Goal: Information Seeking & Learning: Learn about a topic

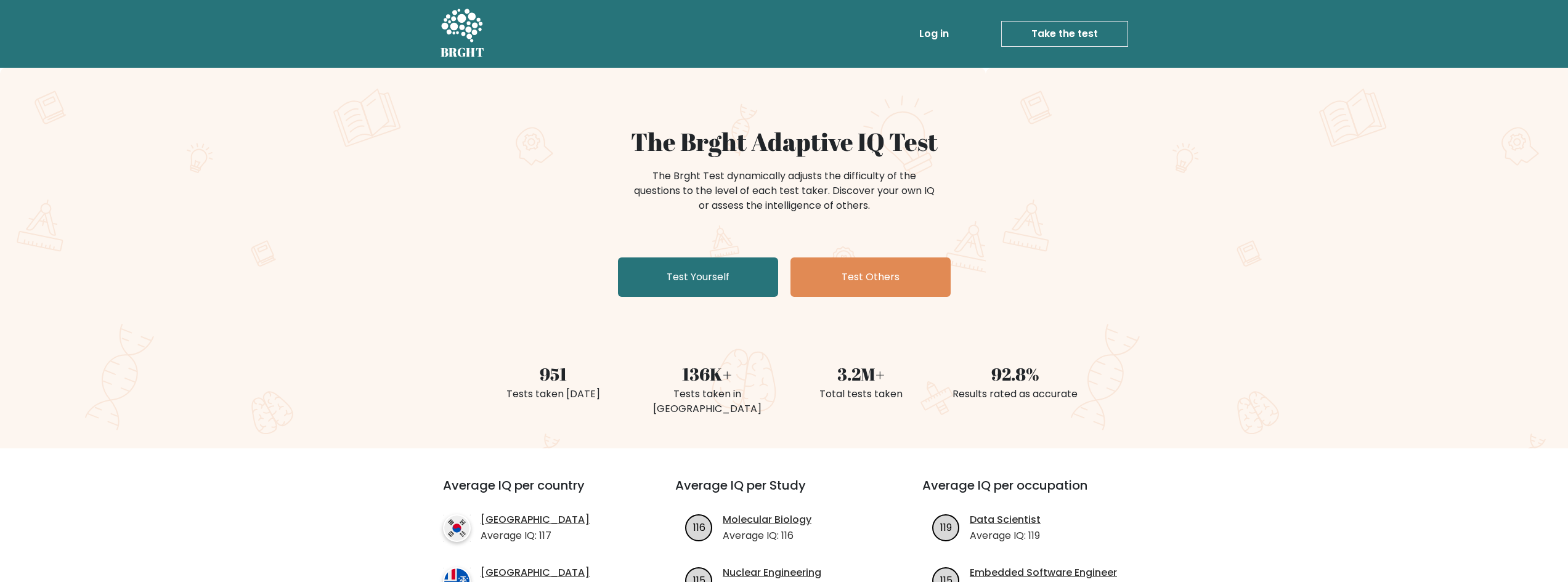
click at [922, 26] on link "Log in" at bounding box center [934, 34] width 39 height 25
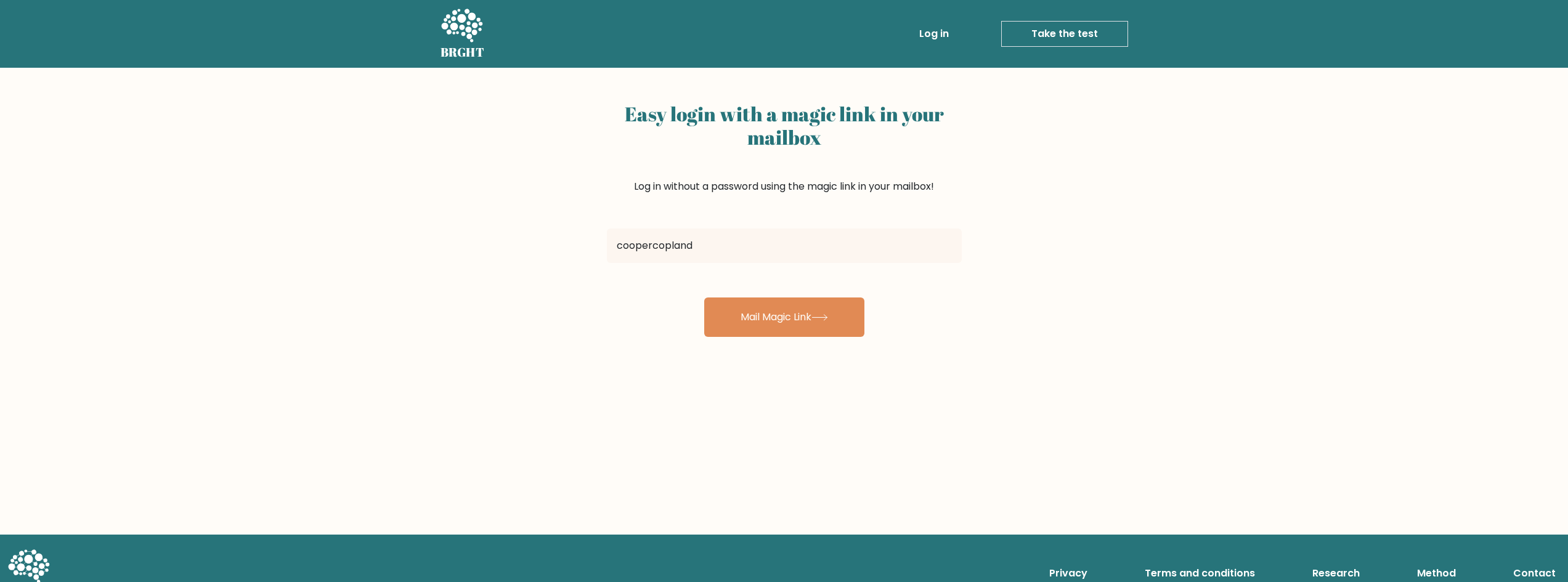
type input "[EMAIL_ADDRESS][DOMAIN_NAME]"
click at [789, 312] on button "Mail Magic Link" at bounding box center [784, 317] width 160 height 39
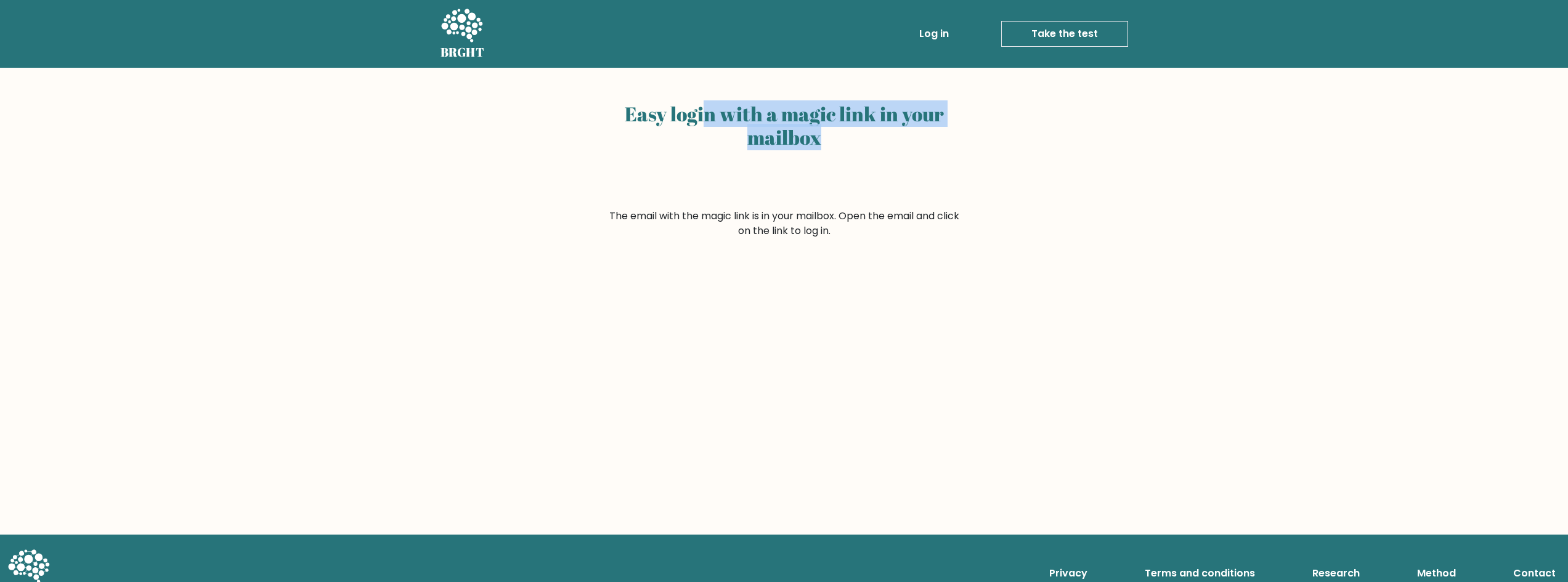
drag, startPoint x: 770, startPoint y: 115, endPoint x: 933, endPoint y: 139, distance: 164.8
click at [933, 139] on h2 "Easy login with a magic link in your mailbox" at bounding box center [784, 126] width 355 height 47
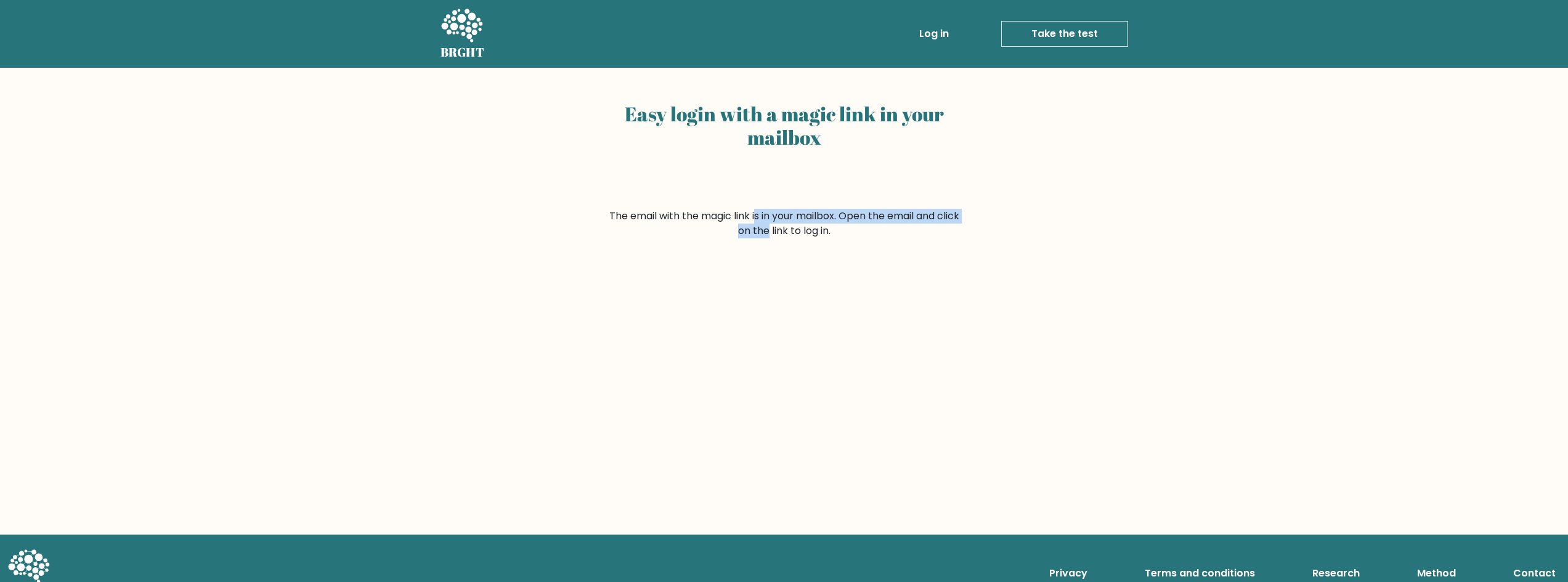
drag, startPoint x: 701, startPoint y: 208, endPoint x: 946, endPoint y: 223, distance: 245.5
click at [945, 223] on form "The email with the magic link is in your mailbox. Open the email and click on t…" at bounding box center [784, 223] width 355 height 30
click at [947, 223] on form "The email with the magic link is in your mailbox. Open the email and click on t…" at bounding box center [784, 223] width 355 height 30
click at [819, 223] on form "The email with the magic link is in your mailbox. Open the email and click on t…" at bounding box center [784, 223] width 355 height 30
drag, startPoint x: 709, startPoint y: 215, endPoint x: 924, endPoint y: 238, distance: 216.2
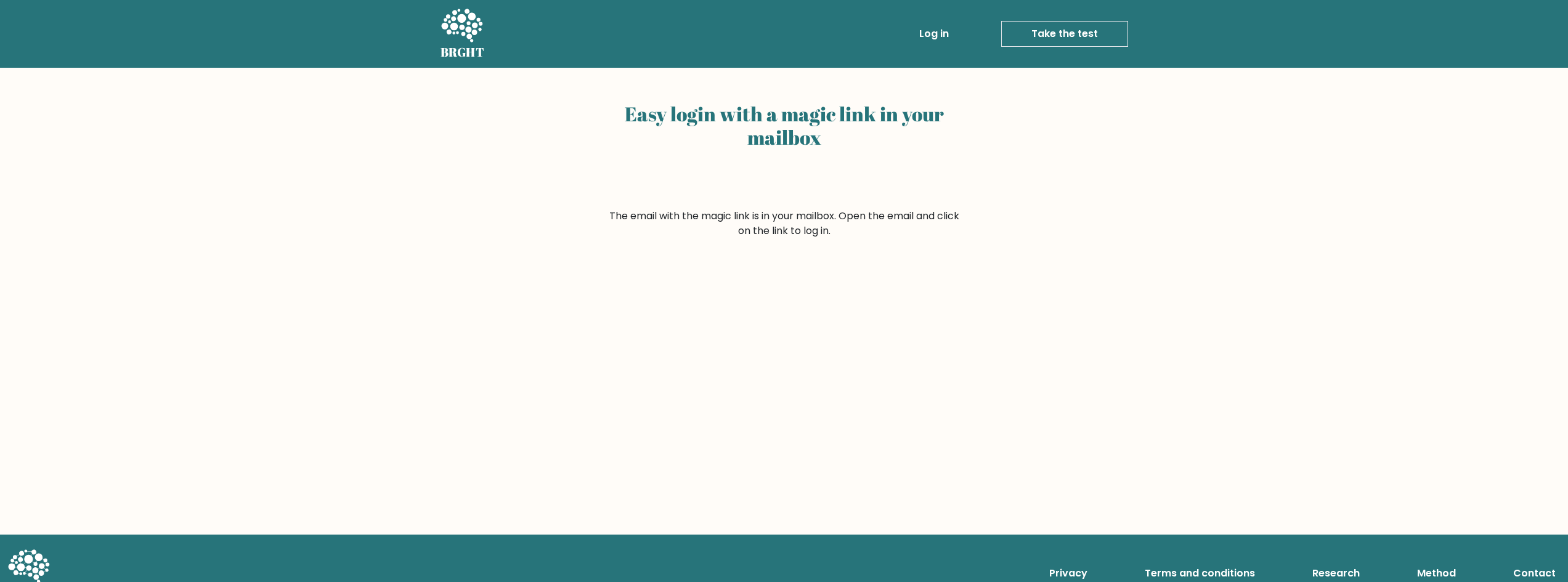
click at [924, 238] on form "The email with the magic link is in your mailbox. Open the email and click on t…" at bounding box center [784, 223] width 355 height 30
click at [919, 228] on form "The email with the magic link is in your mailbox. Open the email and click on t…" at bounding box center [784, 223] width 355 height 30
click at [937, 36] on link "Log in" at bounding box center [934, 34] width 39 height 25
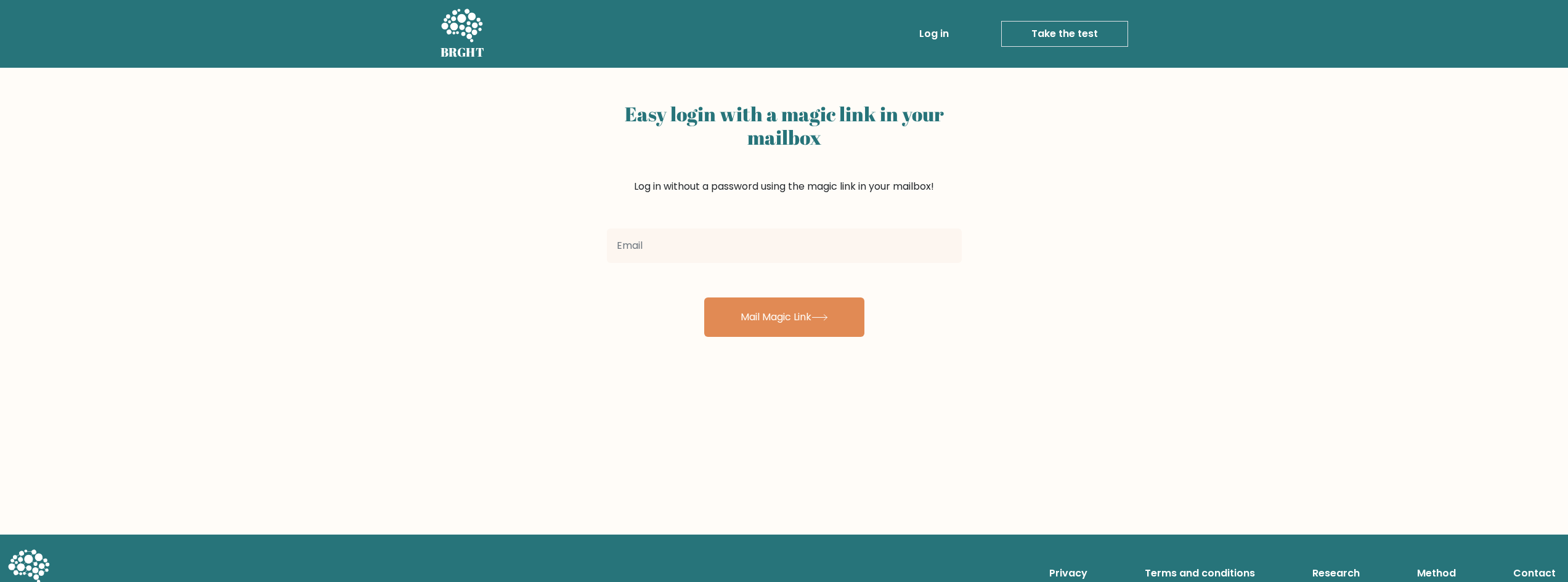
click at [786, 250] on input "email" at bounding box center [784, 245] width 355 height 34
type input "[EMAIL_ADDRESS][DOMAIN_NAME]"
click at [779, 320] on button "Mail Magic Link" at bounding box center [784, 317] width 160 height 39
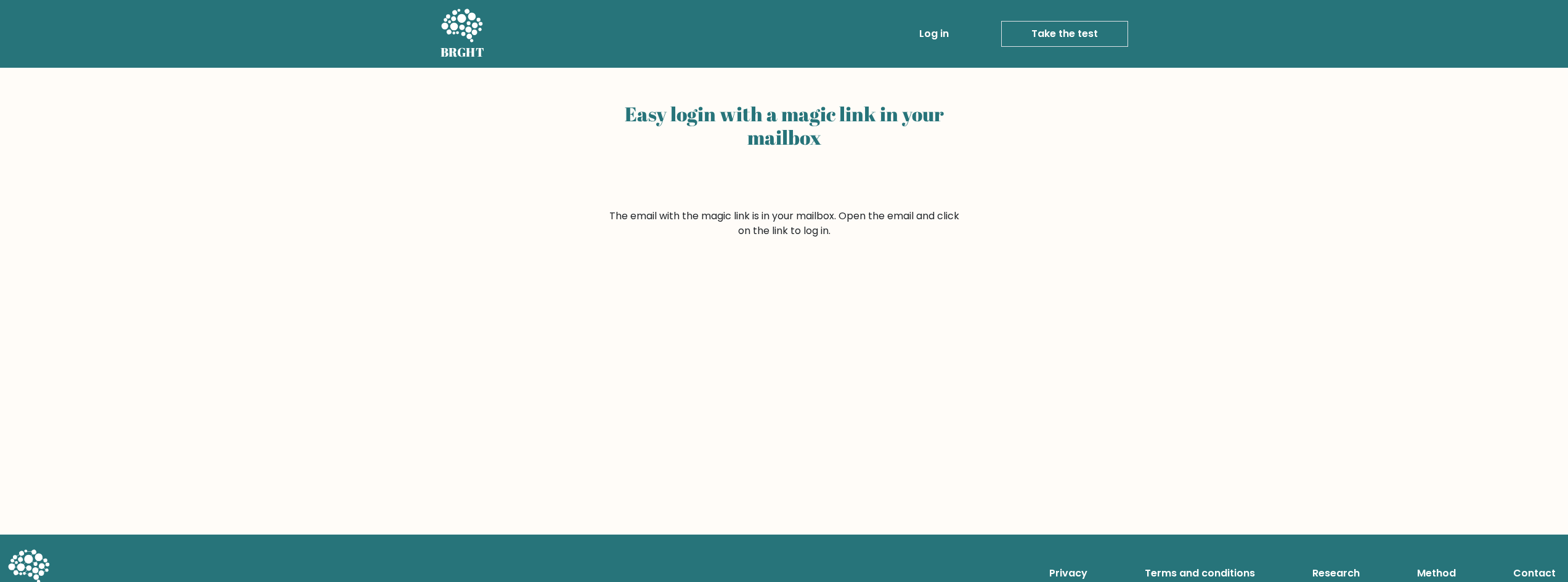
click at [442, 24] on icon at bounding box center [461, 26] width 42 height 37
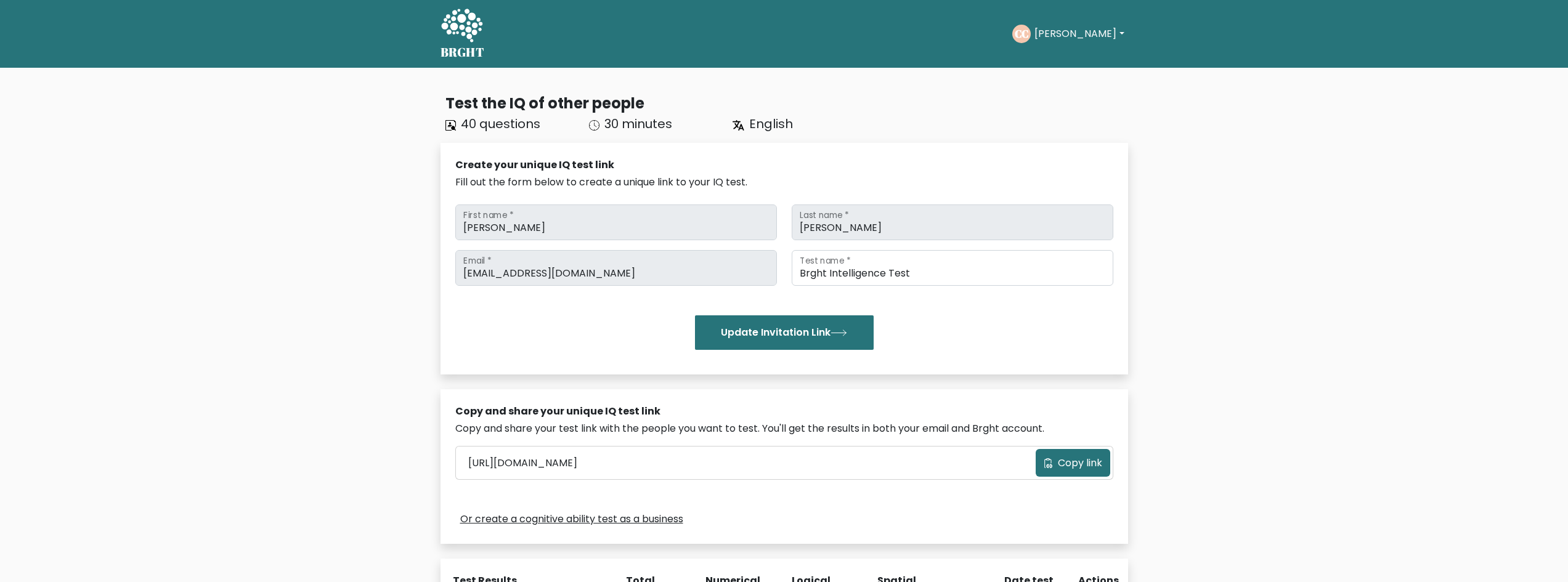
click at [470, 22] on icon at bounding box center [461, 26] width 42 height 37
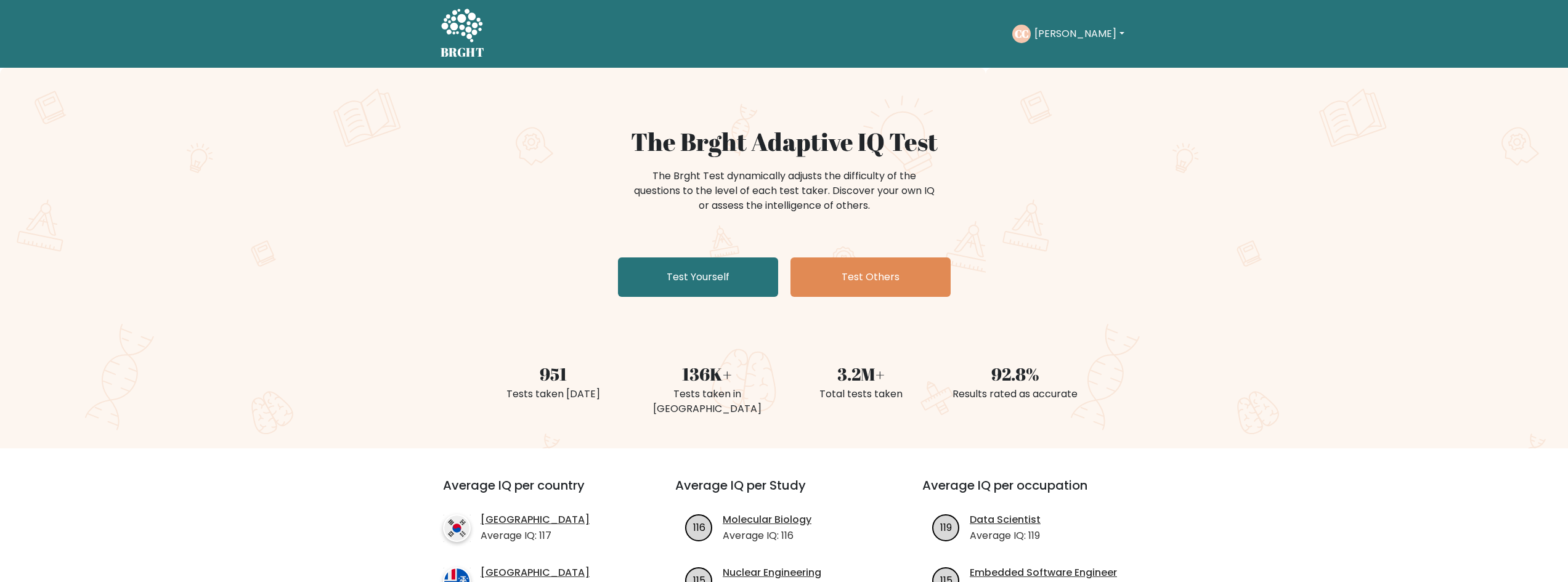
click at [1066, 39] on button "[PERSON_NAME]" at bounding box center [1079, 34] width 97 height 16
drag, startPoint x: 1329, startPoint y: 81, endPoint x: 1306, endPoint y: 77, distance: 23.3
click at [1329, 82] on div "The Brght Adaptive IQ Test The Brght Test dynamically adjusts the difficulty of…" at bounding box center [784, 258] width 1568 height 380
click at [1071, 28] on button "[PERSON_NAME]" at bounding box center [1079, 34] width 97 height 16
click at [1203, 81] on div "The Brght Adaptive IQ Test The Brght Test dynamically adjusts the difficulty of…" at bounding box center [784, 258] width 1568 height 380
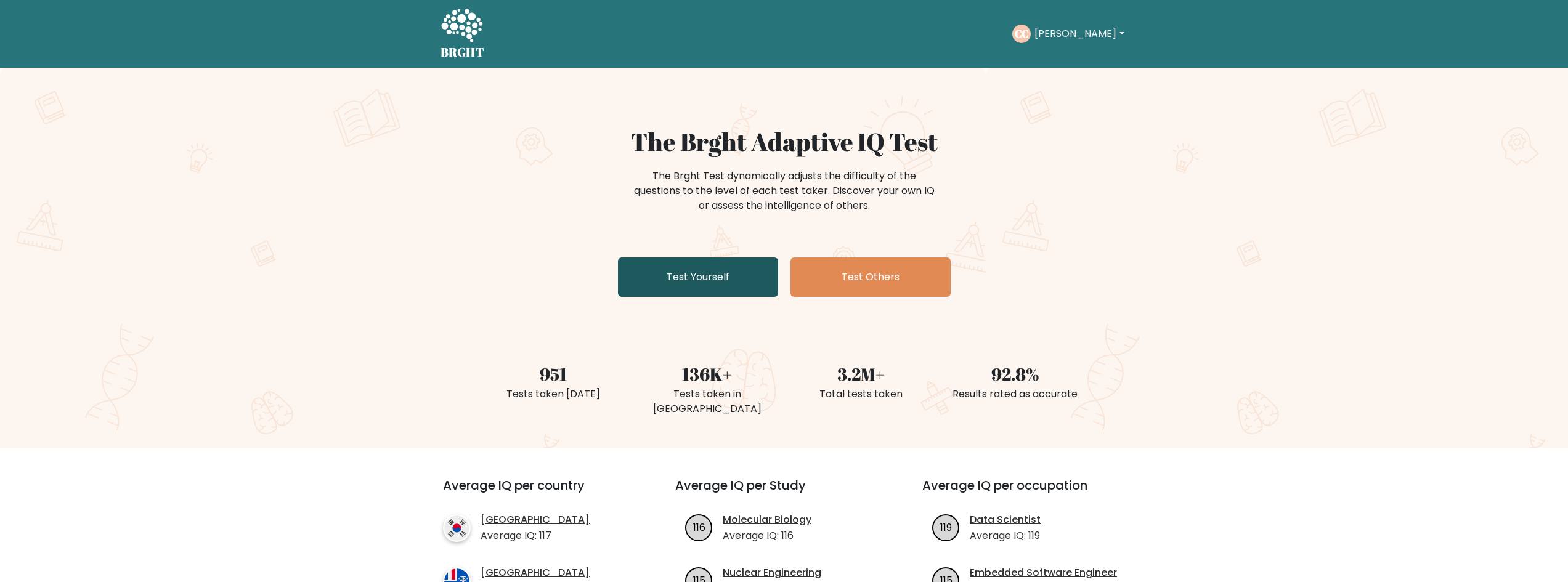
click at [693, 268] on link "Test Yourself" at bounding box center [698, 277] width 160 height 39
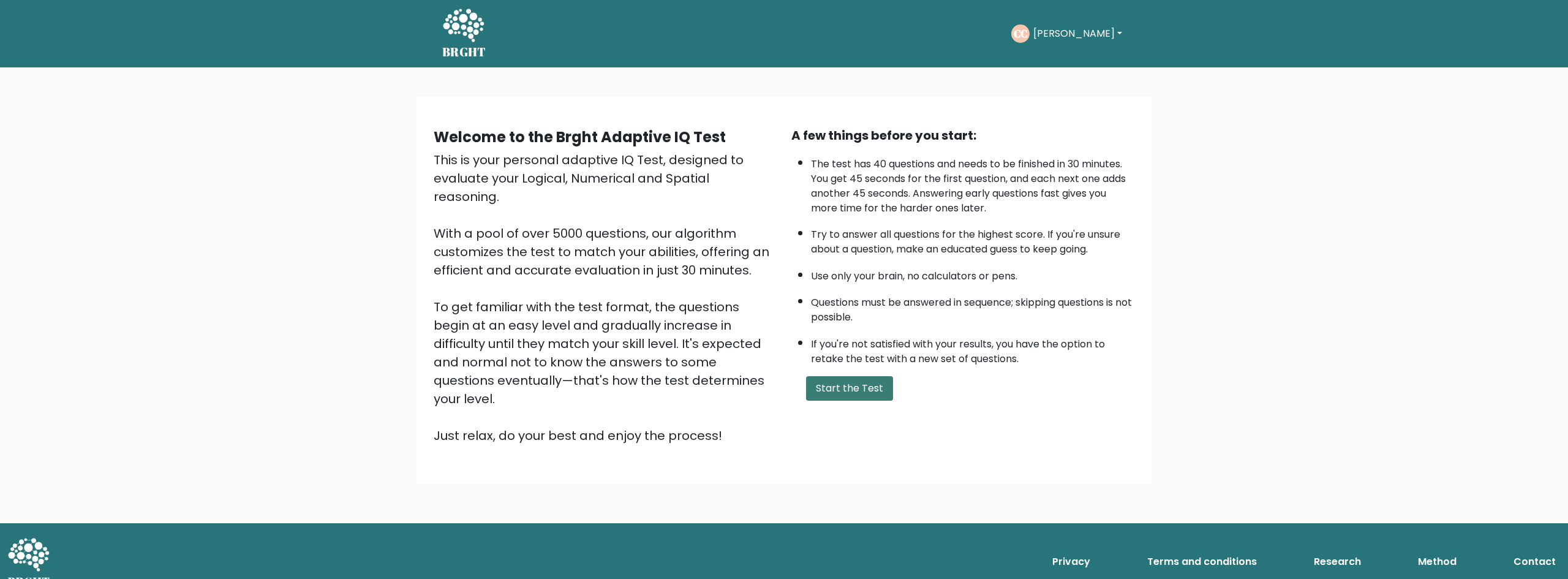
click at [844, 386] on button "Start the Test" at bounding box center [849, 389] width 87 height 25
click at [1042, 371] on div "A few things before you start: The test has 40 questions and needs to be finish…" at bounding box center [963, 285] width 358 height 318
click at [853, 388] on button "Start the Test" at bounding box center [849, 389] width 87 height 25
click at [459, 32] on icon at bounding box center [463, 25] width 41 height 33
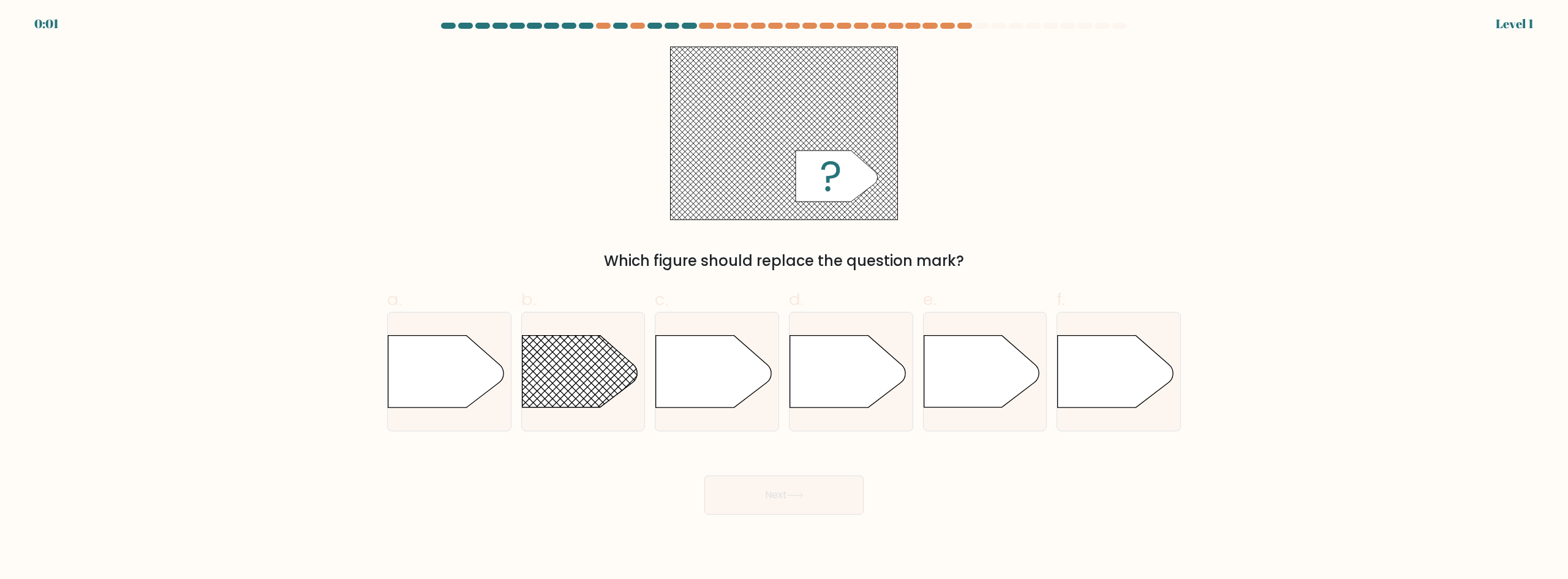
click at [1522, 26] on form "a." at bounding box center [784, 269] width 1568 height 492
click at [58, 26] on form "a." at bounding box center [784, 269] width 1568 height 492
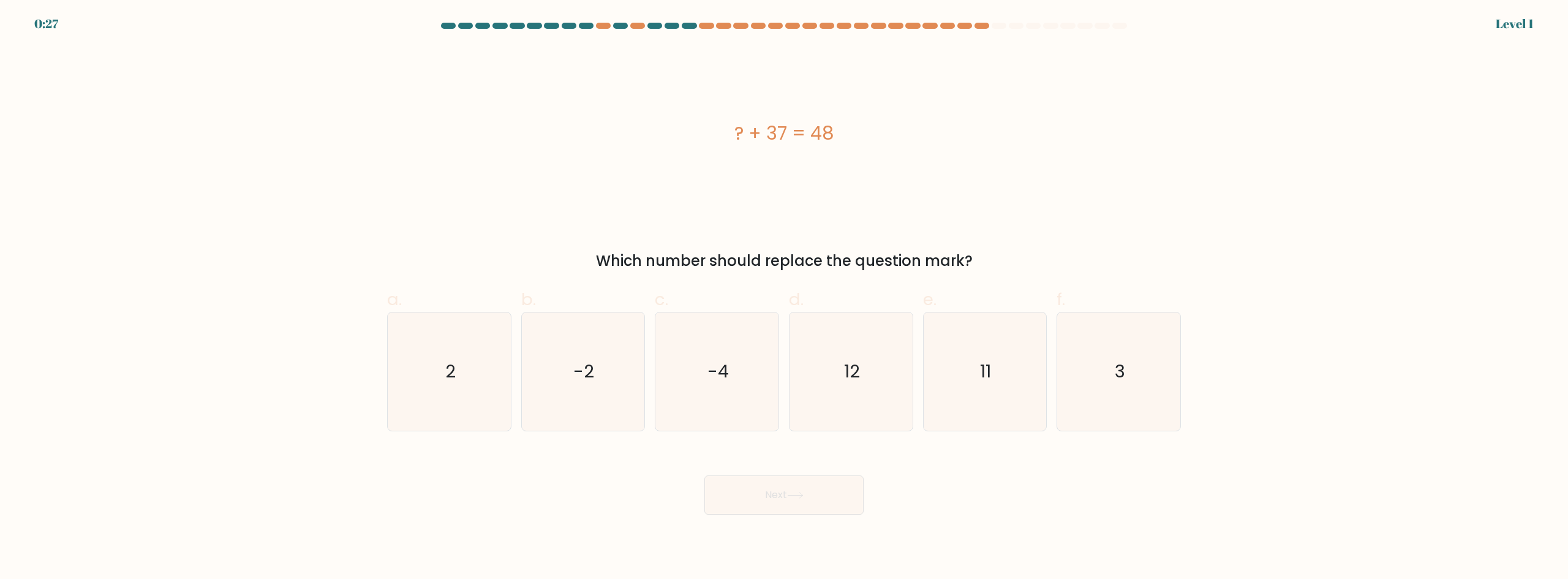
click at [1001, 25] on div at bounding box center [999, 25] width 14 height 6
click at [49, 19] on div "0:24" at bounding box center [46, 23] width 25 height 18
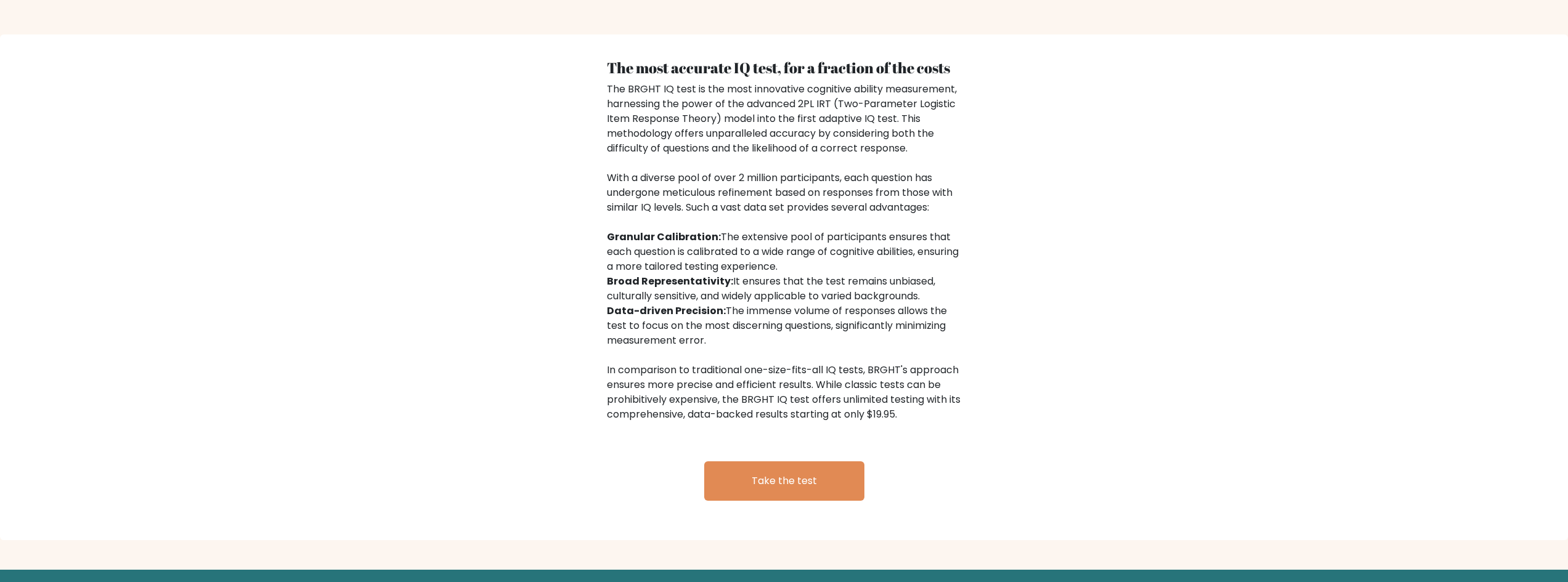
scroll to position [1883, 0]
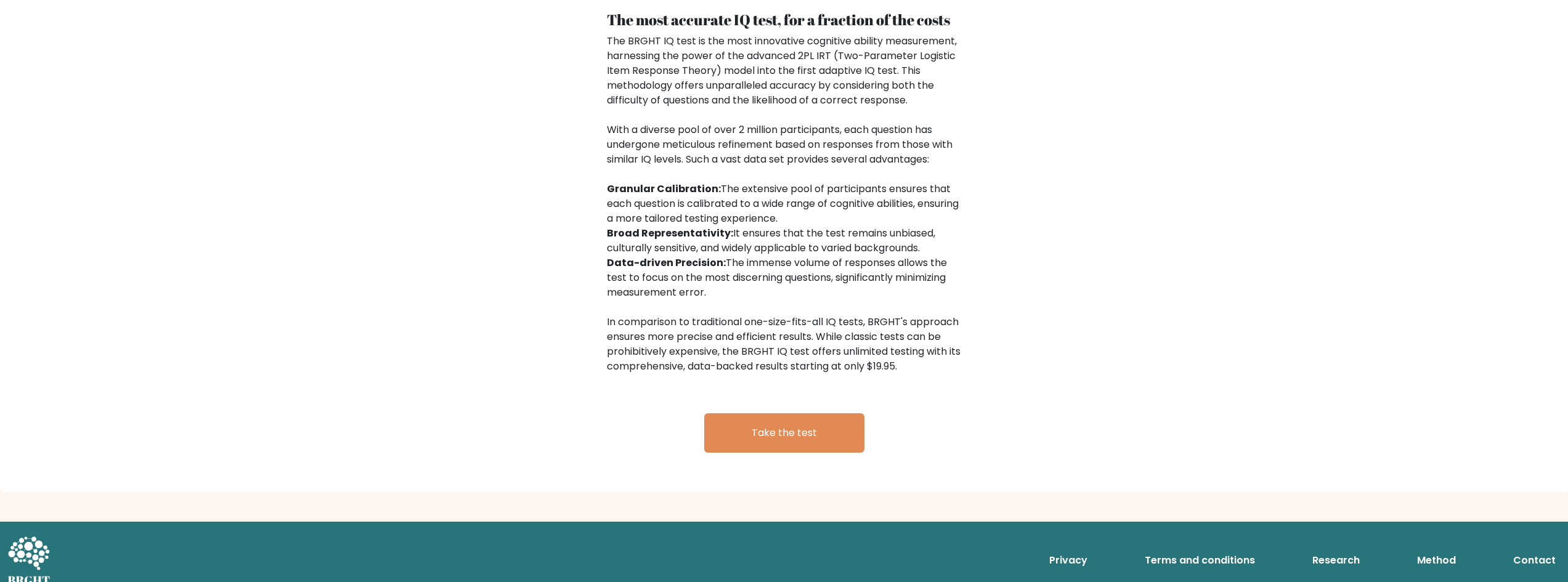
click at [1546, 549] on link "Contact" at bounding box center [1535, 561] width 52 height 25
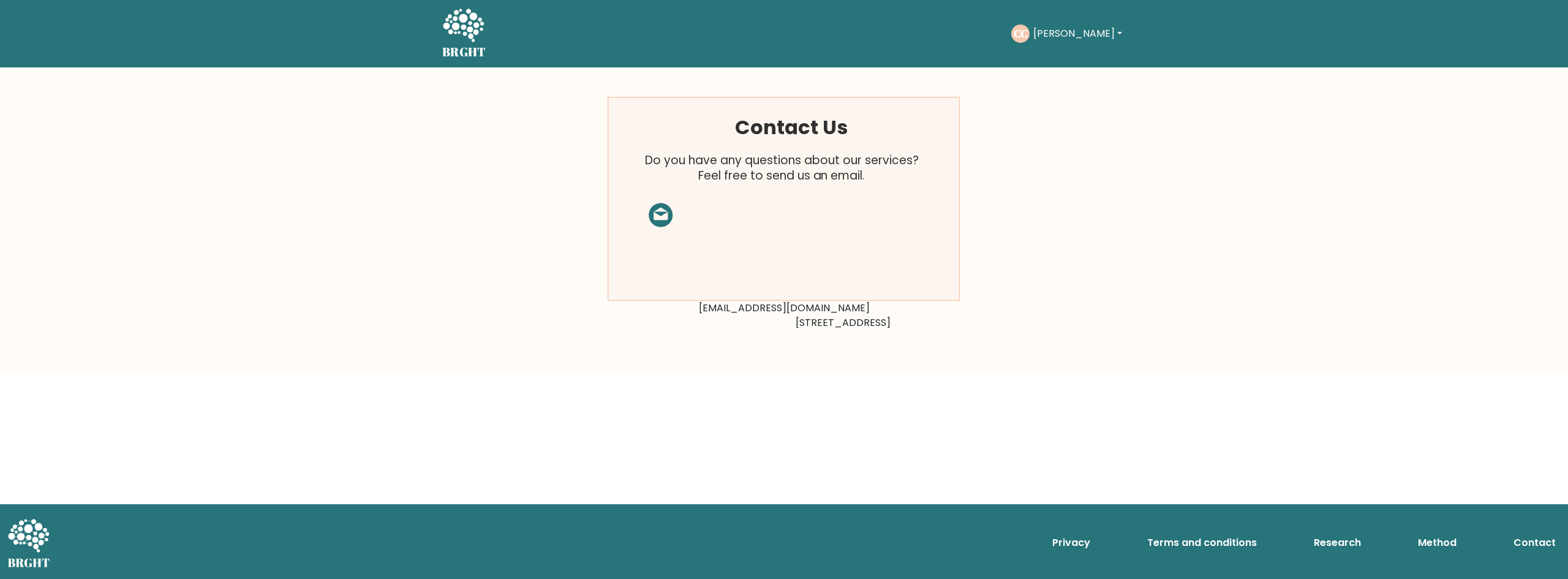
click at [657, 219] on rect at bounding box center [784, 199] width 352 height 203
drag, startPoint x: 737, startPoint y: 305, endPoint x: 854, endPoint y: 306, distance: 117.0
click at [854, 306] on div "Contact Us Do you have any questions about our services? Feel free to send us a…" at bounding box center [784, 221] width 367 height 248
copy div "[EMAIL_ADDRESS][DOMAIN_NAME]"
click at [1227, 210] on div "Contact Us Do you have any questions about our services? Feel free to send us a…" at bounding box center [784, 220] width 1568 height 306
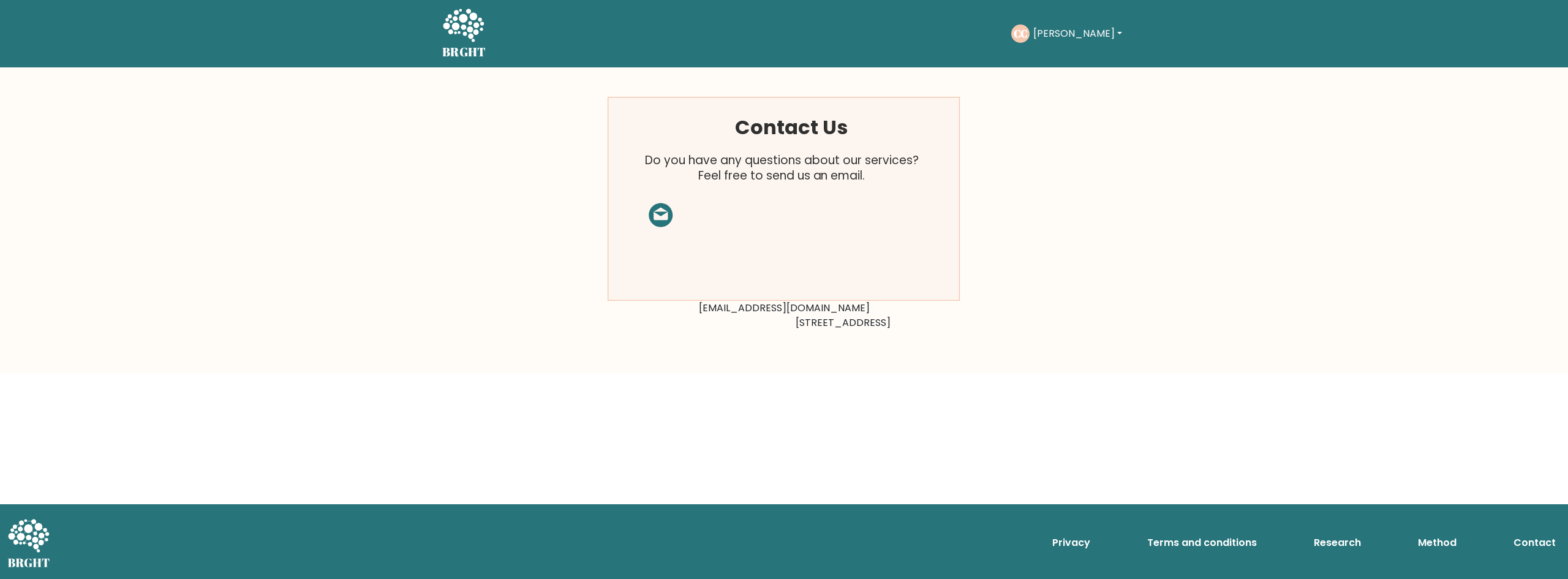
click at [461, 25] on icon at bounding box center [463, 26] width 42 height 37
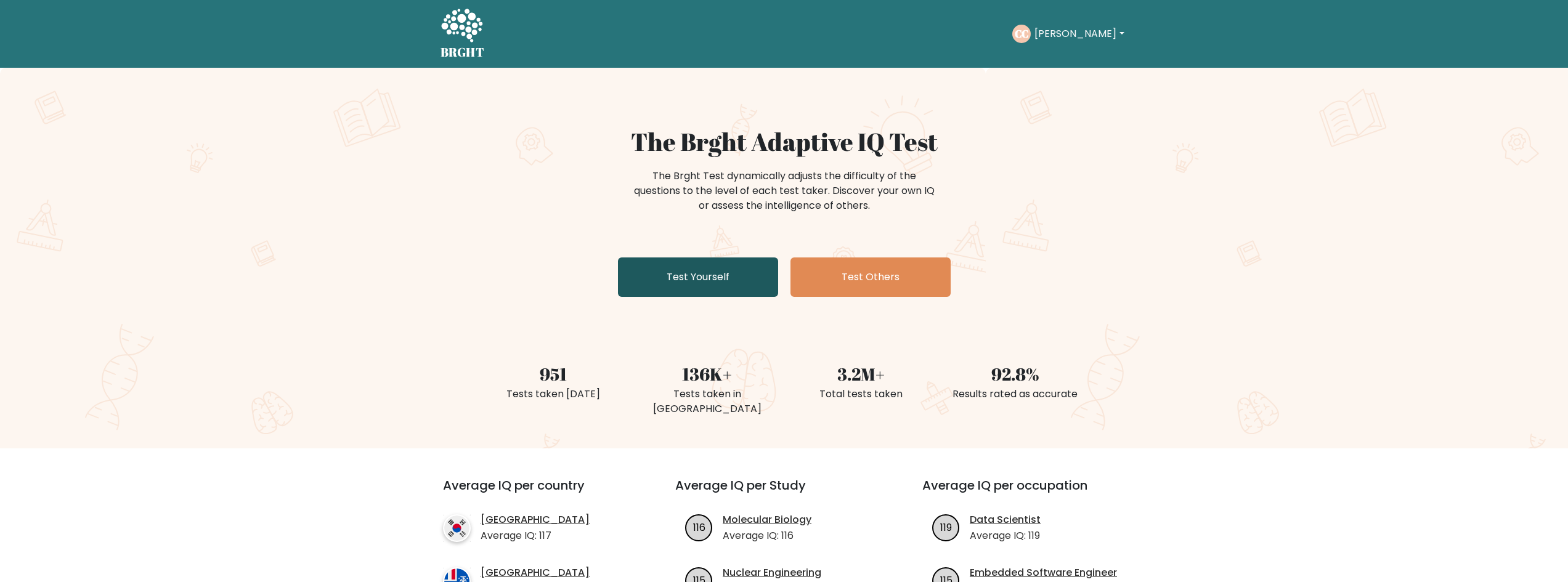
click at [690, 278] on link "Test Yourself" at bounding box center [698, 277] width 160 height 39
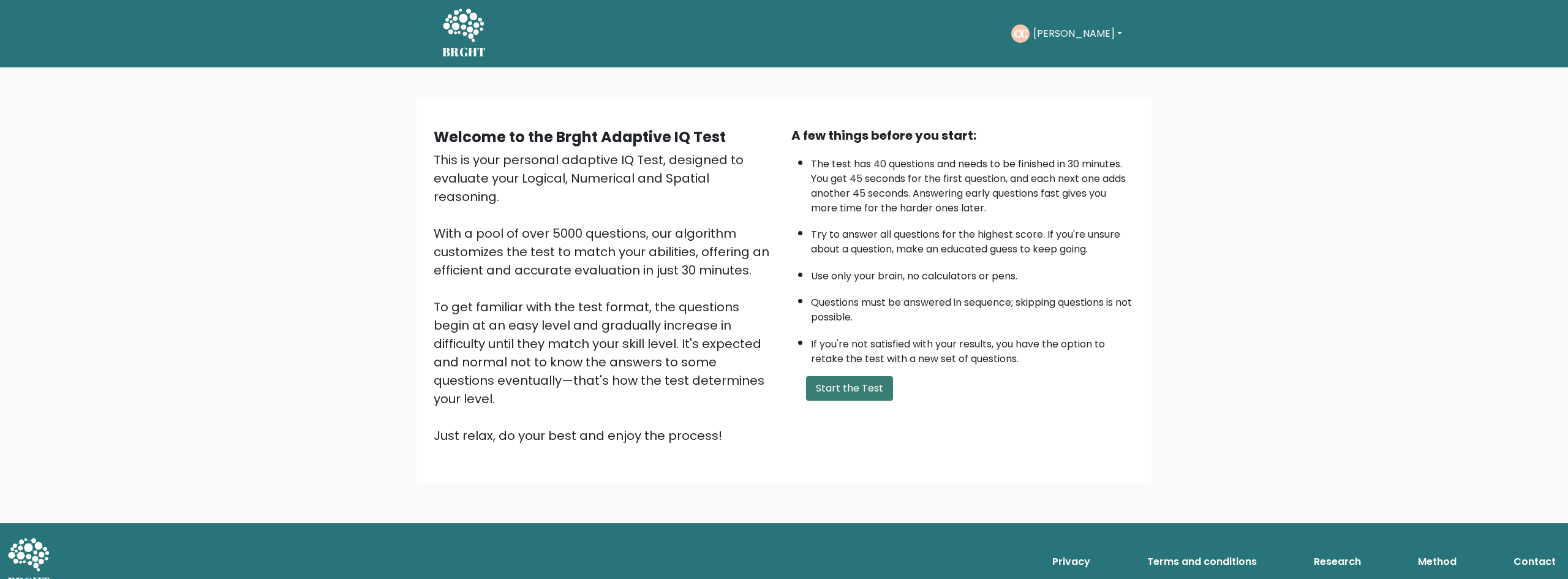
click at [857, 393] on button "Start the Test" at bounding box center [849, 389] width 87 height 25
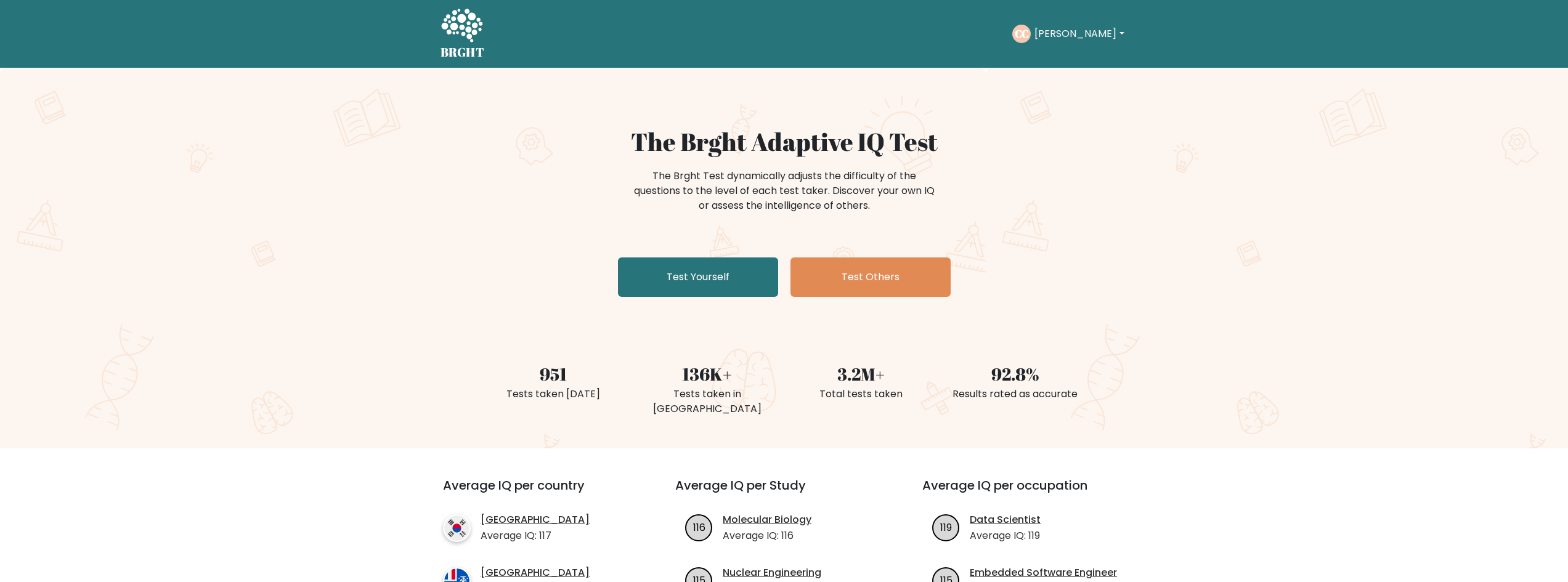
click at [1062, 37] on button "Cooper" at bounding box center [1079, 34] width 97 height 16
click at [1062, 79] on link "Profile" at bounding box center [1062, 79] width 97 height 20
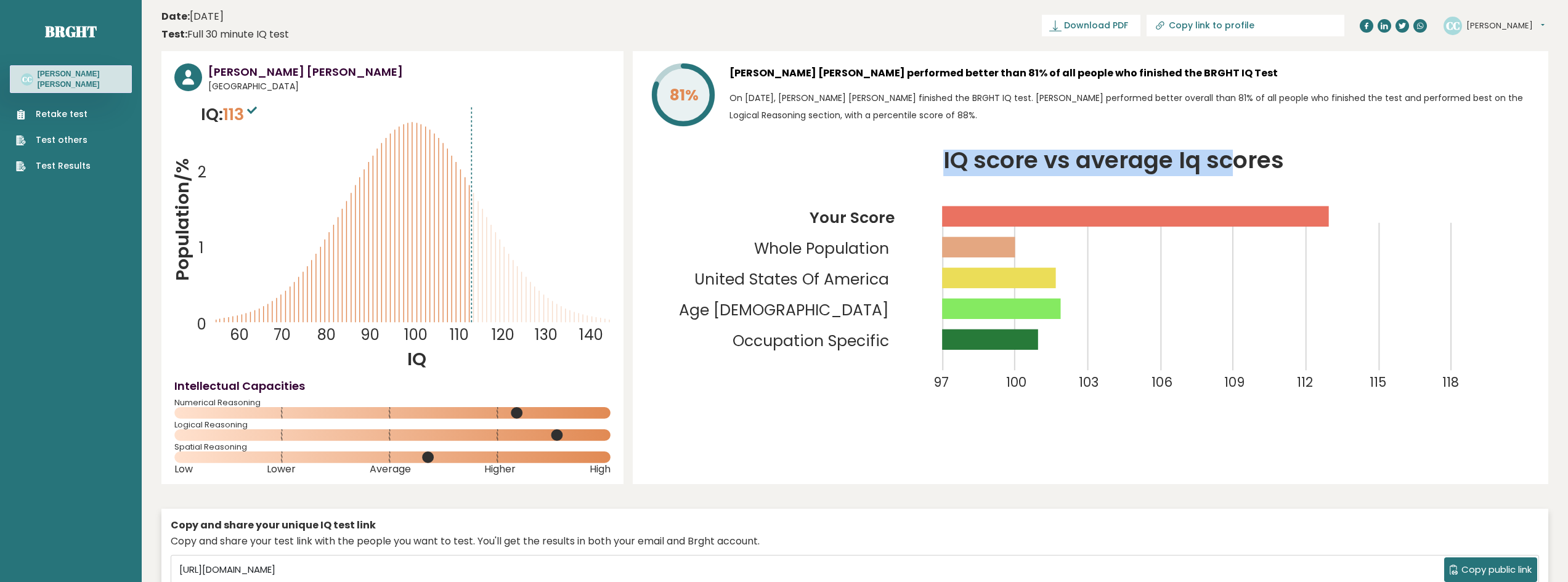
drag, startPoint x: 943, startPoint y: 166, endPoint x: 1252, endPoint y: 167, distance: 309.0
click at [1248, 167] on tspan "IQ score vs average Iq scores" at bounding box center [1114, 160] width 341 height 32
click at [1257, 167] on tspan "IQ score vs average Iq scores" at bounding box center [1114, 160] width 341 height 32
click at [1489, 28] on button "Cooper" at bounding box center [1505, 25] width 79 height 12
click at [66, 111] on link "Retake test" at bounding box center [53, 114] width 74 height 13
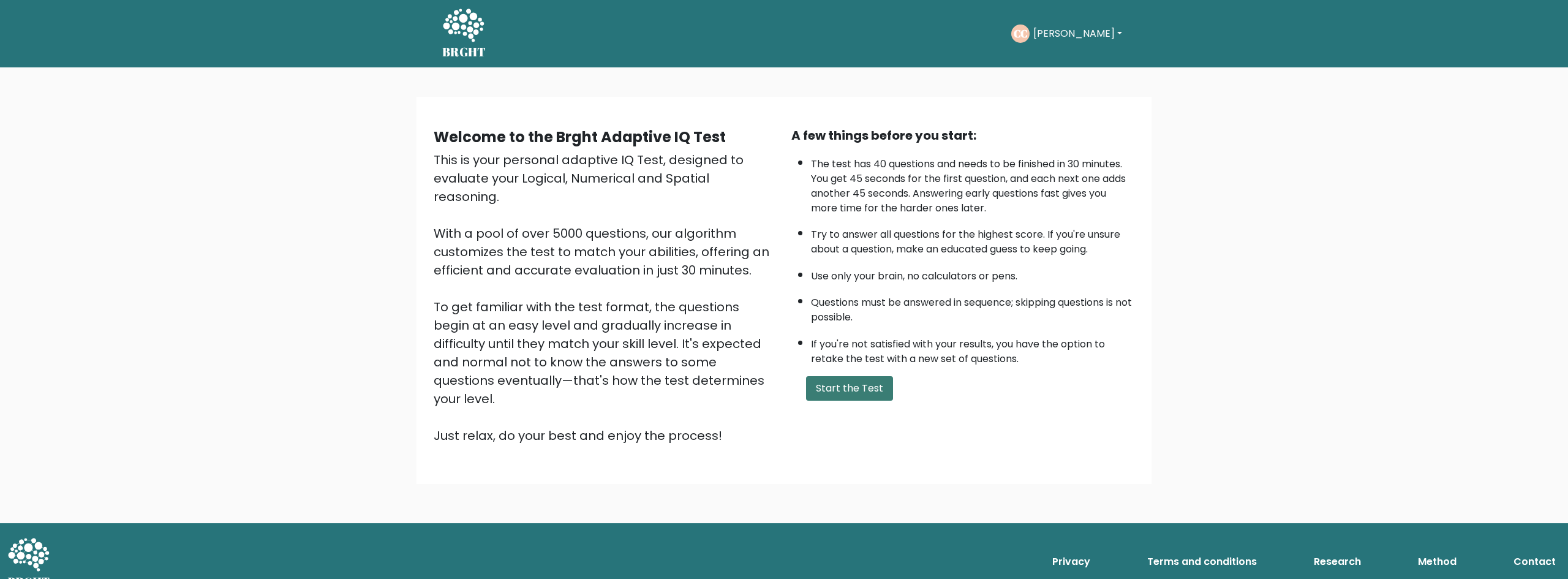
click at [838, 385] on button "Start the Test" at bounding box center [849, 389] width 87 height 25
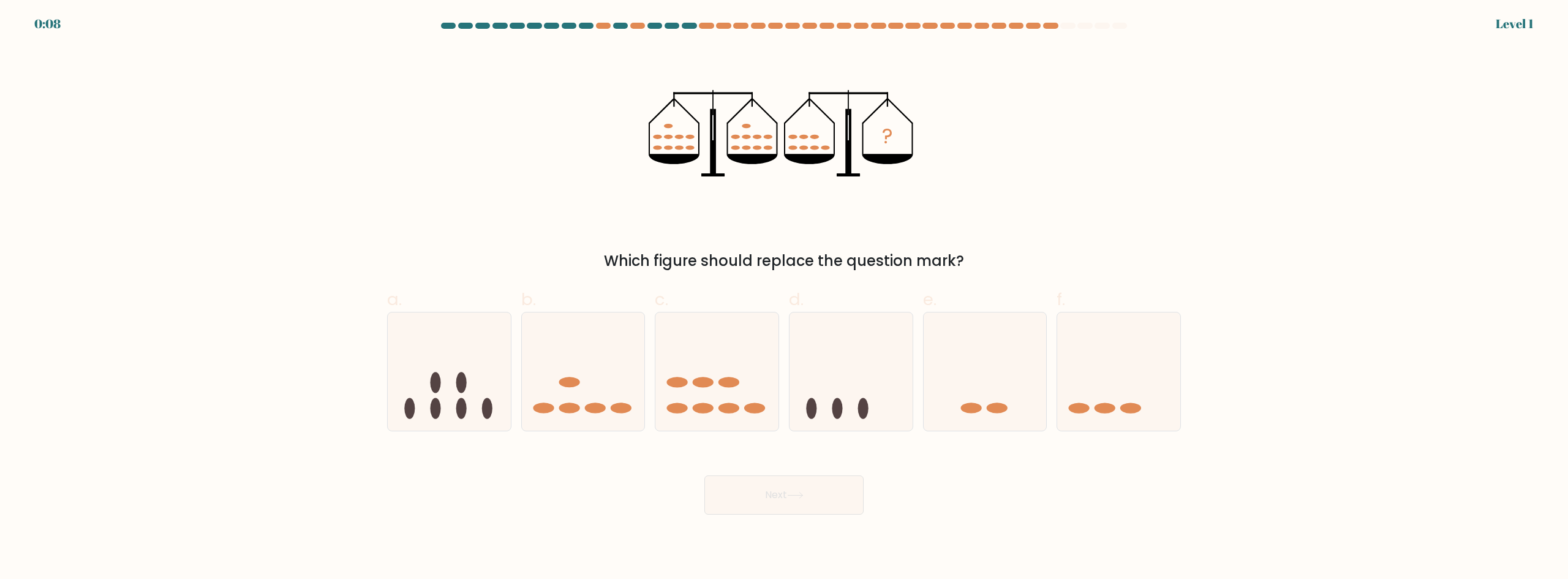
click at [1094, 90] on div "? Which figure should replace the question mark?" at bounding box center [784, 159] width 809 height 226
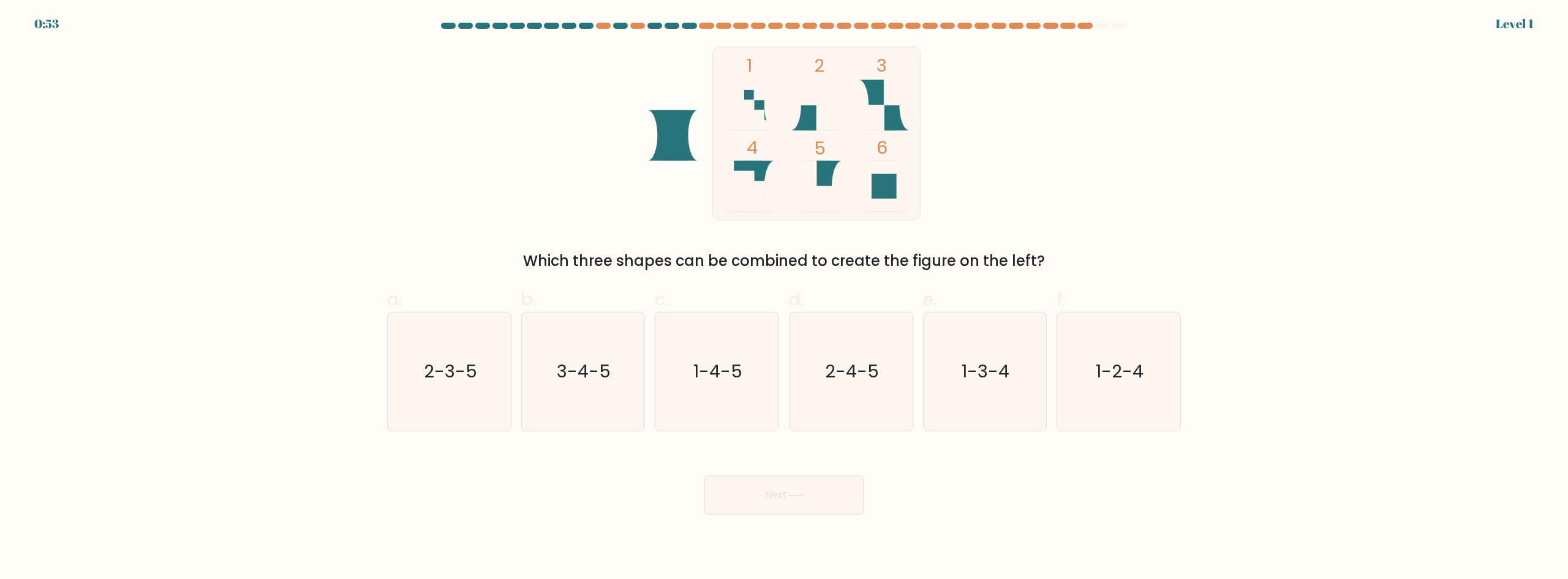
click at [1295, 108] on form at bounding box center [784, 269] width 1568 height 492
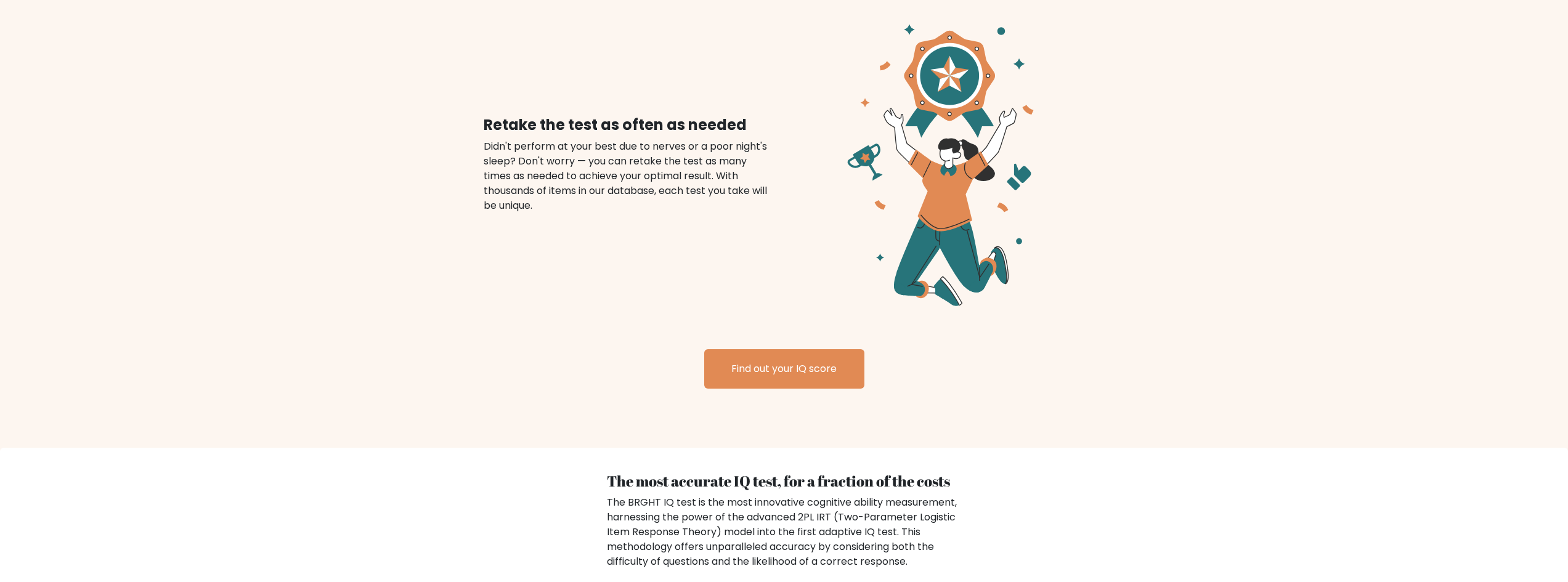
scroll to position [1417, 0]
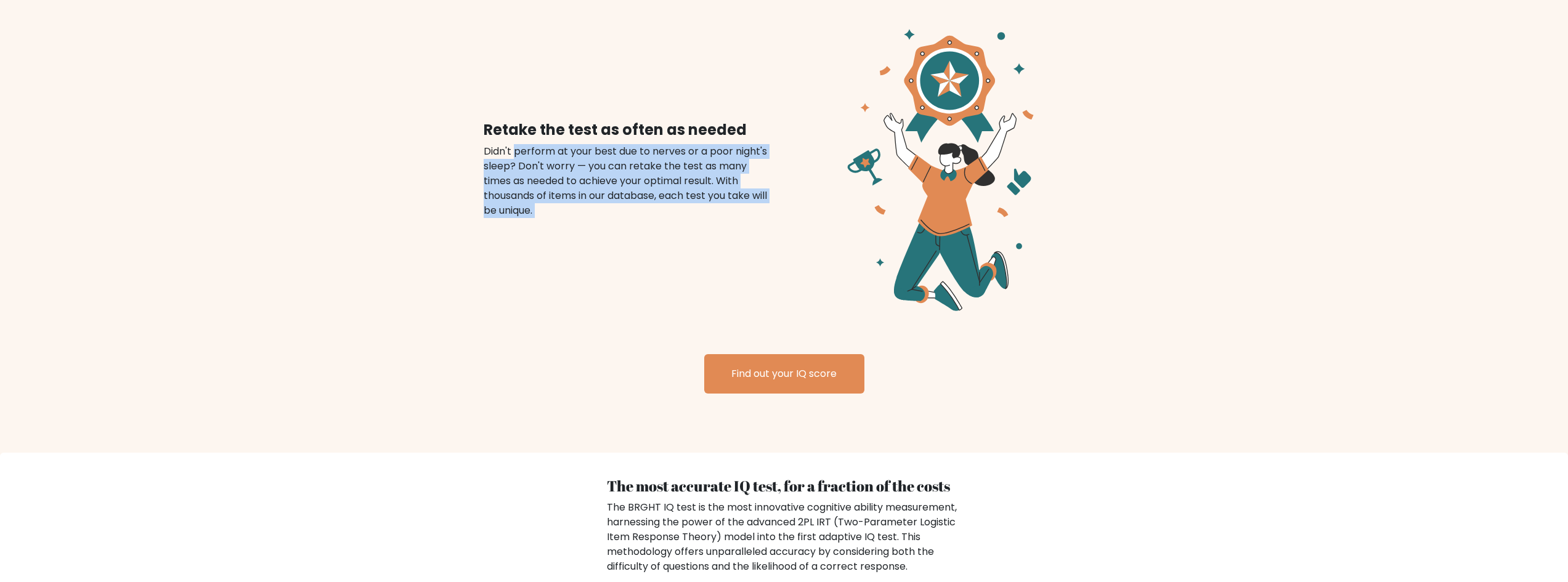
drag, startPoint x: 517, startPoint y: 135, endPoint x: 790, endPoint y: 183, distance: 277.2
click at [790, 183] on div "Retake the test as often as needed Didn't perform at your best due to nerves or…" at bounding box center [784, 170] width 631 height 309
click at [790, 183] on div at bounding box center [942, 170] width 316 height 309
drag, startPoint x: 573, startPoint y: 139, endPoint x: 766, endPoint y: 195, distance: 201.0
click at [766, 194] on div "Didn't perform at your best due to nerves or a poor night's sleep? Don't worry …" at bounding box center [626, 181] width 286 height 74
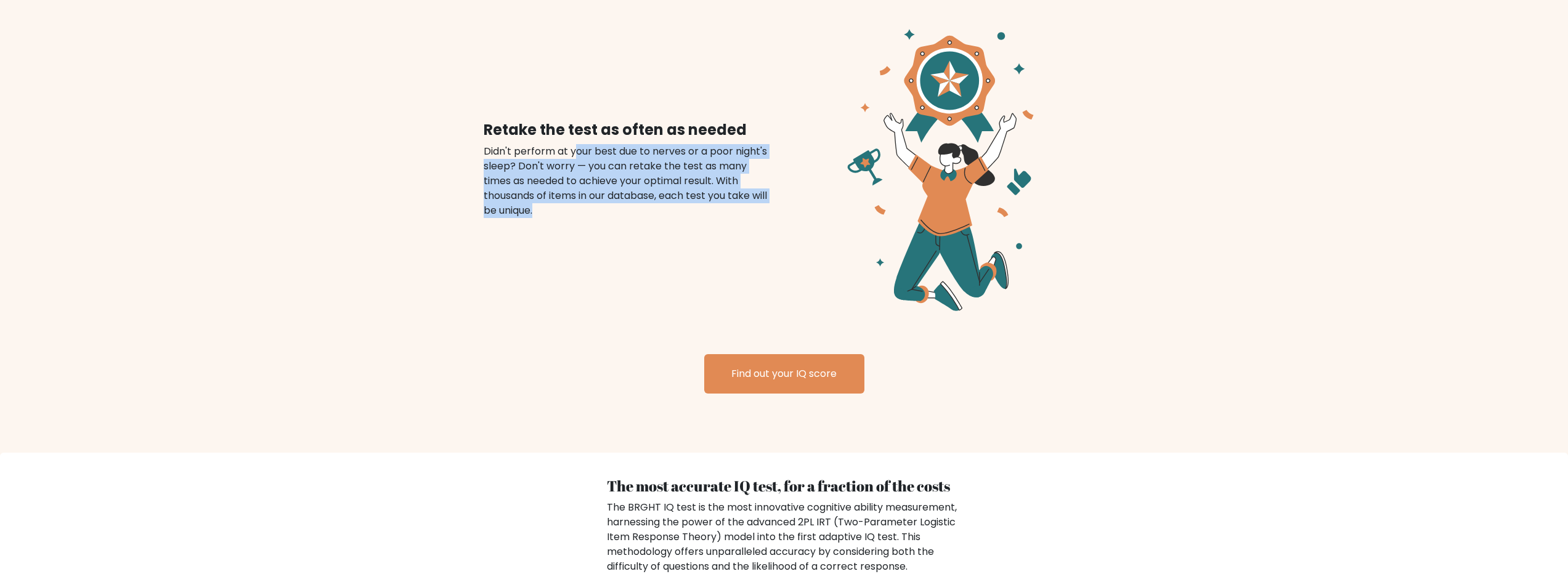
click at [766, 195] on div "Didn't perform at your best due to nerves or a poor night's sleep? Don't worry …" at bounding box center [626, 181] width 286 height 74
drag, startPoint x: 480, startPoint y: 133, endPoint x: 712, endPoint y: 196, distance: 240.4
click at [712, 196] on div "Retake the test as often as needed Didn't perform at your best due to nerves or…" at bounding box center [626, 170] width 316 height 97
click at [712, 197] on div "Didn't perform at your best due to nerves or a poor night's sleep? Don't worry …" at bounding box center [626, 181] width 286 height 74
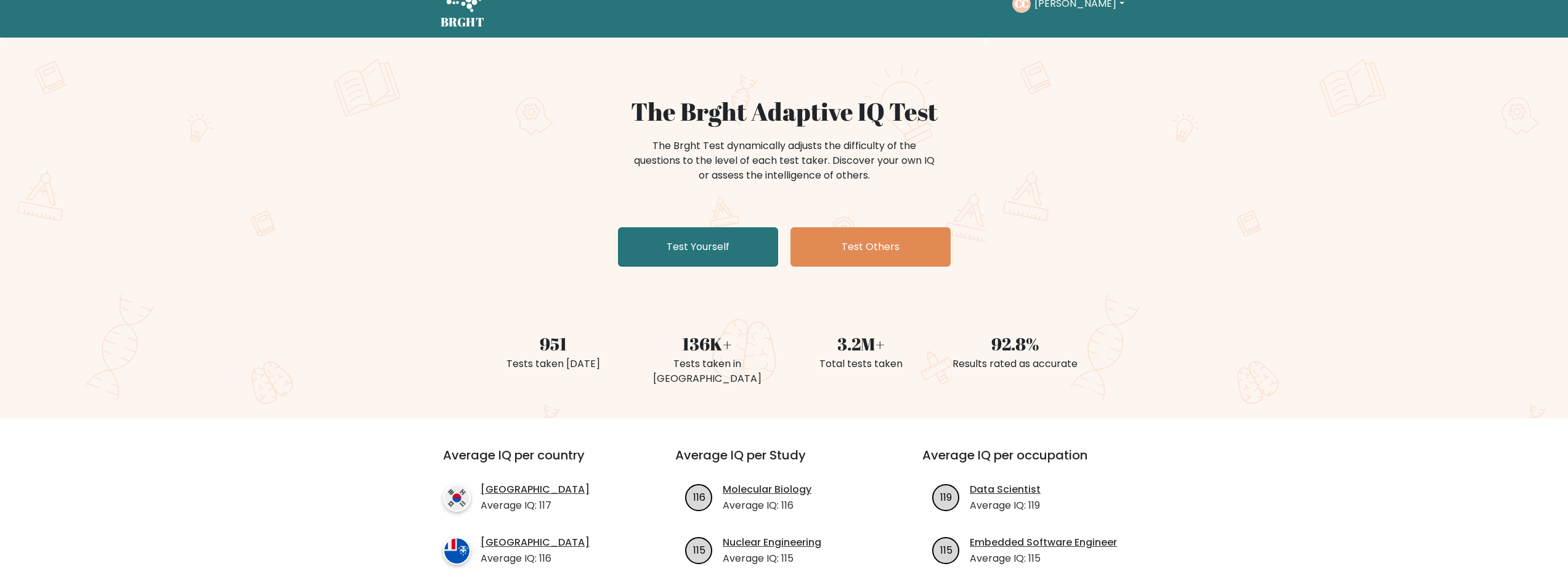
scroll to position [0, 0]
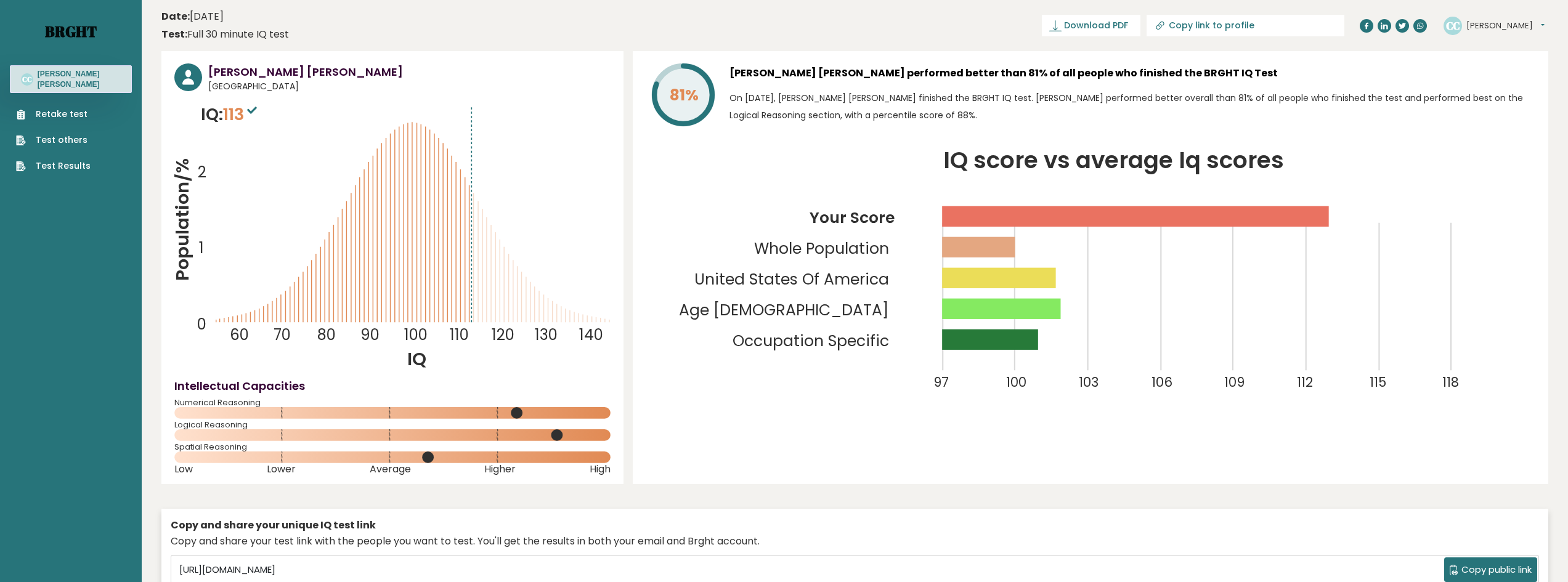
click at [71, 40] on link "Brght" at bounding box center [71, 31] width 52 height 20
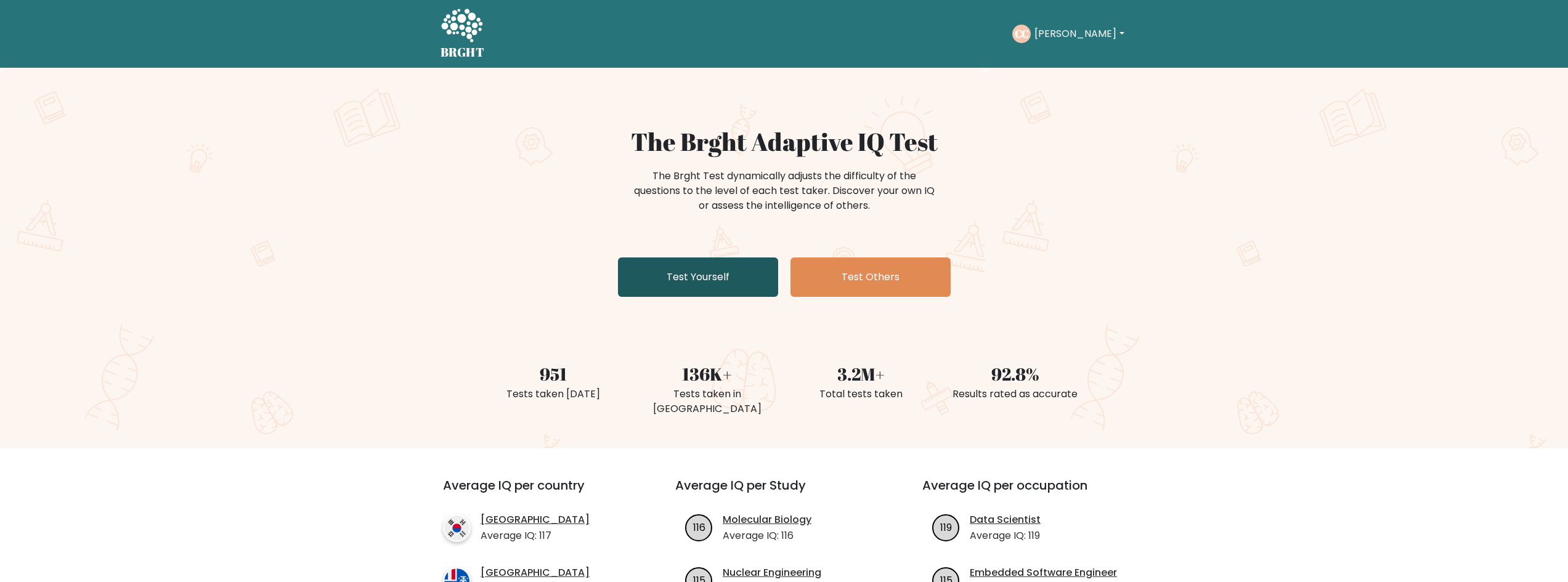
click at [650, 268] on link "Test Yourself" at bounding box center [698, 277] width 160 height 39
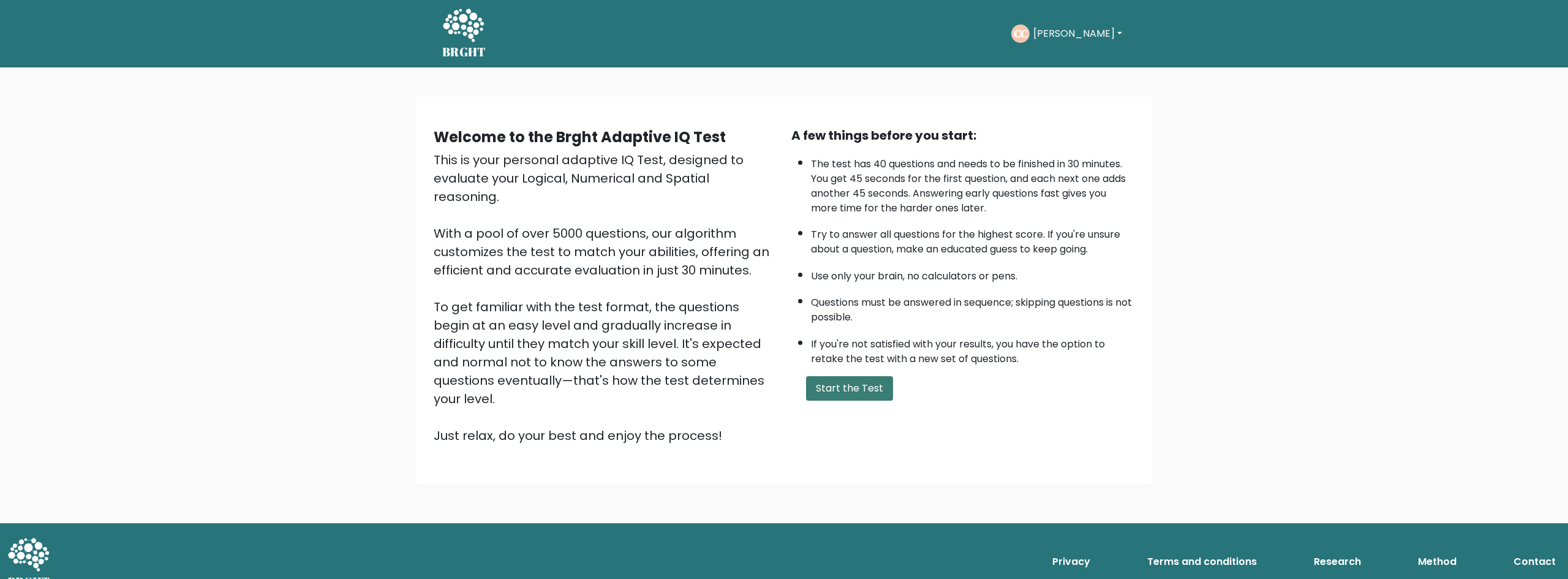
click at [835, 390] on button "Start the Test" at bounding box center [849, 389] width 87 height 25
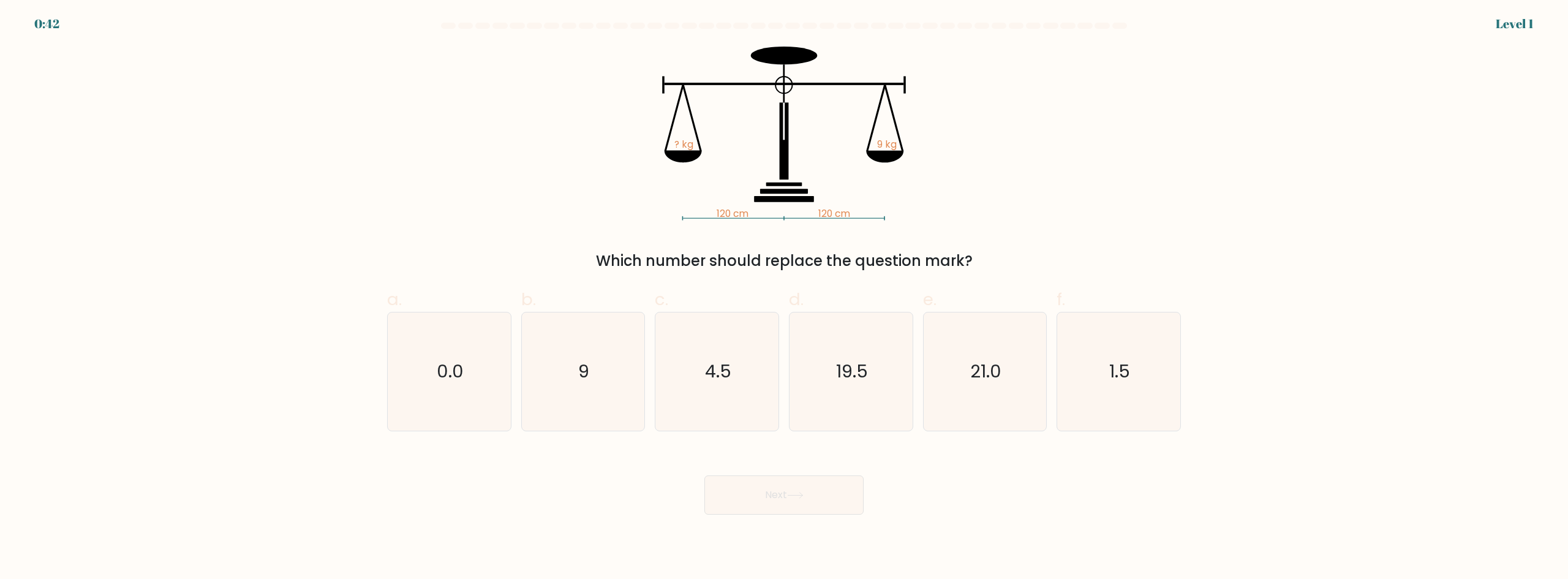
drag, startPoint x: 732, startPoint y: 260, endPoint x: 1011, endPoint y: 263, distance: 279.0
click at [1009, 263] on div "Which number should replace the question mark?" at bounding box center [783, 261] width 779 height 22
click at [1011, 263] on div "Which number should replace the question mark?" at bounding box center [783, 261] width 779 height 22
click at [583, 373] on text "9" at bounding box center [584, 371] width 11 height 25
click at [618, 385] on icon "9" at bounding box center [582, 371] width 118 height 118
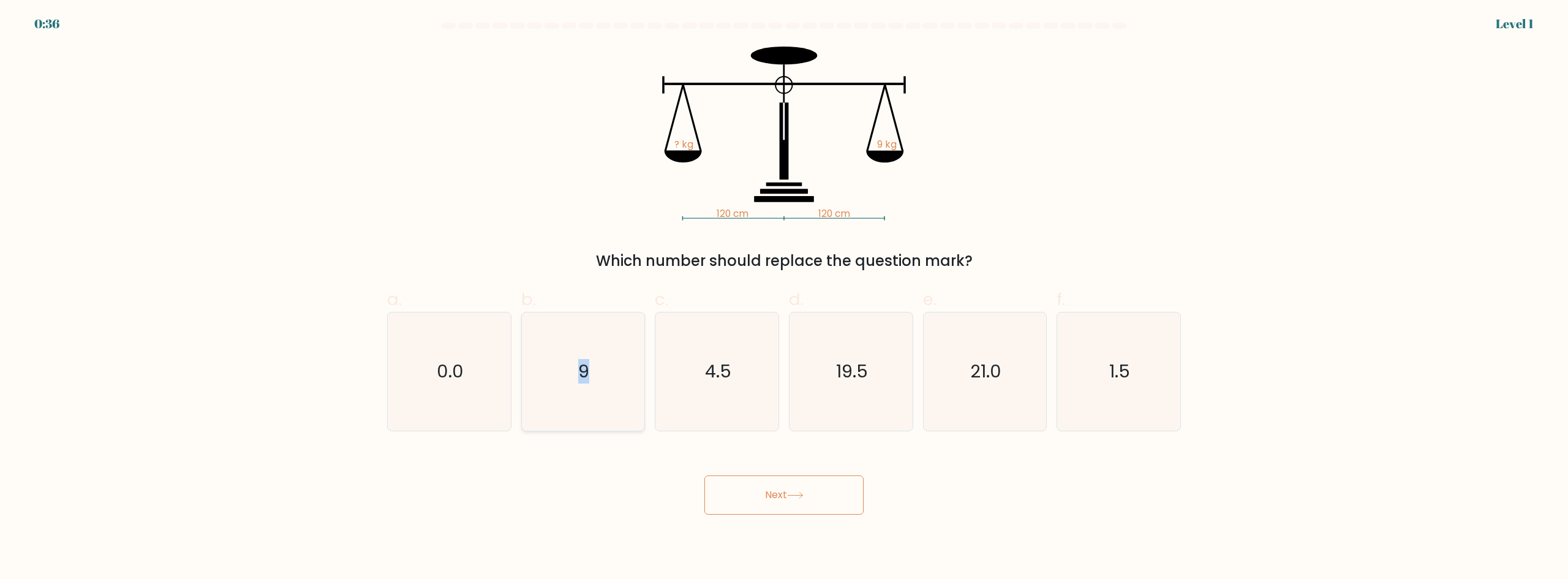
click at [784, 298] on input "b. 9" at bounding box center [784, 294] width 1 height 8
radio input "true"
click at [787, 490] on button "Next" at bounding box center [784, 495] width 159 height 39
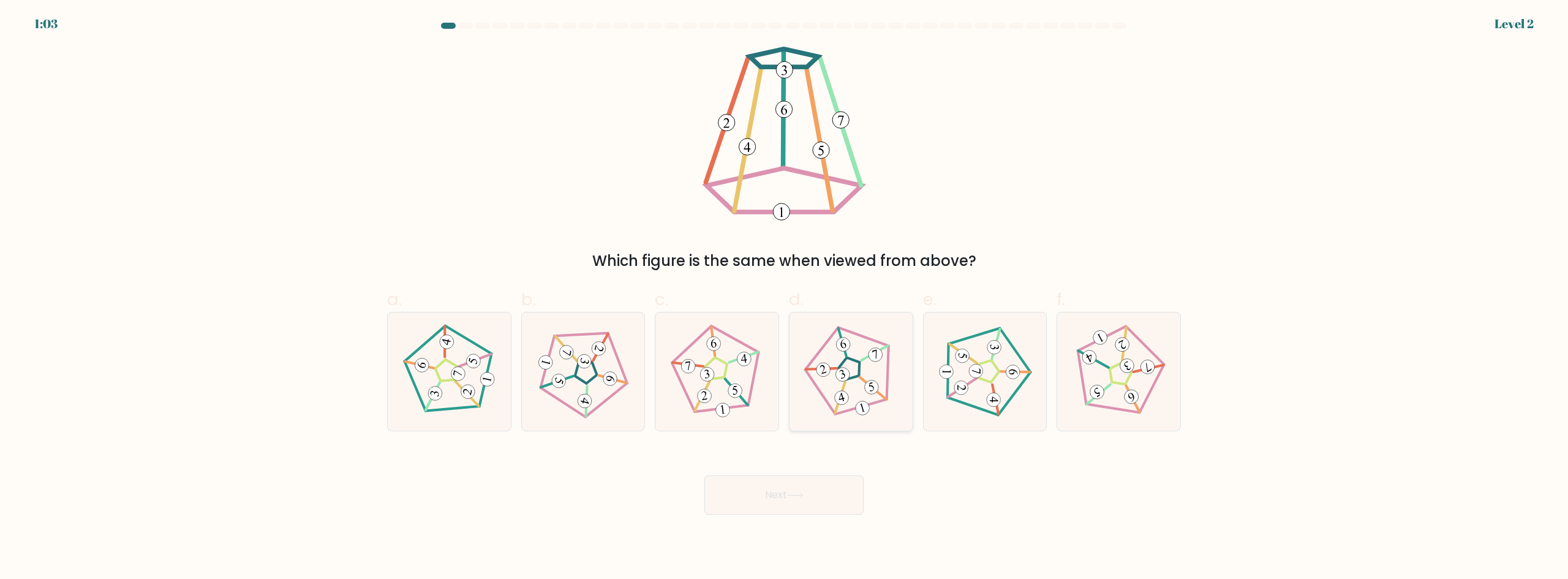
click at [852, 363] on icon at bounding box center [851, 371] width 94 height 94
click at [785, 298] on input "d." at bounding box center [784, 294] width 1 height 8
radio input "true"
click at [785, 500] on button "Next" at bounding box center [784, 495] width 159 height 39
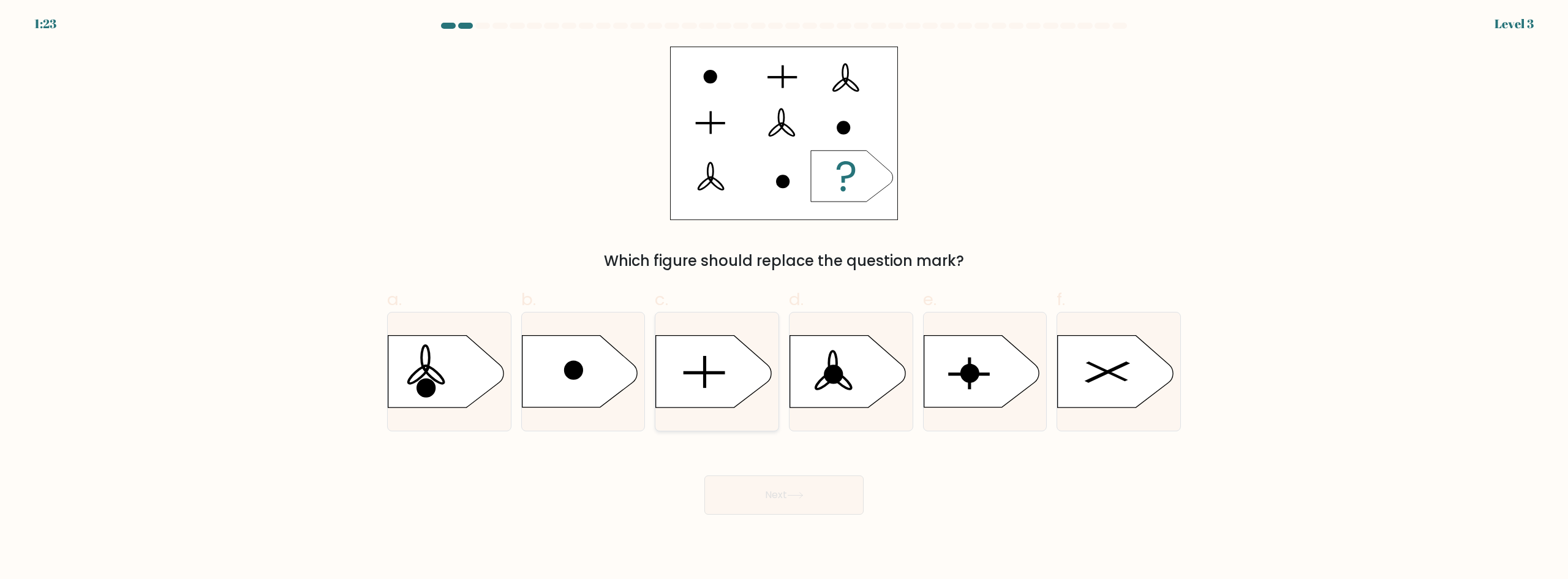
click at [712, 372] on rect at bounding box center [704, 372] width 41 height 2
click at [784, 298] on input "c." at bounding box center [784, 294] width 1 height 8
radio input "true"
click at [806, 489] on button "Next" at bounding box center [784, 495] width 159 height 39
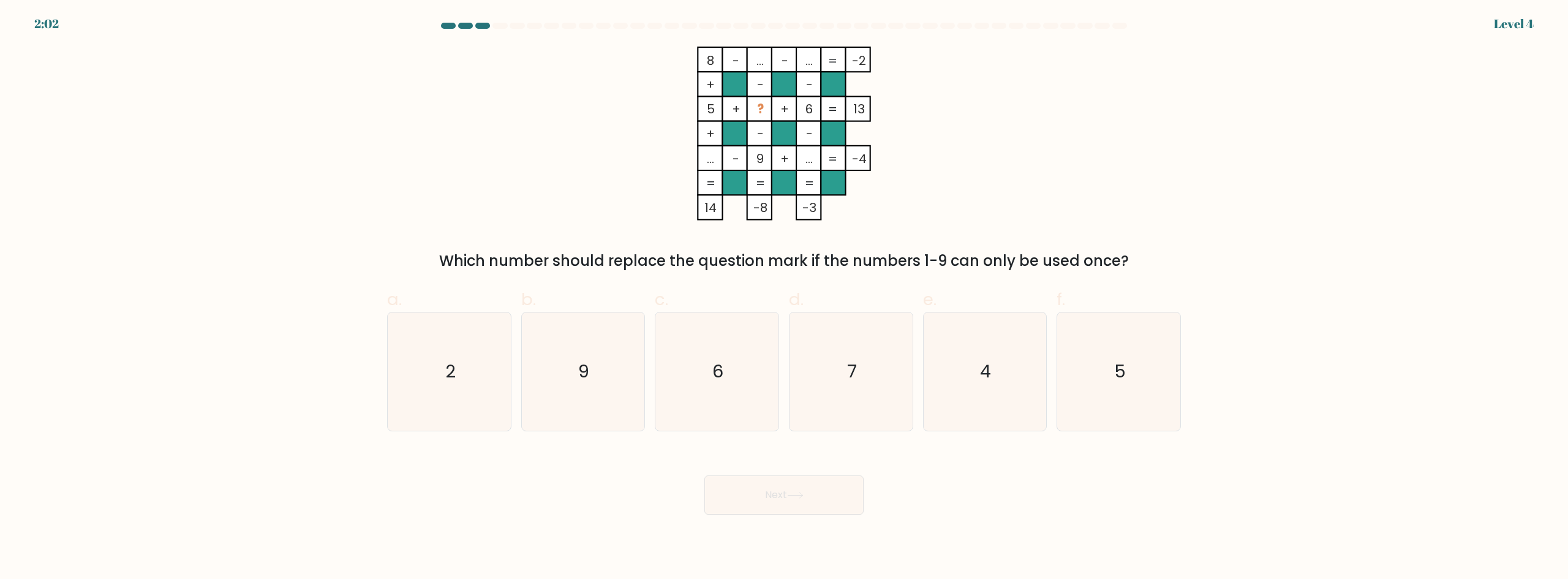
drag, startPoint x: 529, startPoint y: 262, endPoint x: 1235, endPoint y: 263, distance: 706.0
click at [1235, 263] on form at bounding box center [784, 269] width 1568 height 492
click at [1236, 263] on form at bounding box center [784, 269] width 1568 height 492
click at [429, 389] on icon "2" at bounding box center [448, 371] width 118 height 118
click at [784, 298] on input "a. 2" at bounding box center [784, 294] width 1 height 8
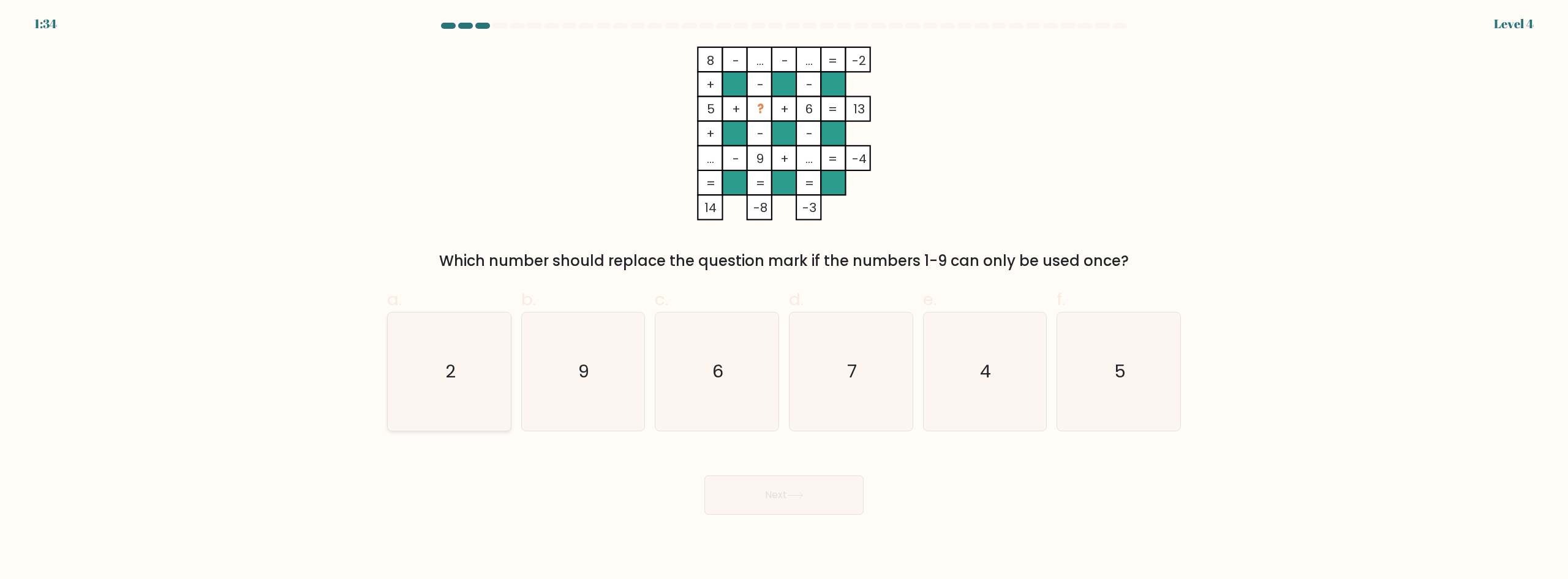
radio input "true"
click at [813, 501] on button "Next" at bounding box center [784, 495] width 159 height 39
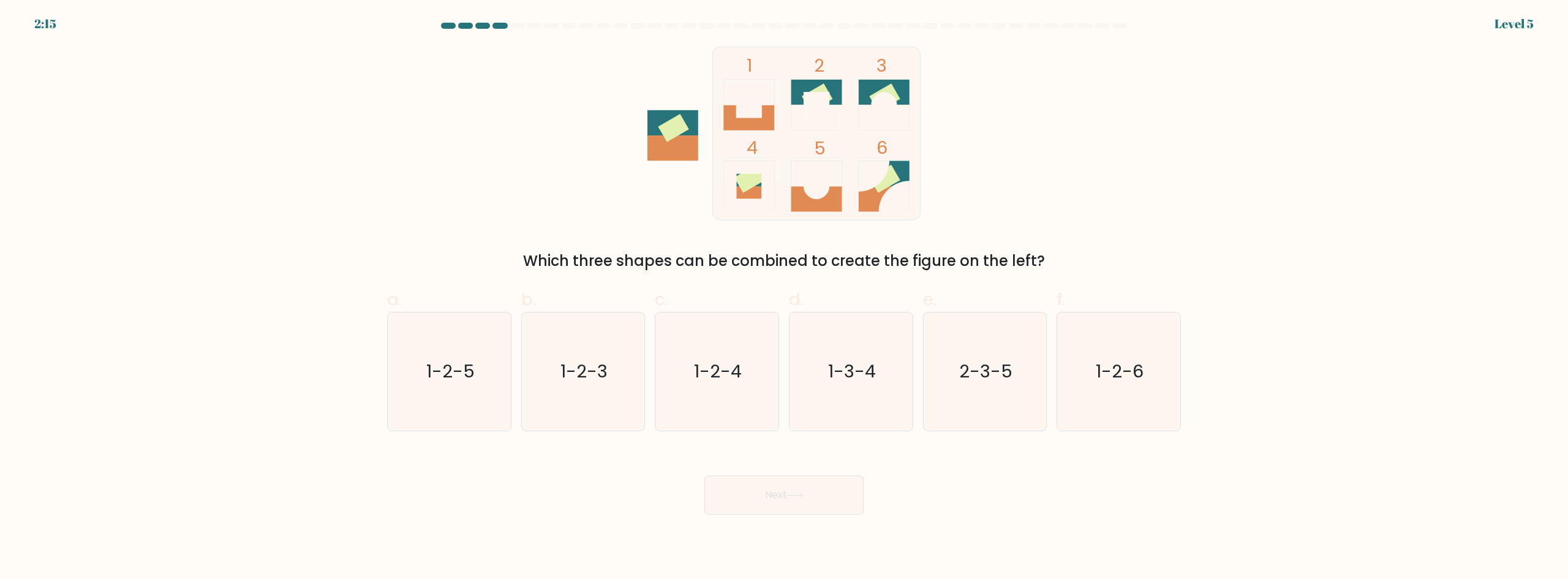
drag, startPoint x: 594, startPoint y: 253, endPoint x: 1084, endPoint y: 262, distance: 490.1
click at [1083, 262] on div "Which three shapes can be combined to create the figure on the left?" at bounding box center [783, 261] width 779 height 22
click at [1086, 263] on div "Which three shapes can be combined to create the figure on the left?" at bounding box center [783, 261] width 779 height 22
click at [725, 382] on text "1-2-4" at bounding box center [718, 371] width 48 height 25
click at [784, 298] on input "c. 1-2-4" at bounding box center [784, 294] width 1 height 8
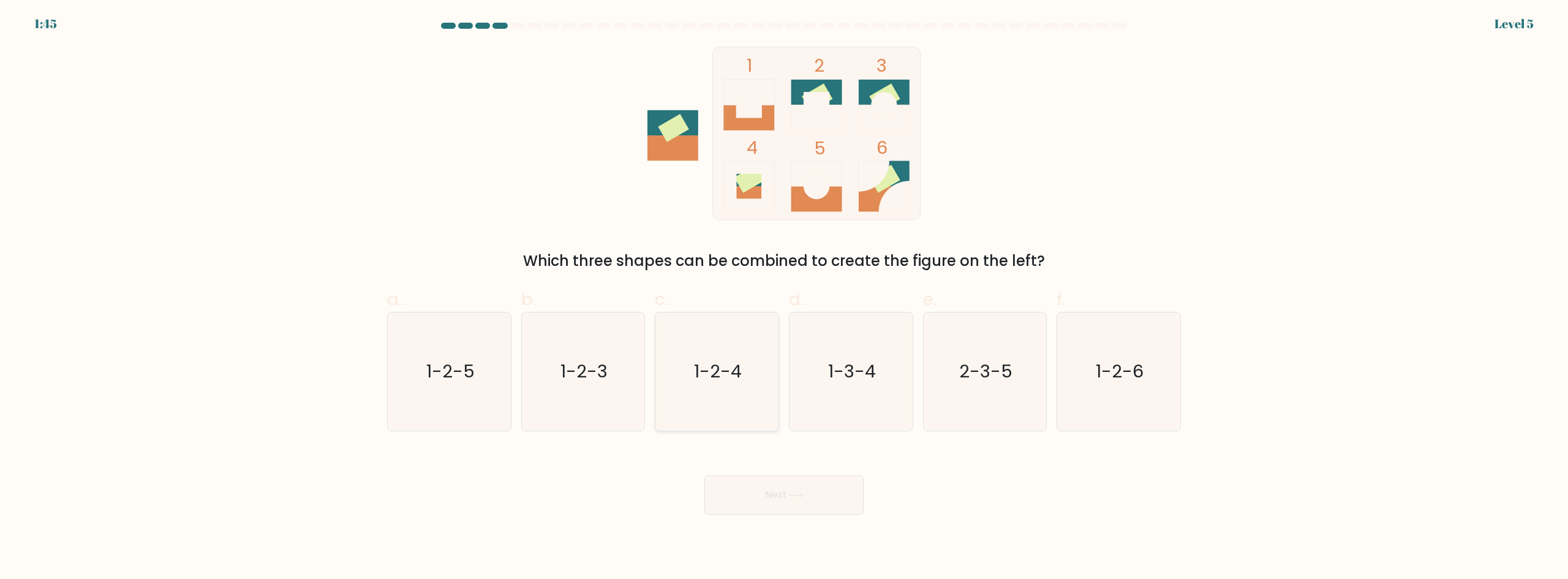
radio input "true"
click at [771, 488] on button "Next" at bounding box center [784, 495] width 159 height 39
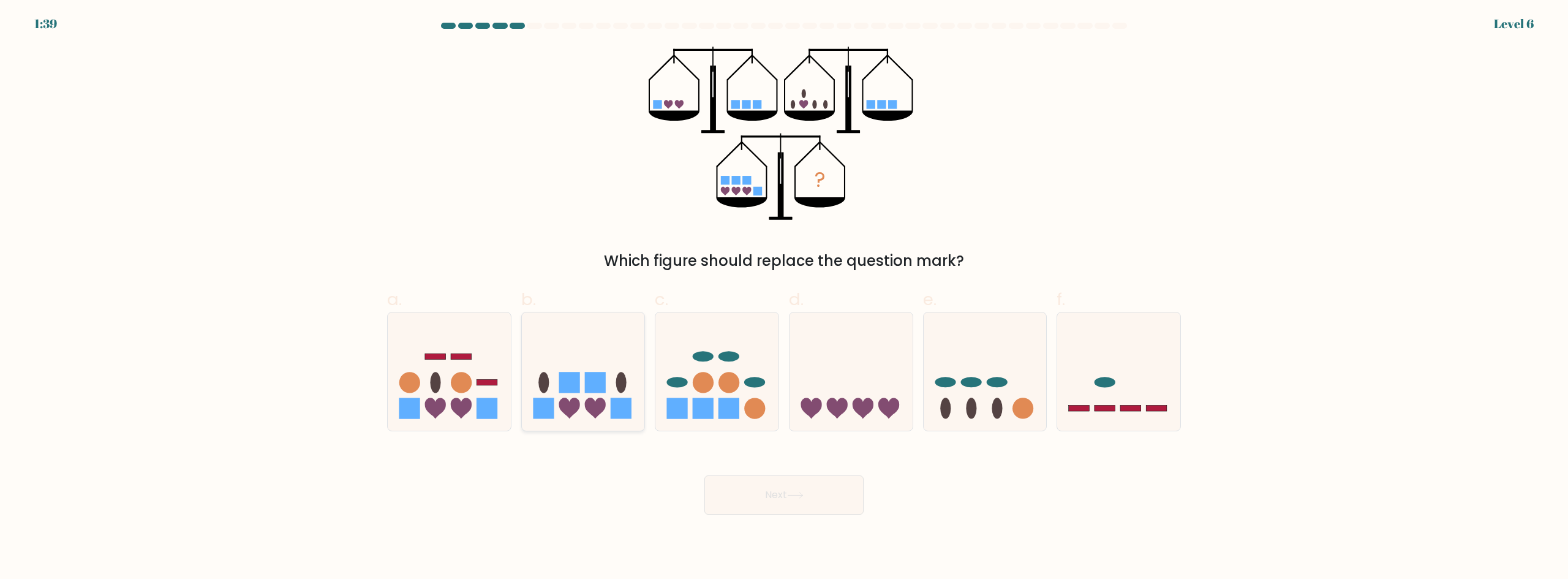
click at [590, 370] on icon at bounding box center [583, 371] width 123 height 102
click at [784, 298] on input "b." at bounding box center [784, 294] width 1 height 8
radio input "true"
click at [785, 498] on button "Next" at bounding box center [784, 495] width 159 height 39
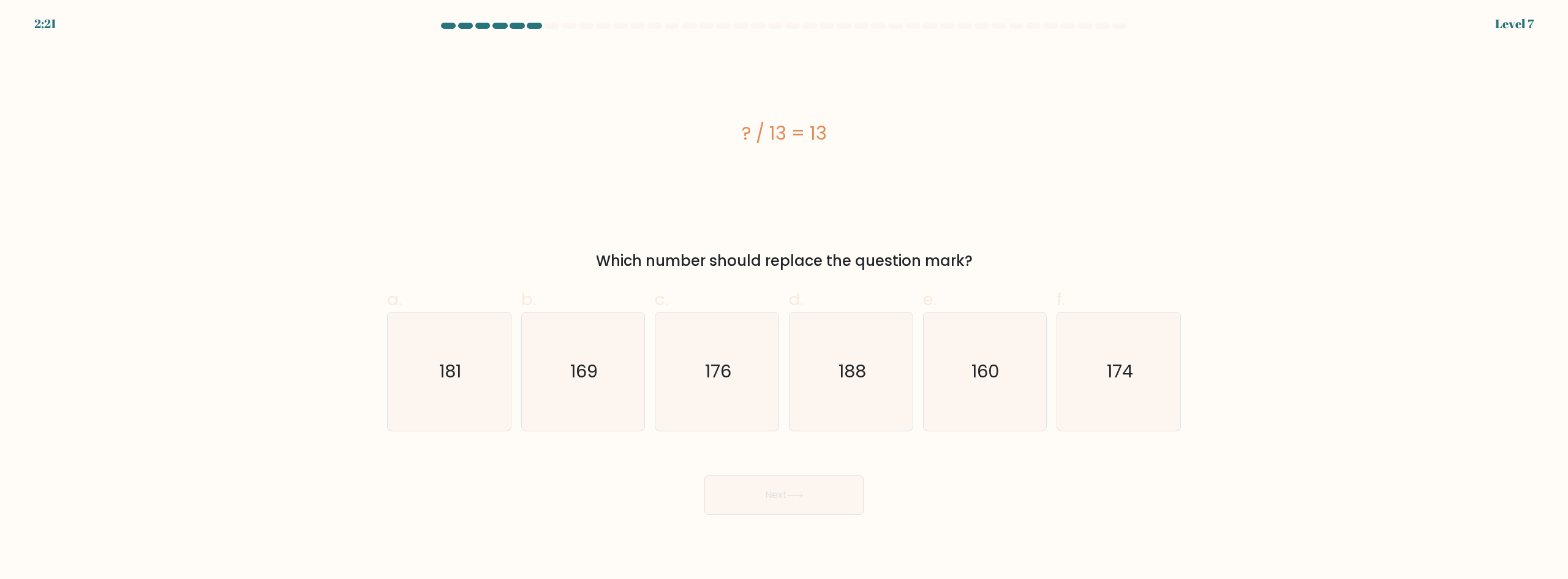
drag, startPoint x: 717, startPoint y: 258, endPoint x: 1003, endPoint y: 257, distance: 286.0
click at [999, 258] on div "Which number should replace the question mark?" at bounding box center [783, 261] width 779 height 22
click at [1003, 257] on div "Which number should replace the question mark?" at bounding box center [783, 261] width 779 height 22
click at [626, 386] on icon "169" at bounding box center [582, 371] width 118 height 118
click at [784, 298] on input "b. 169" at bounding box center [784, 294] width 1 height 8
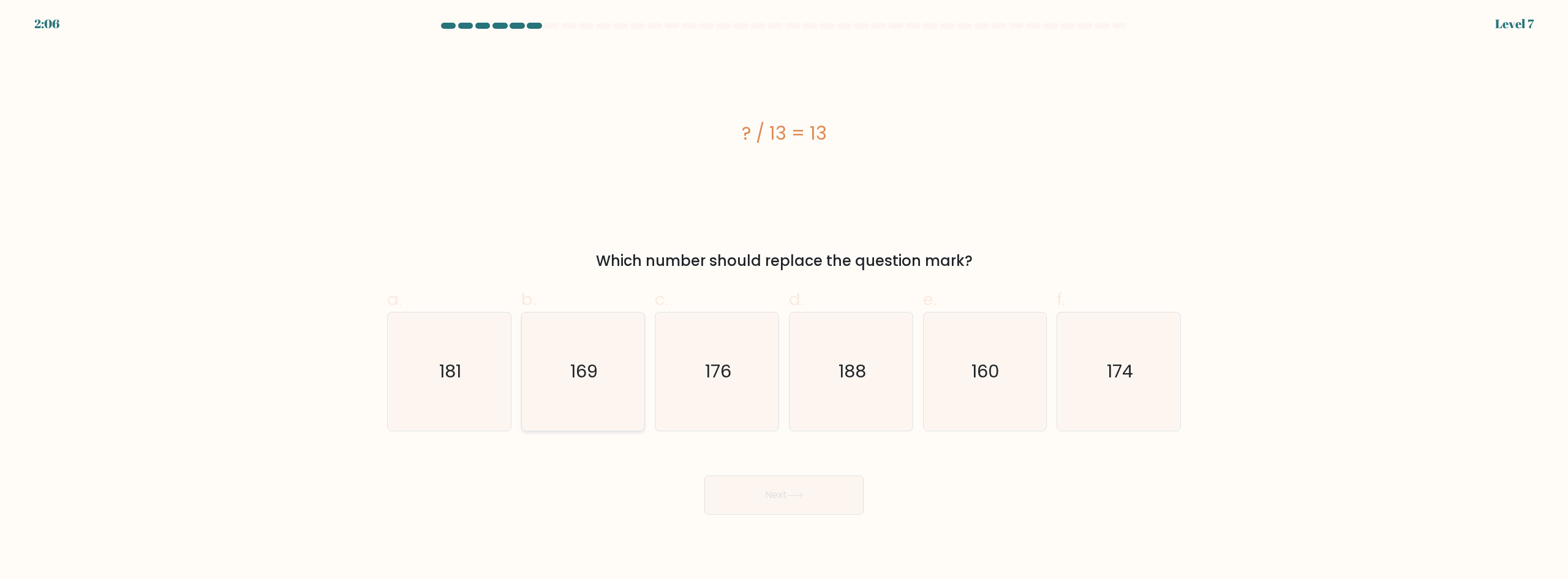
radio input "true"
click at [816, 502] on button "Next" at bounding box center [784, 495] width 159 height 39
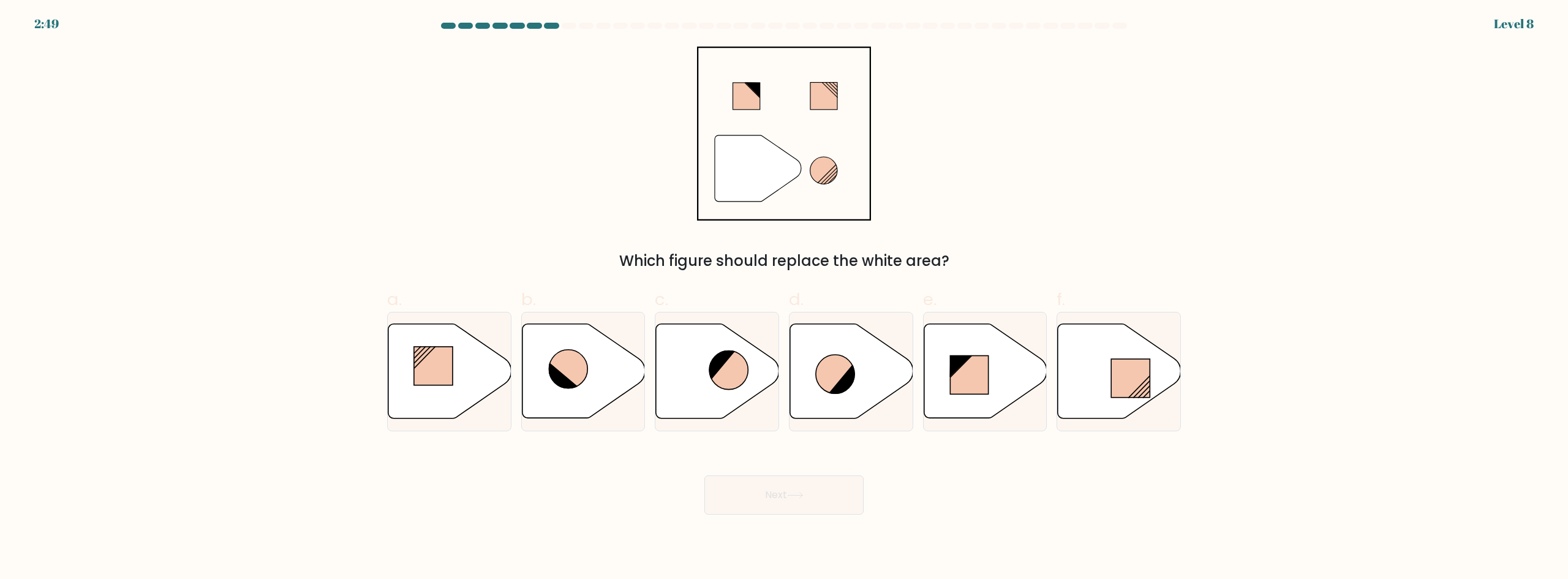
drag, startPoint x: 756, startPoint y: 266, endPoint x: 936, endPoint y: 258, distance: 180.2
click at [933, 258] on div "Which figure should replace the white area?" at bounding box center [783, 261] width 779 height 22
click at [1049, 248] on div "" Which figure should replace the white area?" at bounding box center [784, 159] width 809 height 226
click at [842, 378] on icon at bounding box center [843, 379] width 29 height 30
click at [785, 298] on input "d." at bounding box center [784, 294] width 1 height 8
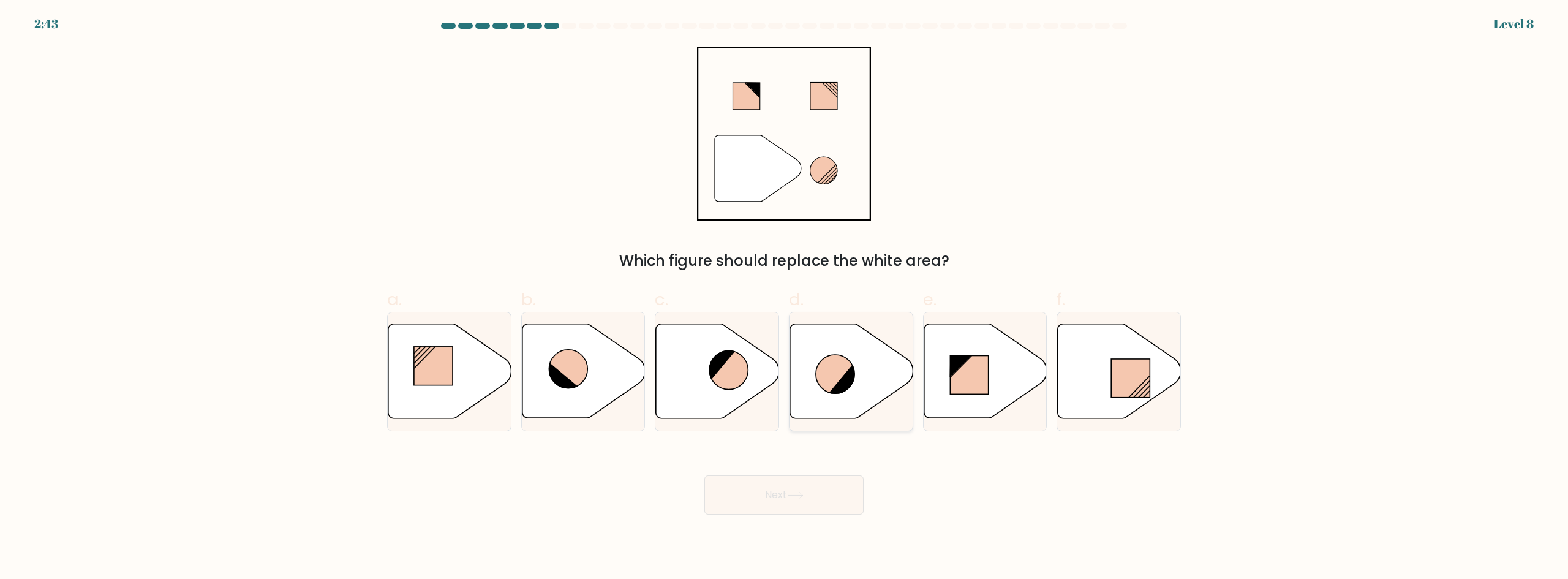
radio input "true"
click at [789, 499] on button "Next" at bounding box center [784, 495] width 159 height 39
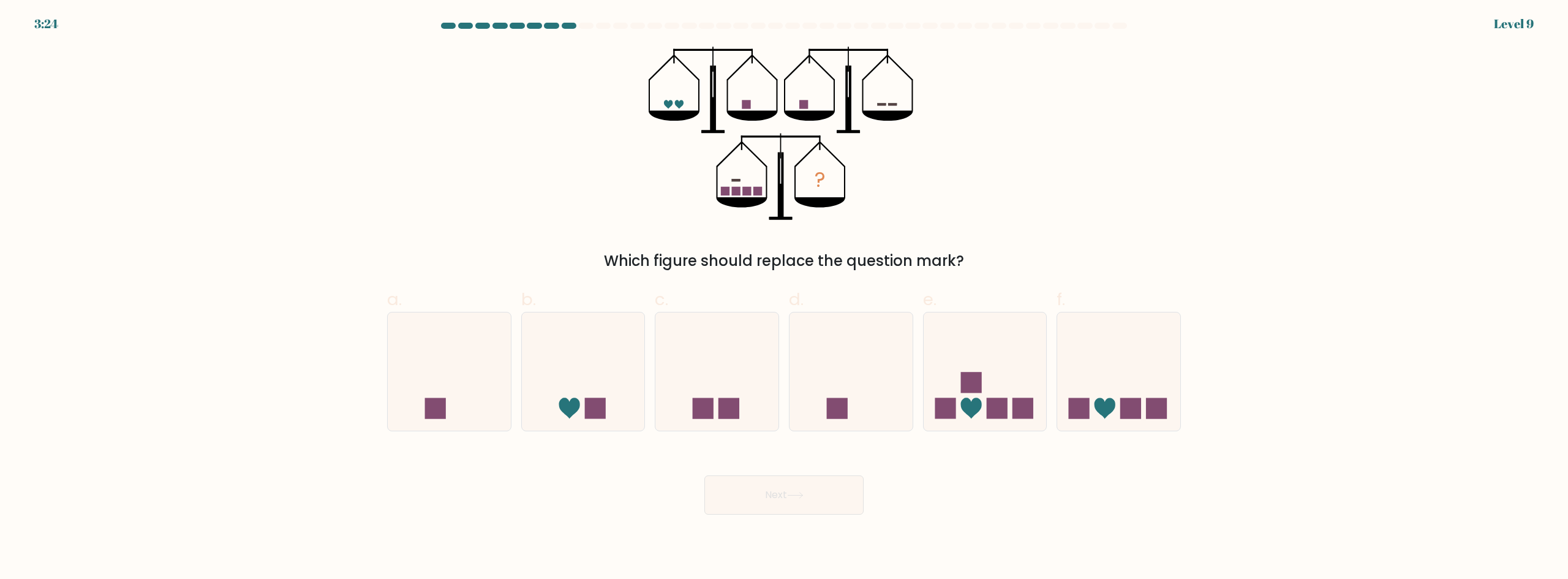
drag, startPoint x: 658, startPoint y: 266, endPoint x: 1002, endPoint y: 269, distance: 344.0
click at [991, 270] on div "Which figure should replace the question mark?" at bounding box center [783, 261] width 779 height 22
click at [1004, 268] on div "Which figure should replace the question mark?" at bounding box center [783, 261] width 779 height 22
click at [1018, 233] on div "? Which figure should replace the question mark?" at bounding box center [784, 159] width 809 height 226
click at [969, 360] on icon at bounding box center [985, 371] width 123 height 102
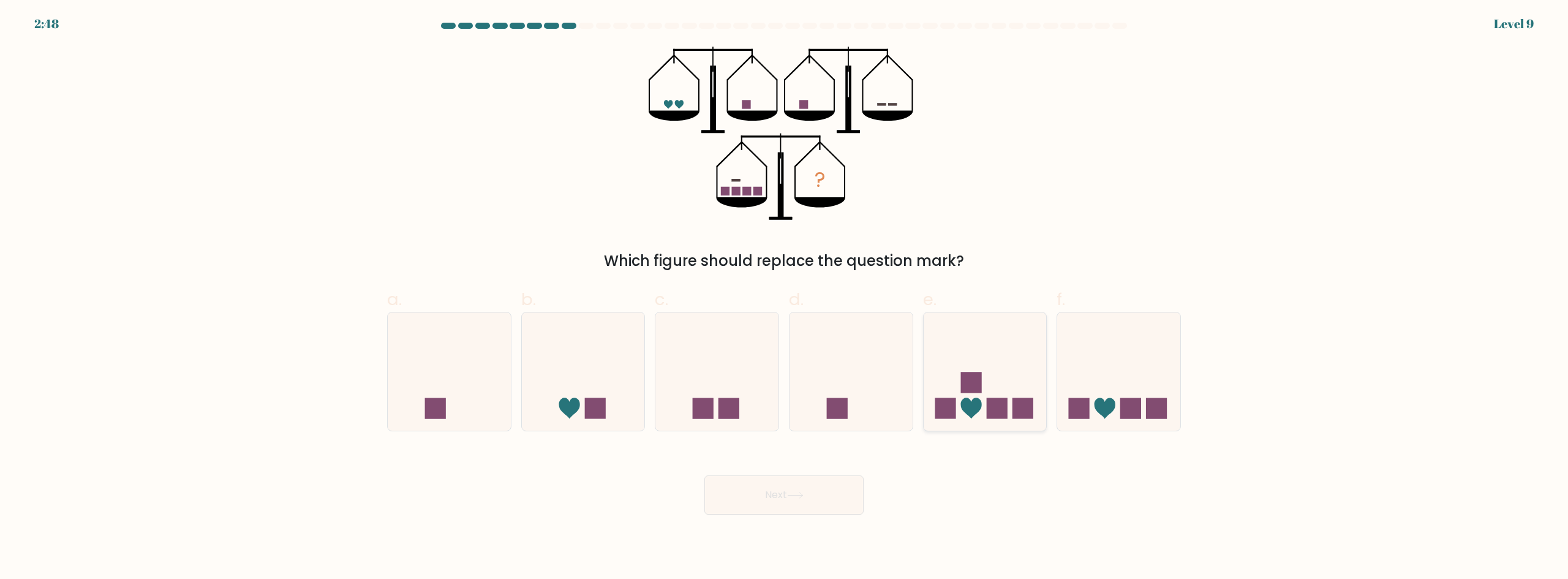
click at [785, 298] on input "e." at bounding box center [784, 294] width 1 height 8
radio input "true"
click at [754, 495] on button "Next" at bounding box center [784, 495] width 159 height 39
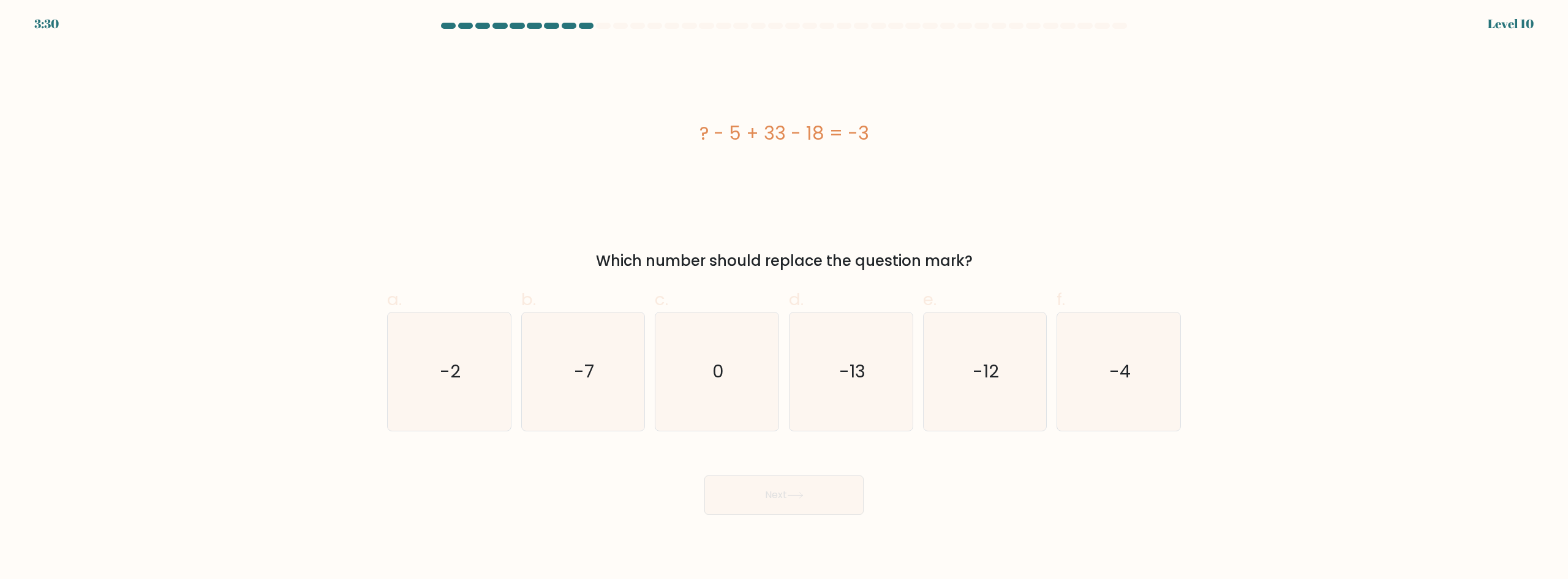
drag, startPoint x: 716, startPoint y: 246, endPoint x: 981, endPoint y: 268, distance: 265.9
click at [979, 268] on div "? - 5 + 33 - 18 = -3 Which number should replace the question mark?" at bounding box center [784, 159] width 809 height 226
click at [981, 268] on div "Which number should replace the question mark?" at bounding box center [783, 261] width 779 height 22
click at [971, 362] on icon "-12" at bounding box center [984, 371] width 118 height 118
click at [785, 298] on input "e. -12" at bounding box center [784, 294] width 1 height 8
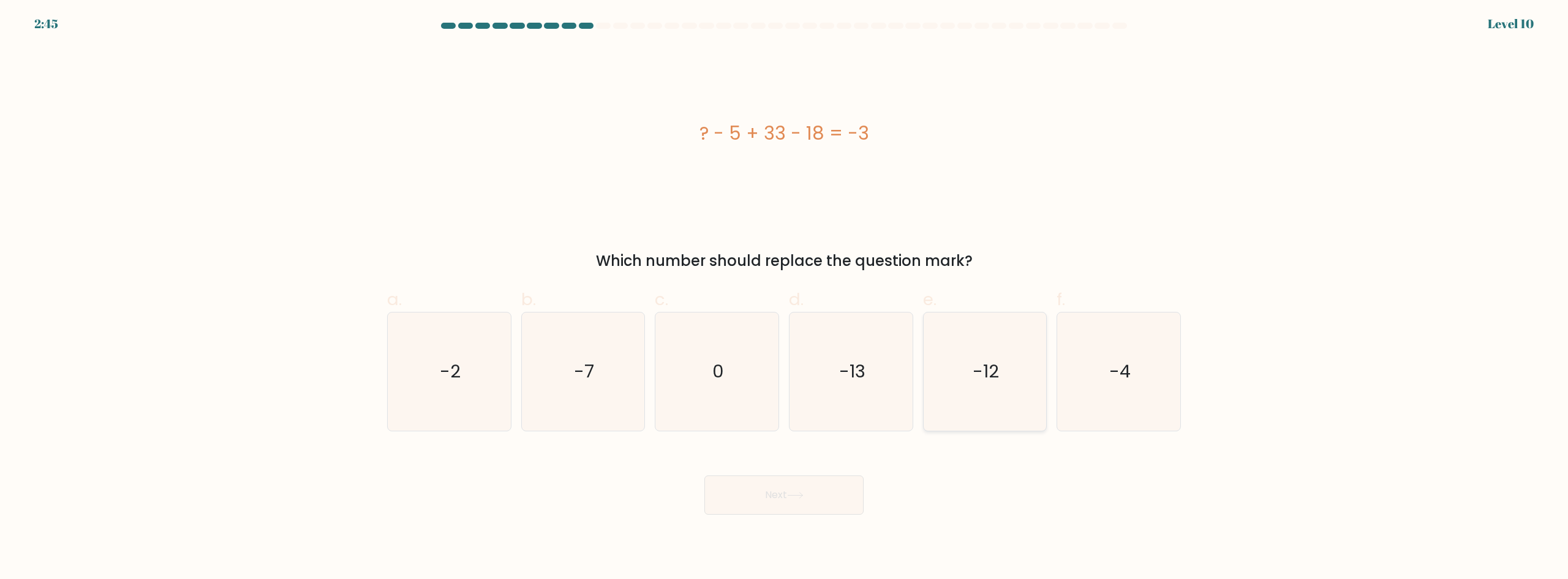
radio input "true"
click at [781, 502] on button "Next" at bounding box center [784, 495] width 159 height 39
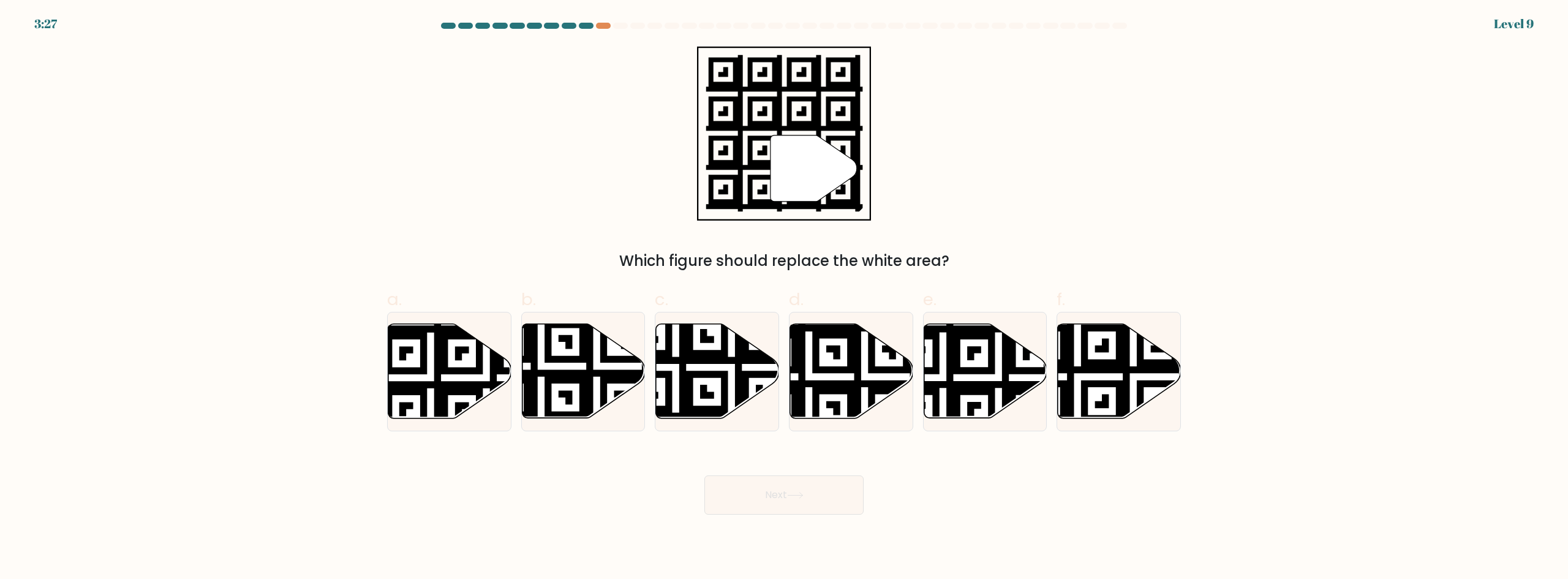
drag, startPoint x: 691, startPoint y: 269, endPoint x: 1011, endPoint y: 262, distance: 320.1
click at [1010, 262] on div "Which figure should replace the white area?" at bounding box center [783, 261] width 779 height 22
click at [1012, 262] on div "Which figure should replace the white area?" at bounding box center [783, 261] width 779 height 22
click at [1130, 373] on icon at bounding box center [1077, 321] width 223 height 223
click at [785, 298] on input "f." at bounding box center [784, 294] width 1 height 8
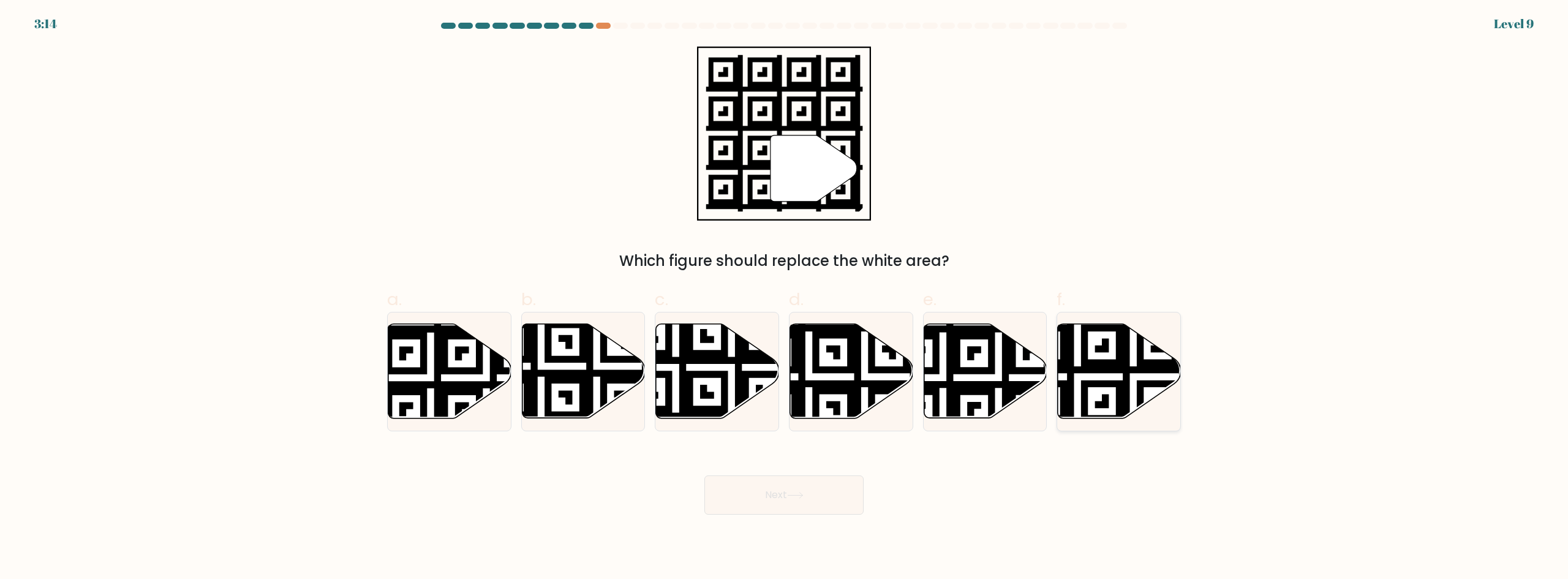
radio input "true"
click at [771, 498] on button "Next" at bounding box center [784, 495] width 159 height 39
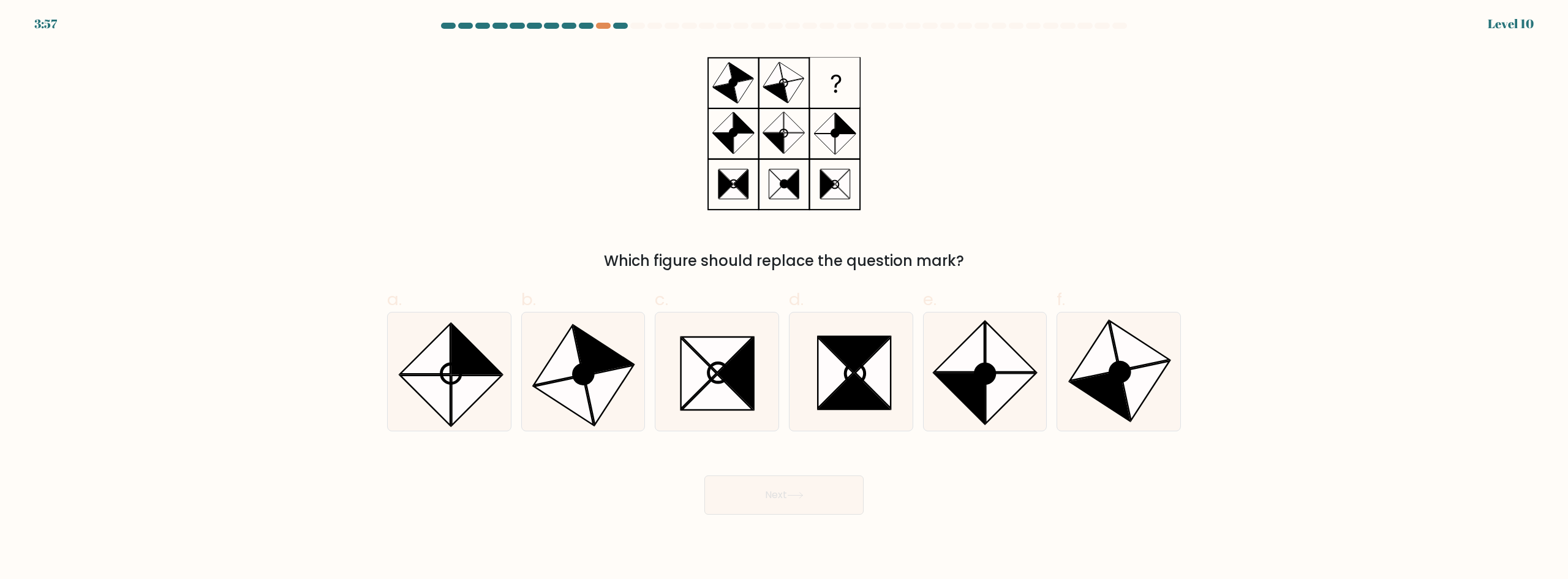
drag, startPoint x: 678, startPoint y: 258, endPoint x: 1053, endPoint y: 258, distance: 375.0
click at [1053, 258] on div "Which figure should replace the question mark?" at bounding box center [783, 261] width 779 height 22
click at [1058, 258] on div "Which figure should replace the question mark?" at bounding box center [783, 261] width 779 height 22
click at [574, 369] on icon at bounding box center [558, 355] width 49 height 59
click at [784, 298] on input "b." at bounding box center [784, 294] width 1 height 8
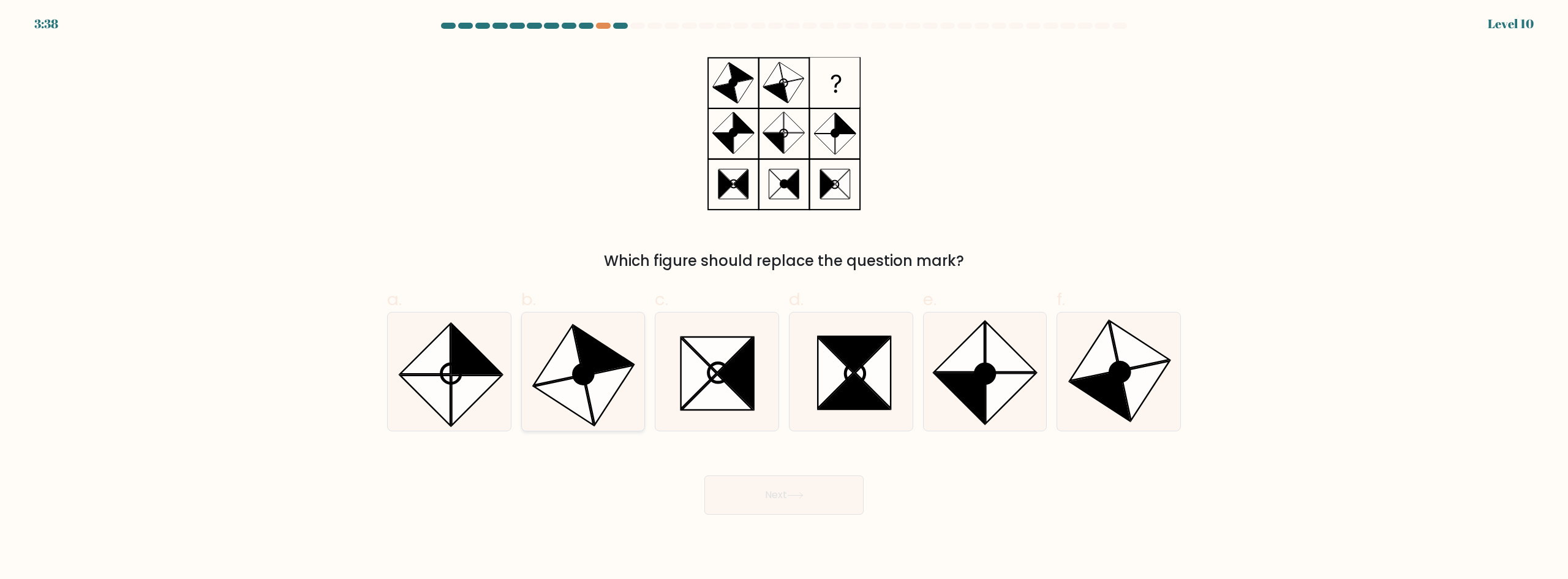
radio input "true"
click at [783, 498] on button "Next" at bounding box center [784, 495] width 159 height 39
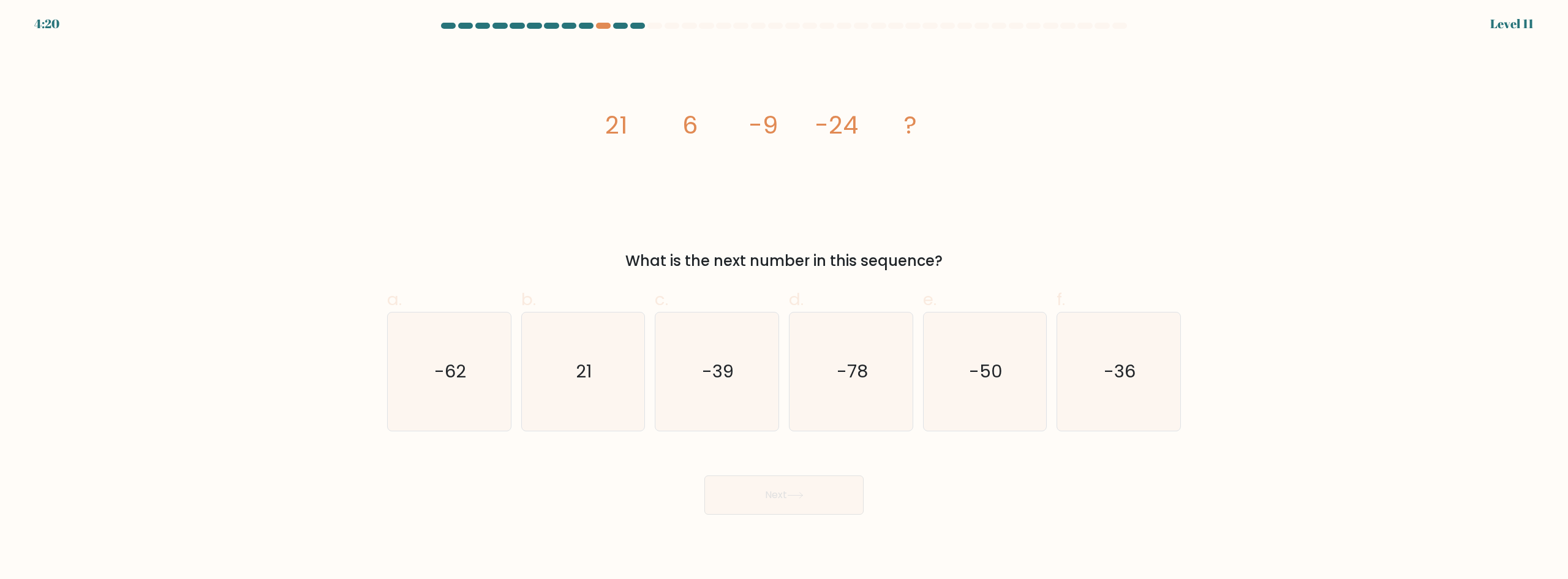
drag, startPoint x: 784, startPoint y: 262, endPoint x: 1005, endPoint y: 267, distance: 221.1
click at [1004, 267] on div "What is the next number in this sequence?" at bounding box center [783, 261] width 779 height 22
click at [1021, 267] on div "What is the next number in this sequence?" at bounding box center [783, 261] width 779 height 22
drag, startPoint x: 610, startPoint y: 116, endPoint x: 696, endPoint y: 117, distance: 86.0
click at [696, 117] on g "21 6 -9 -24 ?" at bounding box center [761, 124] width 312 height 34
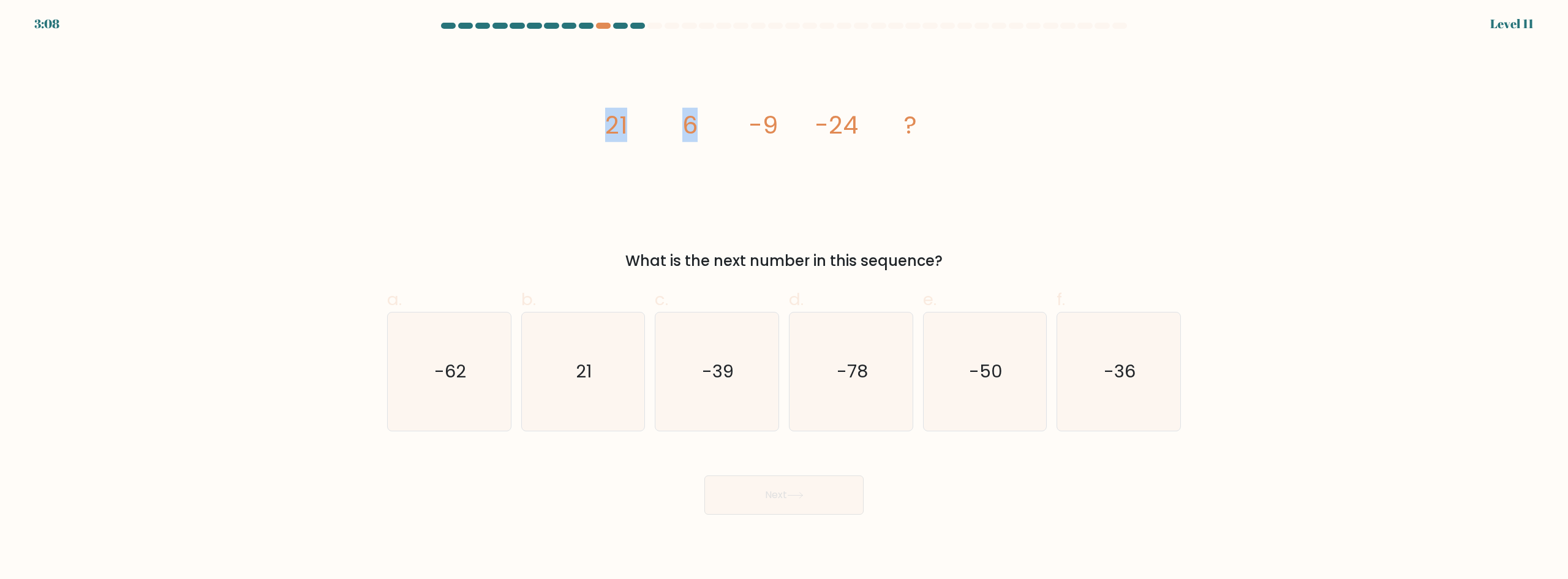
click at [696, 117] on tspan "6" at bounding box center [689, 124] width 15 height 34
drag, startPoint x: 687, startPoint y: 126, endPoint x: 694, endPoint y: 126, distance: 7.0
click at [694, 126] on tspan "6" at bounding box center [689, 124] width 15 height 34
click at [699, 128] on icon "image/svg+xml 21 6 -9 -24 ?" at bounding box center [784, 133] width 367 height 174
click at [691, 143] on icon "image/svg+xml 21 6 -9 -24 ?" at bounding box center [784, 133] width 367 height 174
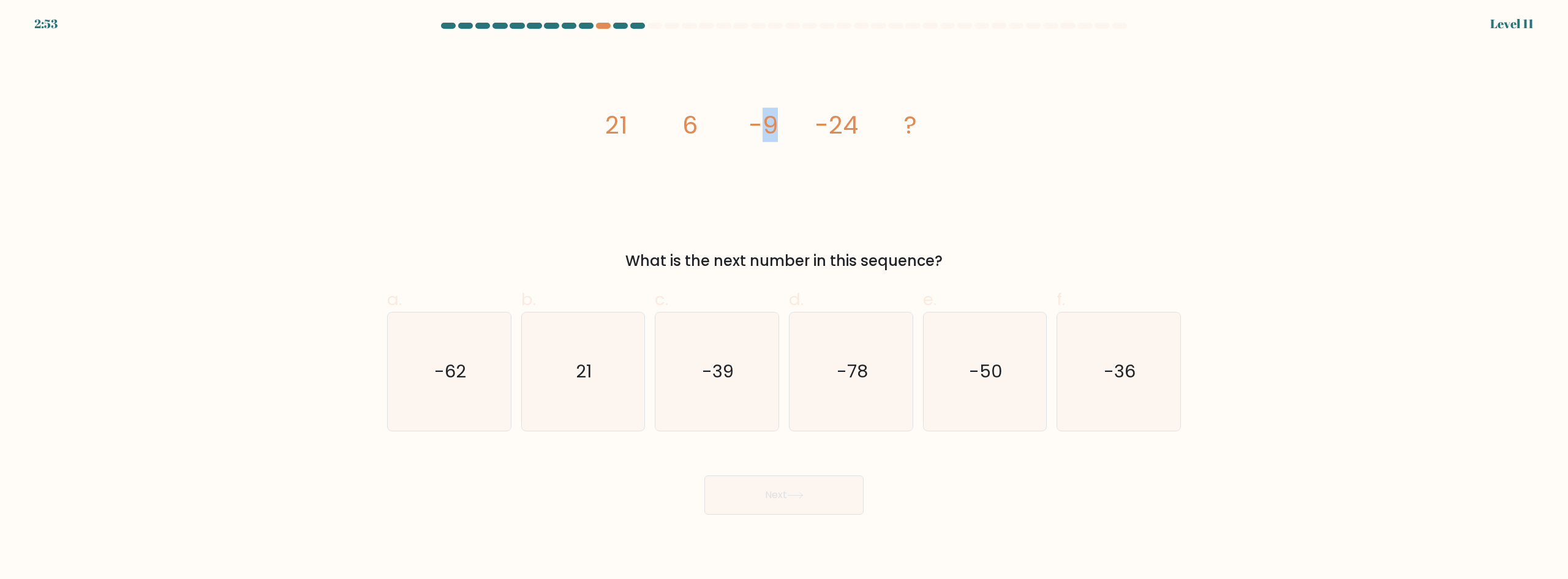
drag, startPoint x: 762, startPoint y: 126, endPoint x: 781, endPoint y: 128, distance: 19.1
click at [781, 128] on icon "image/svg+xml 21 6 -9 -24 ?" at bounding box center [784, 133] width 367 height 174
drag, startPoint x: 825, startPoint y: 122, endPoint x: 871, endPoint y: 127, distance: 46.3
click at [871, 127] on icon "image/svg+xml 21 6 -9 -24 ?" at bounding box center [784, 133] width 367 height 174
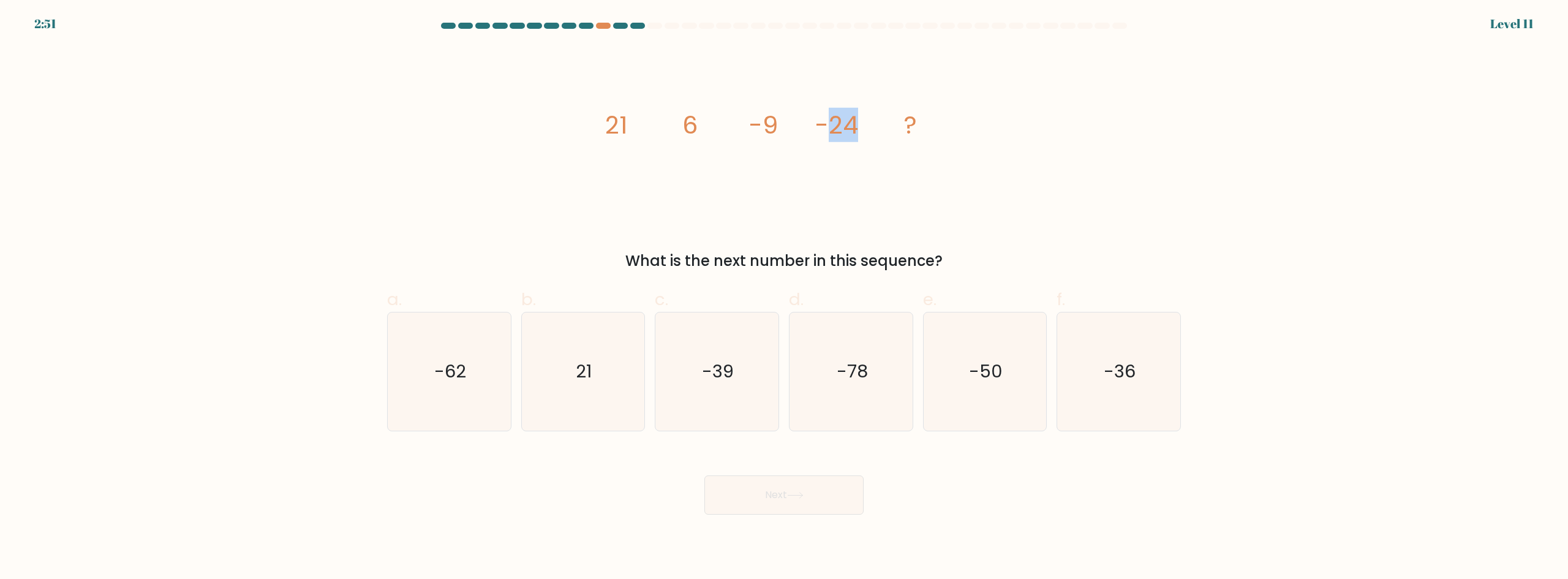
click at [871, 127] on icon "image/svg+xml 21 6 -9 -24 ?" at bounding box center [784, 133] width 367 height 174
click at [741, 369] on icon "-39" at bounding box center [716, 371] width 118 height 118
click at [784, 298] on input "c. -39" at bounding box center [784, 294] width 1 height 8
radio input "true"
click at [1121, 400] on icon "-36" at bounding box center [1118, 371] width 118 height 118
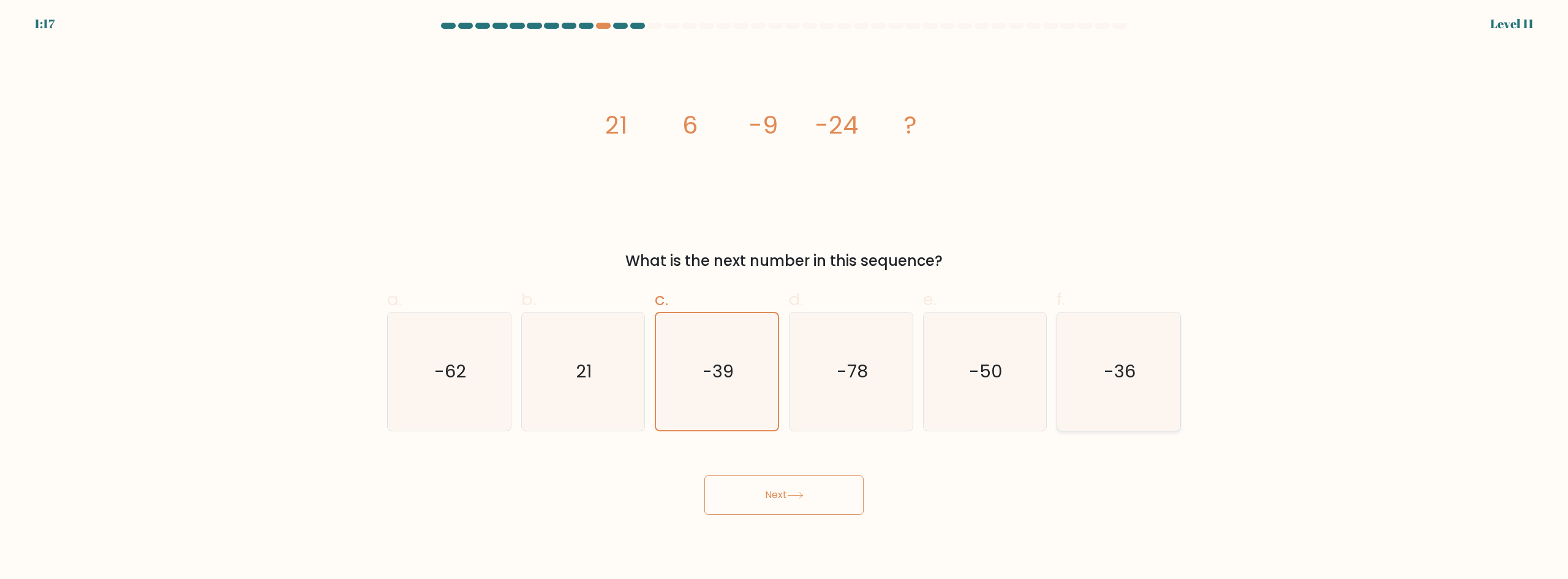
click at [785, 298] on input "f. -36" at bounding box center [784, 294] width 1 height 8
radio input "true"
click at [790, 496] on icon at bounding box center [795, 495] width 17 height 7
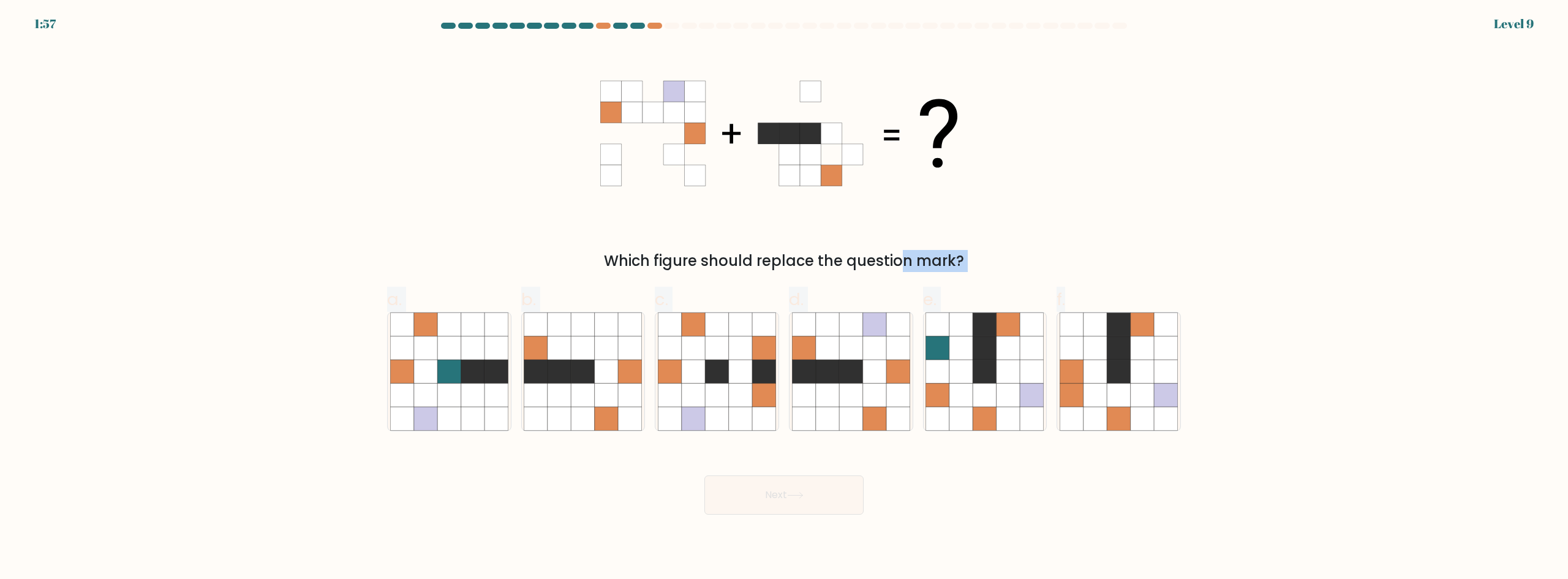
drag, startPoint x: 796, startPoint y: 261, endPoint x: 1194, endPoint y: 275, distance: 398.2
click at [1165, 277] on form at bounding box center [784, 269] width 1568 height 492
click at [1175, 267] on div "Which figure should replace the question mark?" at bounding box center [784, 159] width 809 height 226
click at [861, 381] on icon at bounding box center [851, 371] width 23 height 23
click at [785, 298] on input "d." at bounding box center [784, 294] width 1 height 8
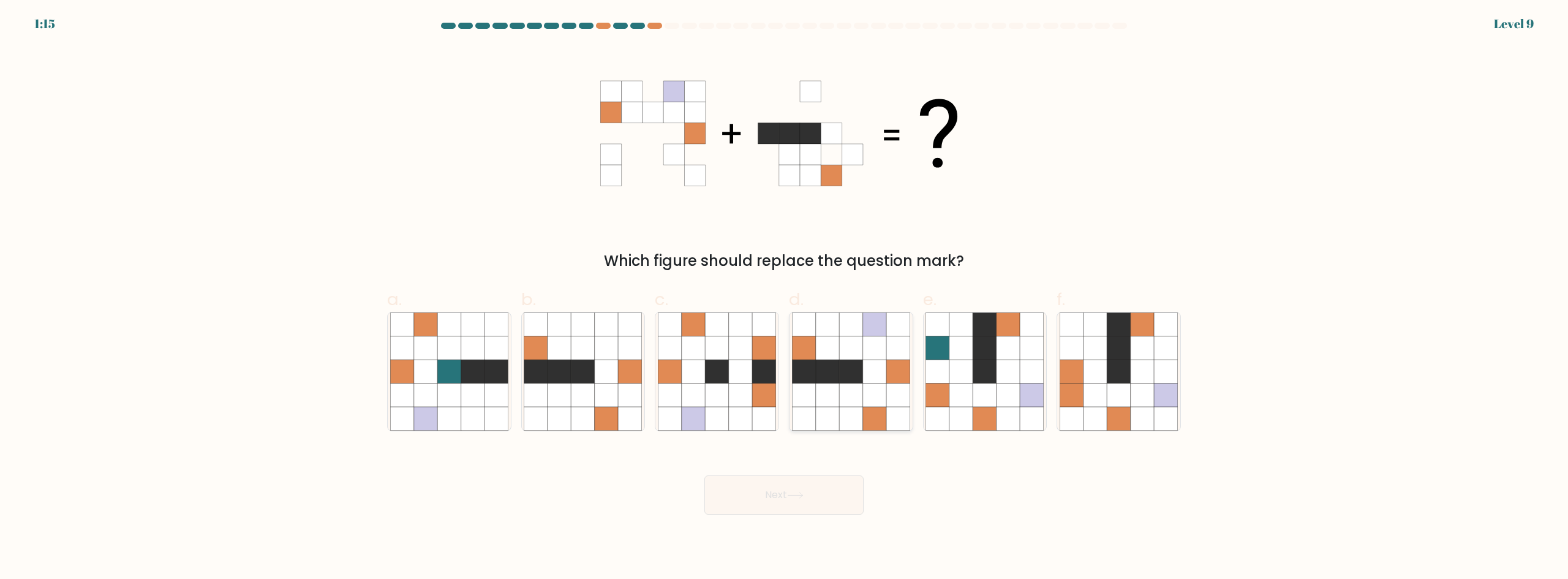
radio input "true"
click at [828, 490] on button "Next" at bounding box center [784, 495] width 159 height 39
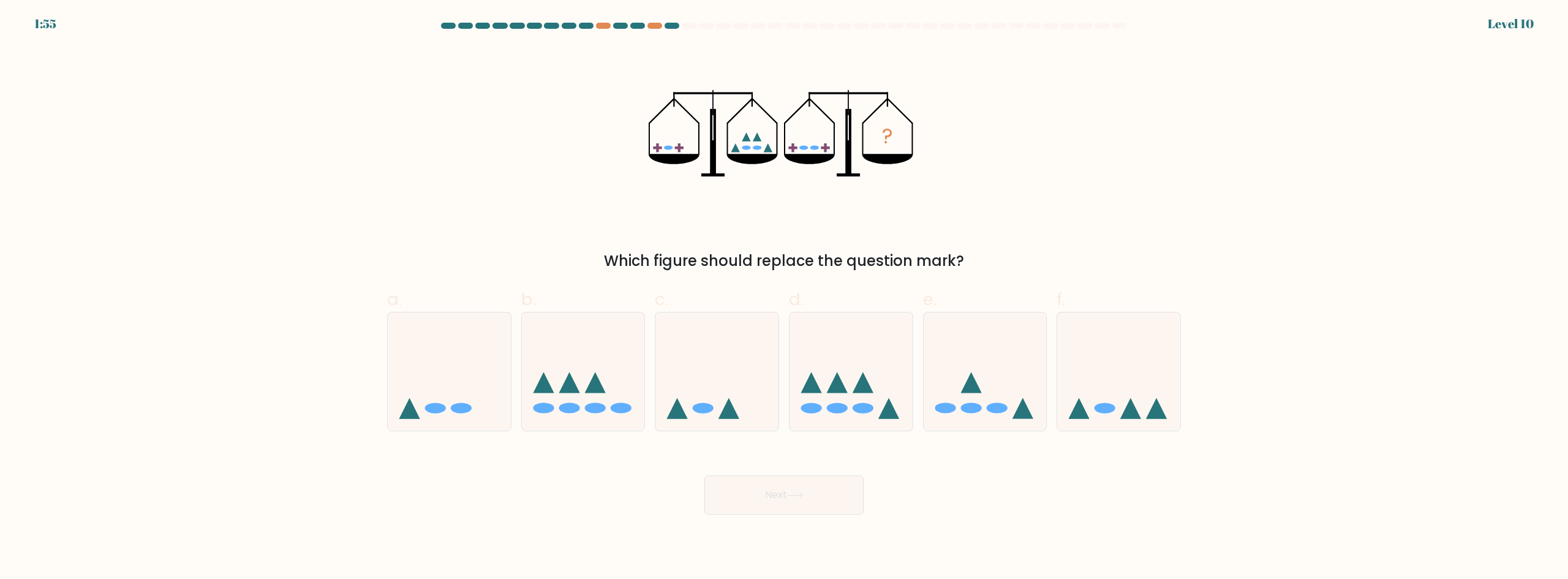
drag, startPoint x: 743, startPoint y: 263, endPoint x: 985, endPoint y: 263, distance: 242.0
click at [984, 263] on div "Which figure should replace the question mark?" at bounding box center [783, 261] width 779 height 22
click at [986, 263] on div "Which figure should replace the question mark?" at bounding box center [783, 261] width 779 height 22
click at [845, 386] on icon at bounding box center [851, 371] width 123 height 102
click at [785, 298] on input "d." at bounding box center [784, 294] width 1 height 8
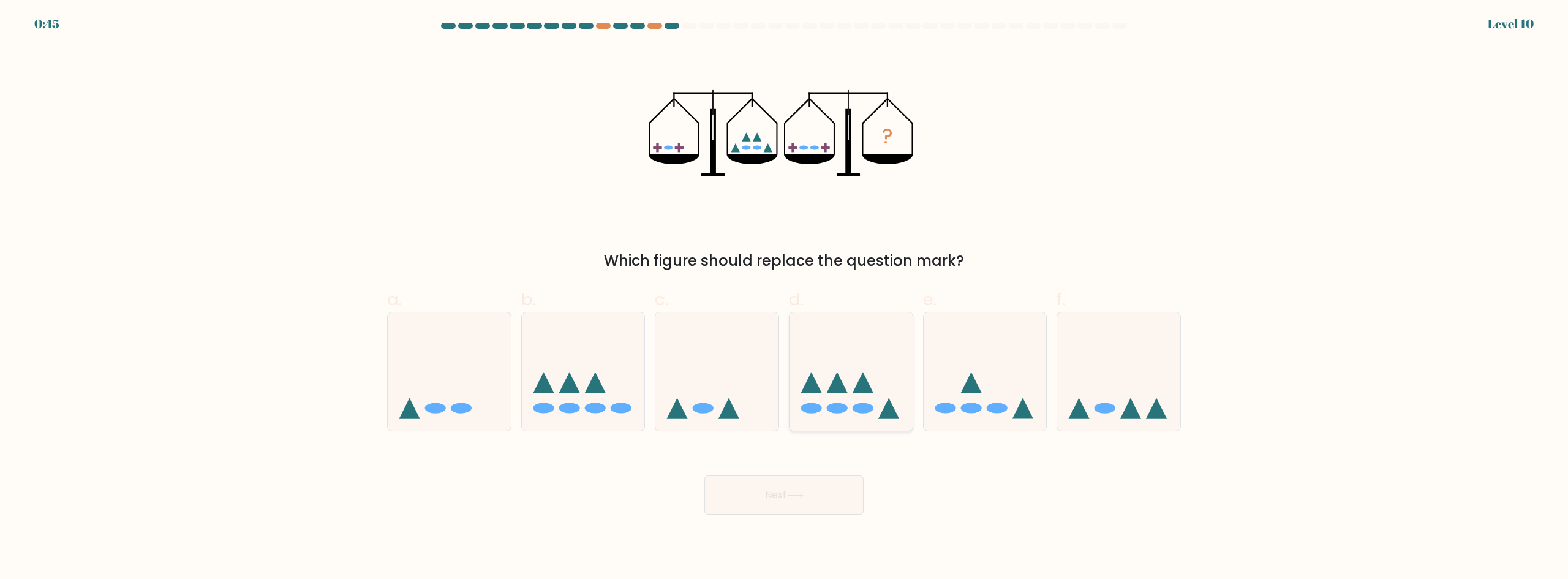
radio input "true"
click at [796, 494] on icon at bounding box center [795, 495] width 17 height 7
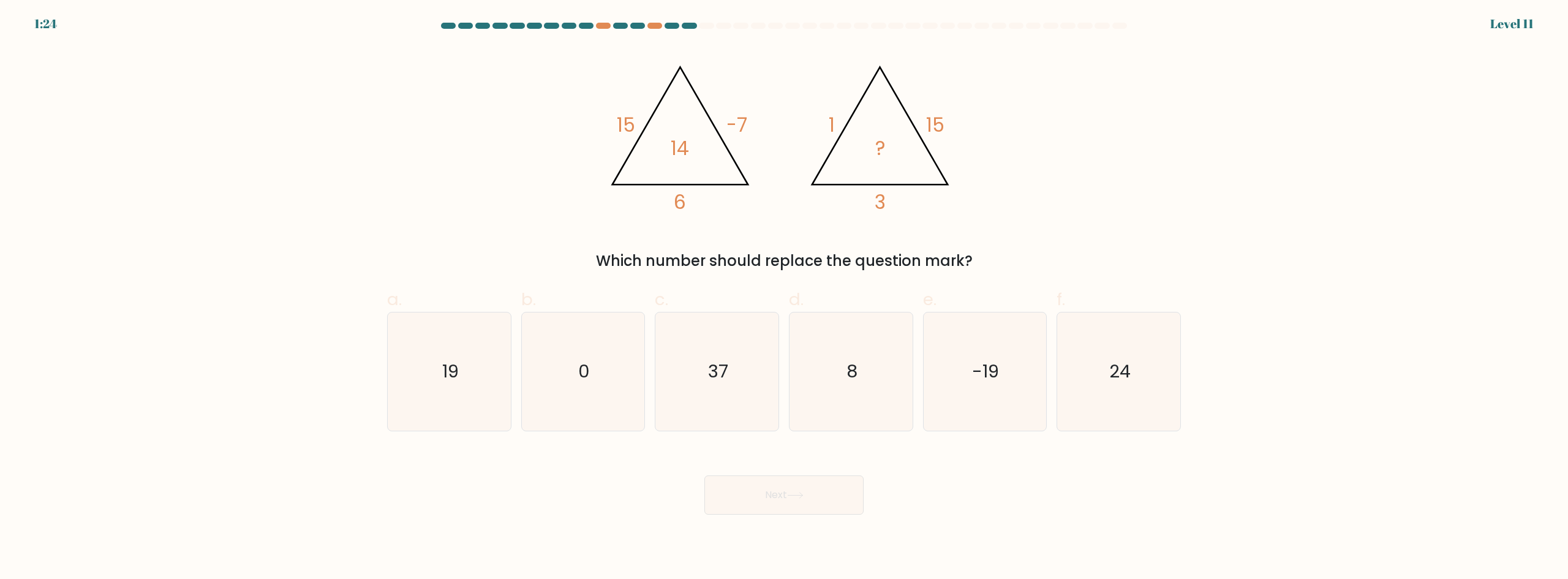
drag, startPoint x: 765, startPoint y: 263, endPoint x: 1005, endPoint y: 262, distance: 240.0
click at [1005, 262] on div "Which number should replace the question mark?" at bounding box center [783, 261] width 779 height 22
click at [1011, 261] on div "Which number should replace the question mark?" at bounding box center [783, 261] width 779 height 22
click at [456, 359] on text "19" at bounding box center [450, 371] width 17 height 25
click at [784, 298] on input "a. 19" at bounding box center [784, 294] width 1 height 8
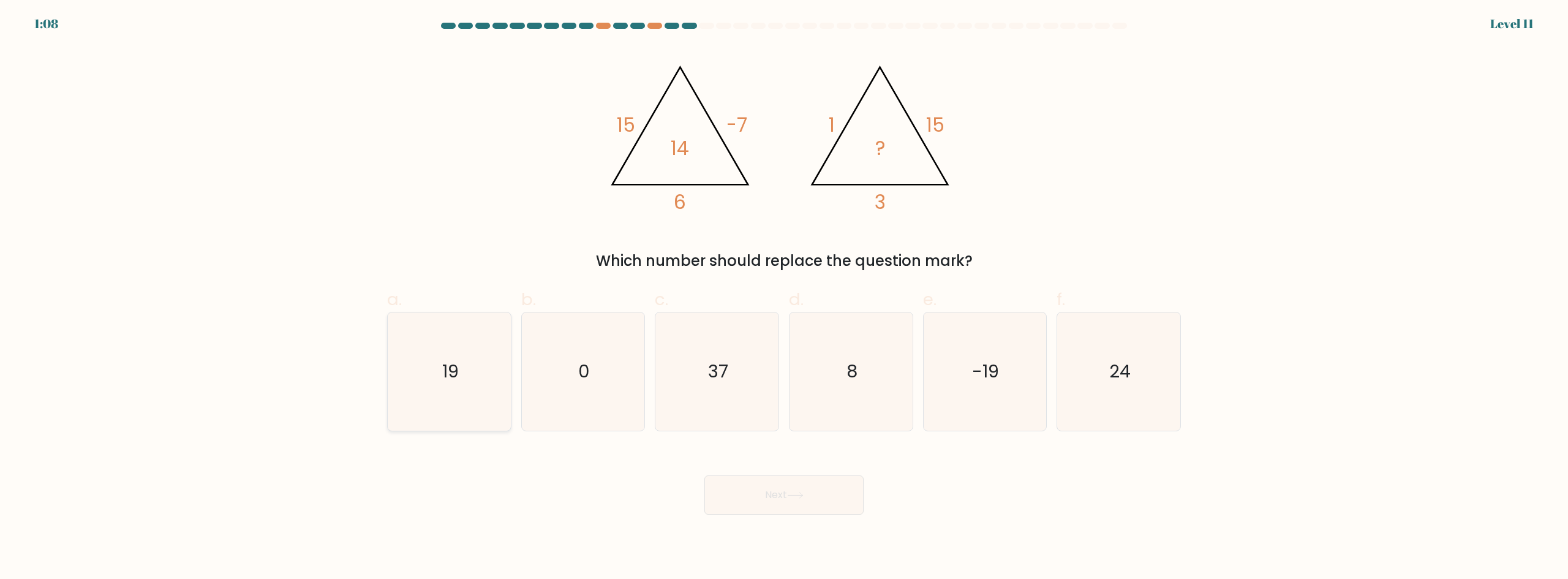
radio input "true"
click at [783, 497] on button "Next" at bounding box center [784, 495] width 159 height 39
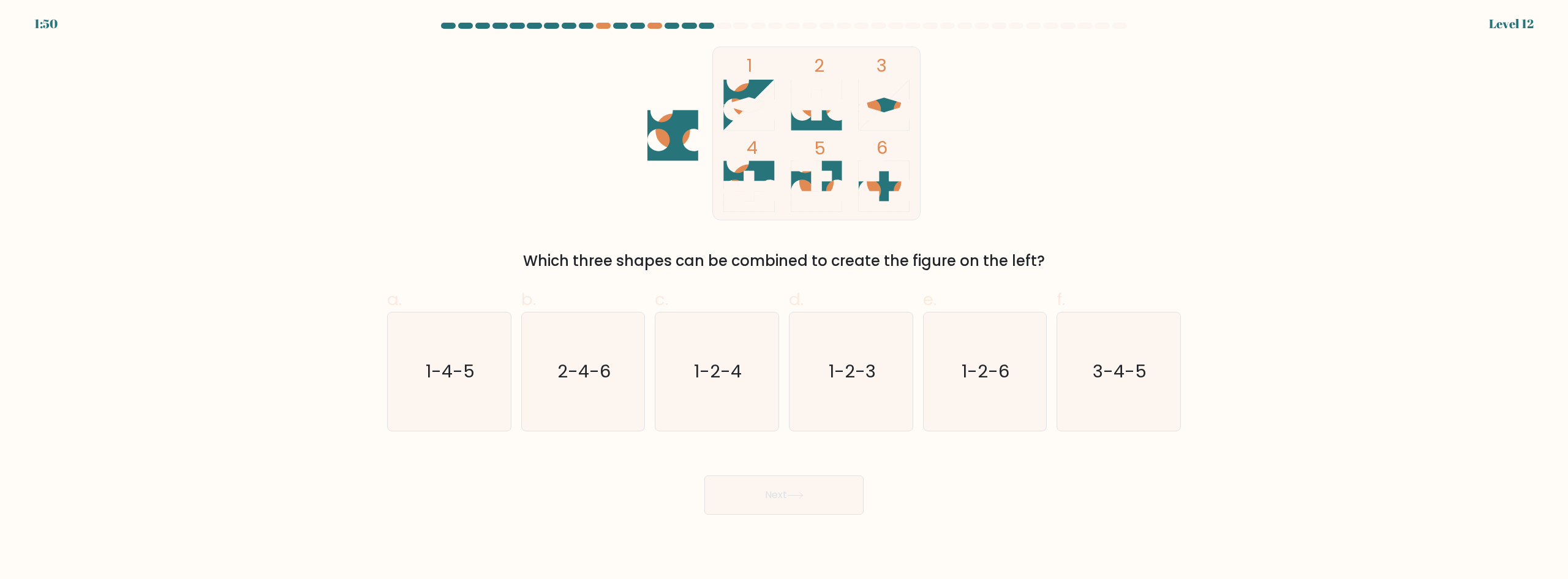
drag, startPoint x: 634, startPoint y: 258, endPoint x: 1161, endPoint y: 266, distance: 527.1
click at [1156, 267] on div "Which three shapes can be combined to create the figure on the left?" at bounding box center [783, 261] width 779 height 22
click at [1161, 266] on div "Which three shapes can be combined to create the figure on the left?" at bounding box center [783, 261] width 779 height 22
click at [1153, 266] on div "Which three shapes can be combined to create the figure on the left?" at bounding box center [783, 261] width 779 height 22
click at [604, 358] on icon "2-4-6" at bounding box center [582, 371] width 118 height 118
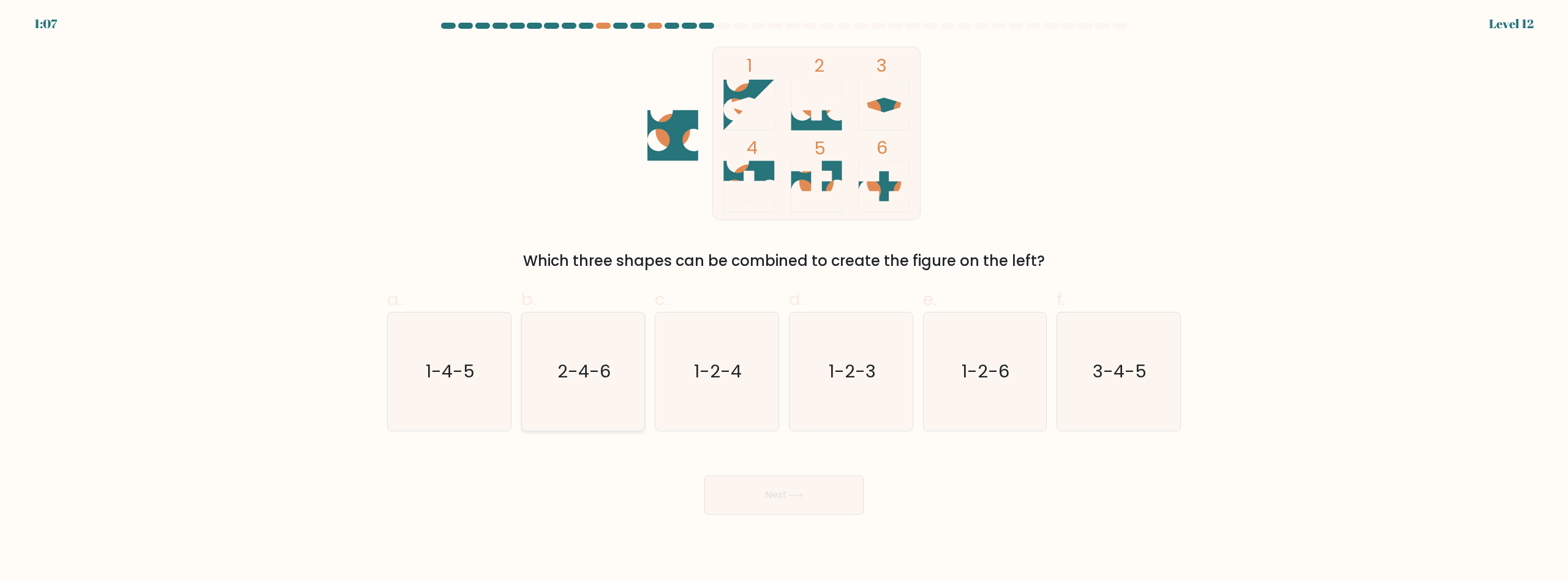
click at [784, 298] on input "b. 2-4-6" at bounding box center [784, 294] width 1 height 8
radio input "true"
click at [779, 503] on button "Next" at bounding box center [784, 495] width 159 height 39
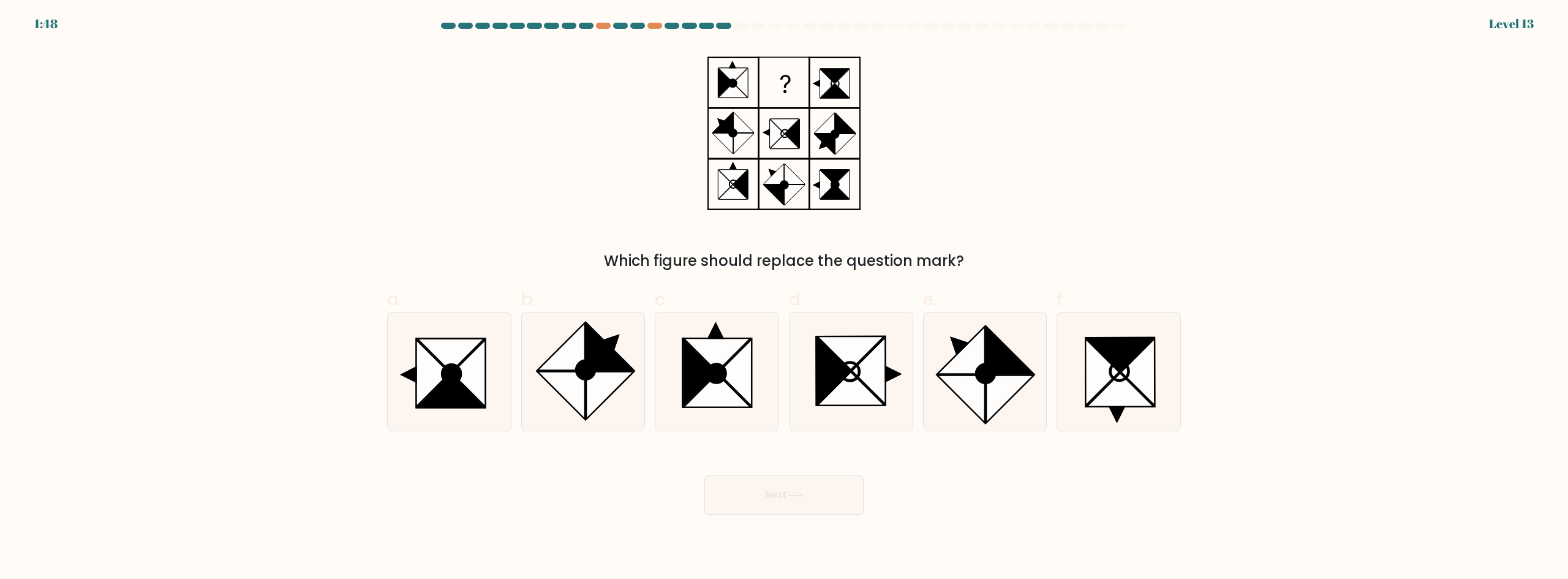
drag, startPoint x: 811, startPoint y: 263, endPoint x: 995, endPoint y: 258, distance: 184.1
click at [994, 258] on div "Which figure should replace the question mark?" at bounding box center [783, 261] width 779 height 22
click at [996, 258] on div "Which figure should replace the question mark?" at bounding box center [783, 261] width 779 height 22
click at [1001, 377] on icon at bounding box center [1010, 398] width 47 height 47
click at [785, 298] on input "e." at bounding box center [784, 294] width 1 height 8
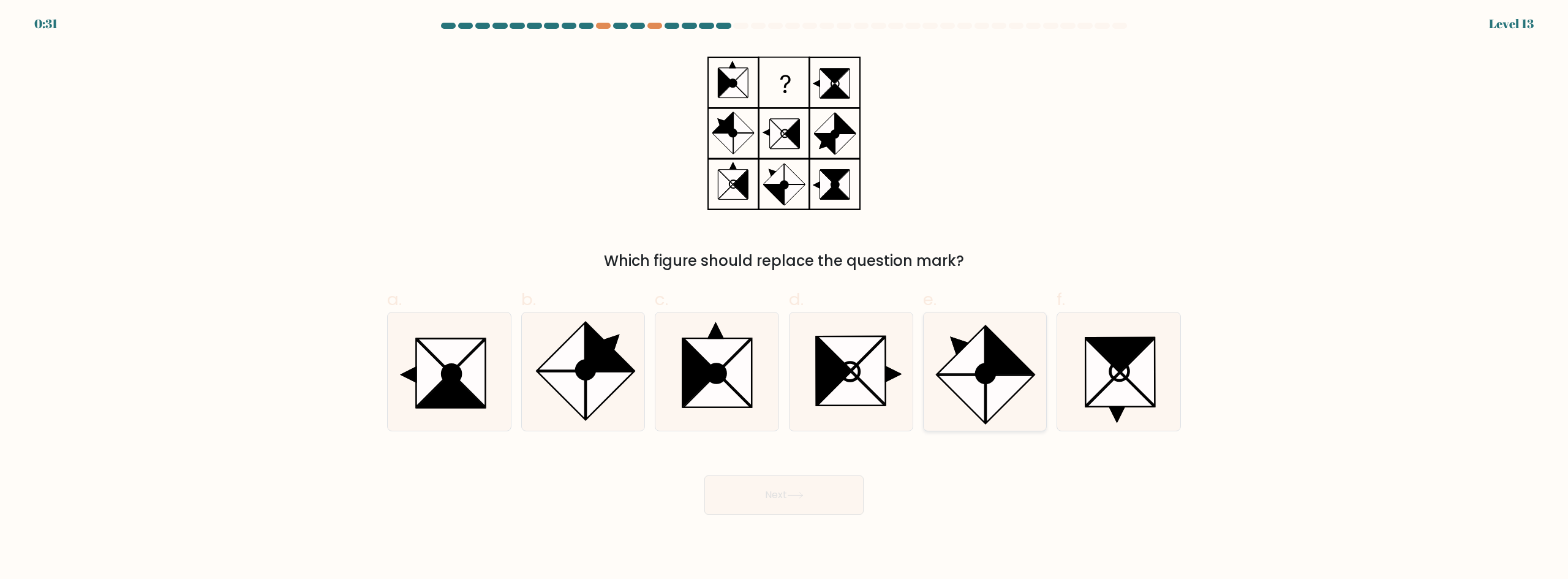
radio input "true"
click at [774, 492] on button "Next" at bounding box center [784, 495] width 159 height 39
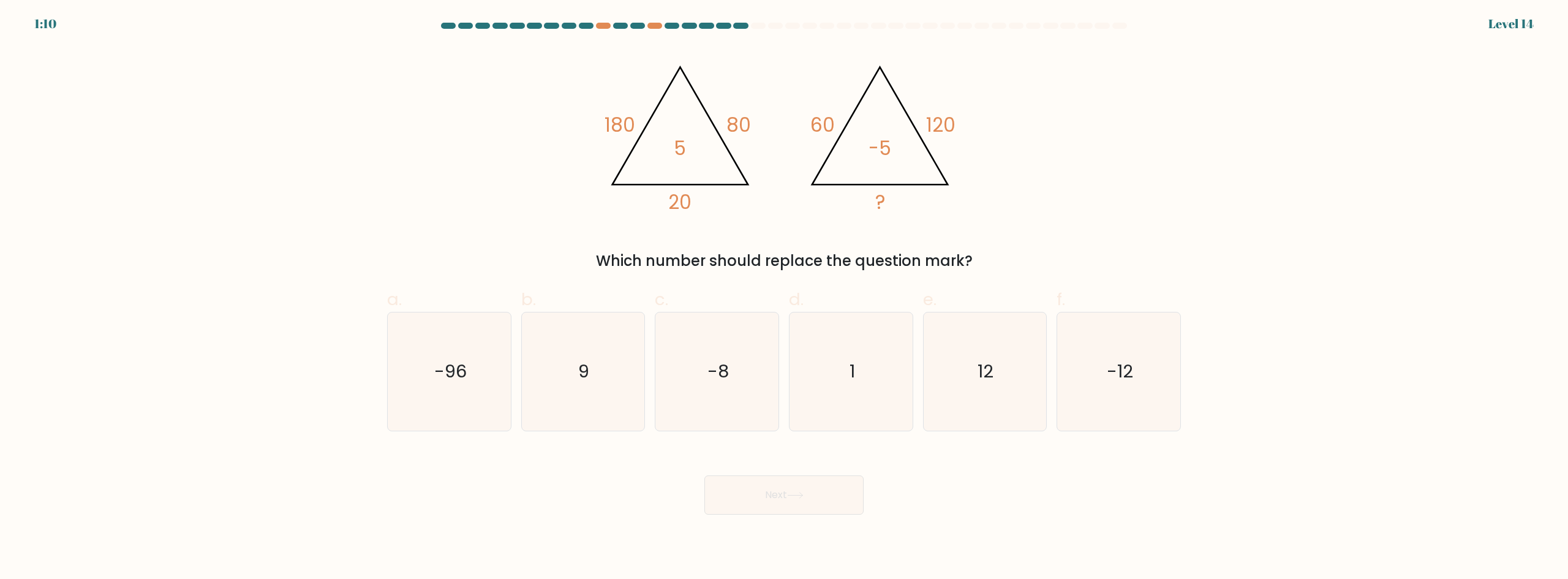
drag, startPoint x: 795, startPoint y: 258, endPoint x: 1005, endPoint y: 262, distance: 210.0
click at [1005, 262] on div "Which number should replace the question mark?" at bounding box center [783, 261] width 779 height 22
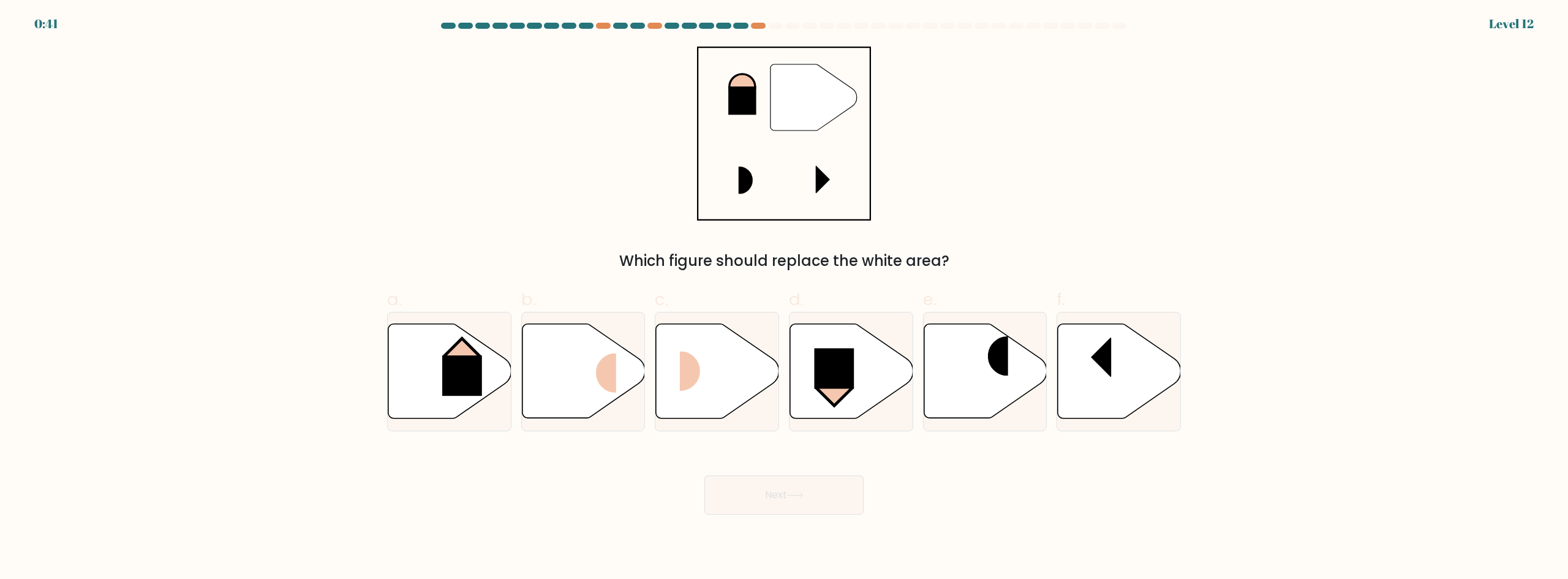
drag, startPoint x: 783, startPoint y: 253, endPoint x: 1014, endPoint y: 261, distance: 231.1
click at [1013, 261] on div "Which figure should replace the white area?" at bounding box center [783, 261] width 779 height 22
click at [1015, 261] on div "Which figure should replace the white area?" at bounding box center [783, 261] width 779 height 22
click at [441, 374] on icon at bounding box center [450, 371] width 123 height 94
click at [784, 298] on input "a." at bounding box center [784, 294] width 1 height 8
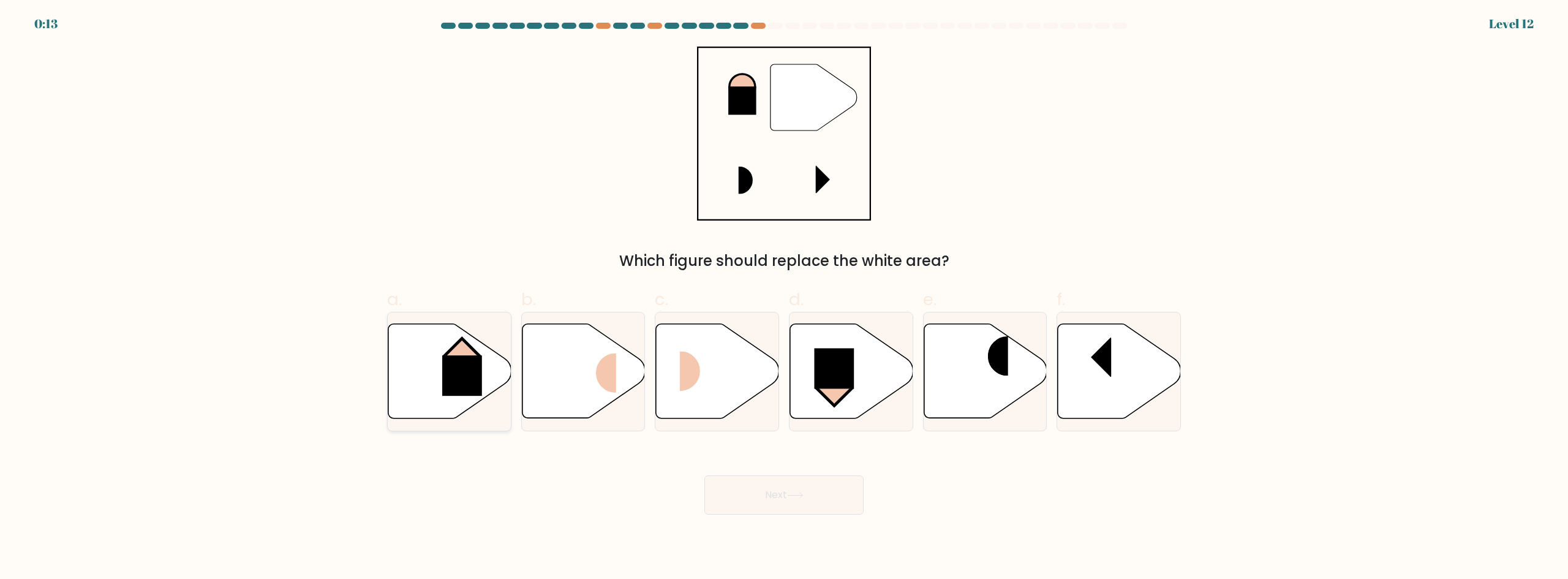
radio input "true"
click at [793, 498] on icon at bounding box center [795, 495] width 17 height 7
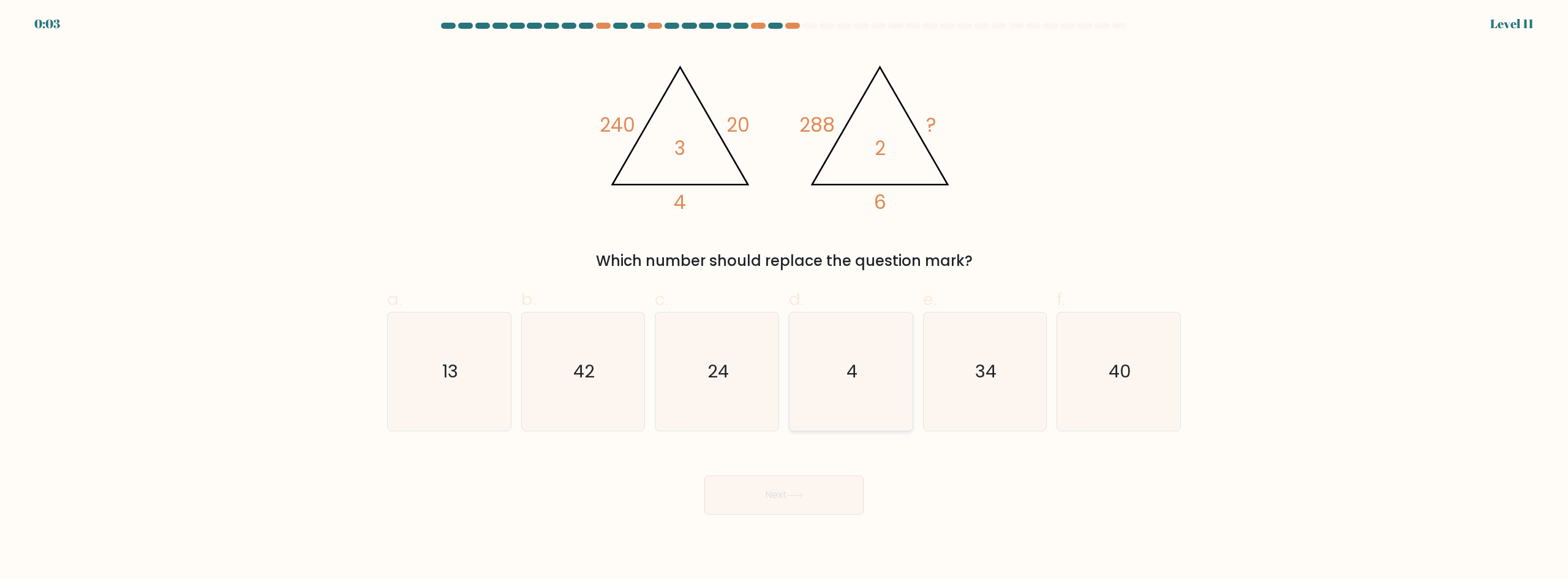
click at [857, 362] on text "4" at bounding box center [851, 371] width 11 height 25
click at [785, 298] on input "d. 4" at bounding box center [784, 294] width 1 height 8
radio input "true"
click at [783, 498] on button "Next" at bounding box center [784, 495] width 159 height 39
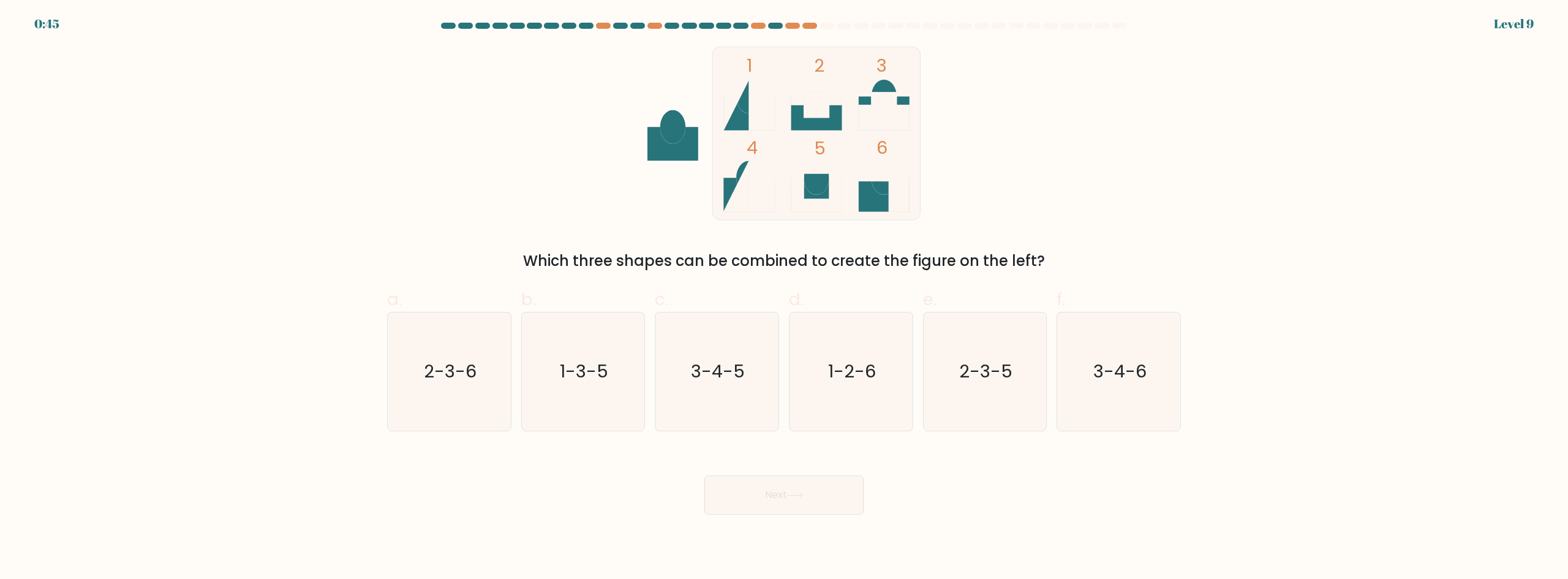
drag, startPoint x: 552, startPoint y: 258, endPoint x: 1083, endPoint y: 266, distance: 531.1
click at [1080, 266] on div "Which three shapes can be combined to create the figure on the left?" at bounding box center [783, 261] width 779 height 22
click at [1083, 266] on div "Which three shapes can be combined to create the figure on the left?" at bounding box center [783, 261] width 779 height 22
click at [966, 361] on text "2-3-5" at bounding box center [986, 371] width 54 height 25
click at [785, 298] on input "e. 2-3-5" at bounding box center [784, 294] width 1 height 8
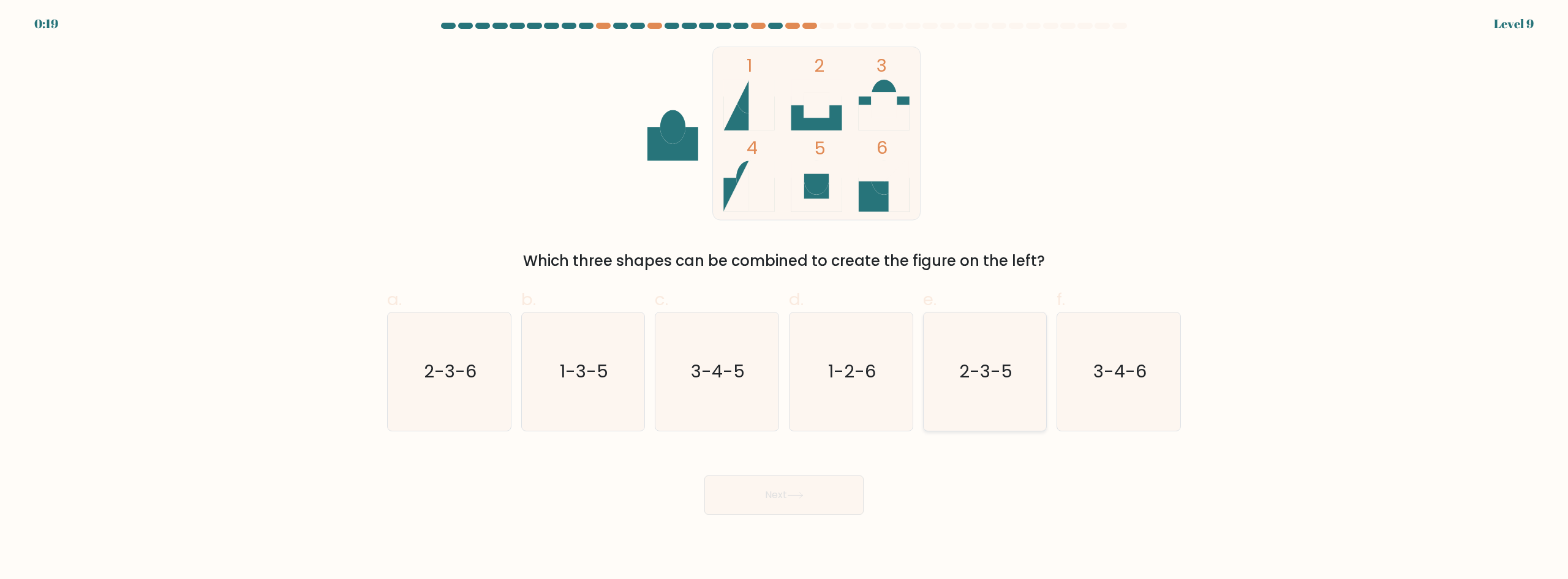
radio input "true"
click at [785, 481] on button "Next" at bounding box center [784, 495] width 159 height 39
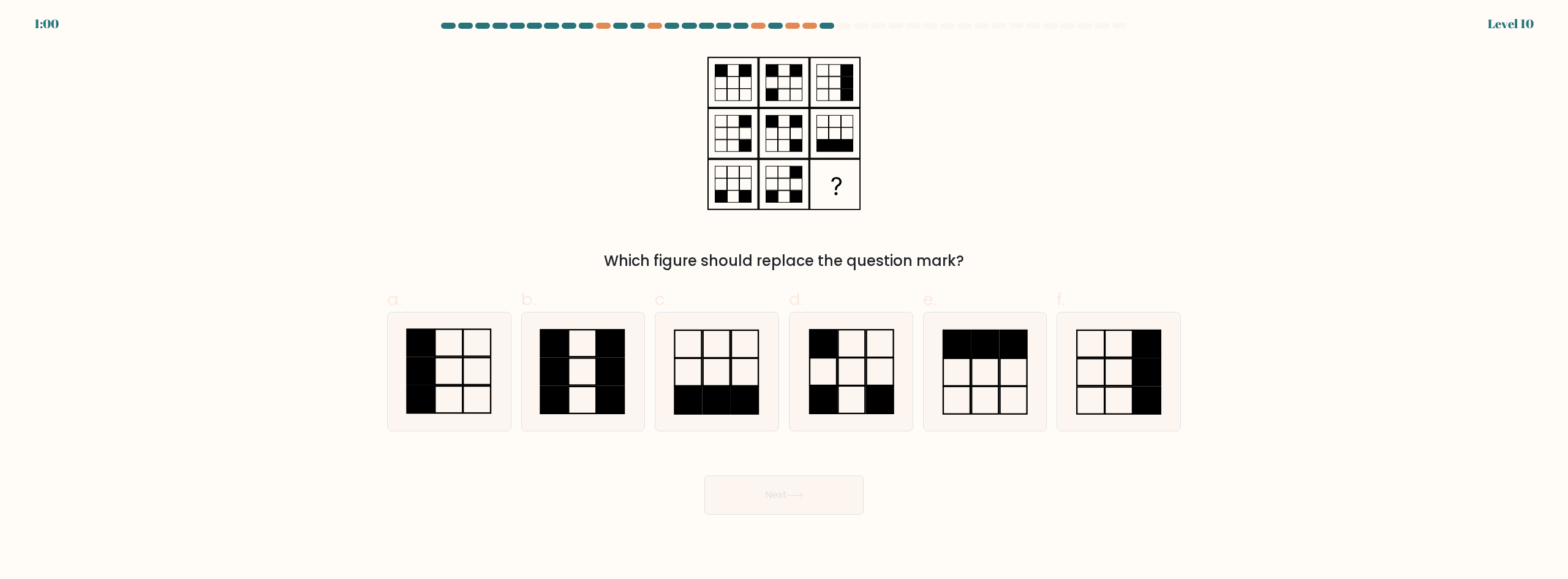
drag, startPoint x: 784, startPoint y: 260, endPoint x: 997, endPoint y: 259, distance: 213.0
click at [996, 259] on div "Which figure should replace the question mark?" at bounding box center [783, 261] width 779 height 22
click at [997, 259] on div "Which figure should replace the question mark?" at bounding box center [783, 261] width 779 height 22
click at [405, 371] on icon at bounding box center [448, 371] width 118 height 118
click at [784, 298] on input "a." at bounding box center [784, 294] width 1 height 8
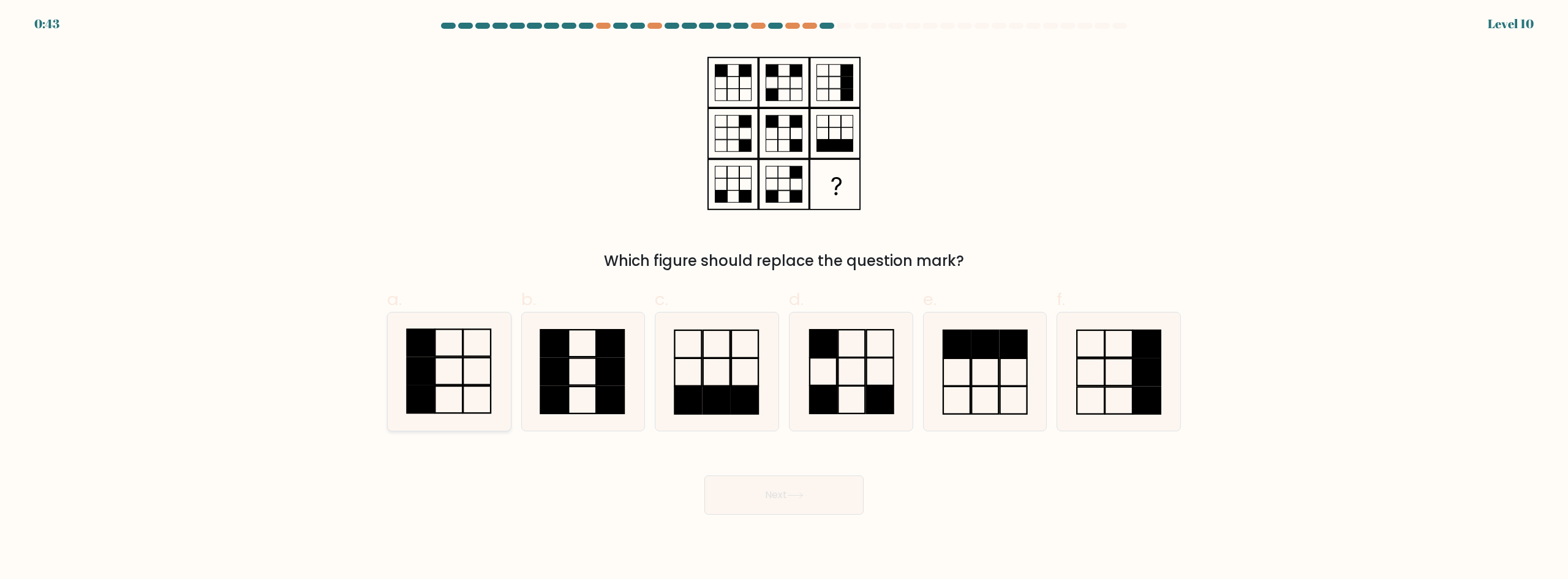
radio input "true"
click at [771, 506] on button "Next" at bounding box center [784, 495] width 159 height 39
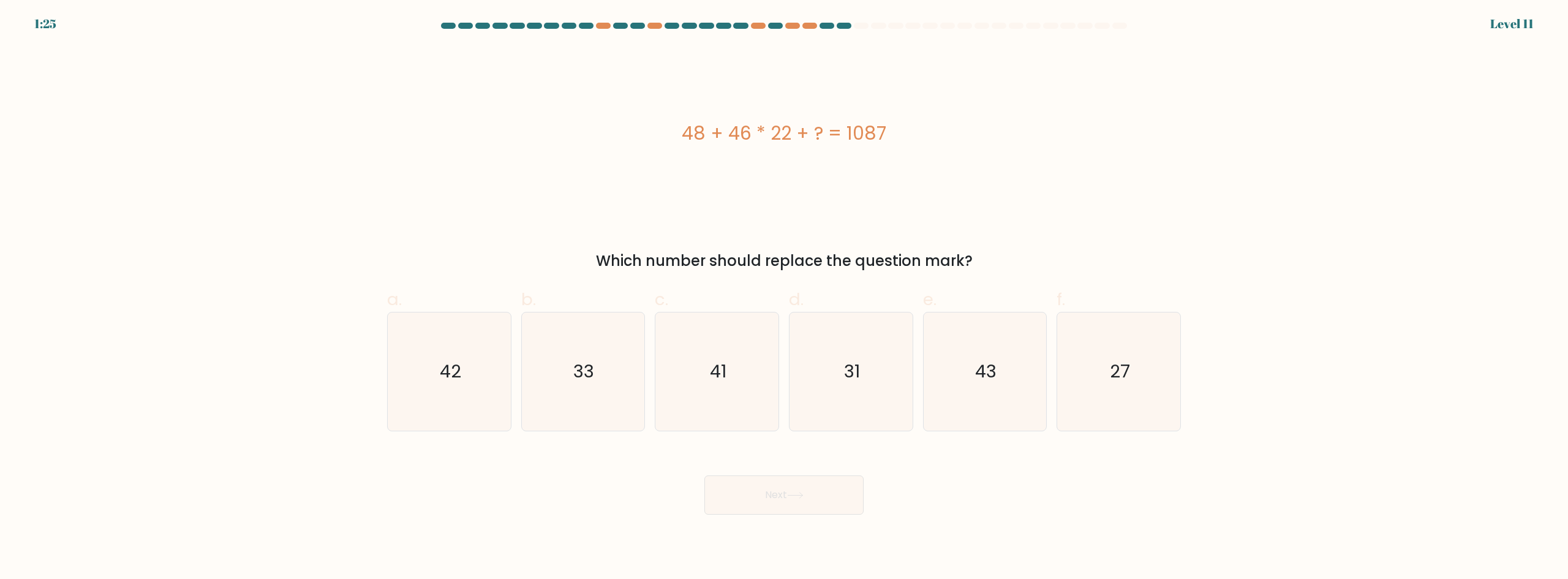
drag, startPoint x: 668, startPoint y: 260, endPoint x: 1024, endPoint y: 262, distance: 356.0
click at [1023, 262] on div "Which number should replace the question mark?" at bounding box center [783, 261] width 779 height 22
click at [1024, 262] on div "Which number should replace the question mark?" at bounding box center [783, 261] width 779 height 22
drag, startPoint x: 739, startPoint y: 133, endPoint x: 793, endPoint y: 135, distance: 54.0
click at [793, 135] on div "48 + 46 * 22 + ? = 1087" at bounding box center [783, 133] width 793 height 28
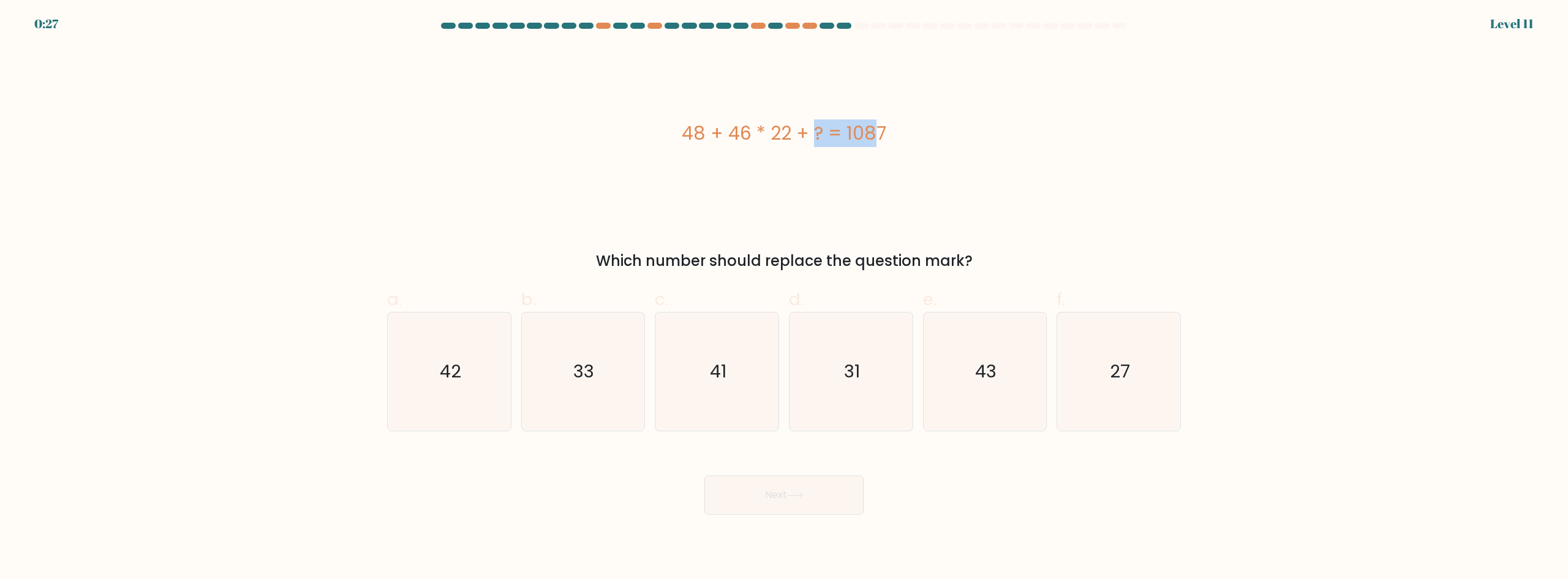
click at [777, 135] on div "48 + 46 * 22 + ? = 1087" at bounding box center [783, 133] width 793 height 28
drag, startPoint x: 728, startPoint y: 133, endPoint x: 798, endPoint y: 132, distance: 70.0
click at [798, 132] on div "48 + 46 * 22 + ? = 1087" at bounding box center [783, 133] width 793 height 28
click at [785, 137] on div "48 + 46 * 22 + ? = 1087" at bounding box center [783, 133] width 793 height 28
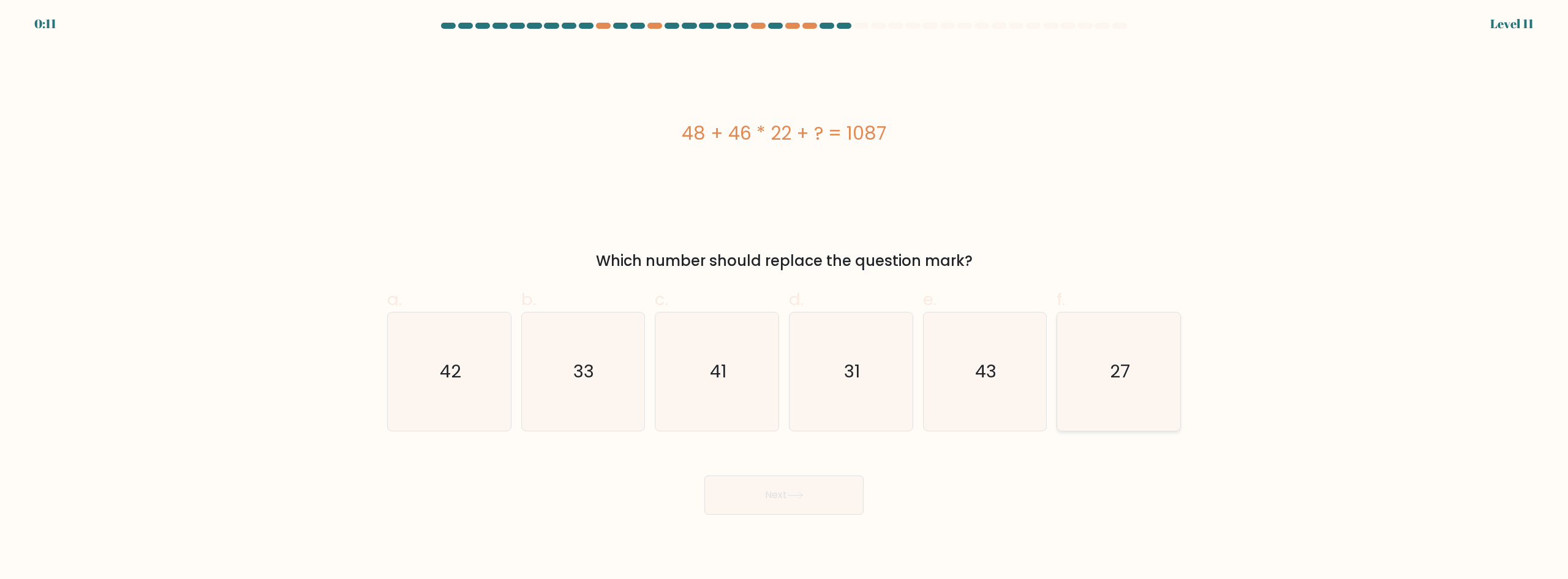
click at [1113, 349] on icon "27" at bounding box center [1118, 371] width 118 height 118
click at [785, 298] on input "f. 27" at bounding box center [784, 294] width 1 height 8
radio input "true"
click at [809, 486] on button "Next" at bounding box center [784, 495] width 159 height 39
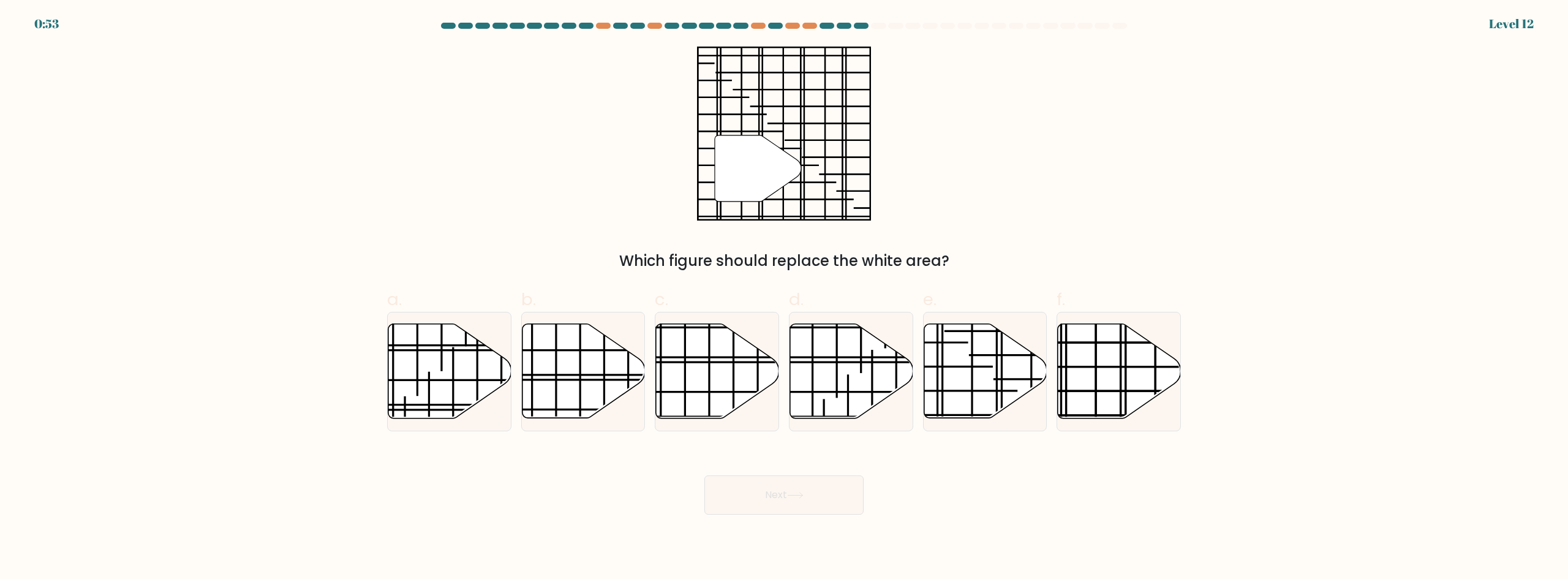
drag, startPoint x: 856, startPoint y: 267, endPoint x: 1037, endPoint y: 266, distance: 181.0
click at [1035, 267] on div "Which figure should replace the white area?" at bounding box center [783, 261] width 779 height 22
click at [1041, 264] on div "Which figure should replace the white area?" at bounding box center [783, 261] width 779 height 22
click at [1110, 373] on icon at bounding box center [1119, 371] width 123 height 94
click at [785, 298] on input "f." at bounding box center [784, 294] width 1 height 8
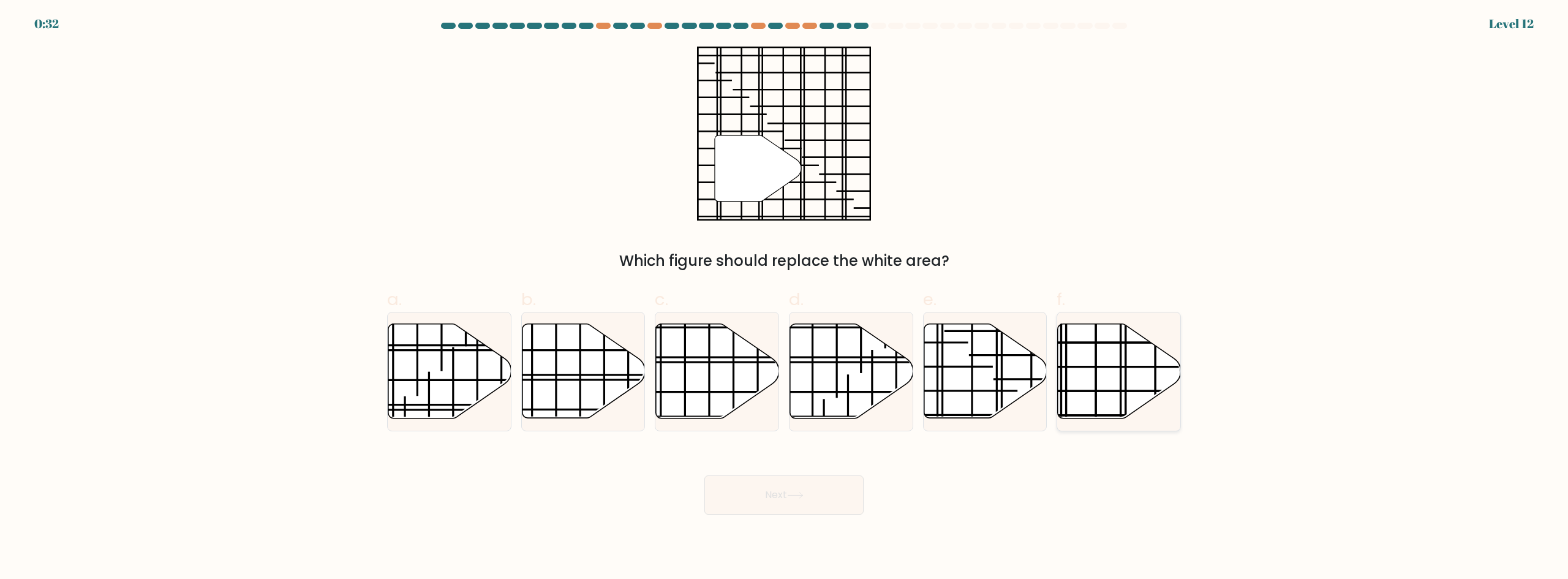
radio input "true"
click at [780, 491] on button "Next" at bounding box center [784, 495] width 159 height 39
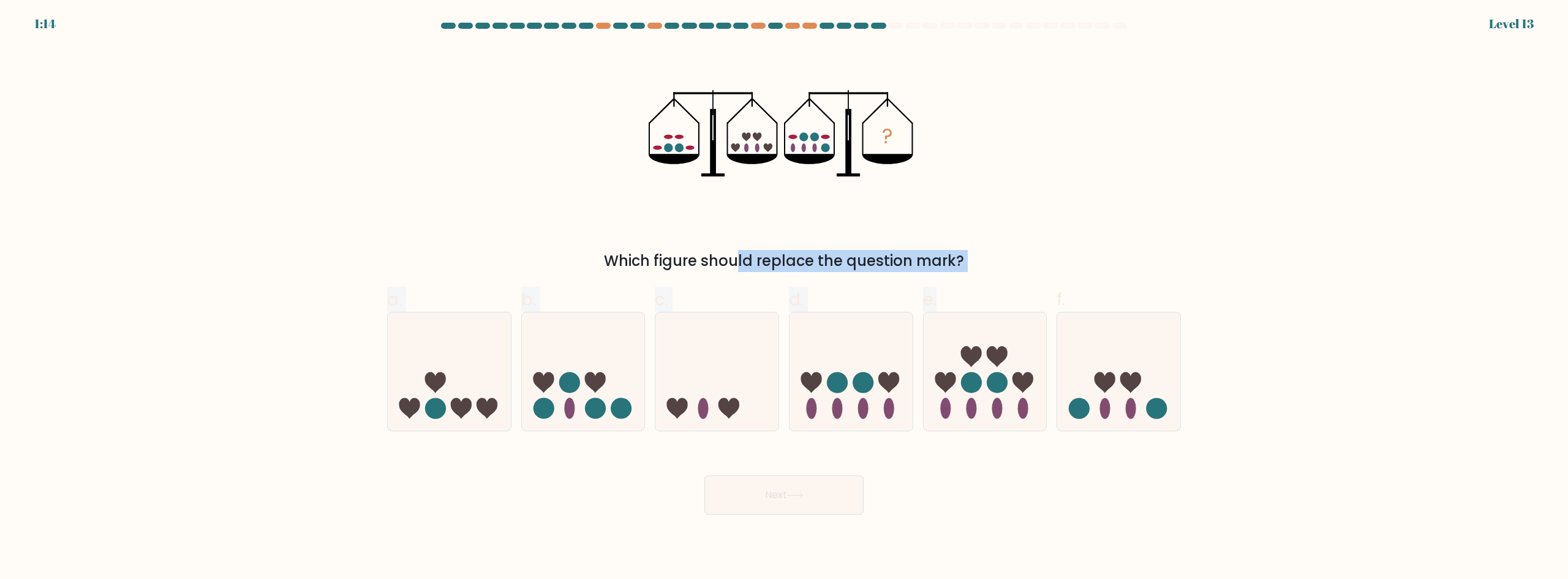
drag, startPoint x: 699, startPoint y: 261, endPoint x: 1082, endPoint y: 275, distance: 383.3
click at [1076, 274] on form at bounding box center [784, 269] width 1568 height 492
click at [1098, 270] on div "Which figure should replace the question mark?" at bounding box center [783, 261] width 779 height 22
click at [854, 385] on circle at bounding box center [863, 383] width 21 height 21
click at [785, 298] on input "d." at bounding box center [784, 294] width 1 height 8
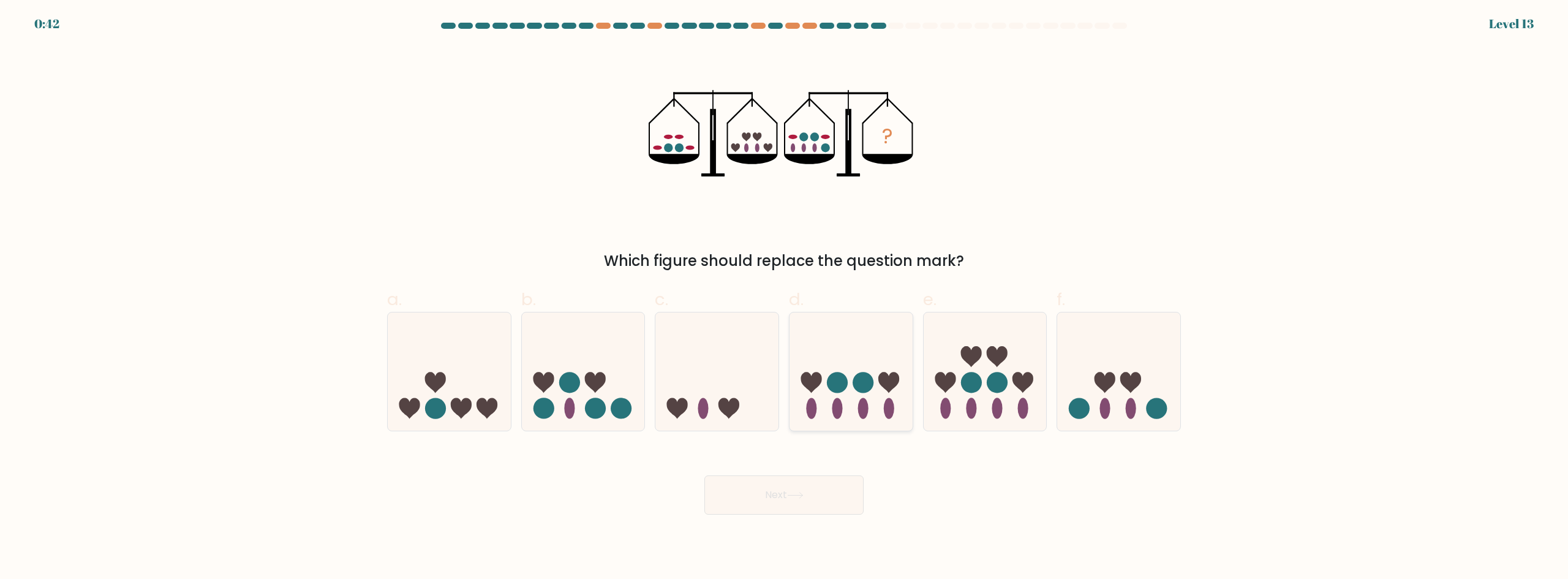
radio input "true"
click at [794, 492] on icon at bounding box center [795, 495] width 17 height 7
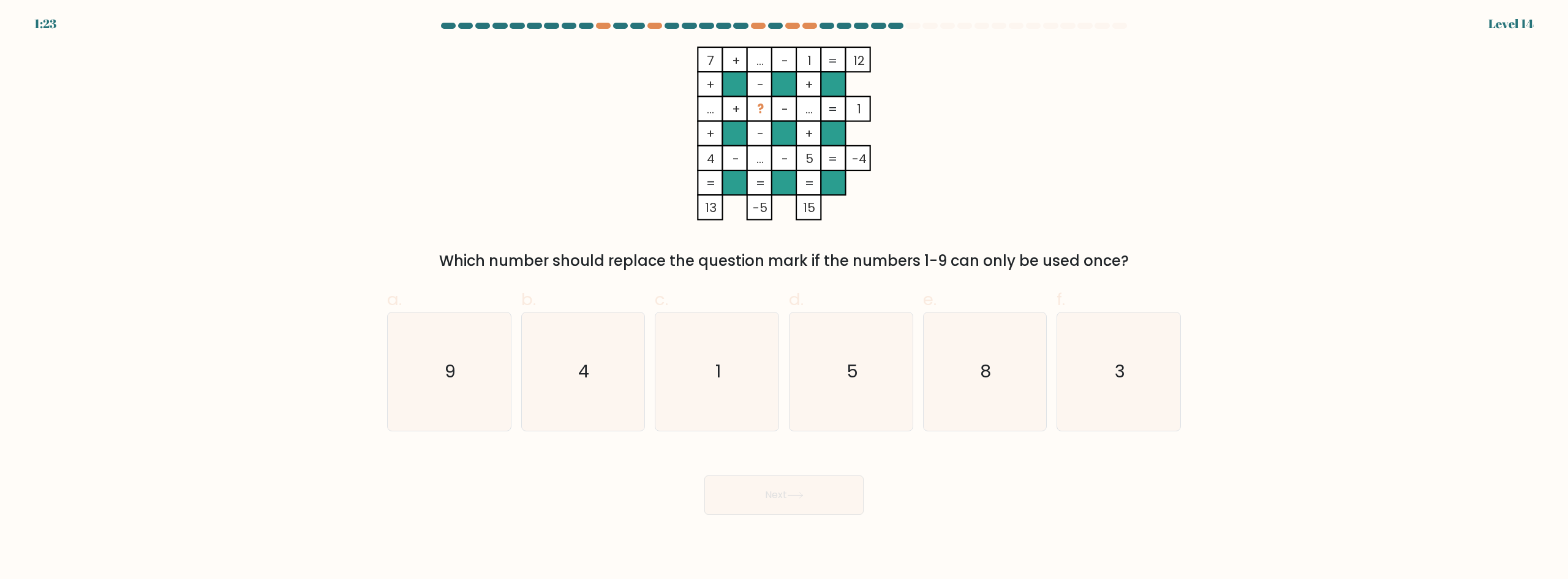
drag, startPoint x: 485, startPoint y: 261, endPoint x: 1121, endPoint y: 266, distance: 636.0
click at [1121, 266] on div "Which number should replace the question mark if the numbers 1-9 can only be us…" at bounding box center [783, 261] width 779 height 22
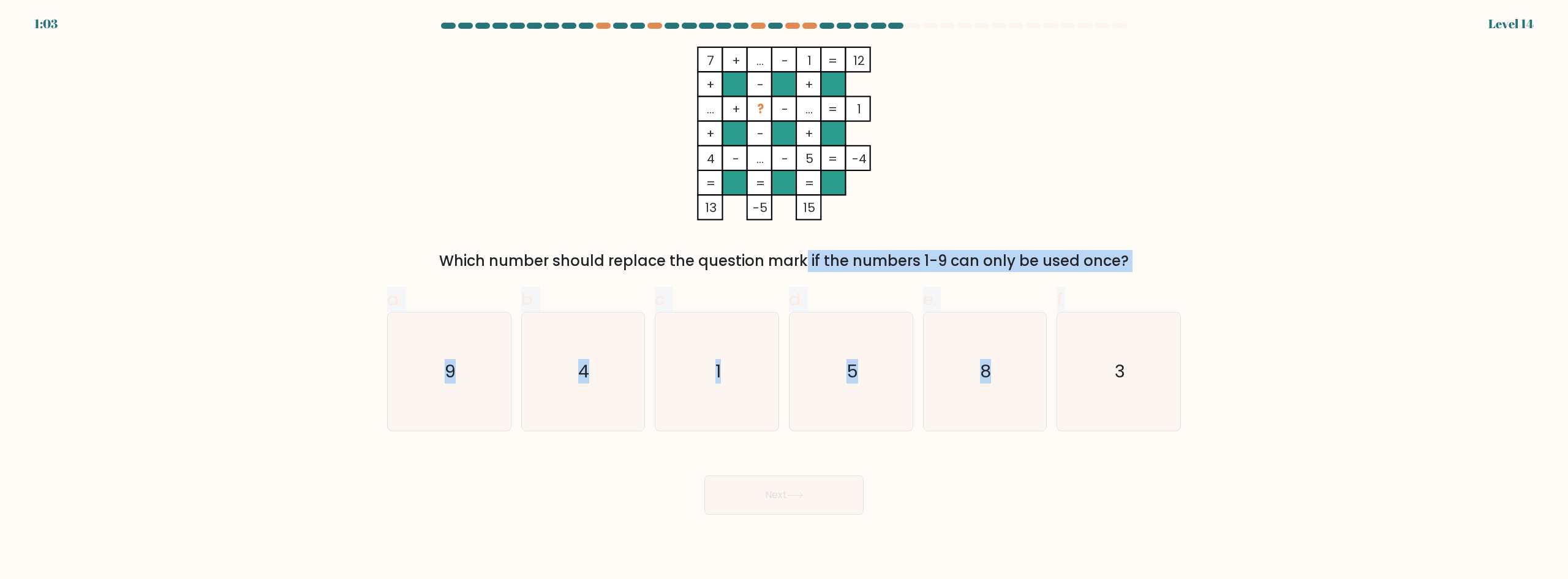
drag, startPoint x: 815, startPoint y: 264, endPoint x: 1192, endPoint y: 272, distance: 377.1
click at [1192, 272] on form at bounding box center [784, 269] width 1568 height 492
click at [1192, 271] on form at bounding box center [784, 269] width 1568 height 492
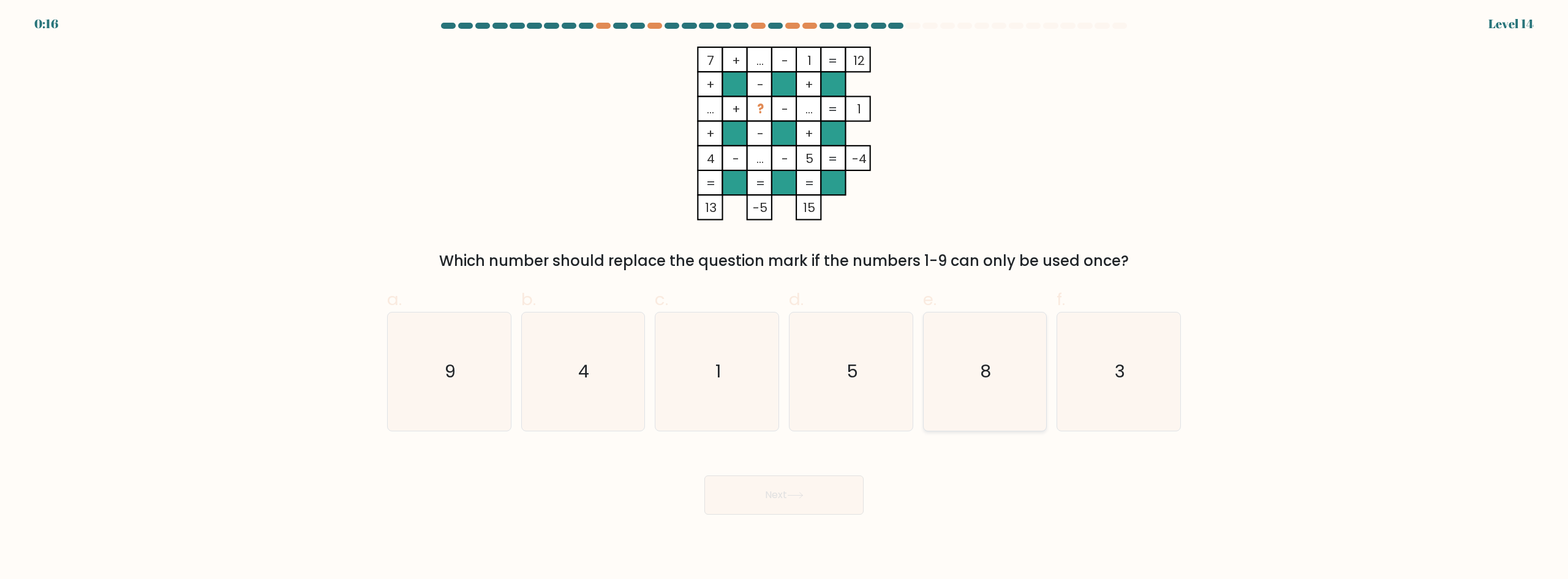
click at [984, 378] on text "8" at bounding box center [986, 371] width 11 height 25
click at [785, 298] on input "e. 8" at bounding box center [784, 294] width 1 height 8
radio input "true"
click at [796, 496] on icon at bounding box center [795, 495] width 17 height 7
click at [790, 498] on icon at bounding box center [795, 495] width 17 height 7
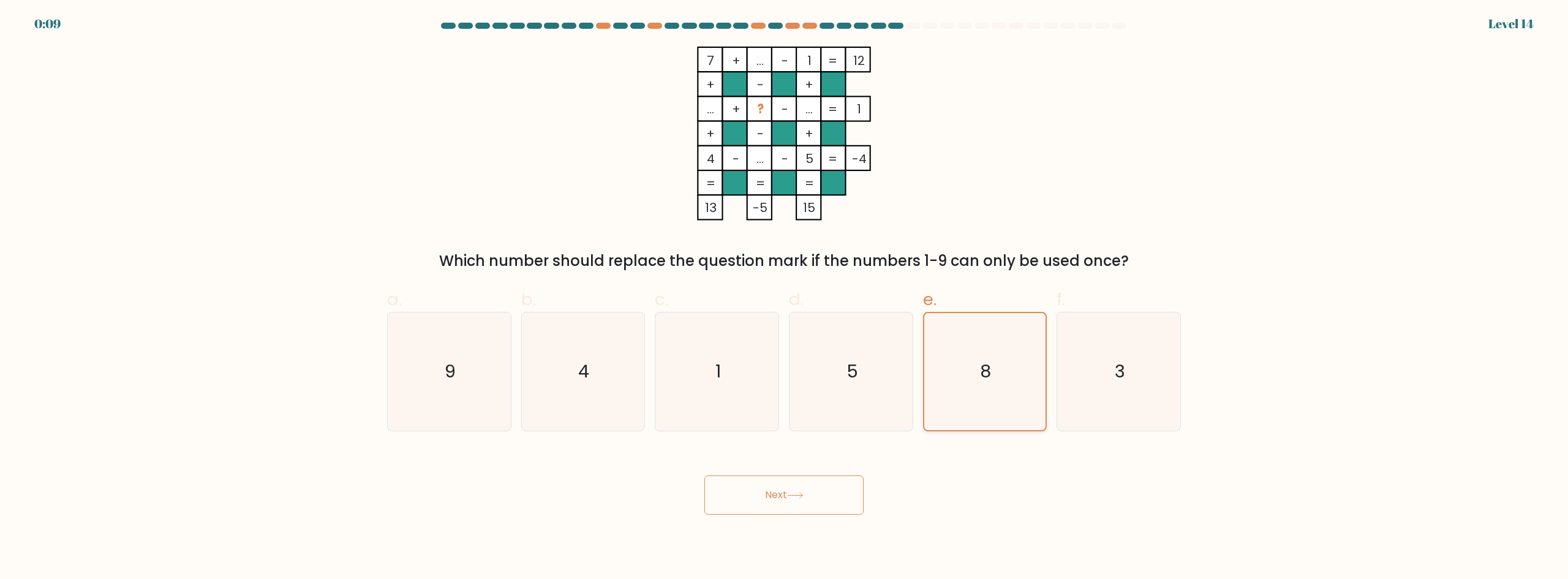
click at [972, 370] on icon "8" at bounding box center [984, 372] width 117 height 117
click at [785, 298] on input "e. 8" at bounding box center [784, 294] width 1 height 8
click at [798, 488] on button "Next" at bounding box center [784, 495] width 159 height 39
click at [1087, 510] on div "Next" at bounding box center [784, 480] width 809 height 69
click at [811, 500] on button "Next" at bounding box center [784, 495] width 159 height 39
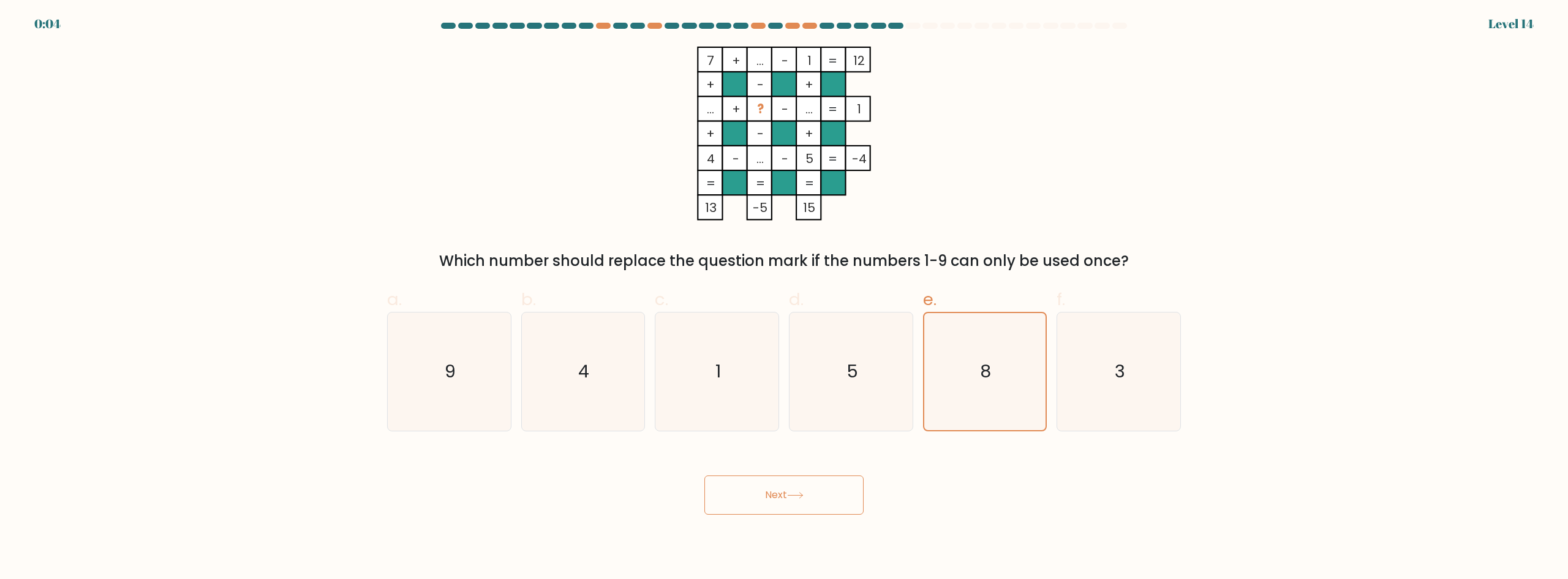
click at [811, 500] on button "Next" at bounding box center [784, 495] width 159 height 39
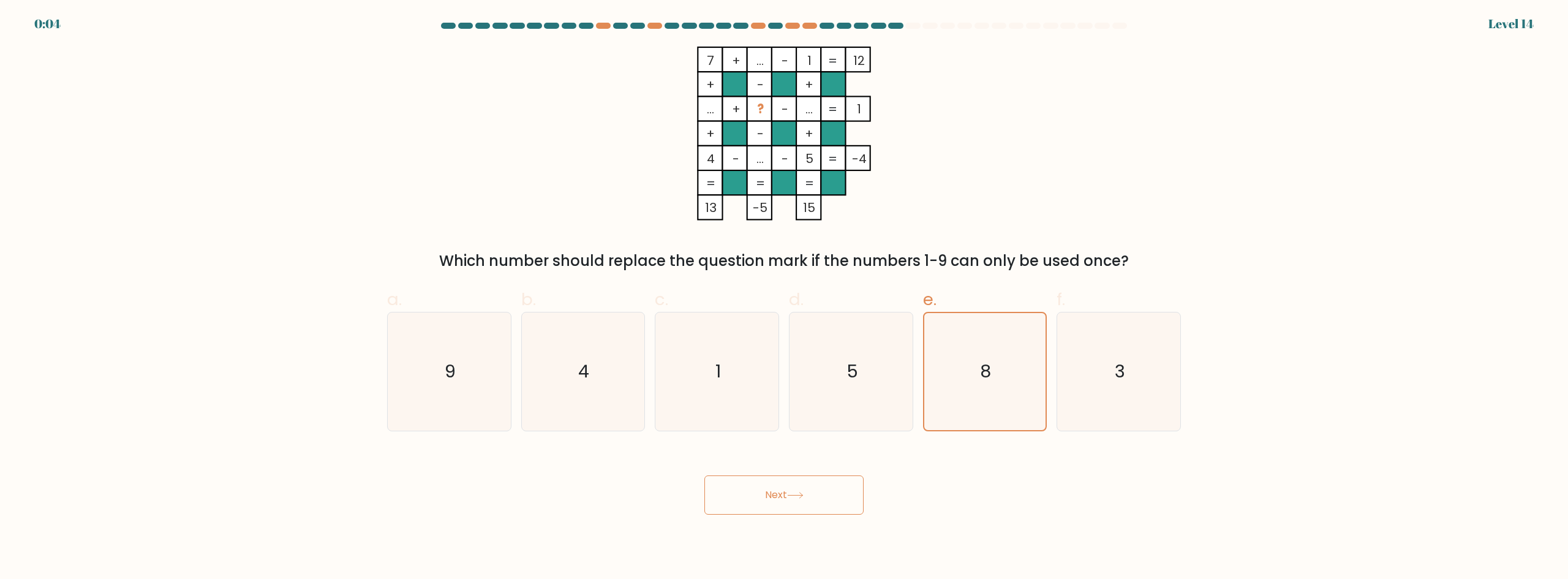
click at [811, 500] on button "Next" at bounding box center [784, 495] width 159 height 39
drag, startPoint x: 811, startPoint y: 500, endPoint x: 793, endPoint y: 495, distance: 18.7
click at [811, 500] on button "Next" at bounding box center [784, 495] width 159 height 39
click at [742, 494] on button "Next" at bounding box center [784, 495] width 159 height 39
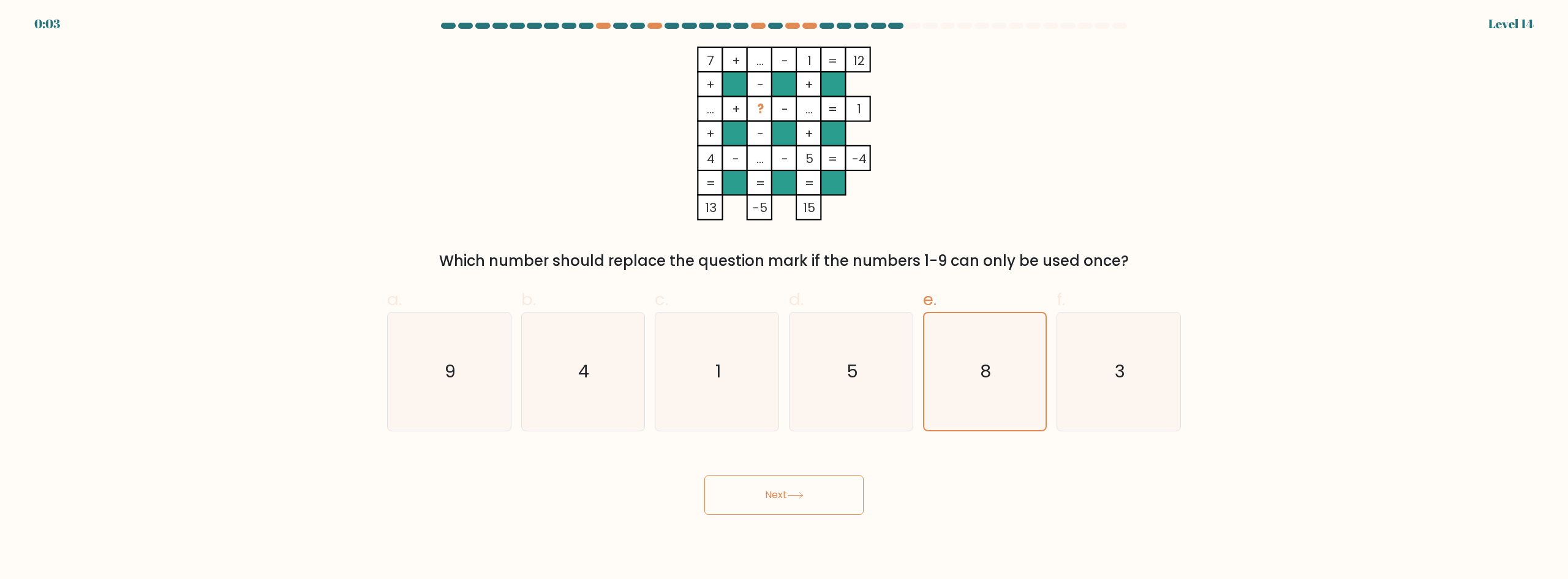
click at [742, 494] on button "Next" at bounding box center [784, 495] width 159 height 39
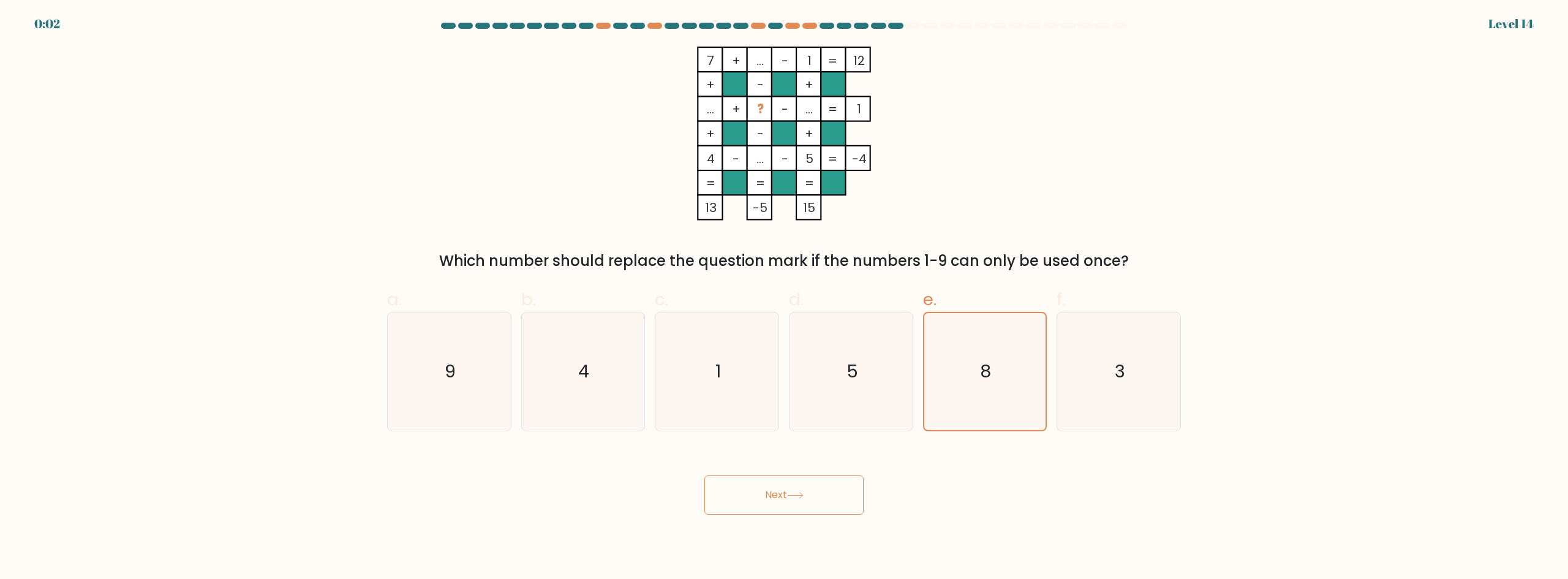
click at [1057, 172] on div "7 + ... - 1 12 + - + ... + ? - ... 1 + - + 4 - ... - 5 = -4 = = = = 13 -5 15 = …" at bounding box center [784, 159] width 809 height 226
click at [992, 379] on icon "8" at bounding box center [984, 372] width 117 height 117
click at [785, 298] on input "e. 8" at bounding box center [784, 294] width 1 height 8
click at [809, 489] on button "Next" at bounding box center [784, 495] width 159 height 39
click at [808, 489] on button "Next" at bounding box center [784, 495] width 159 height 39
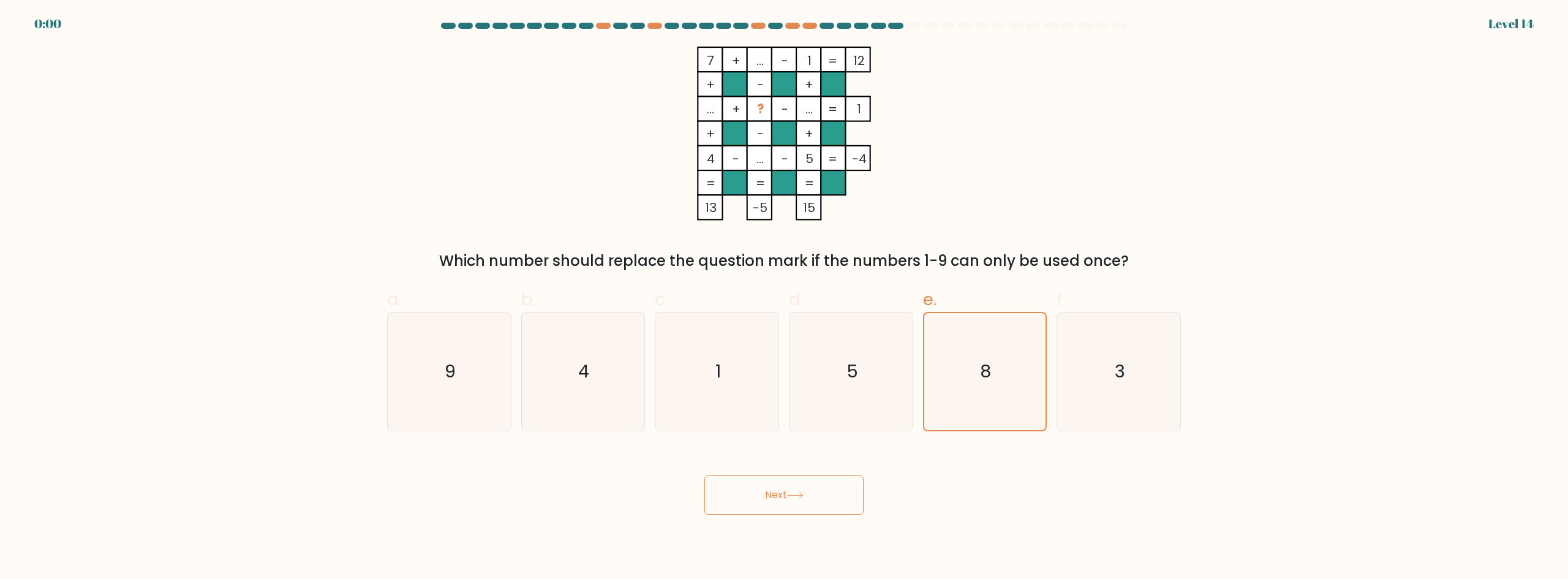
click at [808, 489] on button "Next" at bounding box center [784, 495] width 159 height 39
click at [808, 489] on button "Next" at bounding box center [784, 495] width 159 height 39
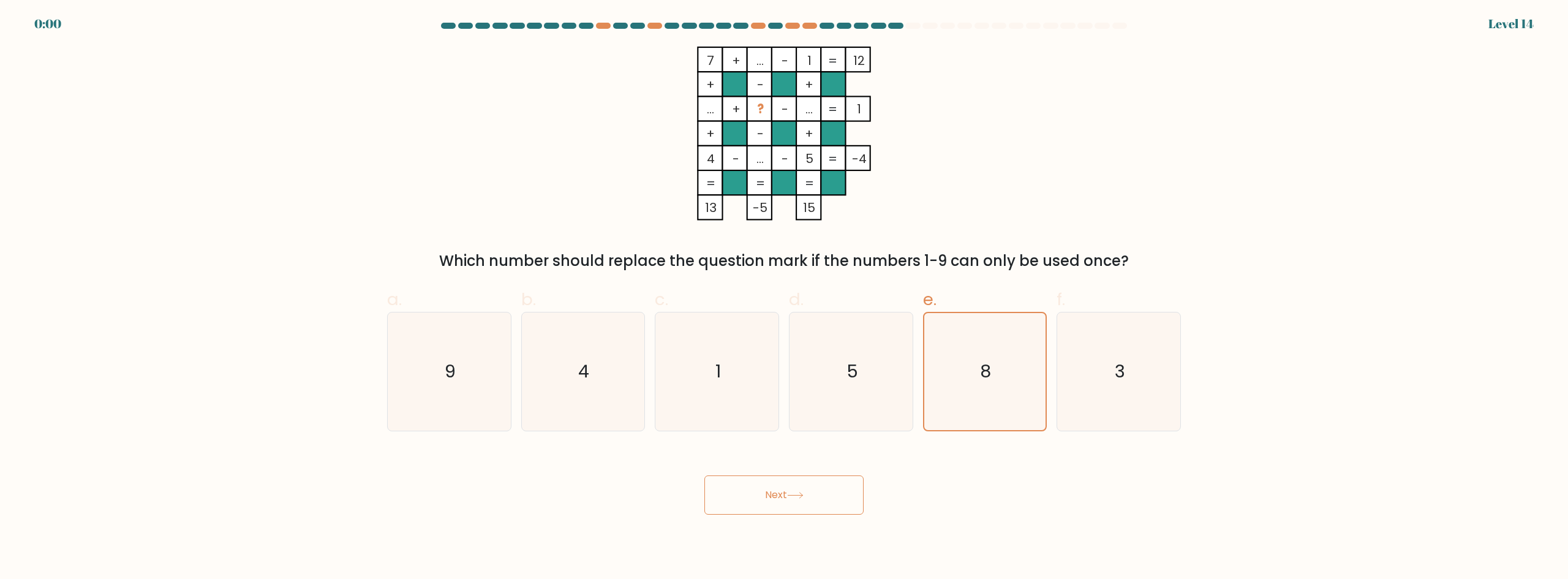
click at [807, 489] on div "Next" at bounding box center [784, 480] width 809 height 69
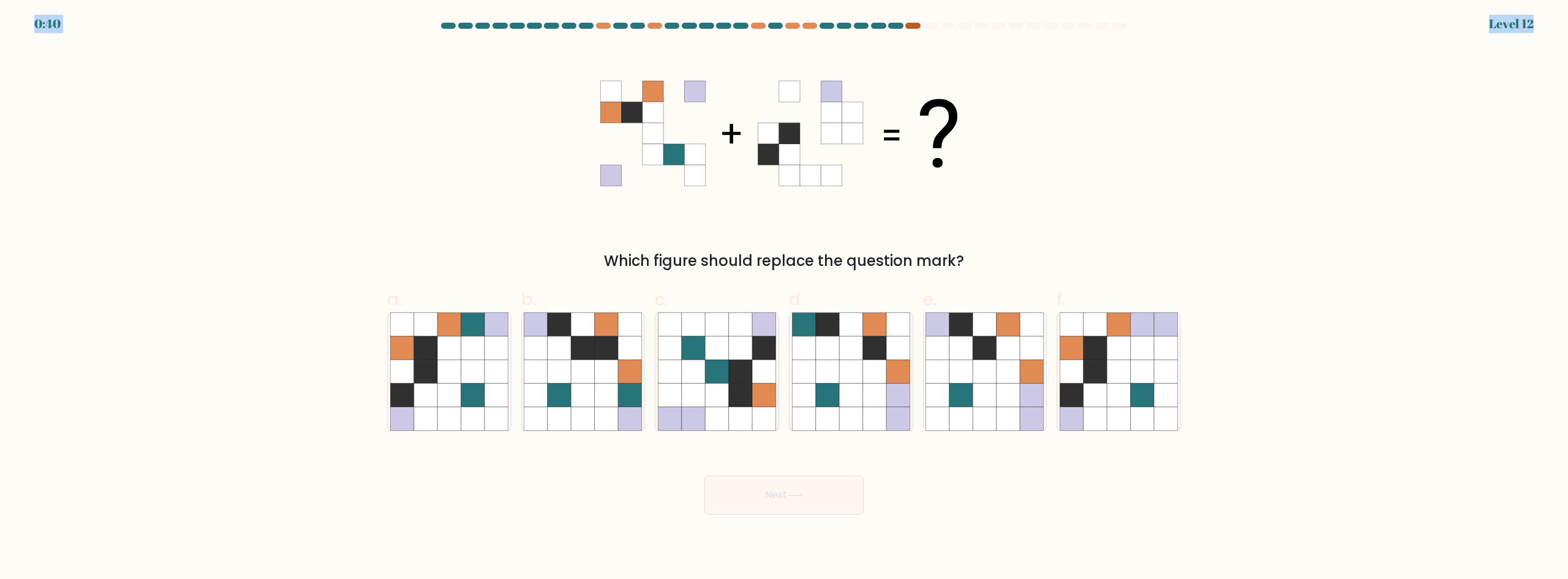
click at [916, 22] on body "0:40 Level 12" at bounding box center [784, 290] width 1568 height 579
click at [913, 25] on div at bounding box center [913, 25] width 14 height 6
drag, startPoint x: 760, startPoint y: 250, endPoint x: 920, endPoint y: 258, distance: 160.2
click at [910, 261] on div "Which figure should replace the question mark?" at bounding box center [783, 261] width 779 height 22
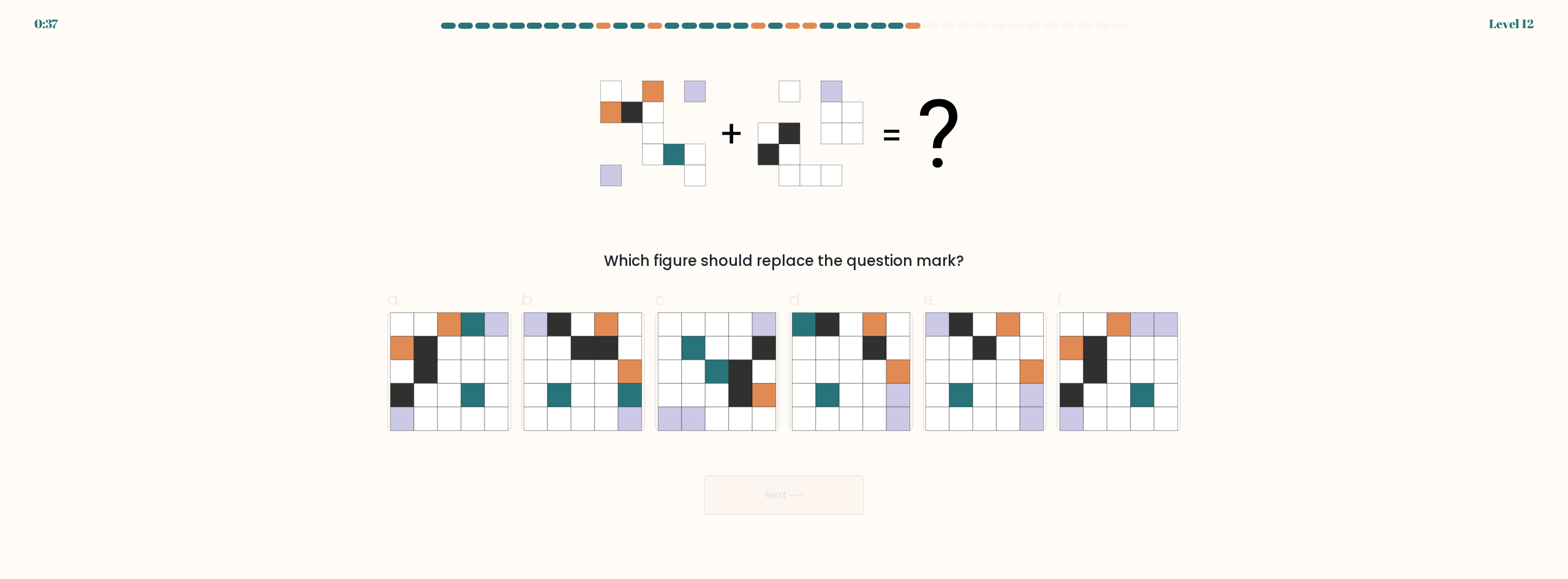
click at [1013, 253] on div "Which figure should replace the question mark?" at bounding box center [783, 261] width 779 height 22
click at [1138, 359] on icon at bounding box center [1142, 348] width 23 height 23
click at [785, 298] on input "f." at bounding box center [784, 294] width 1 height 8
radio input "true"
click at [792, 491] on button "Next" at bounding box center [784, 495] width 159 height 39
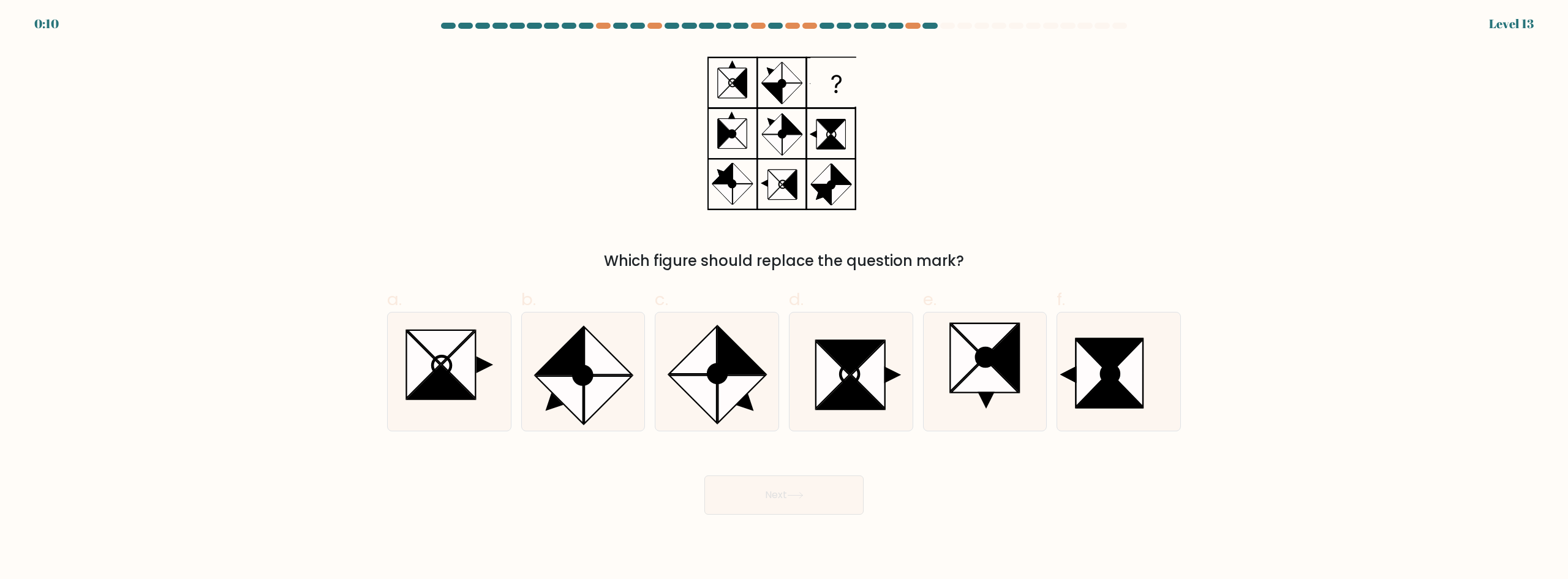
click at [988, 162] on div "Which figure should replace the question mark?" at bounding box center [784, 159] width 809 height 226
drag, startPoint x: 831, startPoint y: 254, endPoint x: 1006, endPoint y: 254, distance: 175.0
click at [1005, 254] on div "Which figure should replace the question mark?" at bounding box center [783, 261] width 779 height 22
click at [1011, 254] on div "Which figure should replace the question mark?" at bounding box center [783, 261] width 779 height 22
click at [1099, 379] on icon at bounding box center [1092, 373] width 33 height 67
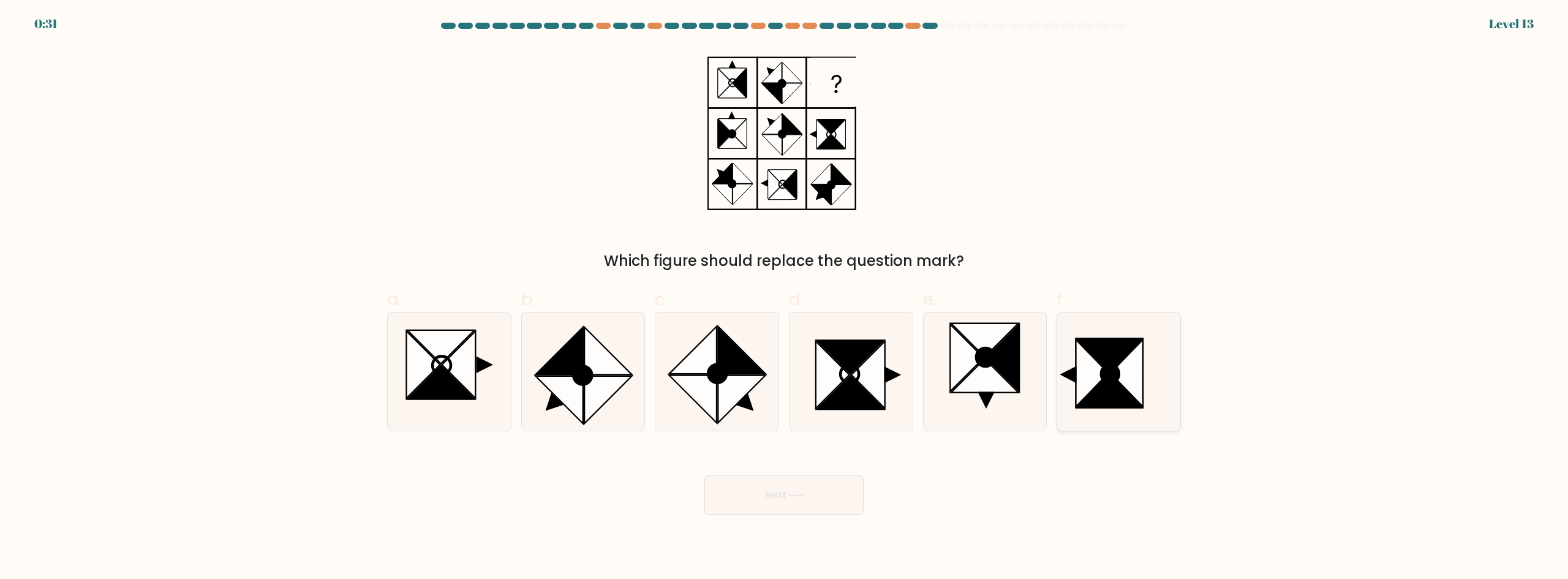
click at [785, 298] on input "f." at bounding box center [784, 294] width 1 height 8
radio input "true"
click at [799, 492] on icon at bounding box center [795, 495] width 17 height 7
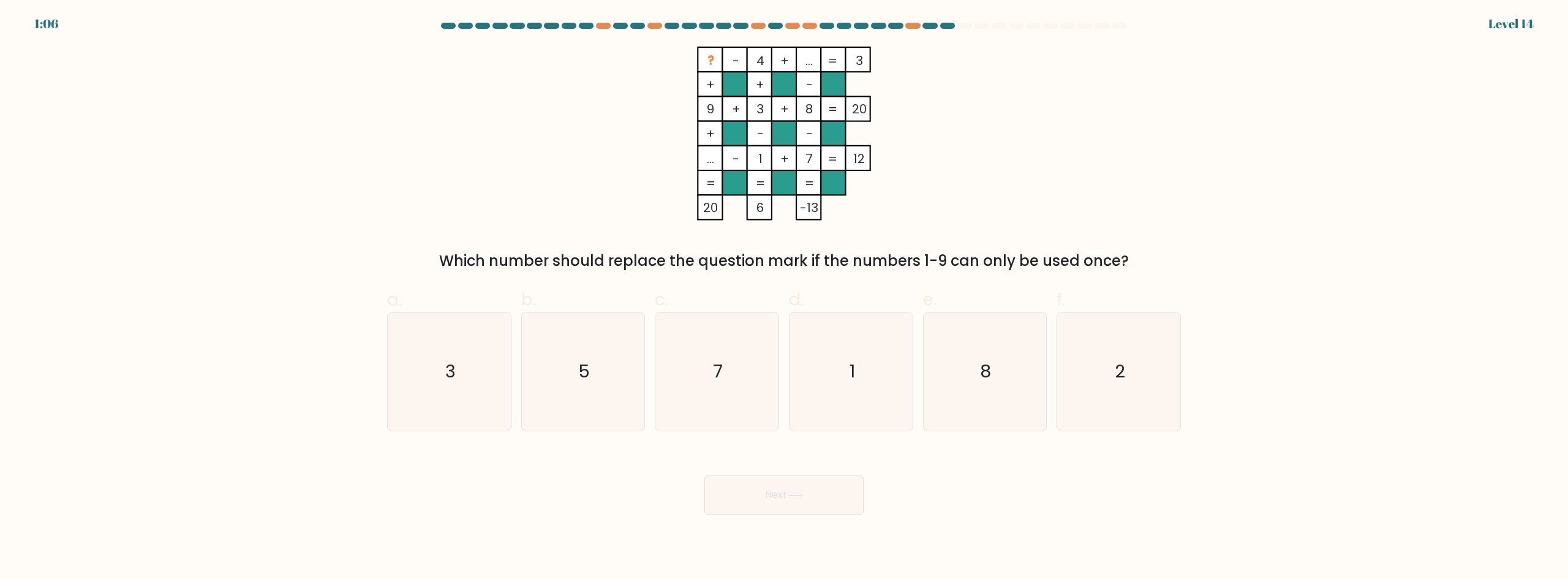
drag, startPoint x: 542, startPoint y: 262, endPoint x: 1180, endPoint y: 248, distance: 638.2
click at [1180, 248] on div "? - 4 + ... 3 + + - 9 + 3 + 8 20 + - - ... - 1 + 7 = 12 = = = = 20 6 -13 = Whic…" at bounding box center [784, 159] width 809 height 226
click at [594, 385] on icon "5" at bounding box center [582, 371] width 118 height 118
click at [784, 298] on input "b. 5" at bounding box center [784, 294] width 1 height 8
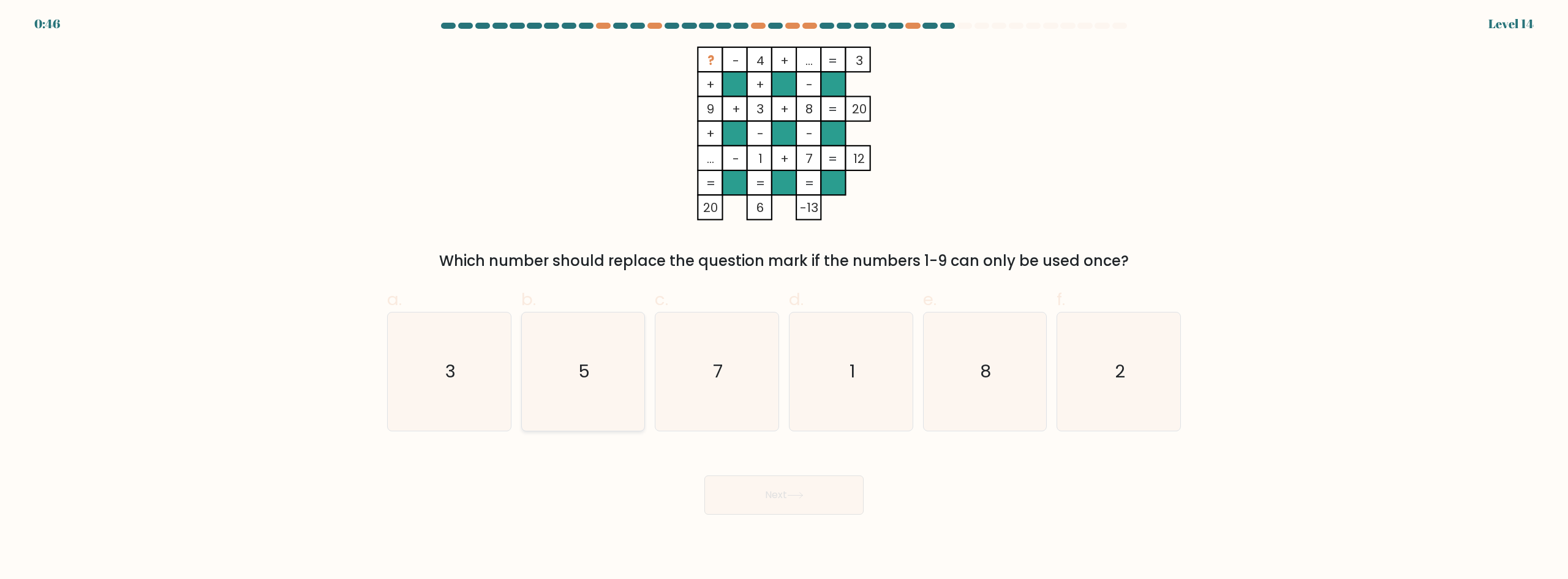
radio input "true"
click at [1073, 179] on div "? - 4 + ... 3 + + - 9 + 3 + 8 20 + - - ... - 1 + 7 = 12 = = = = 20 6 -13 = Whic…" at bounding box center [784, 159] width 809 height 226
click at [981, 377] on text "8" at bounding box center [986, 371] width 11 height 25
click at [785, 298] on input "e. 8" at bounding box center [784, 294] width 1 height 8
radio input "true"
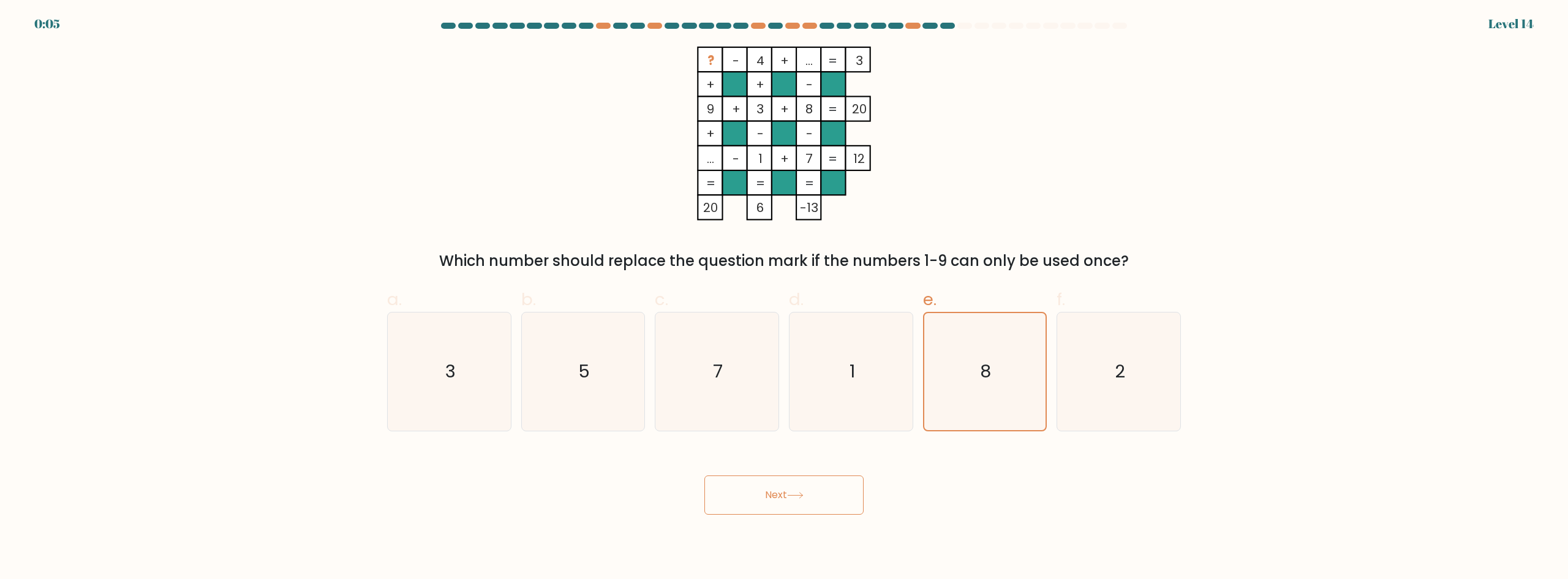
click at [795, 490] on button "Next" at bounding box center [784, 495] width 159 height 39
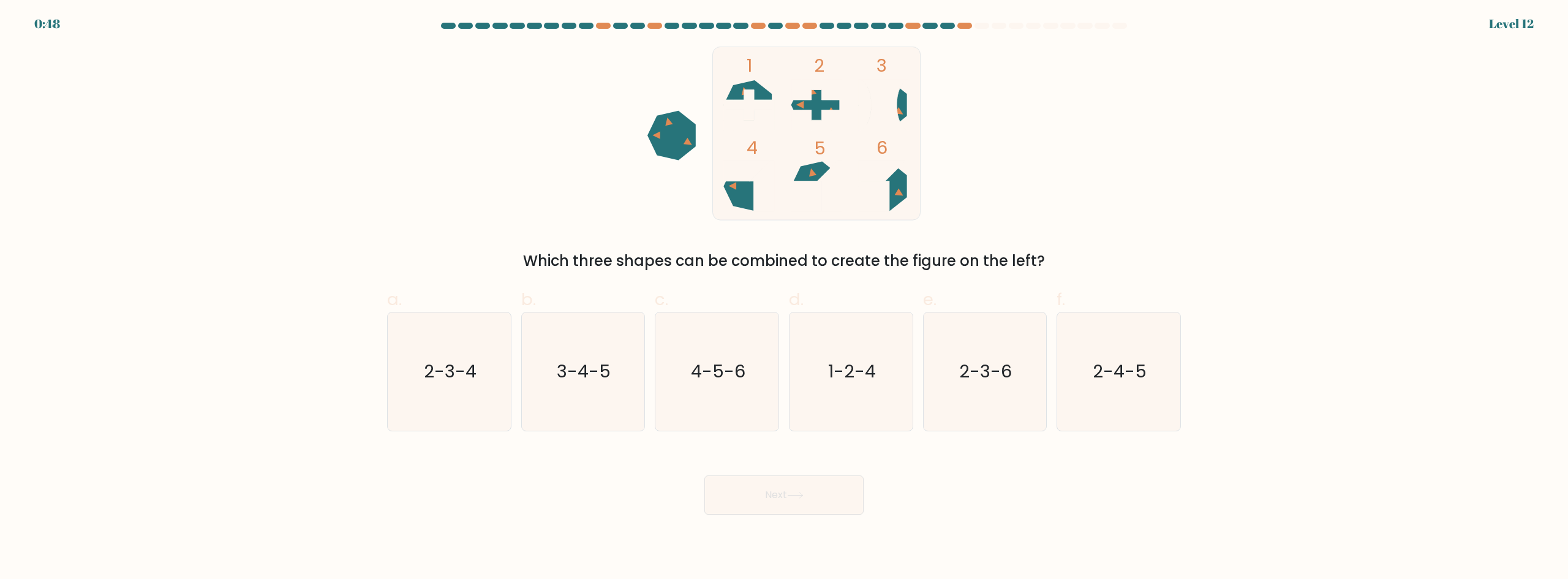
drag, startPoint x: 550, startPoint y: 263, endPoint x: 1075, endPoint y: 261, distance: 525.0
click at [1075, 261] on div "Which three shapes can be combined to create the figure on the left?" at bounding box center [783, 261] width 779 height 22
click at [1081, 261] on div "Which three shapes can be combined to create the figure on the left?" at bounding box center [783, 261] width 779 height 22
click at [694, 386] on icon "4-5-6" at bounding box center [716, 371] width 118 height 118
click at [784, 298] on input "c. 4-5-6" at bounding box center [784, 294] width 1 height 8
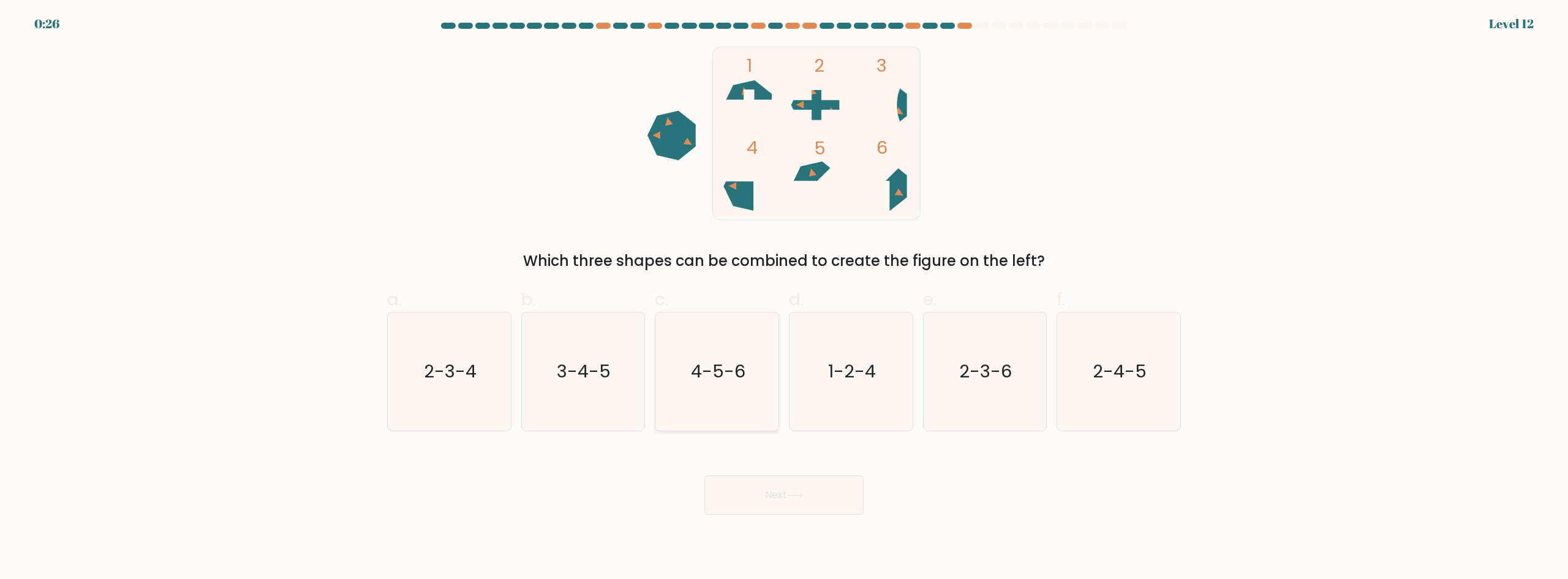
radio input "true"
click at [772, 502] on button "Next" at bounding box center [784, 495] width 159 height 39
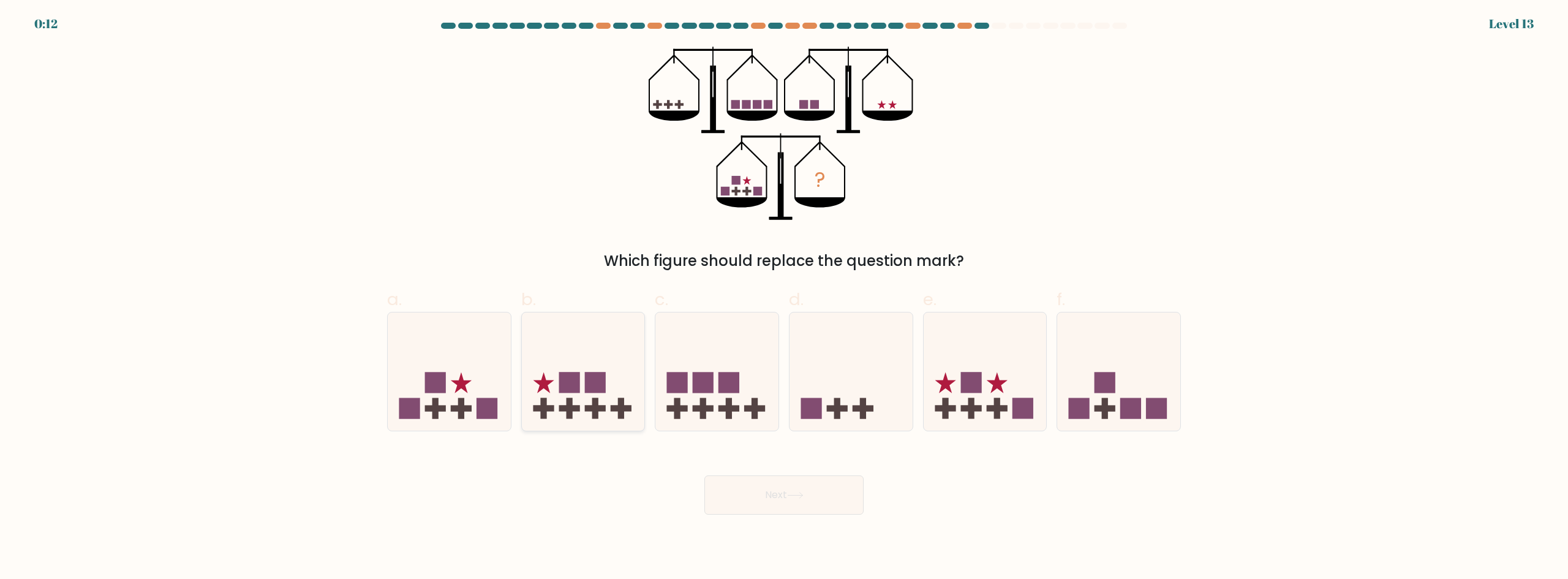
click at [592, 387] on rect at bounding box center [595, 383] width 21 height 21
click at [784, 298] on input "b." at bounding box center [784, 294] width 1 height 8
radio input "true"
click at [969, 376] on rect at bounding box center [971, 383] width 21 height 21
click at [785, 298] on input "e." at bounding box center [784, 294] width 1 height 8
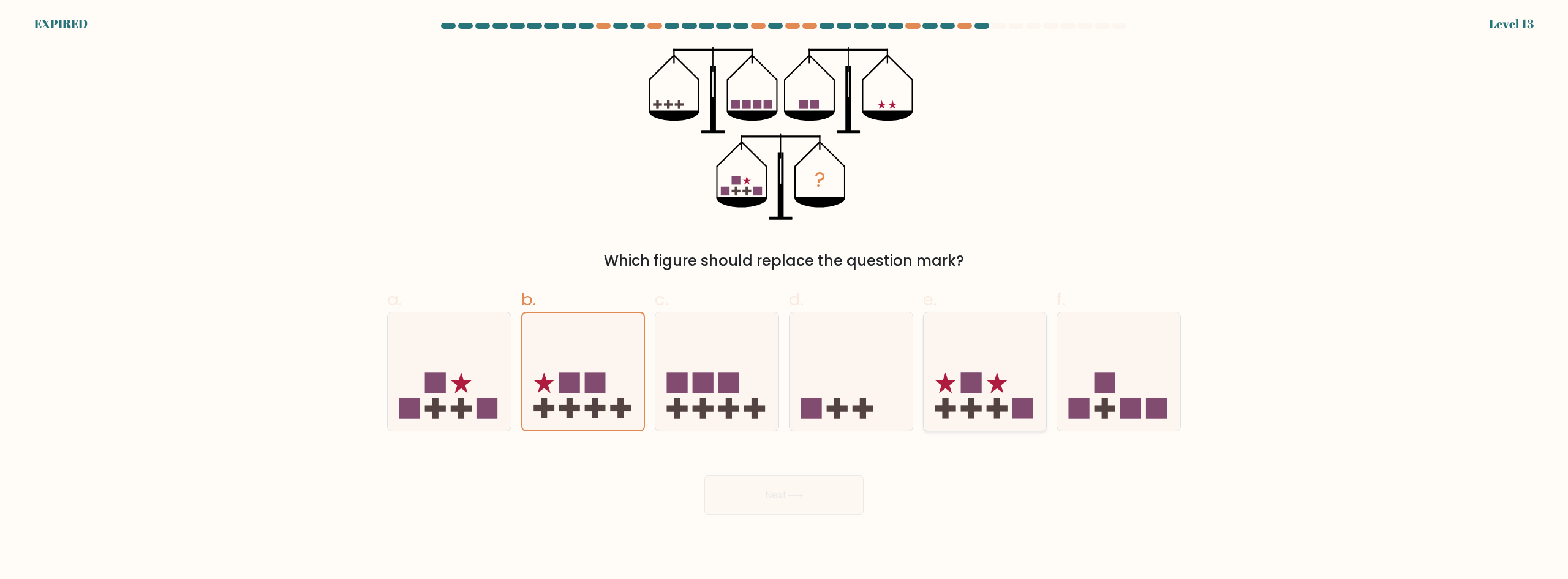
radio input "true"
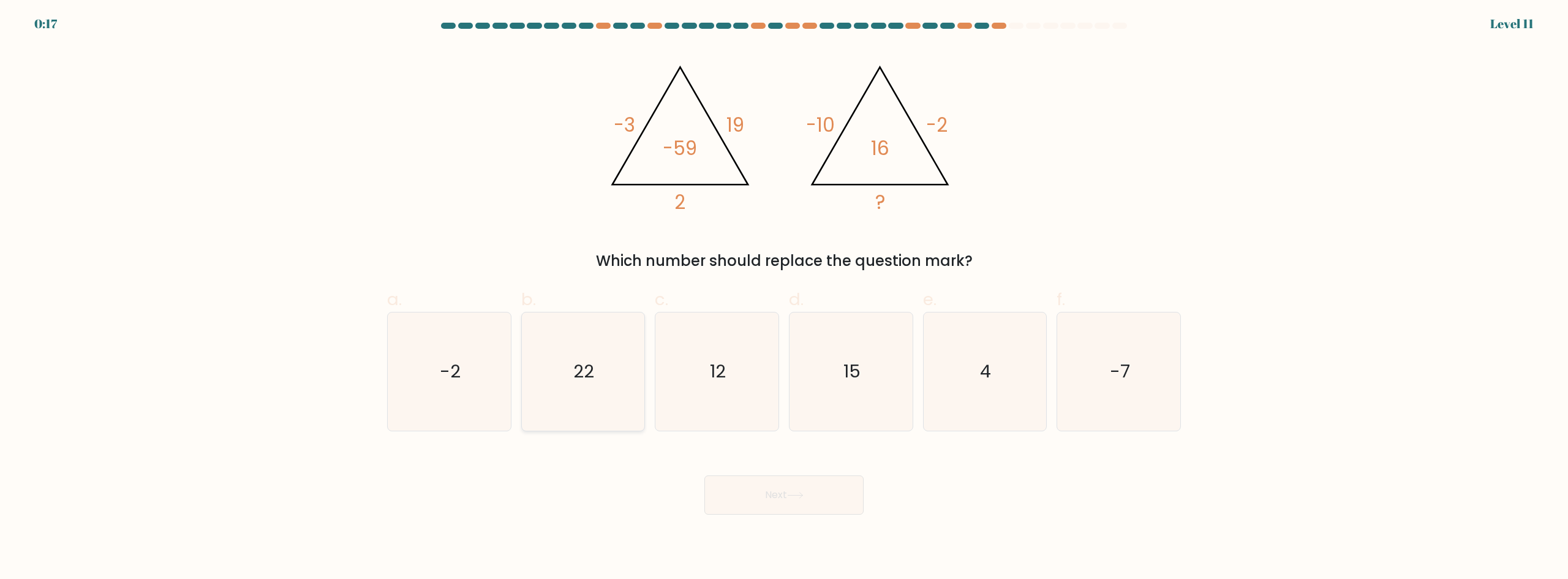
click at [606, 376] on icon "22" at bounding box center [582, 371] width 118 height 118
click at [784, 298] on input "b. 22" at bounding box center [784, 294] width 1 height 8
radio input "true"
click at [790, 495] on icon at bounding box center [795, 495] width 17 height 7
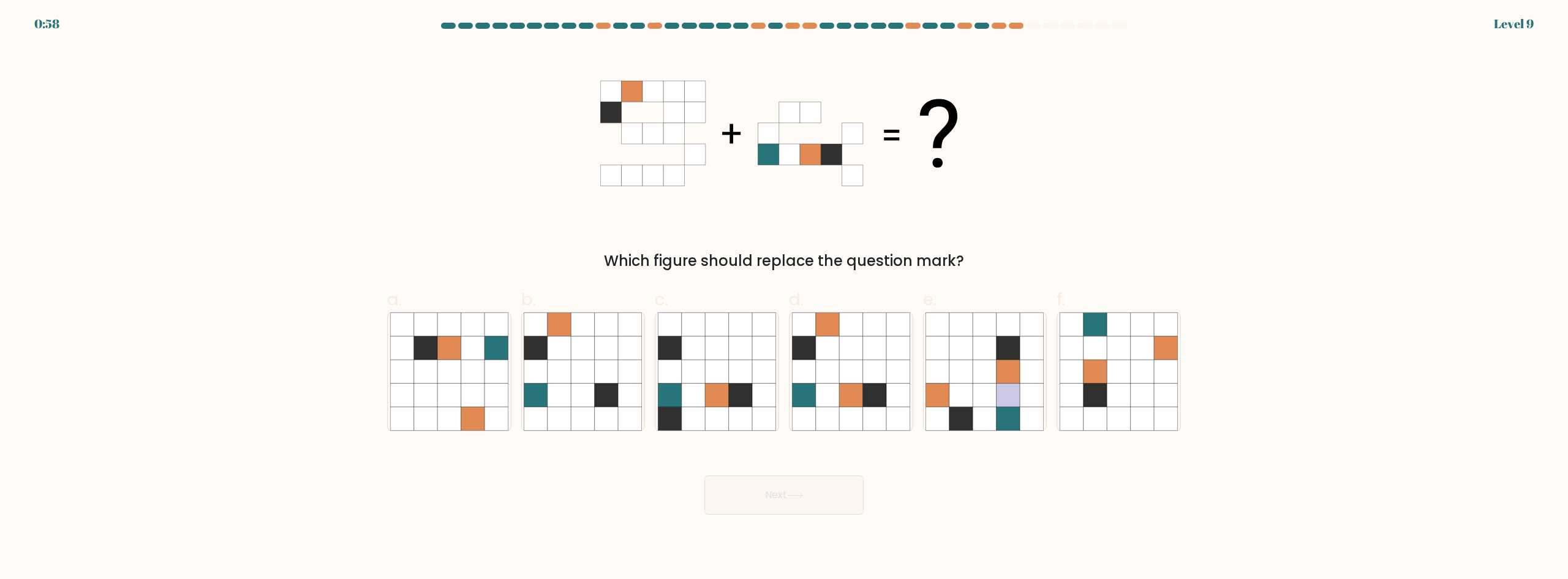
drag, startPoint x: 686, startPoint y: 258, endPoint x: 1029, endPoint y: 255, distance: 343.0
click at [1028, 255] on div "Which figure should replace the question mark?" at bounding box center [783, 261] width 779 height 22
click at [1029, 255] on div "Which figure should replace the question mark?" at bounding box center [783, 261] width 779 height 22
click at [856, 368] on icon at bounding box center [851, 371] width 23 height 23
click at [785, 298] on input "d." at bounding box center [784, 294] width 1 height 8
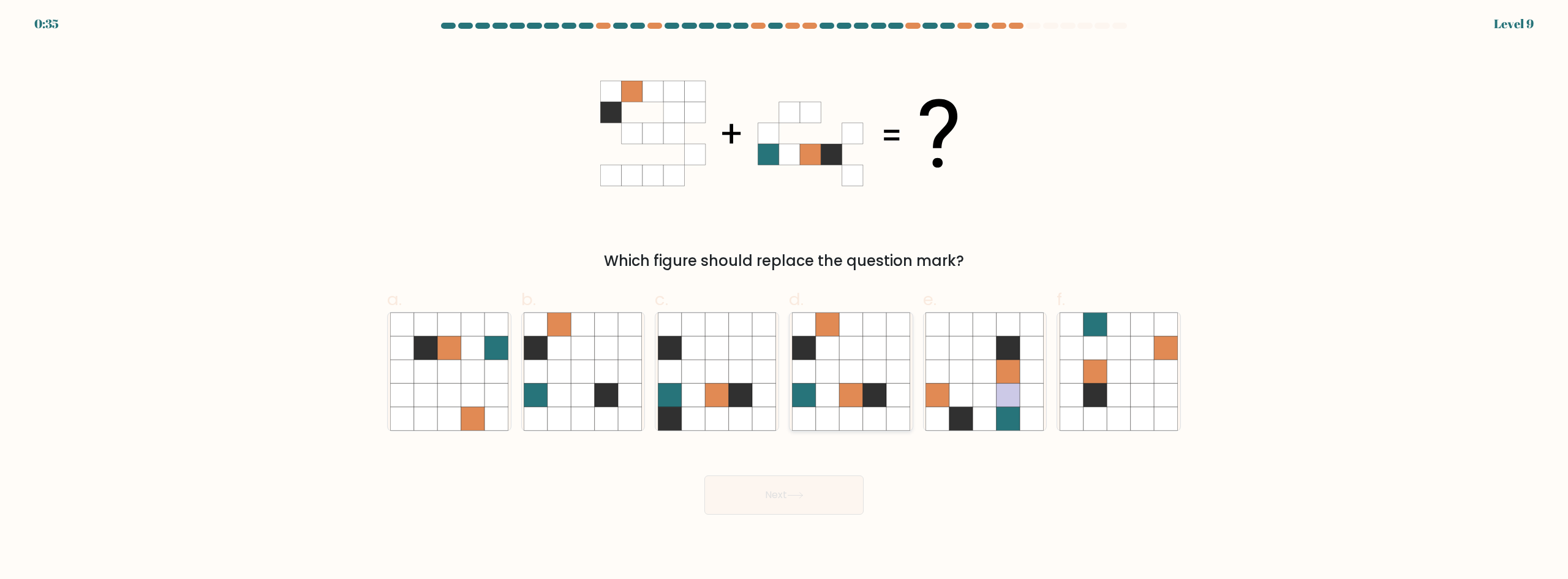
radio input "true"
click at [809, 490] on button "Next" at bounding box center [784, 495] width 159 height 39
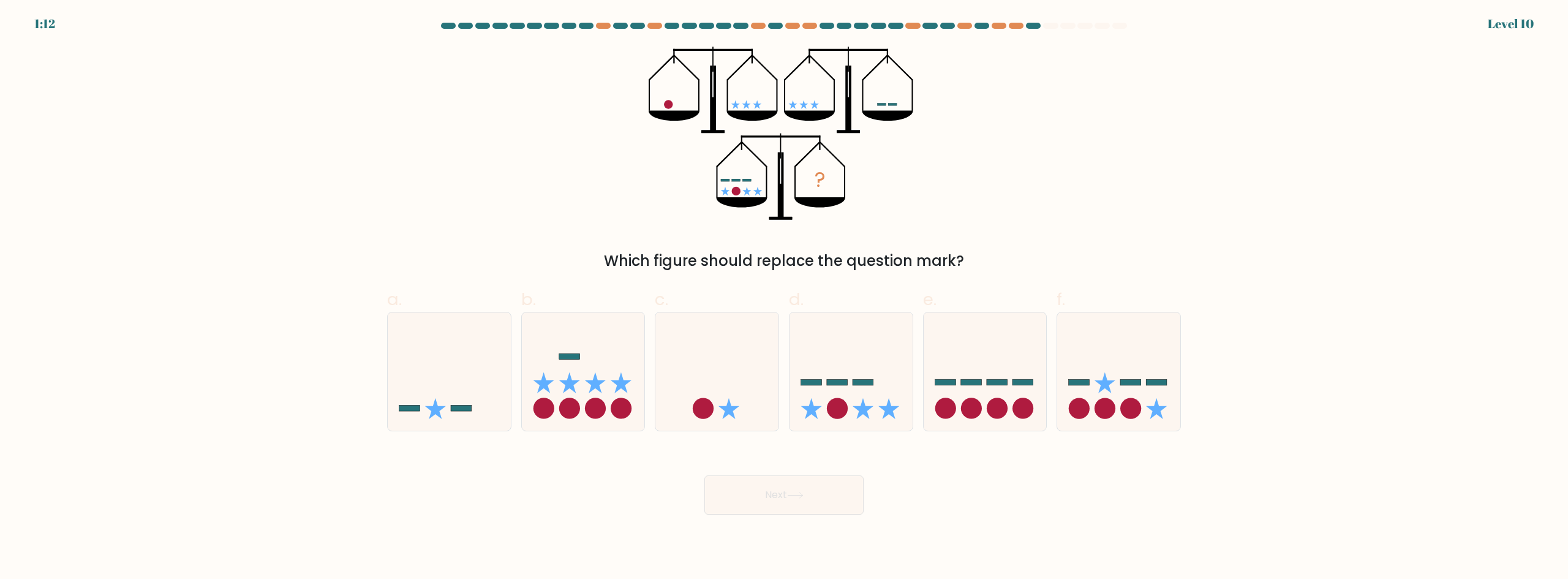
drag, startPoint x: 689, startPoint y: 256, endPoint x: 994, endPoint y: 246, distance: 305.2
click at [988, 246] on div "? Which figure should replace the question mark?" at bounding box center [784, 159] width 809 height 226
click at [999, 248] on div "? Which figure should replace the question mark?" at bounding box center [784, 159] width 809 height 226
click at [859, 379] on icon at bounding box center [851, 371] width 123 height 102
click at [785, 298] on input "d." at bounding box center [784, 294] width 1 height 8
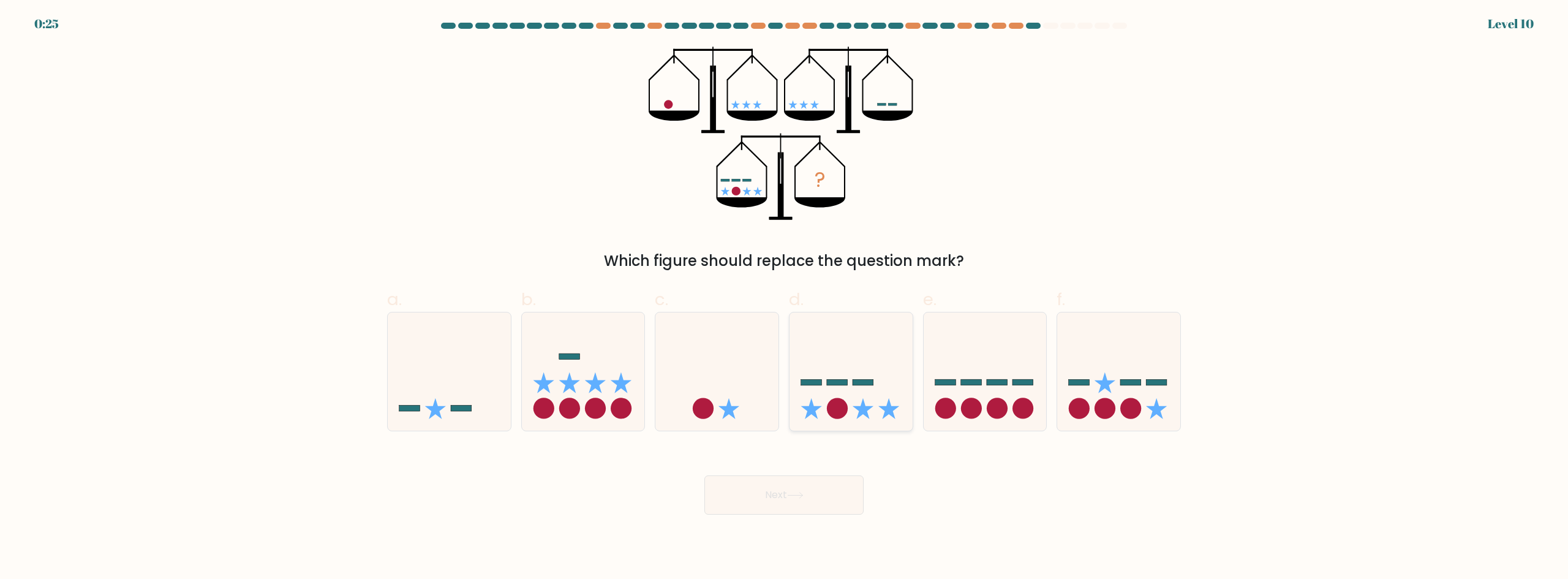
radio input "true"
click at [803, 494] on icon at bounding box center [795, 495] width 17 height 7
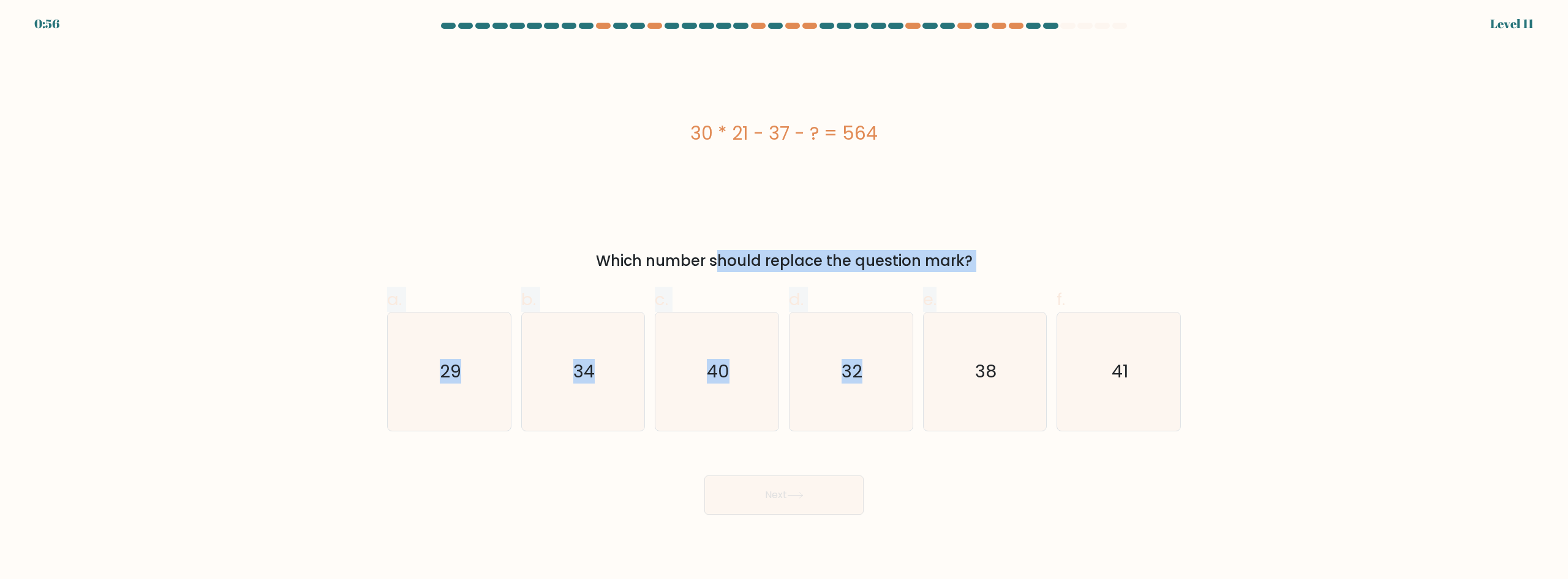
drag, startPoint x: 605, startPoint y: 251, endPoint x: 1088, endPoint y: 276, distance: 483.6
click at [1077, 279] on form "a." at bounding box center [784, 269] width 1568 height 492
click at [1096, 258] on div "Which number should replace the question mark?" at bounding box center [783, 261] width 779 height 22
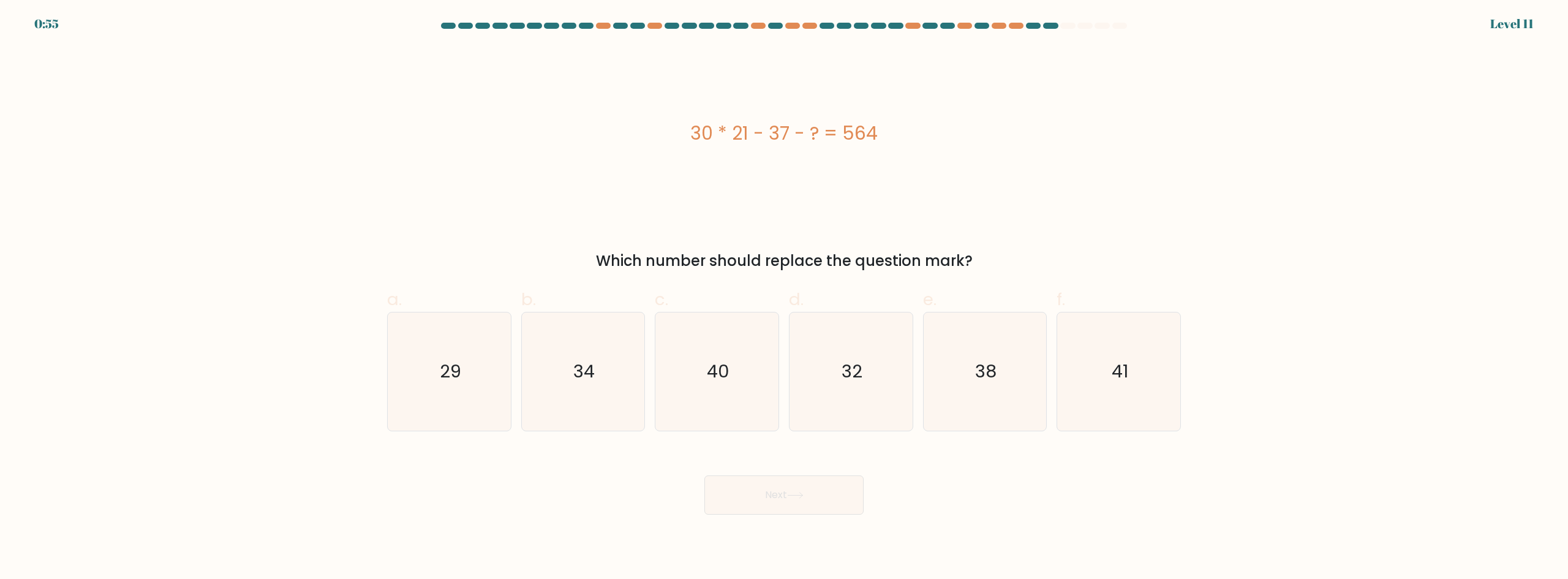
click at [1007, 209] on div "30 * 21 - 37 - ? = 564" at bounding box center [783, 133] width 793 height 174
click at [406, 397] on icon "29" at bounding box center [448, 371] width 118 height 118
click at [784, 298] on input "a. 29" at bounding box center [784, 294] width 1 height 8
radio input "true"
click at [767, 501] on button "Next" at bounding box center [784, 495] width 159 height 39
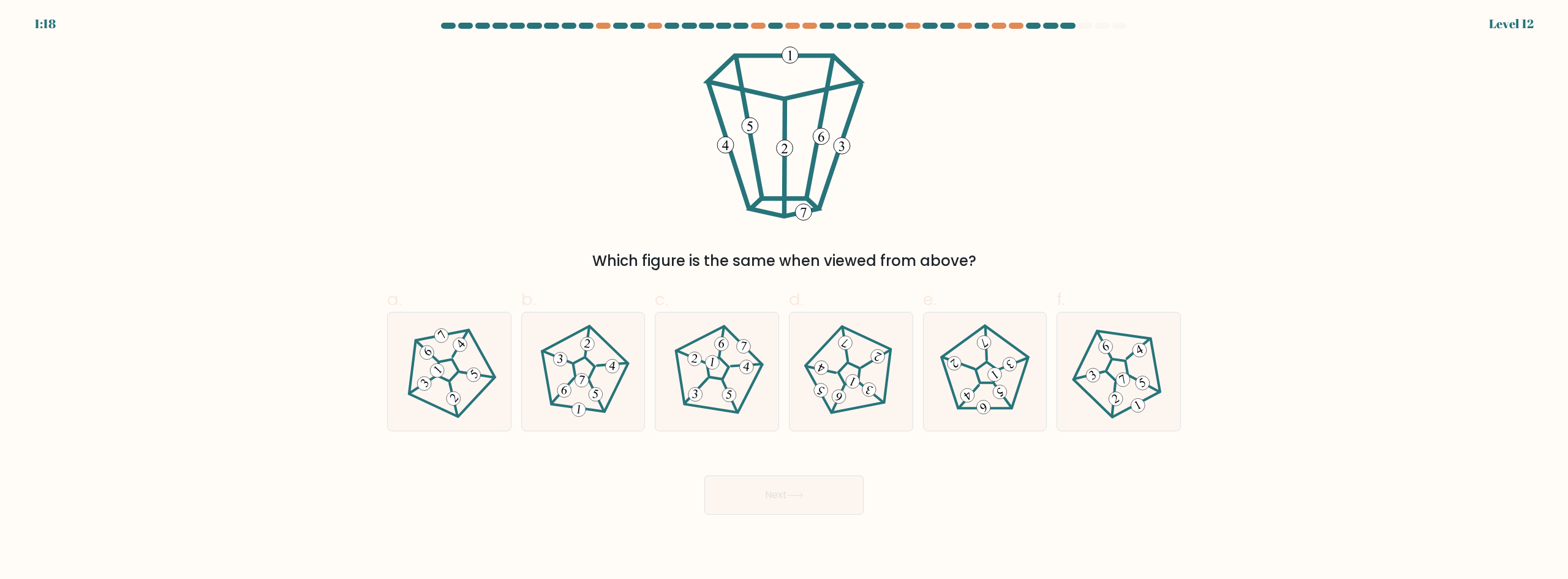
drag, startPoint x: 644, startPoint y: 261, endPoint x: 1036, endPoint y: 257, distance: 392.0
click at [1036, 257] on div "Which figure is the same when viewed from above?" at bounding box center [783, 261] width 779 height 22
click at [1053, 252] on div "Which figure is the same when viewed from above?" at bounding box center [783, 261] width 779 height 22
click at [599, 358] on icon at bounding box center [583, 371] width 94 height 94
click at [784, 298] on input "b." at bounding box center [784, 294] width 1 height 8
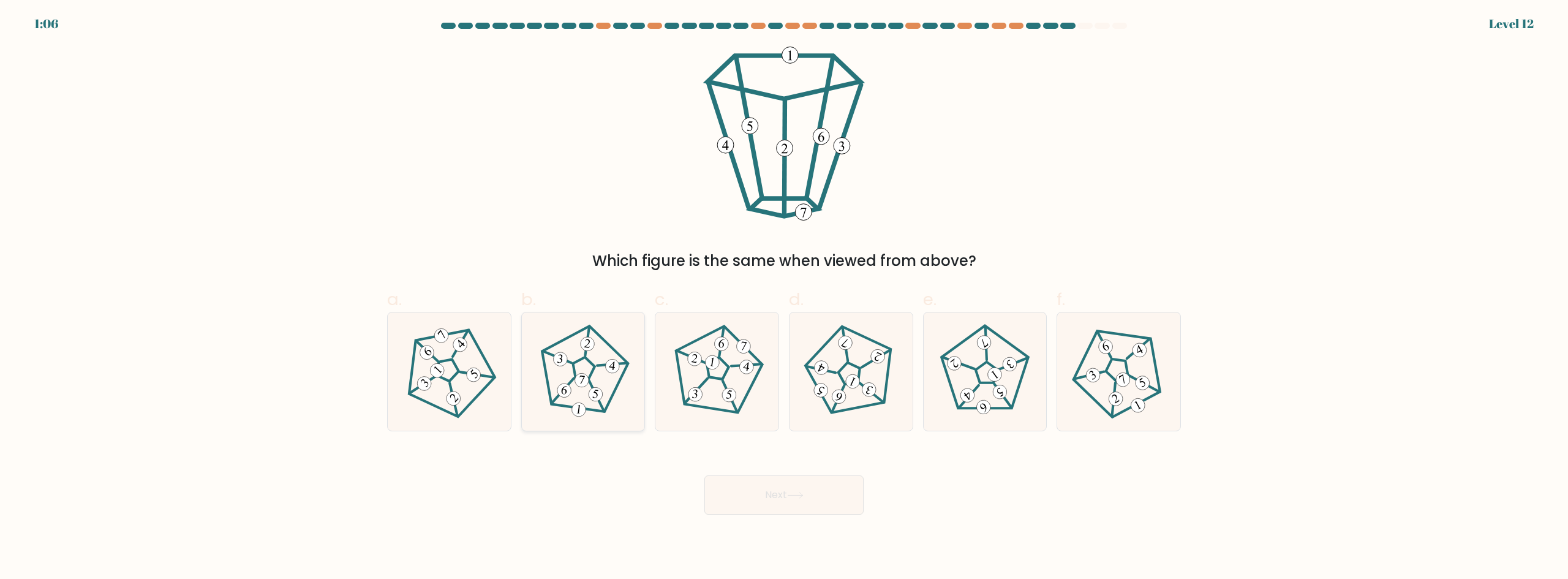
radio input "true"
click at [799, 502] on button "Next" at bounding box center [784, 495] width 159 height 39
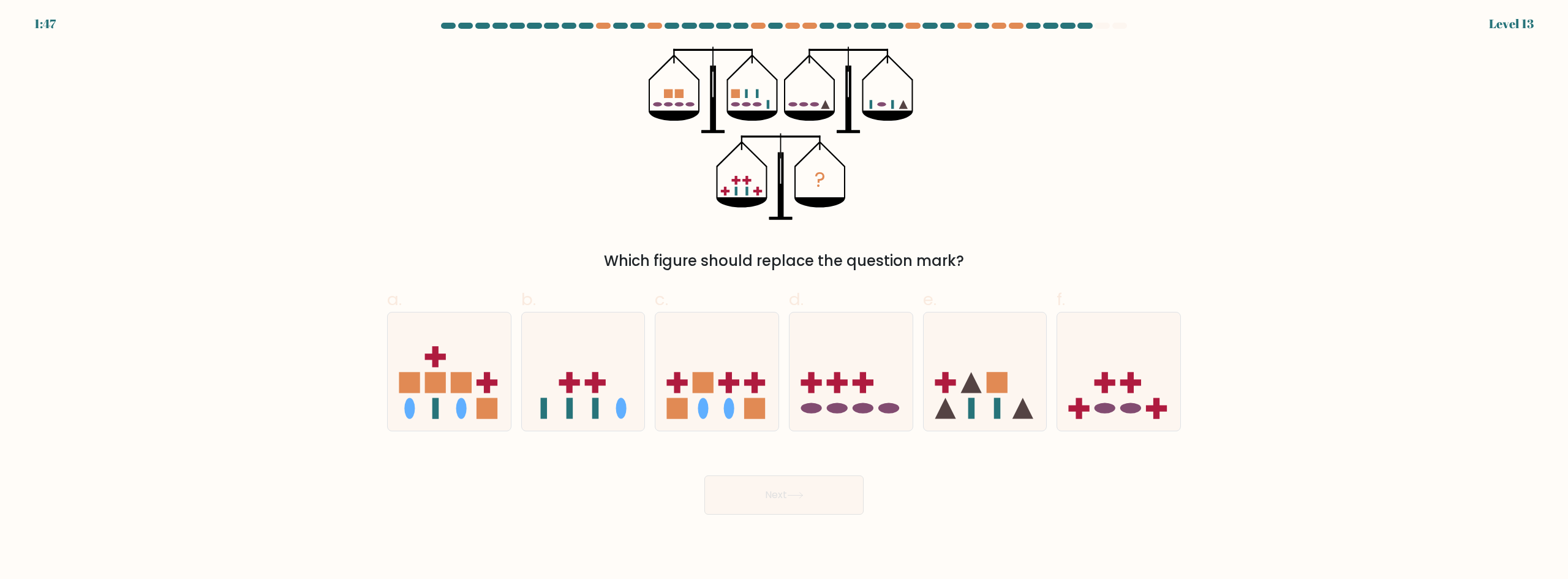
drag, startPoint x: 628, startPoint y: 266, endPoint x: 1023, endPoint y: 269, distance: 395.0
click at [1023, 269] on div "Which figure should replace the question mark?" at bounding box center [783, 261] width 779 height 22
click at [1016, 255] on div "Which figure should replace the question mark?" at bounding box center [783, 261] width 779 height 22
click at [1122, 384] on rect at bounding box center [1130, 383] width 21 height 6
click at [785, 298] on input "f." at bounding box center [784, 294] width 1 height 8
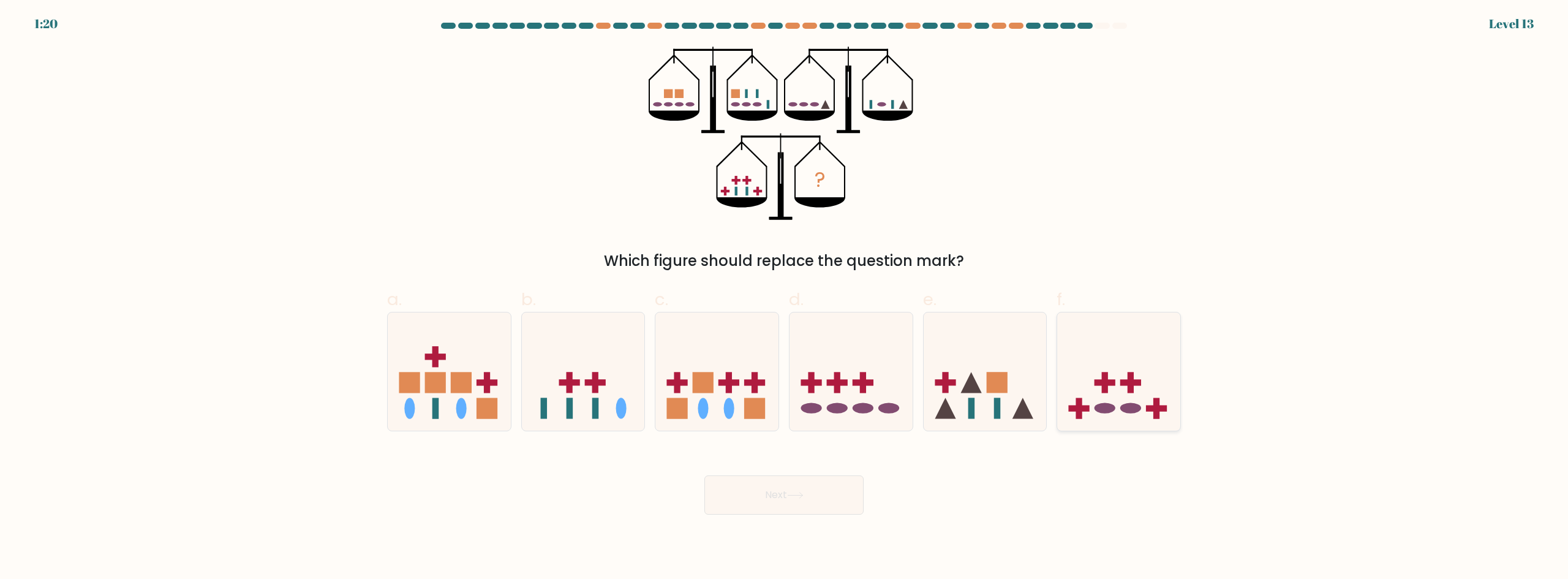
radio input "true"
click at [776, 497] on button "Next" at bounding box center [784, 495] width 159 height 39
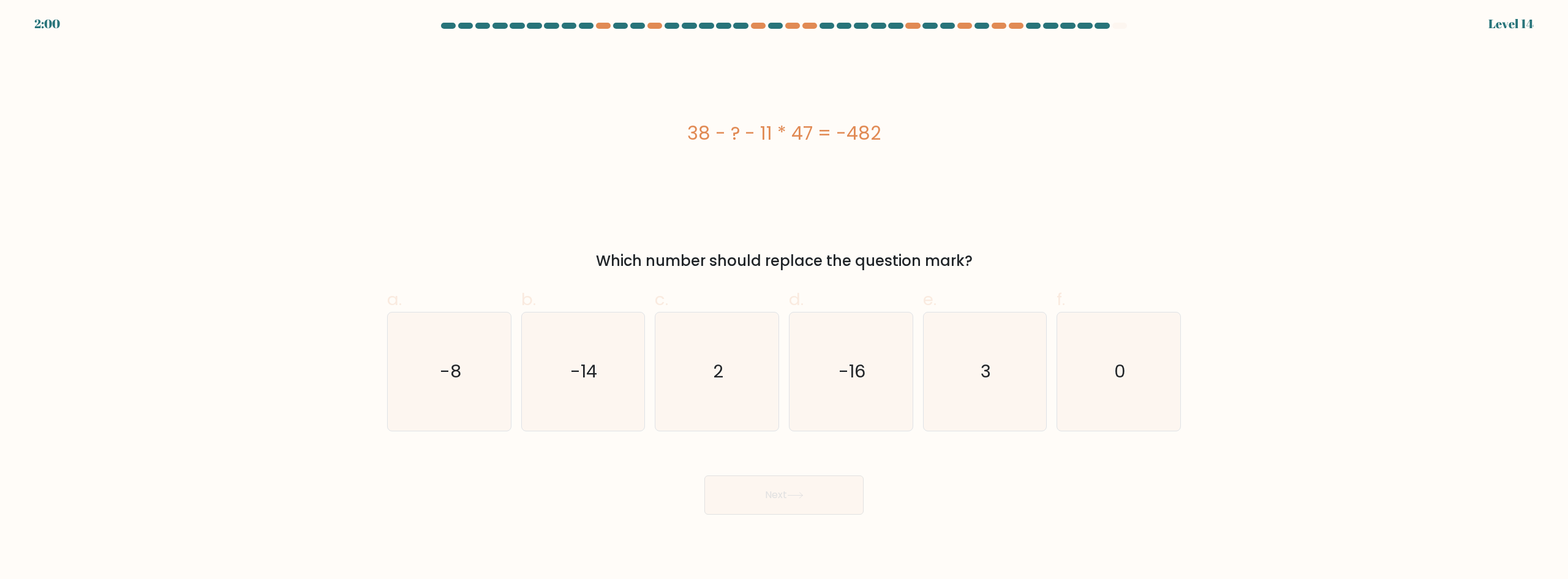
drag, startPoint x: 618, startPoint y: 258, endPoint x: 990, endPoint y: 266, distance: 372.1
click at [989, 266] on div "Which number should replace the question mark?" at bounding box center [783, 261] width 779 height 22
click at [995, 266] on div "Which number should replace the question mark?" at bounding box center [783, 261] width 779 height 22
click at [1001, 366] on icon "3" at bounding box center [984, 371] width 118 height 118
click at [785, 298] on input "e. 3" at bounding box center [784, 294] width 1 height 8
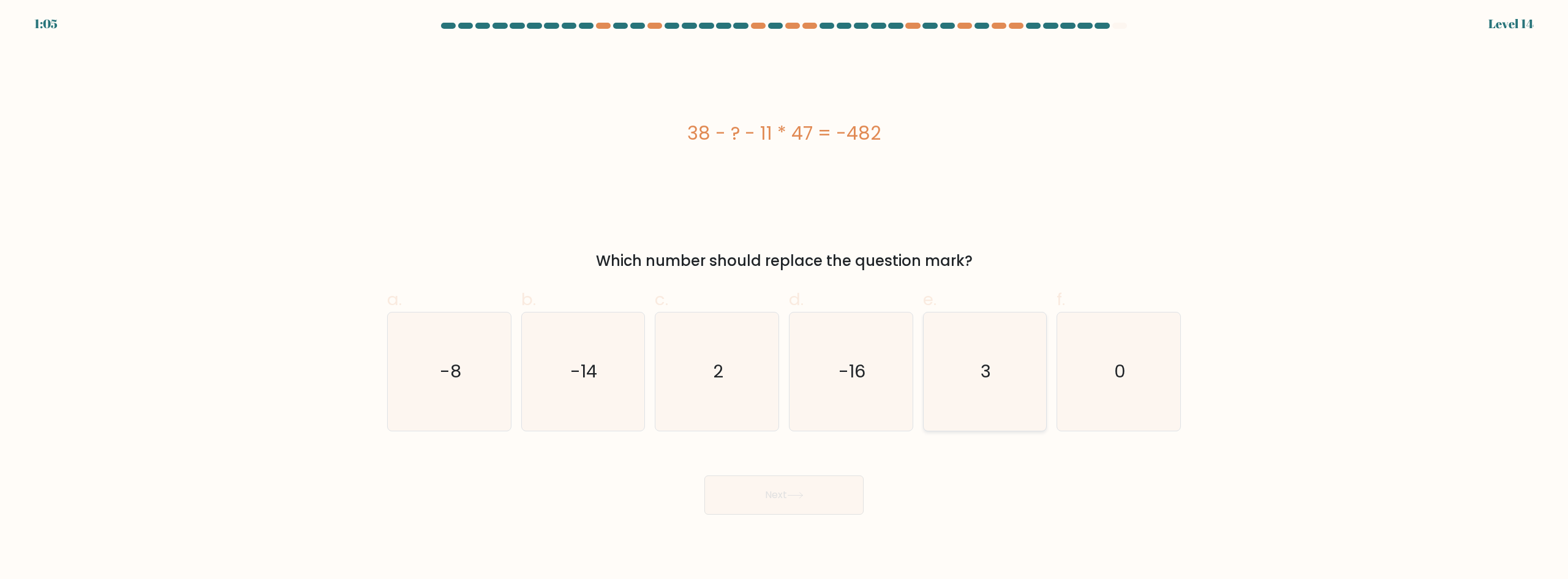
radio input "true"
click at [777, 504] on button "Next" at bounding box center [784, 495] width 159 height 39
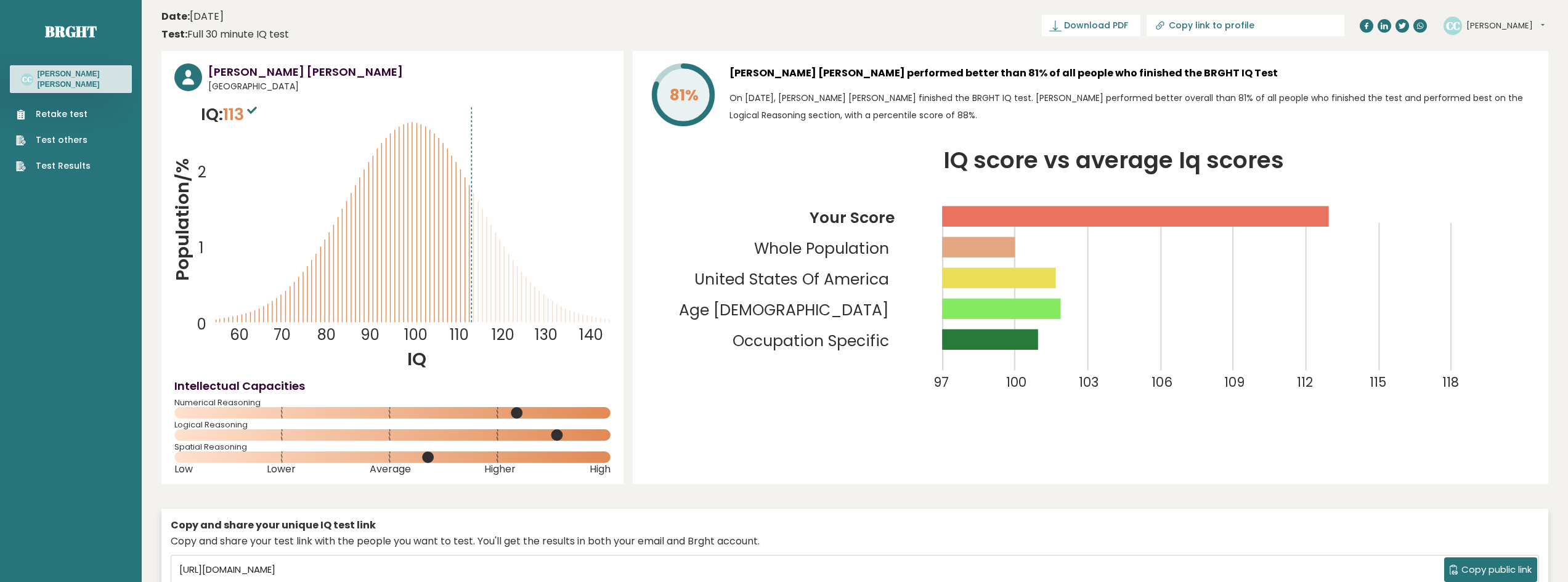
click at [57, 162] on link "Test Results" at bounding box center [53, 166] width 74 height 13
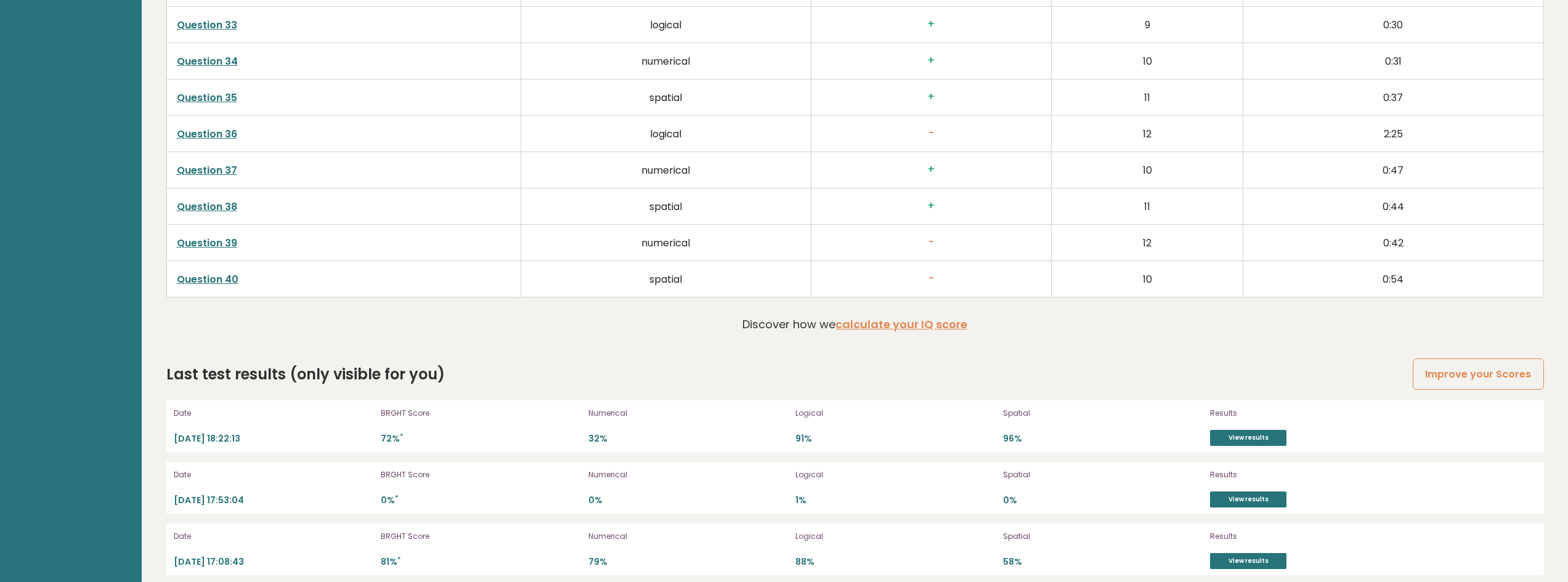
scroll to position [3493, 0]
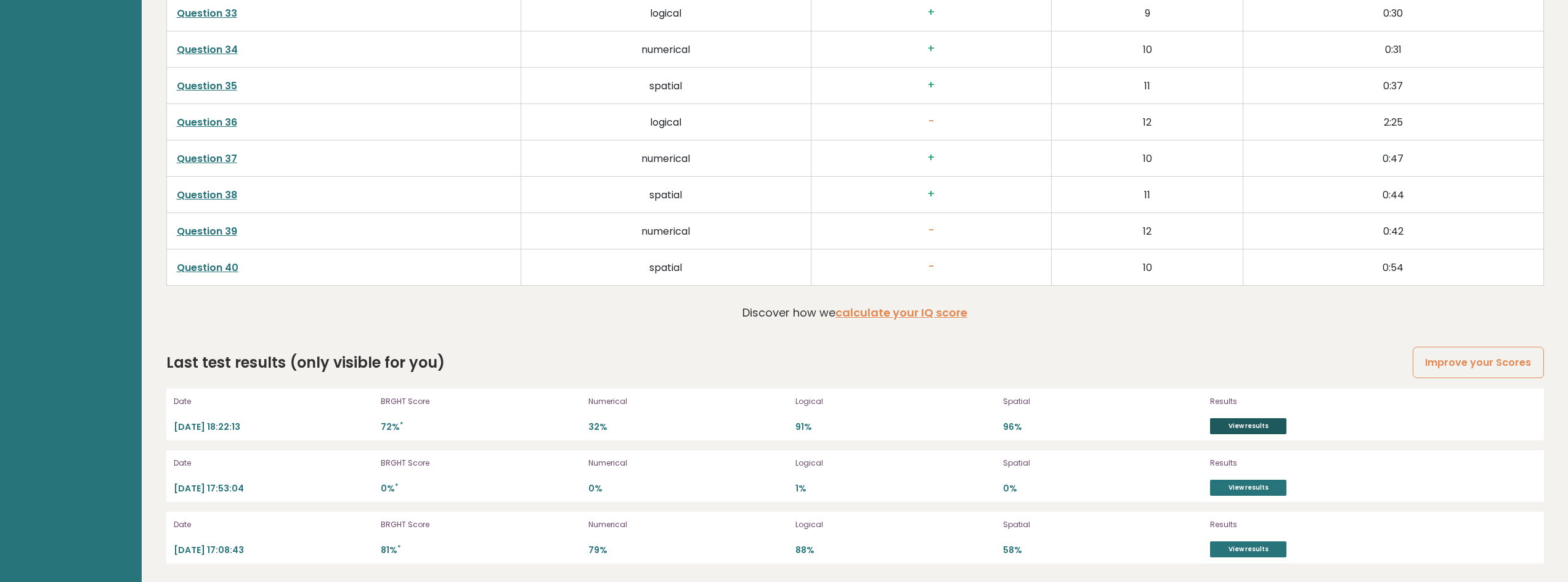
click at [1233, 428] on link "View results" at bounding box center [1248, 426] width 76 height 16
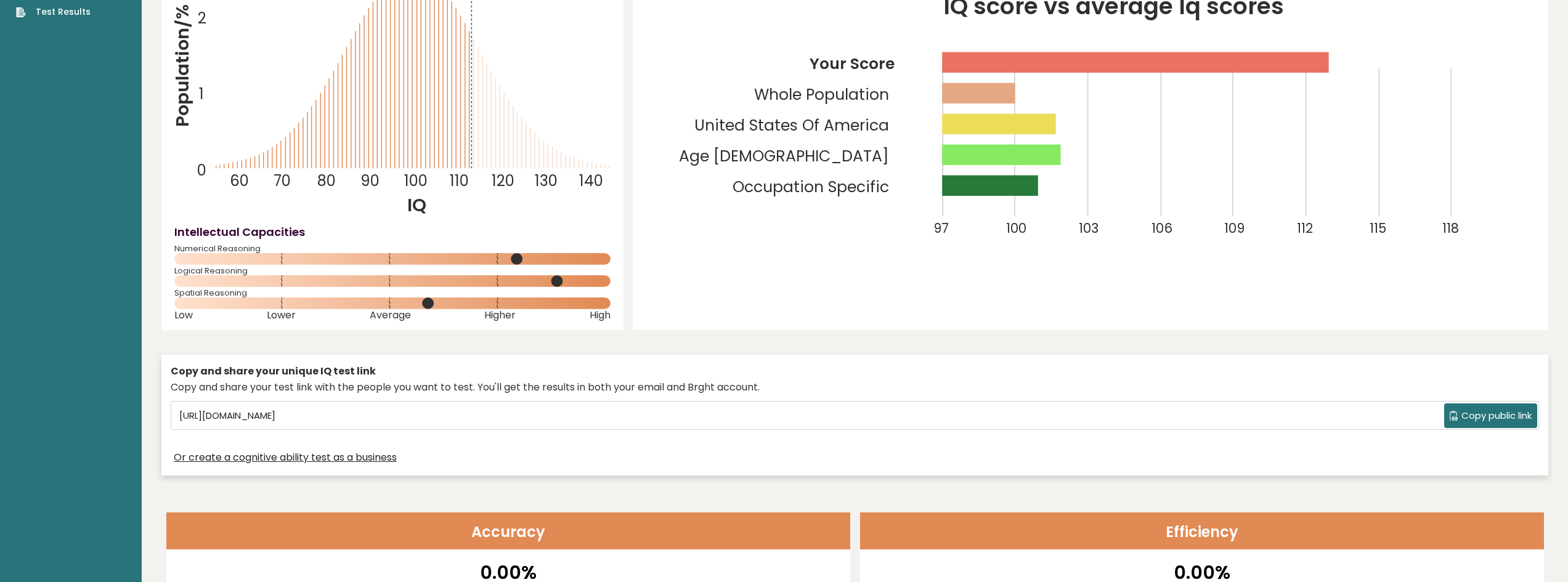
scroll to position [0, 0]
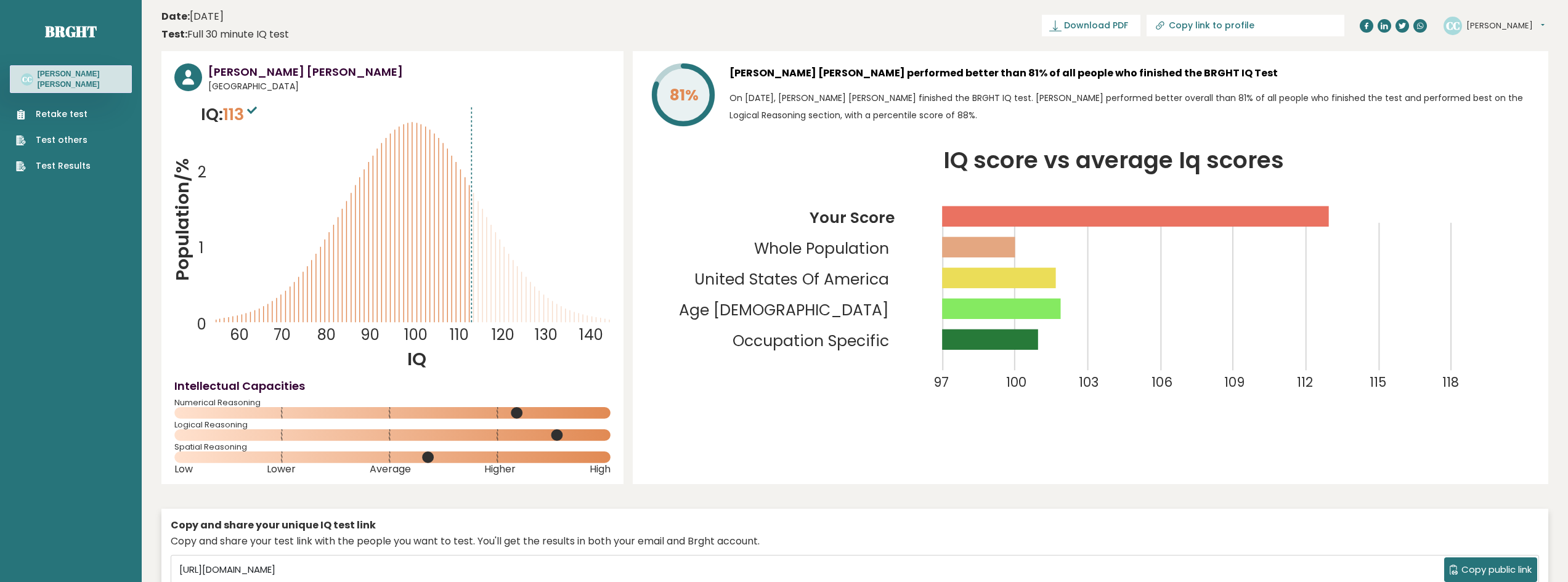
click at [255, 109] on icon at bounding box center [252, 110] width 10 height 7
drag, startPoint x: 949, startPoint y: 154, endPoint x: 1340, endPoint y: 164, distance: 391.1
click at [1337, 164] on icon "IQ score vs average Iq scores 97 100 103 106 109 112 115 118 Your Score Whole P…" at bounding box center [1090, 282] width 890 height 263
click at [1340, 164] on icon "IQ score vs average Iq scores 97 100 103 106 109 112 115 118 Your Score Whole P…" at bounding box center [1090, 282] width 890 height 263
click at [71, 162] on link "Test Results" at bounding box center [53, 166] width 74 height 13
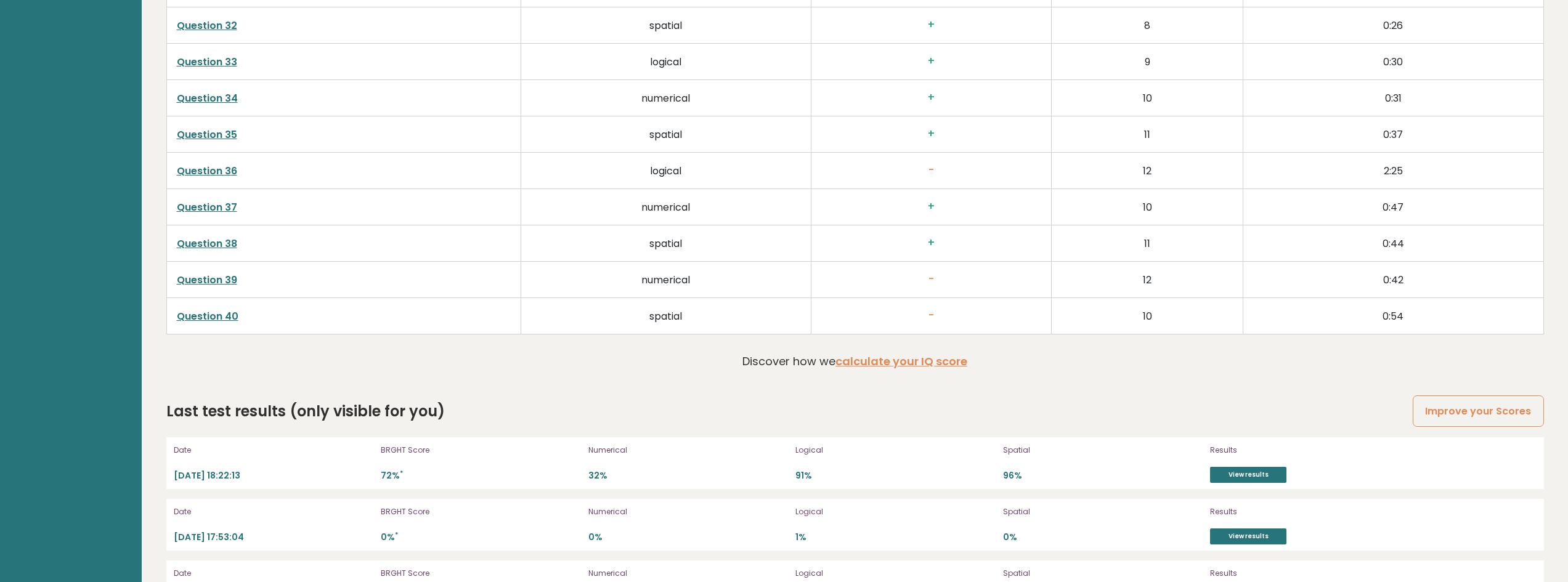
scroll to position [3493, 0]
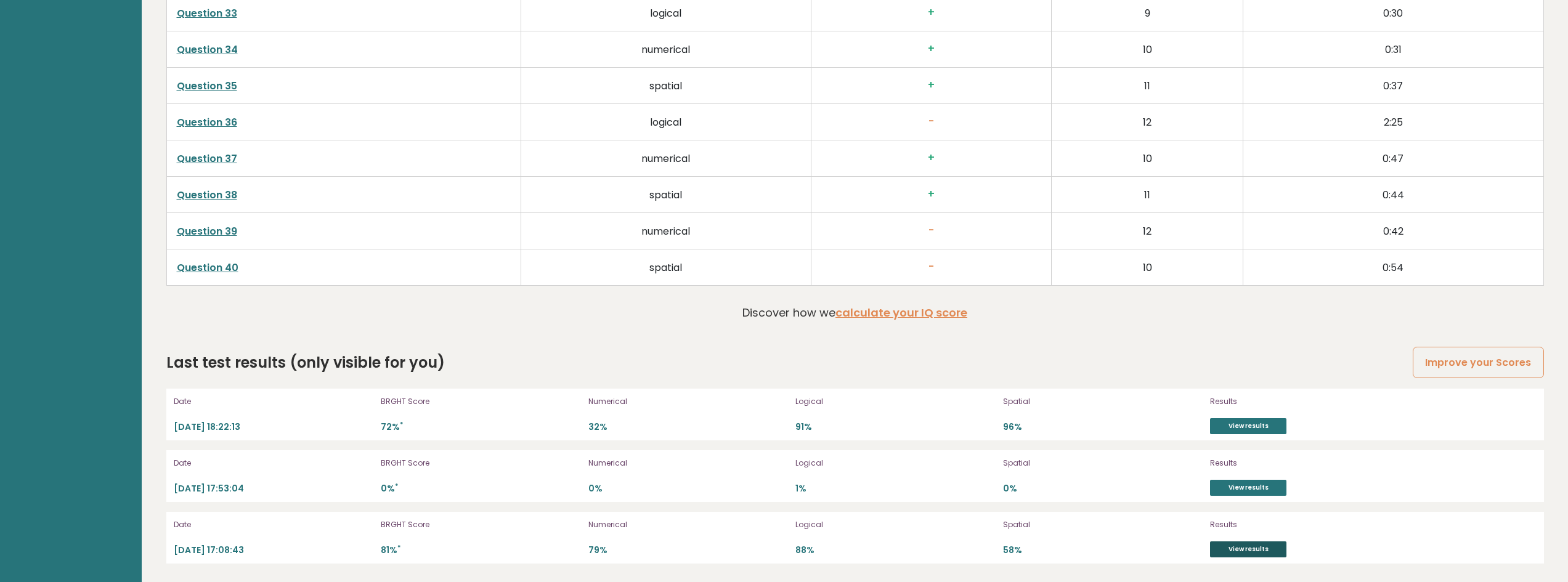
click at [1236, 549] on link "View results" at bounding box center [1248, 549] width 76 height 16
click at [408, 521] on p "BRGHT Score" at bounding box center [480, 525] width 200 height 11
click at [388, 424] on p "72% *" at bounding box center [480, 427] width 200 height 12
click at [237, 425] on p "2025-09-12 18:22:13" at bounding box center [274, 427] width 200 height 12
click at [1270, 422] on link "View results" at bounding box center [1248, 426] width 76 height 16
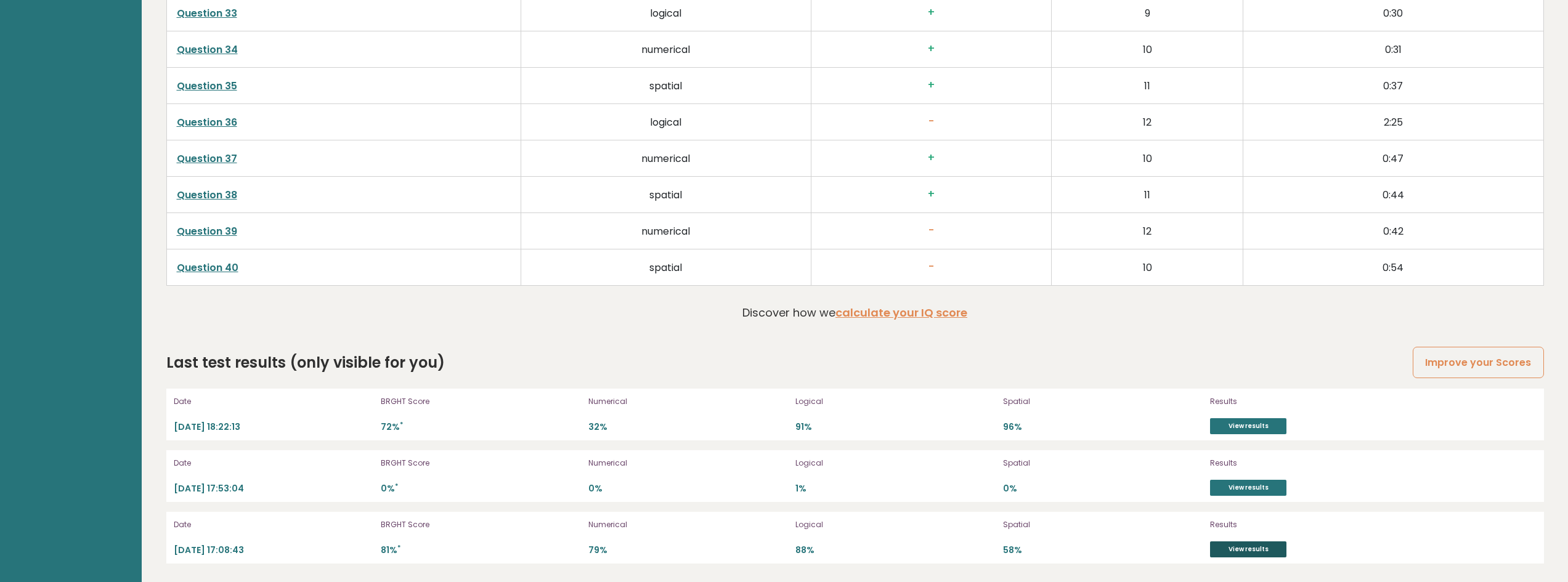
click at [1246, 543] on link "View results" at bounding box center [1248, 549] width 76 height 16
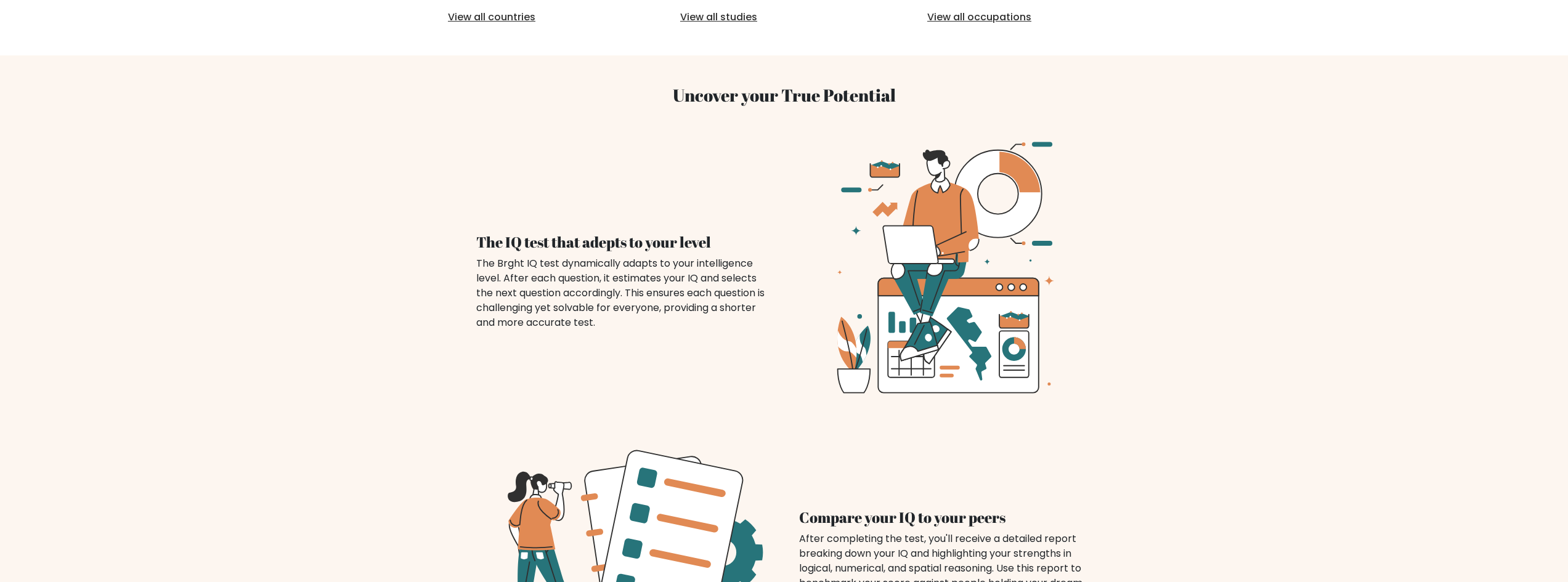
scroll to position [898, 0]
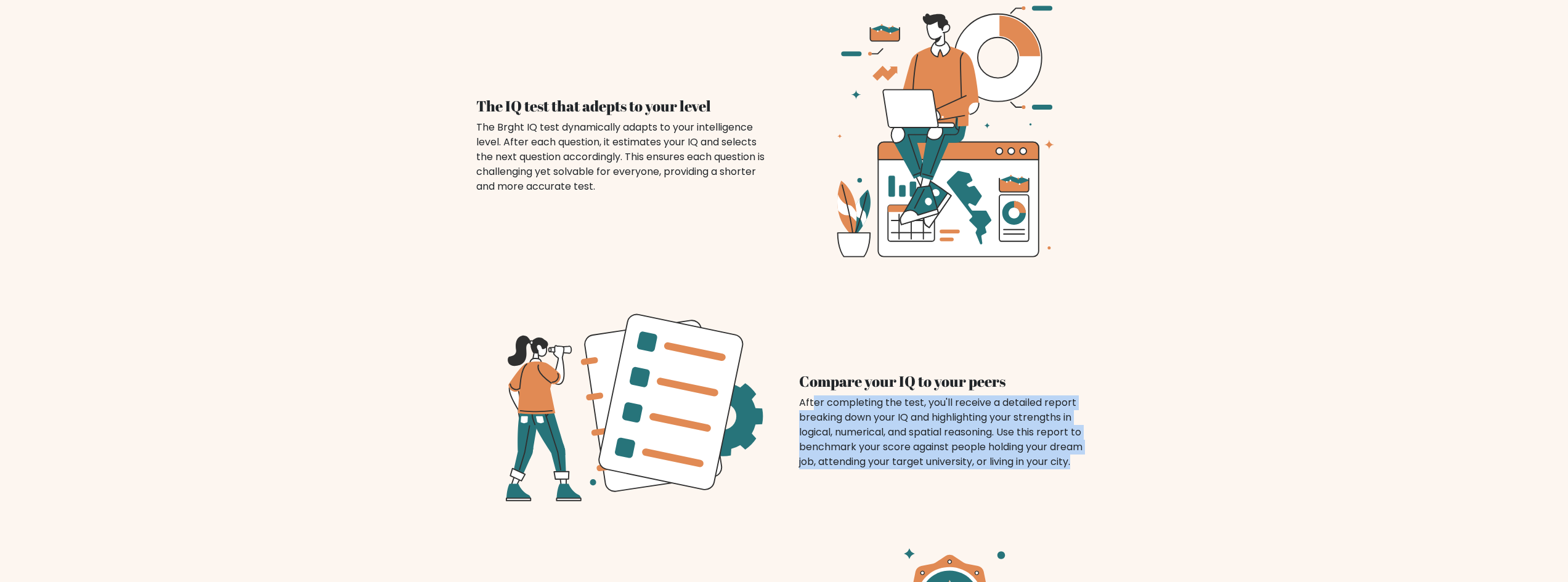
drag, startPoint x: 815, startPoint y: 386, endPoint x: 1144, endPoint y: 440, distance: 333.4
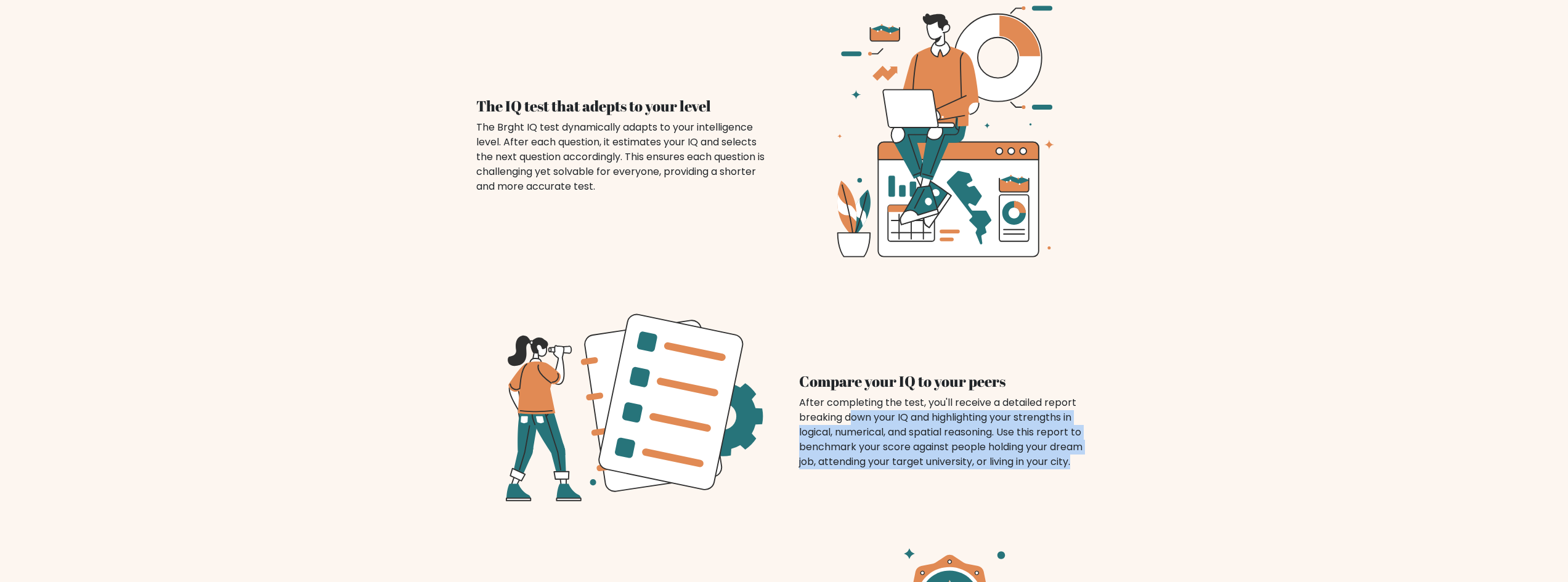
drag, startPoint x: 852, startPoint y: 400, endPoint x: 1198, endPoint y: 440, distance: 348.3
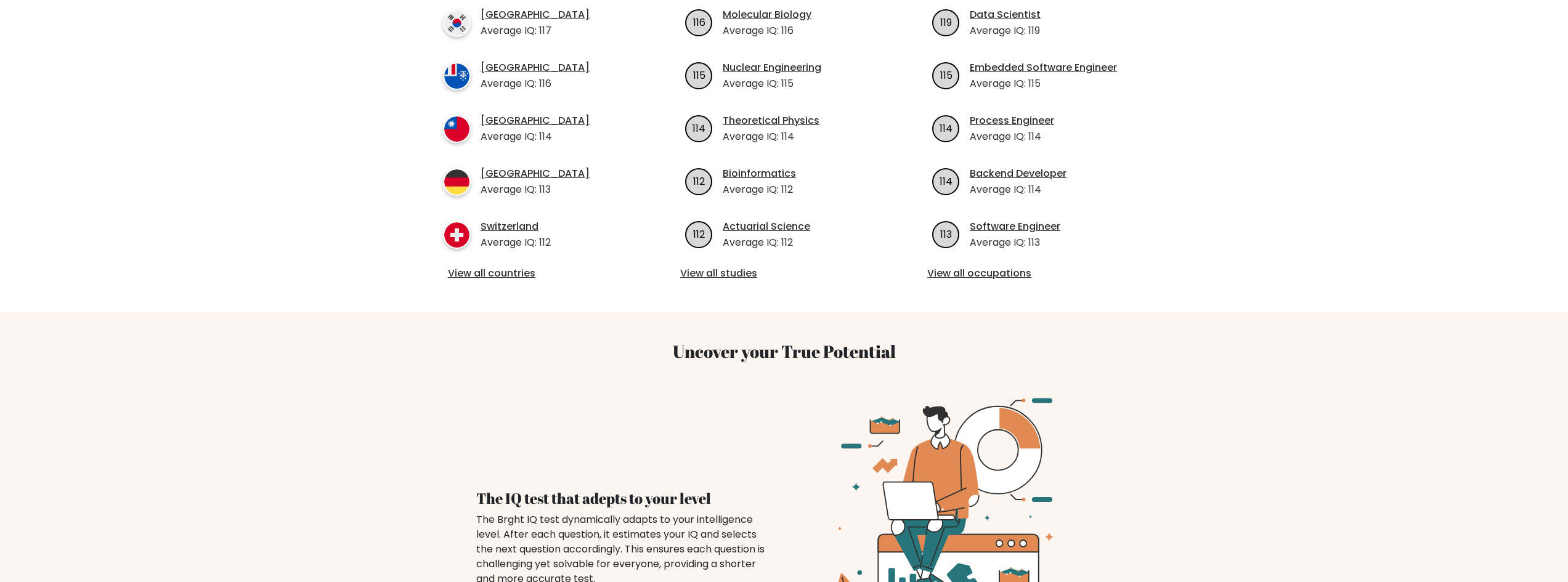
scroll to position [0, 0]
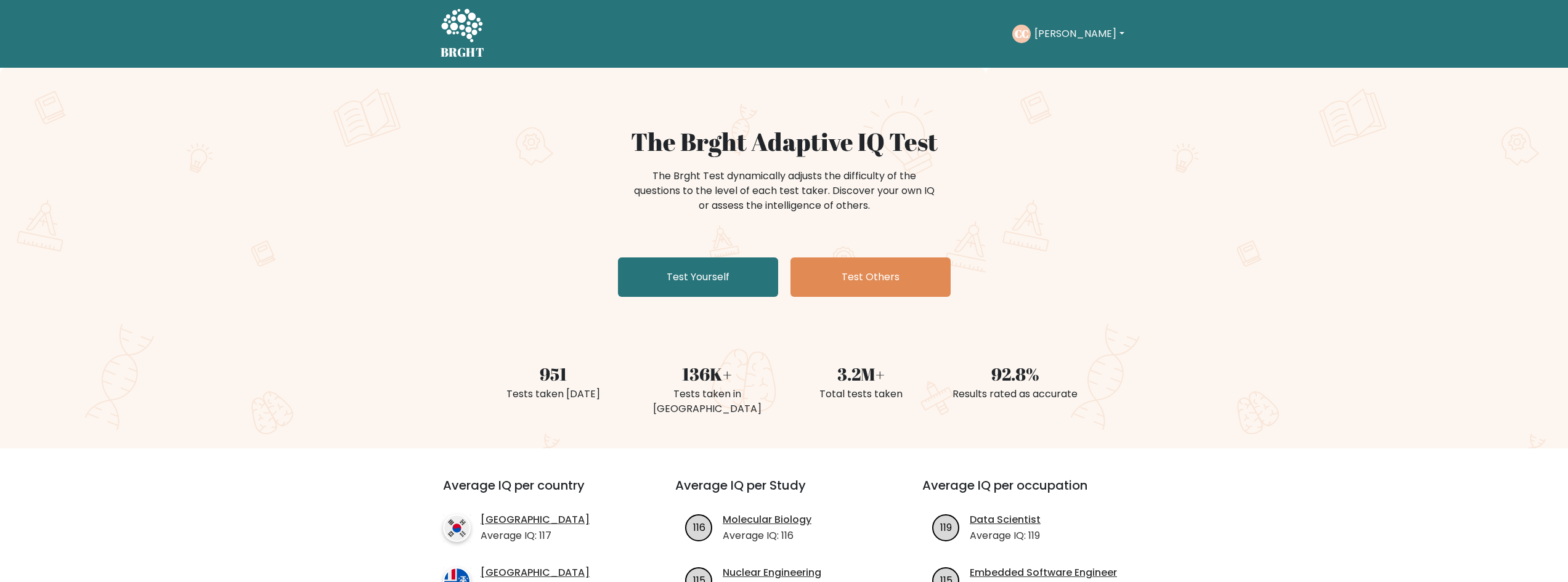
click at [1049, 30] on button "[PERSON_NAME]" at bounding box center [1079, 34] width 97 height 16
click at [1212, 66] on nav "BRGHT BRGHT Take the test [PERSON_NAME] Dashboard Profile Settings Logout Dashb…" at bounding box center [784, 33] width 1568 height 68
click at [448, 22] on icon at bounding box center [461, 25] width 41 height 33
click at [453, 34] on icon at bounding box center [461, 26] width 42 height 37
click at [706, 271] on link "Test Yourself" at bounding box center [698, 277] width 160 height 39
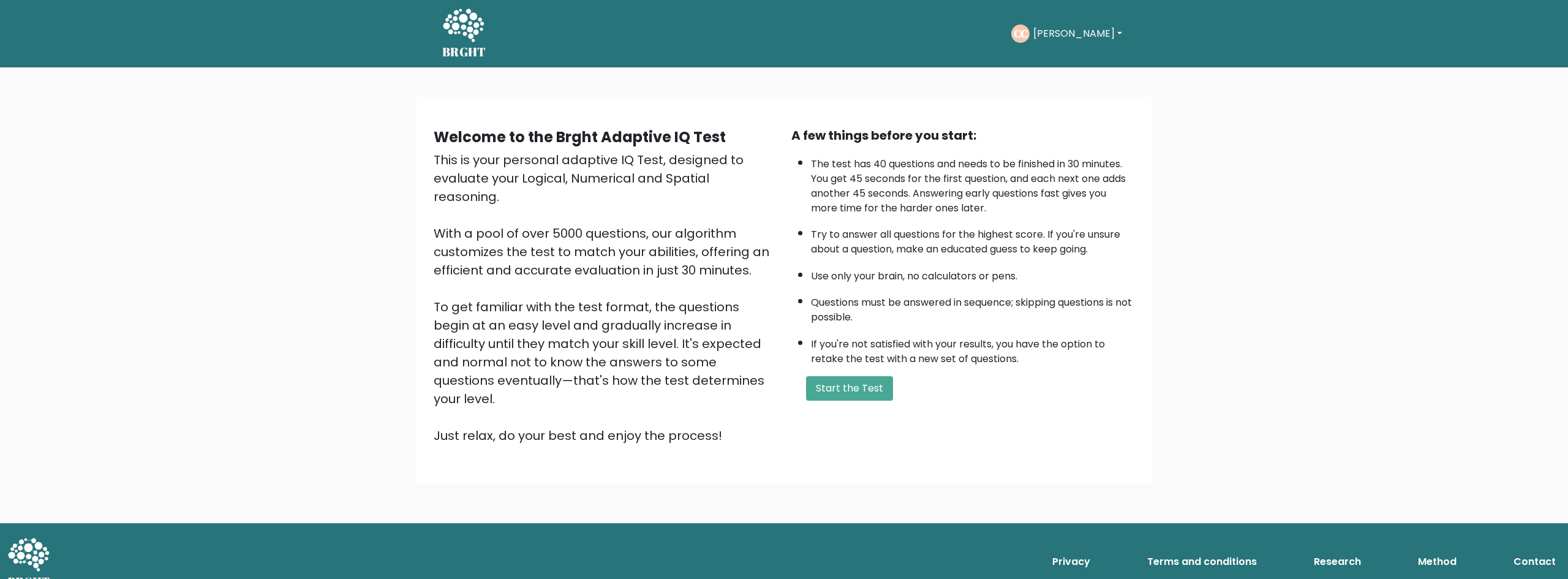
drag, startPoint x: 442, startPoint y: 214, endPoint x: 748, endPoint y: 254, distance: 308.6
click at [748, 254] on div "This is your personal adaptive IQ Test, designed to evaluate your Logical, Nume…" at bounding box center [605, 297] width 343 height 294
click at [451, 32] on icon at bounding box center [463, 25] width 41 height 33
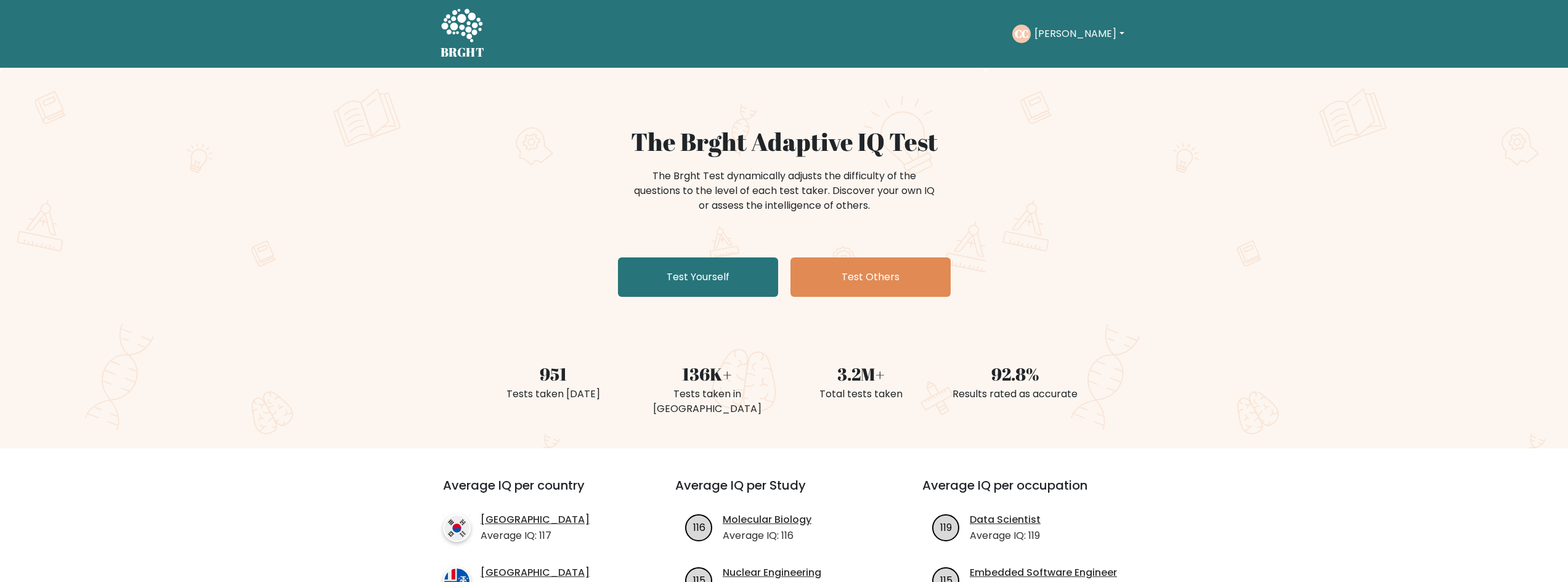
click at [1059, 37] on button "[PERSON_NAME]" at bounding box center [1079, 34] width 97 height 16
click at [1059, 74] on link "Profile" at bounding box center [1062, 79] width 97 height 20
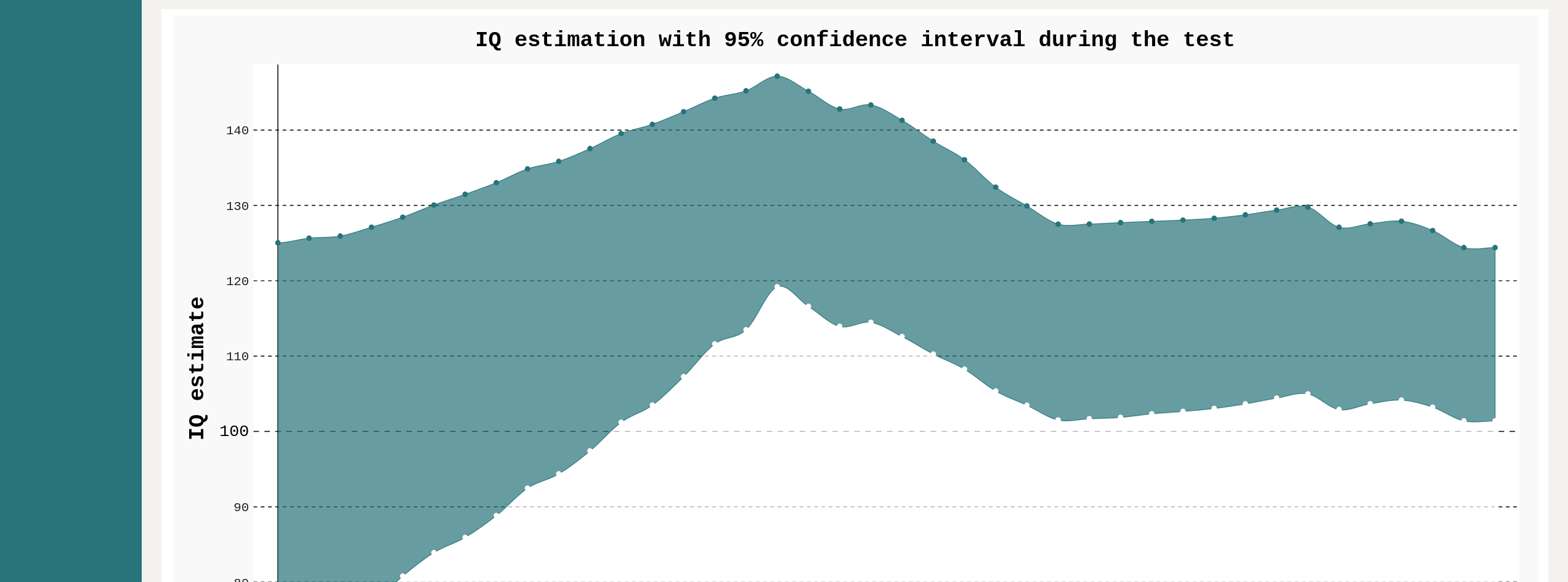
scroll to position [1417, 0]
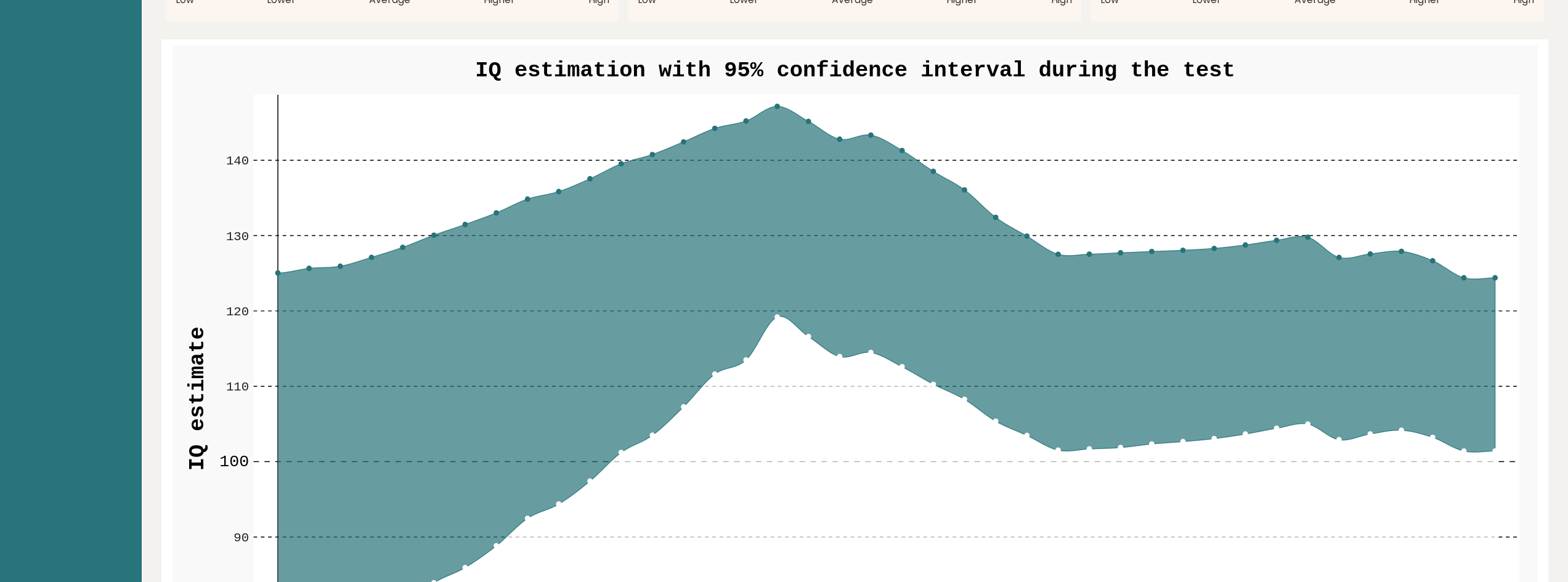
click at [1495, 362] on rect at bounding box center [886, 399] width 1266 height 608
click at [1496, 278] on circle at bounding box center [1495, 278] width 4 height 4
drag, startPoint x: 1496, startPoint y: 278, endPoint x: 1490, endPoint y: 362, distance: 84.2
click at [1490, 362] on g "70 70 80 80 90 90 100 100 110 110 120 120 130 130 140 140 1 5 10 15 20 25 30 35…" at bounding box center [855, 410] width 1365 height 728
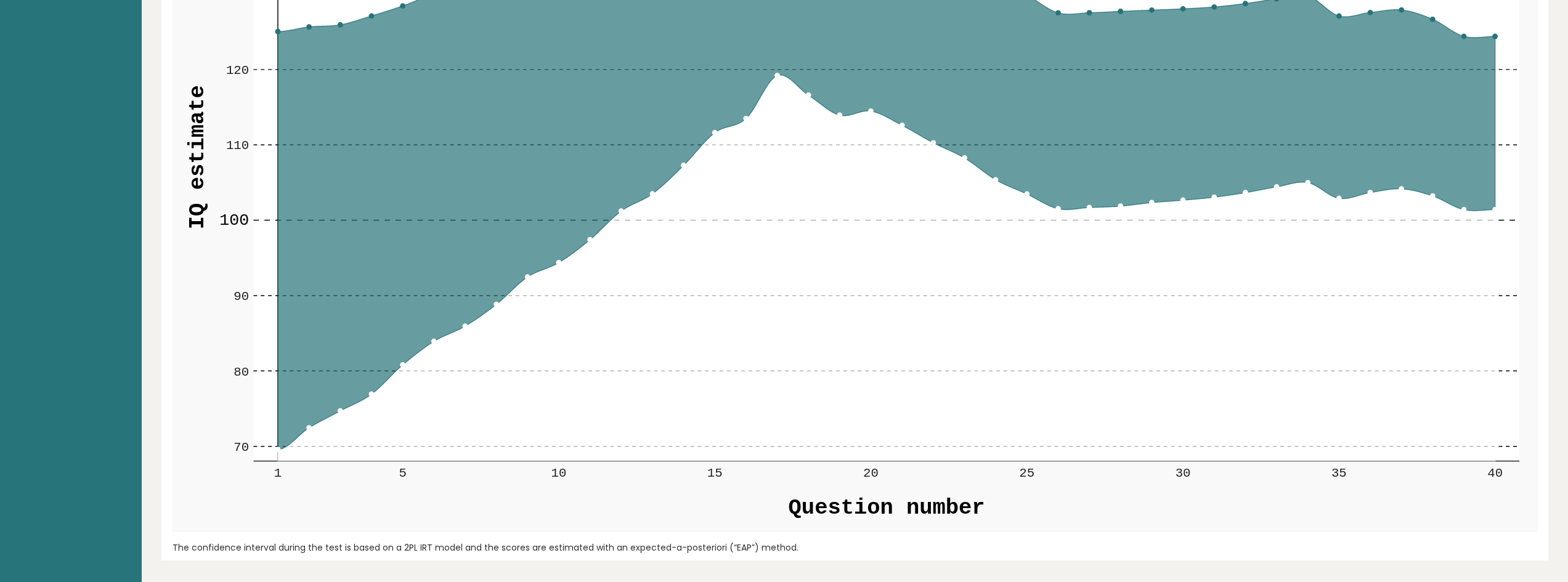
scroll to position [1663, 0]
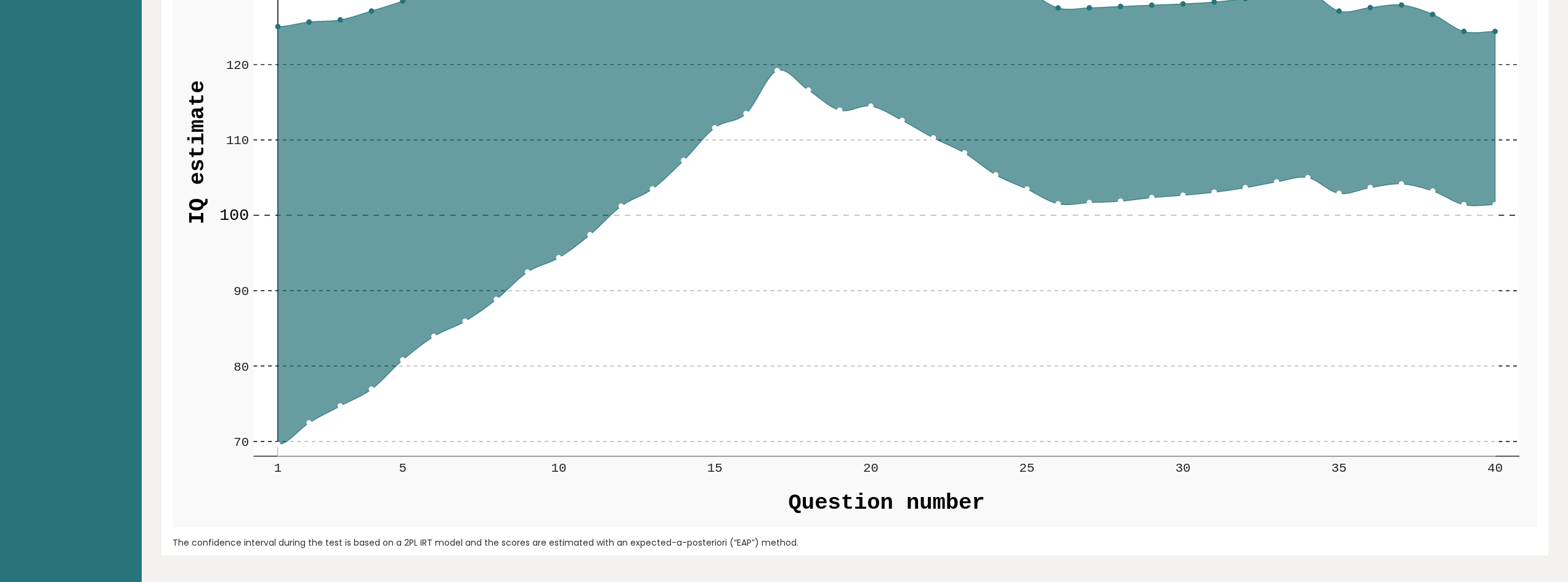
drag, startPoint x: 277, startPoint y: 445, endPoint x: 381, endPoint y: 286, distance: 190.0
click at [379, 287] on g "70 70 80 80 90 90 100 100 110 110 120 120 130 130 140 140 1 5 10 15 20 25 30 35…" at bounding box center [855, 163] width 1365 height 728
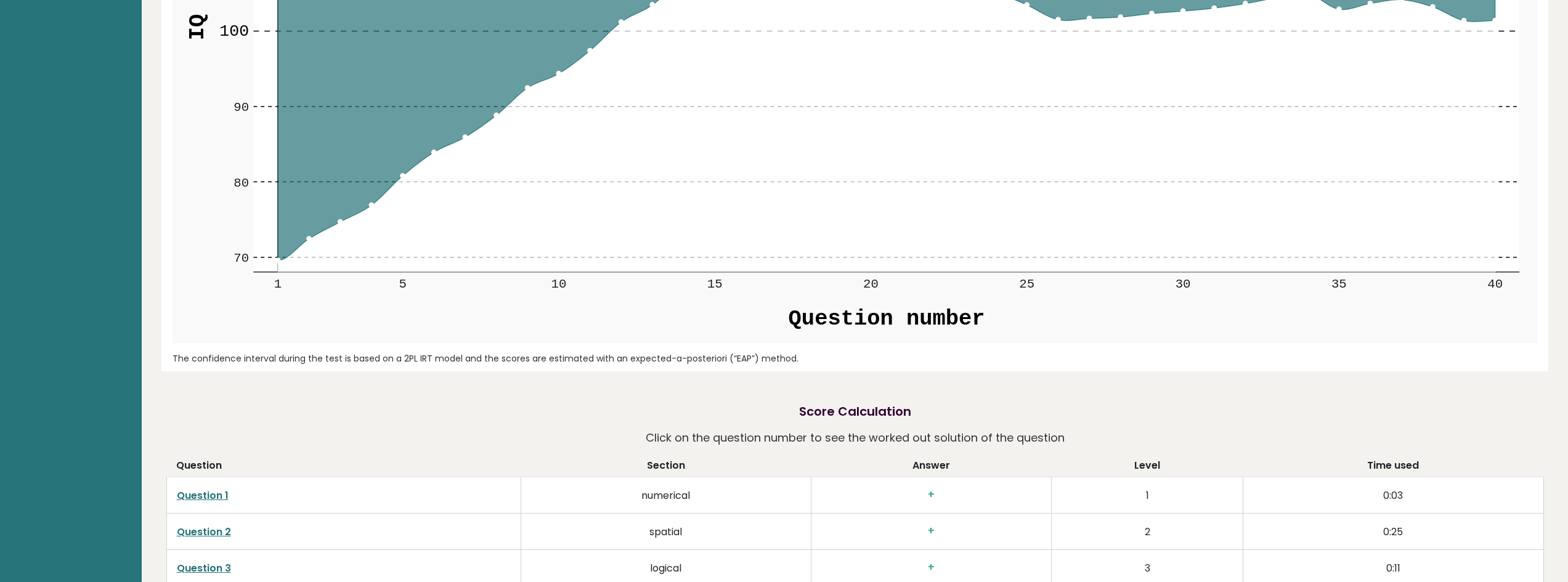
scroll to position [1848, 0]
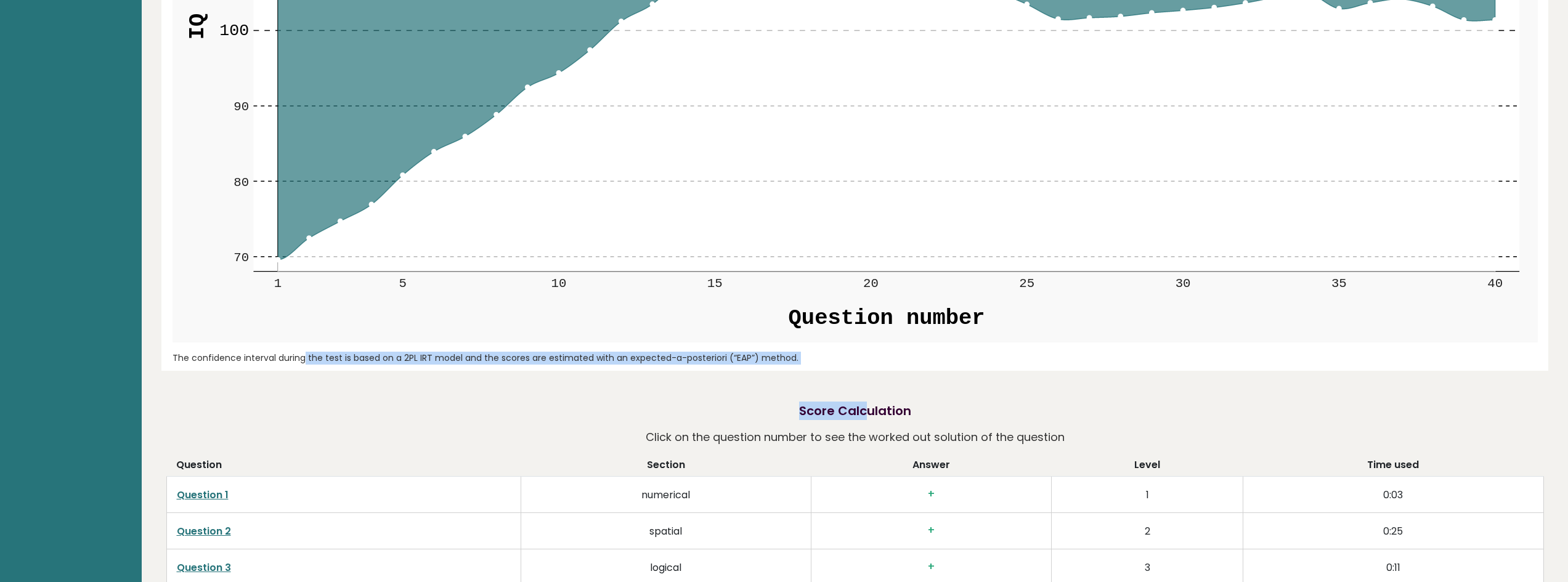
drag, startPoint x: 193, startPoint y: 358, endPoint x: 872, endPoint y: 375, distance: 679.2
click at [869, 375] on div "Cooper Copland United States of America IQ: 113 Population/% IQ 0 1 2 60 70 80 …" at bounding box center [855, 206] width 1387 height 4006
click at [856, 362] on div "The confidence interval during the test is based on a 2PL IRT model and the sco…" at bounding box center [855, 359] width 1365 height 13
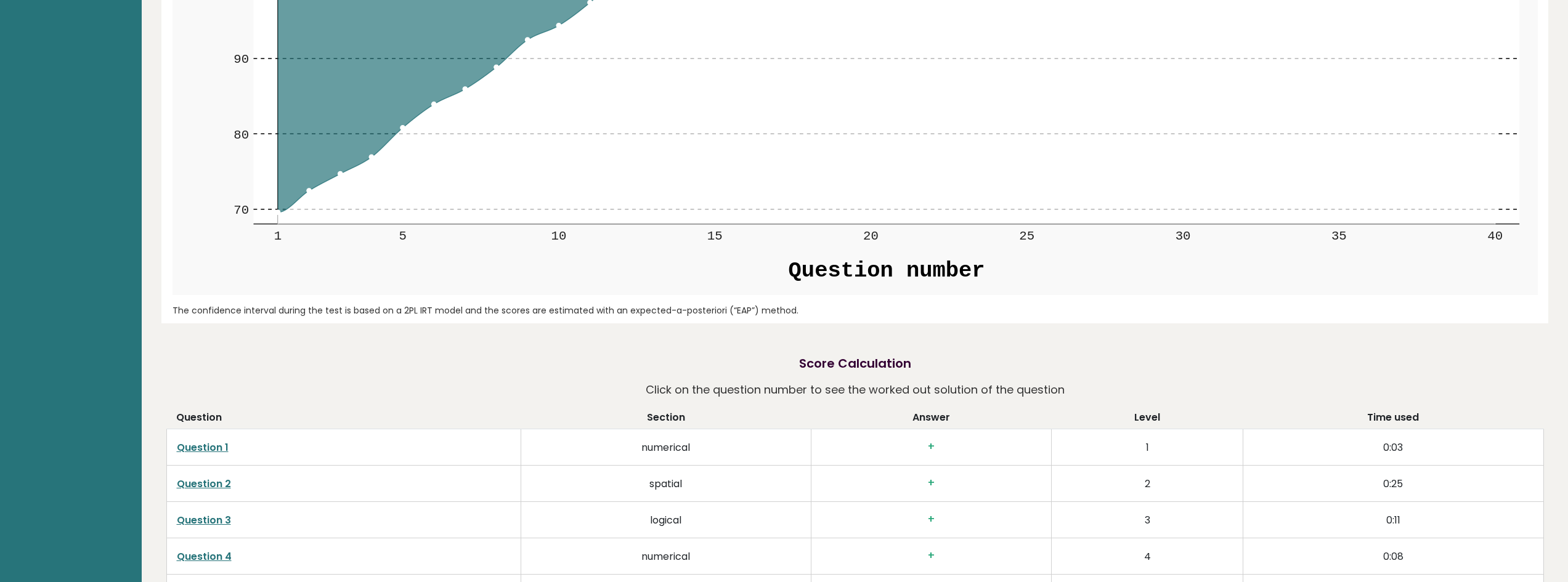
scroll to position [1972, 0]
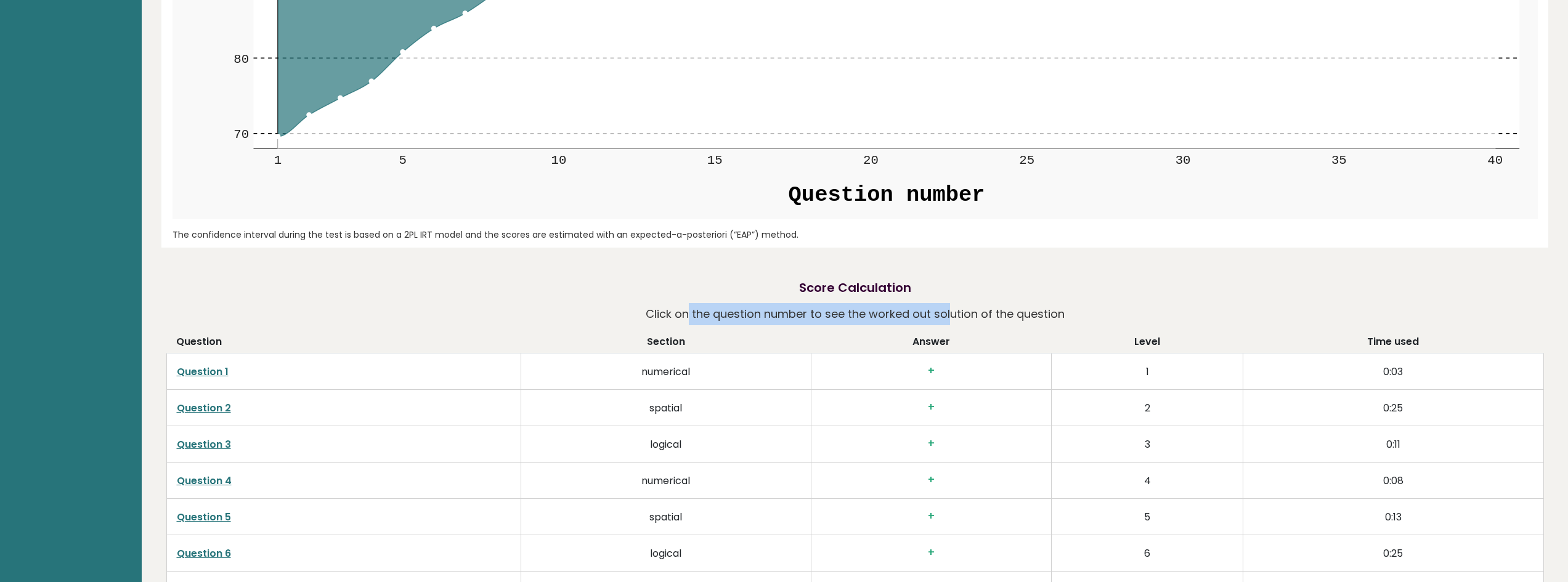
drag, startPoint x: 690, startPoint y: 308, endPoint x: 1096, endPoint y: 329, distance: 406.5
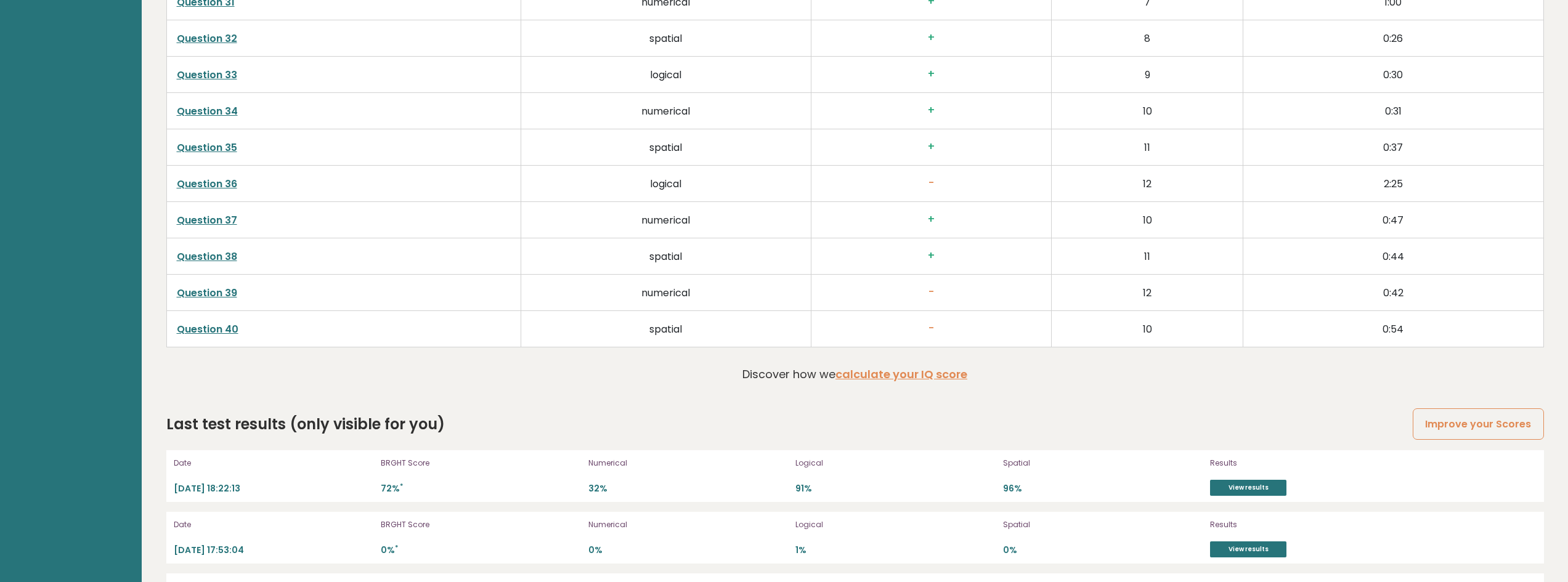
scroll to position [3493, 0]
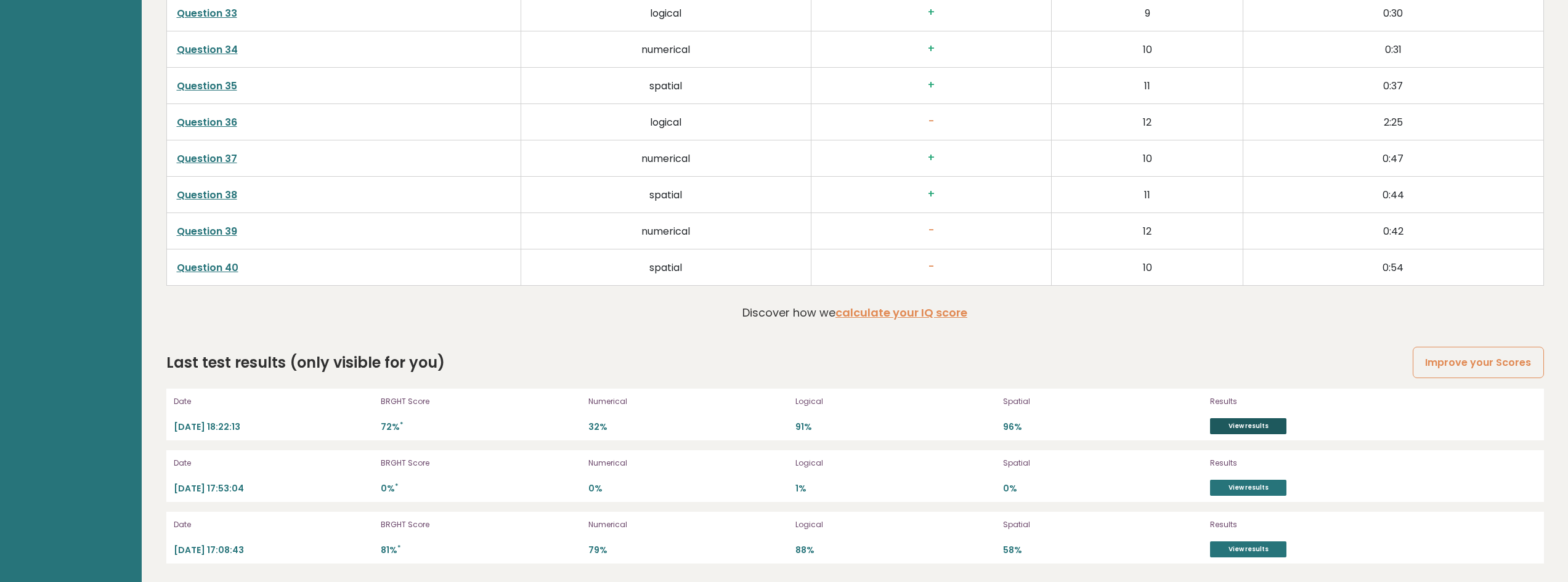
click at [1253, 424] on link "View results" at bounding box center [1248, 426] width 76 height 16
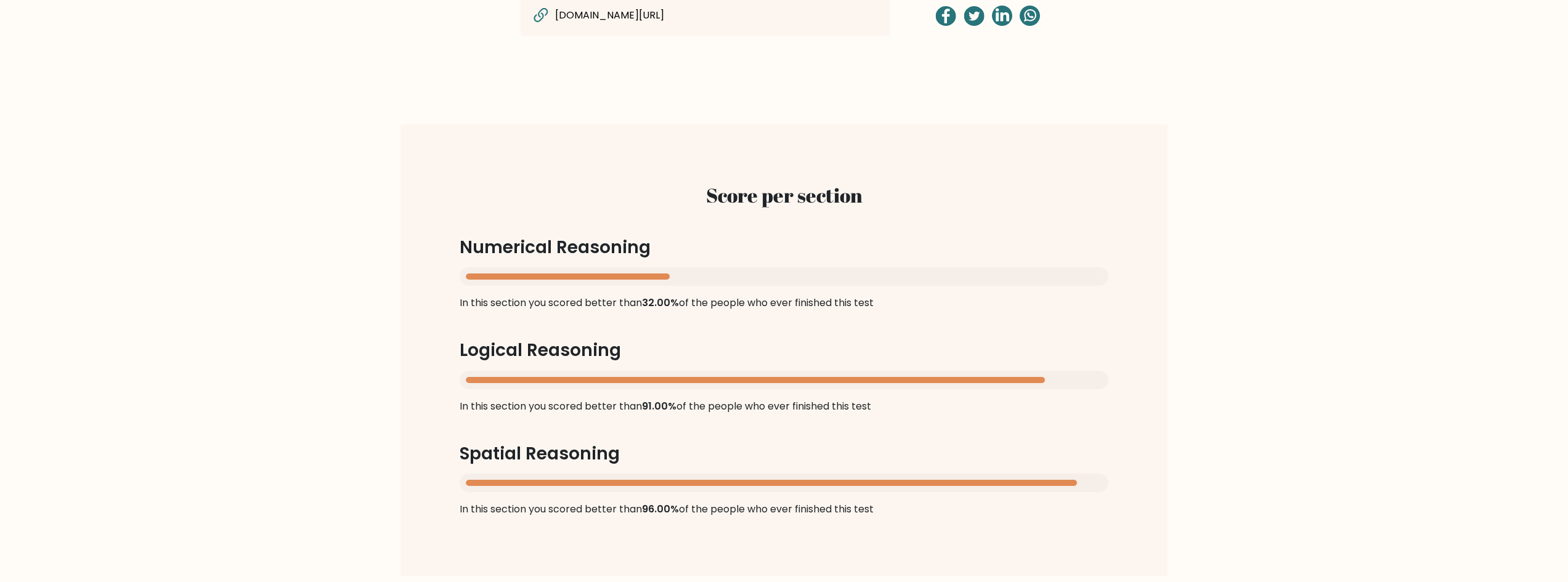
scroll to position [1048, 0]
drag, startPoint x: 518, startPoint y: 404, endPoint x: 1000, endPoint y: 407, distance: 482.0
click at [1000, 407] on div "Score per section Numerical Reasoning In this section you scored better than 32…" at bounding box center [784, 348] width 708 height 392
click at [1003, 407] on div "Score per section Numerical Reasoning In this section you scored better than 32…" at bounding box center [784, 348] width 708 height 392
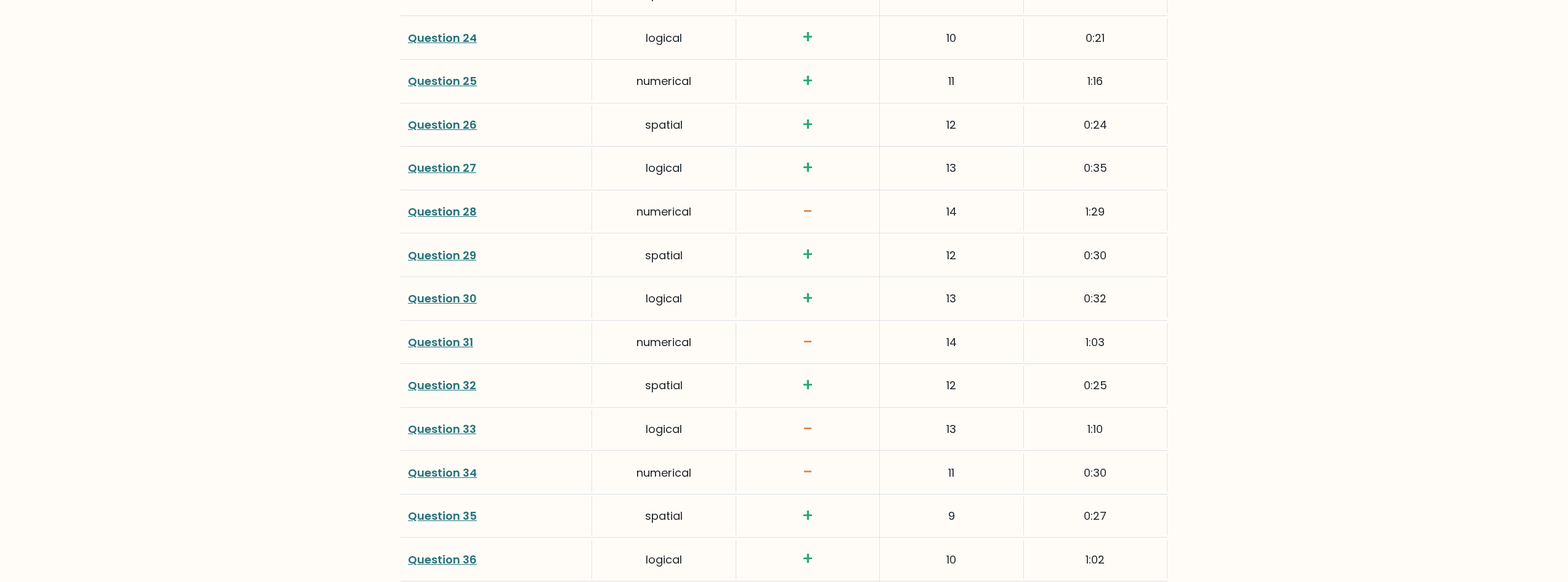
scroll to position [3134, 0]
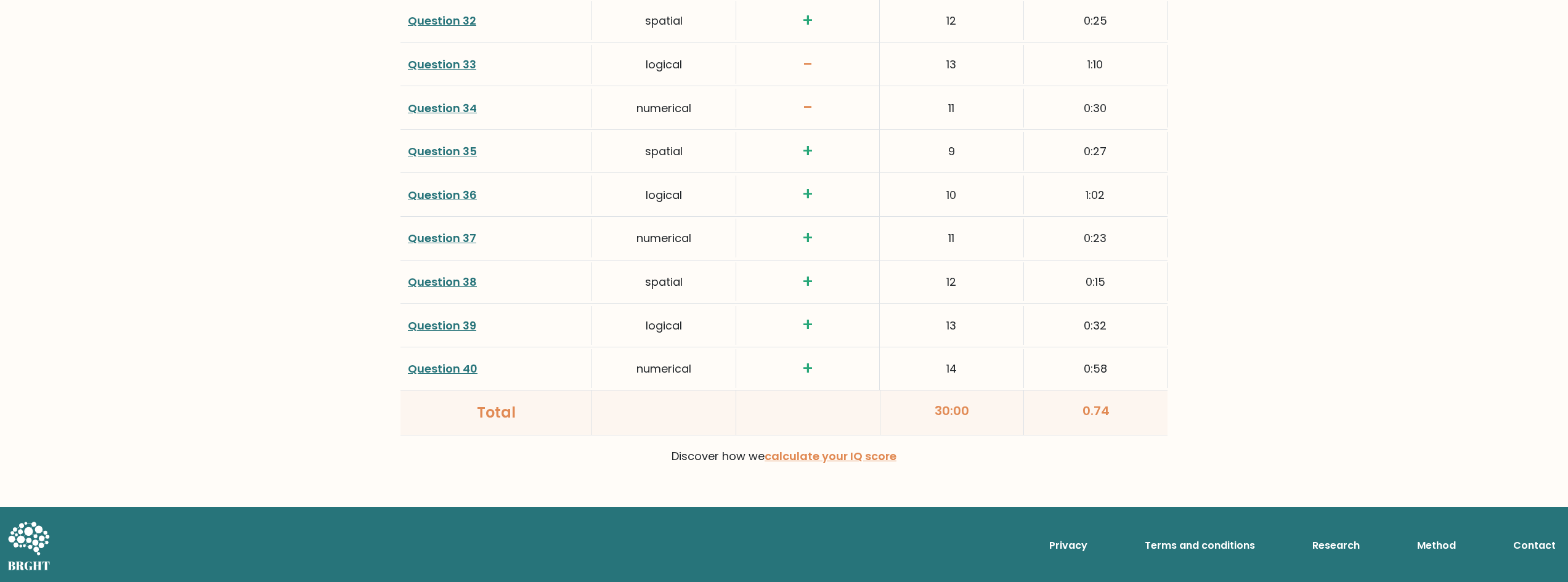
drag, startPoint x: 1075, startPoint y: 408, endPoint x: 1140, endPoint y: 408, distance: 65.0
click at [1140, 408] on div "0.74" at bounding box center [1095, 412] width 143 height 44
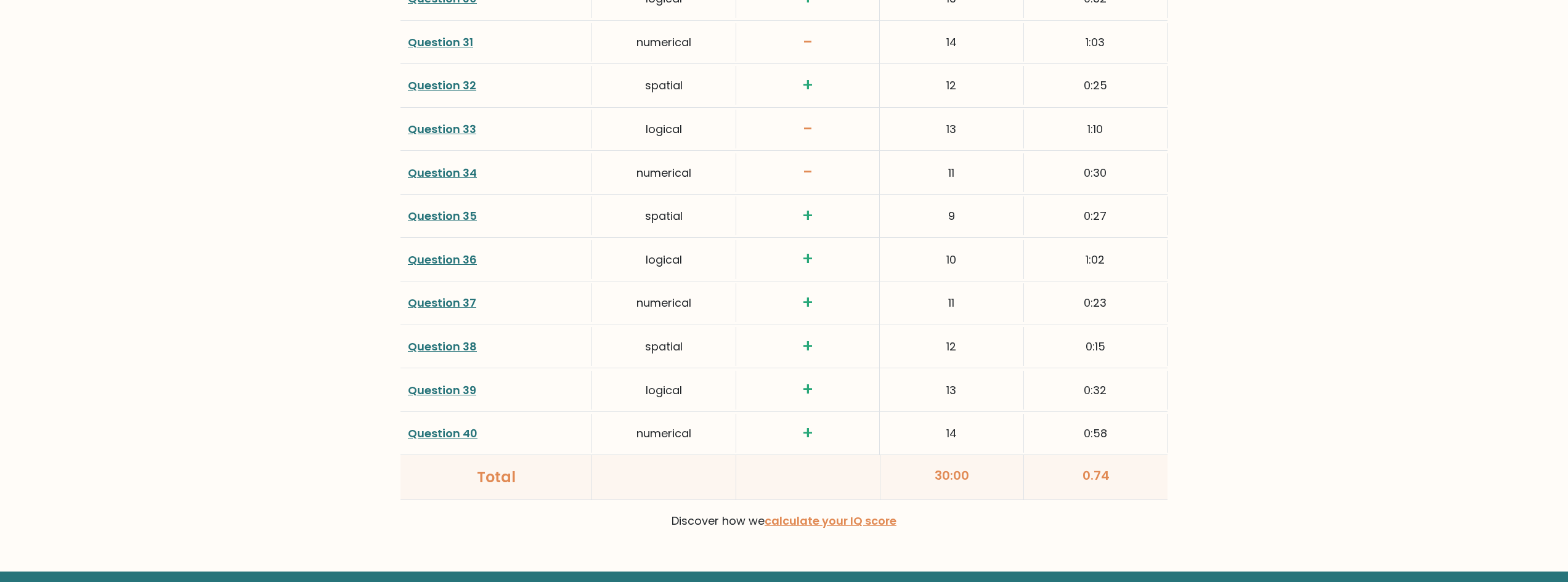
scroll to position [3072, 0]
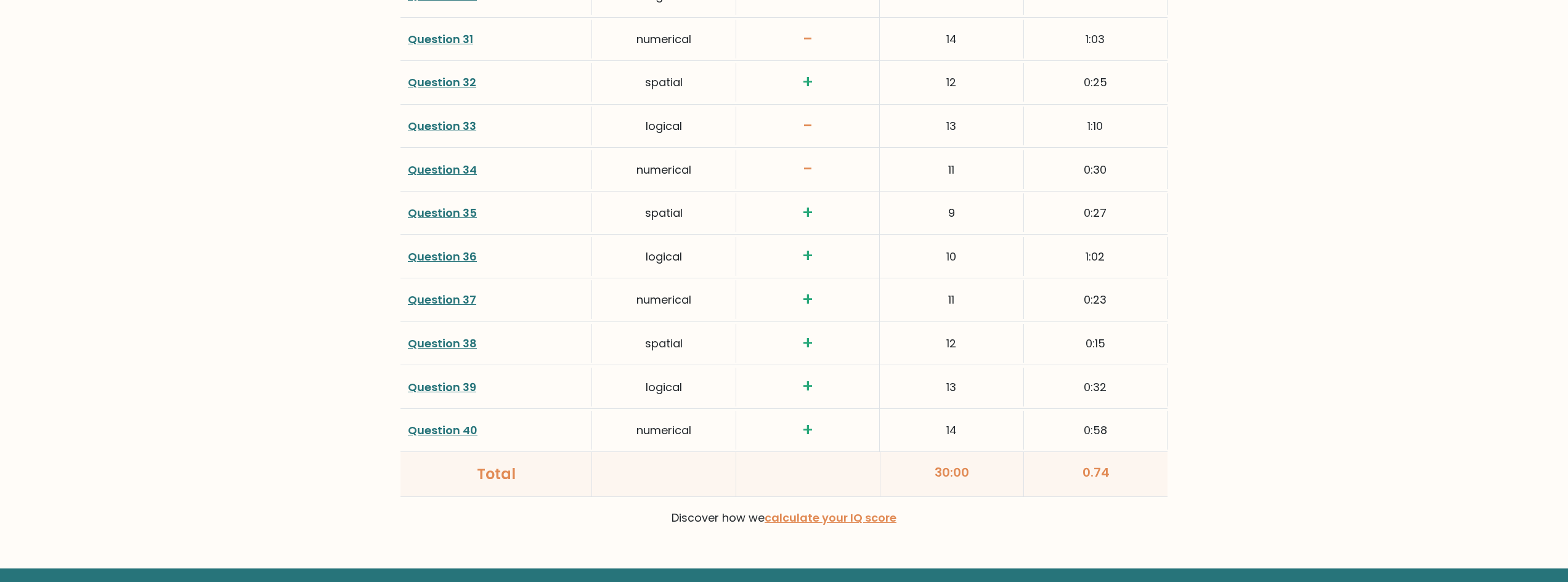
click at [955, 476] on div "30:00" at bounding box center [952, 474] width 144 height 44
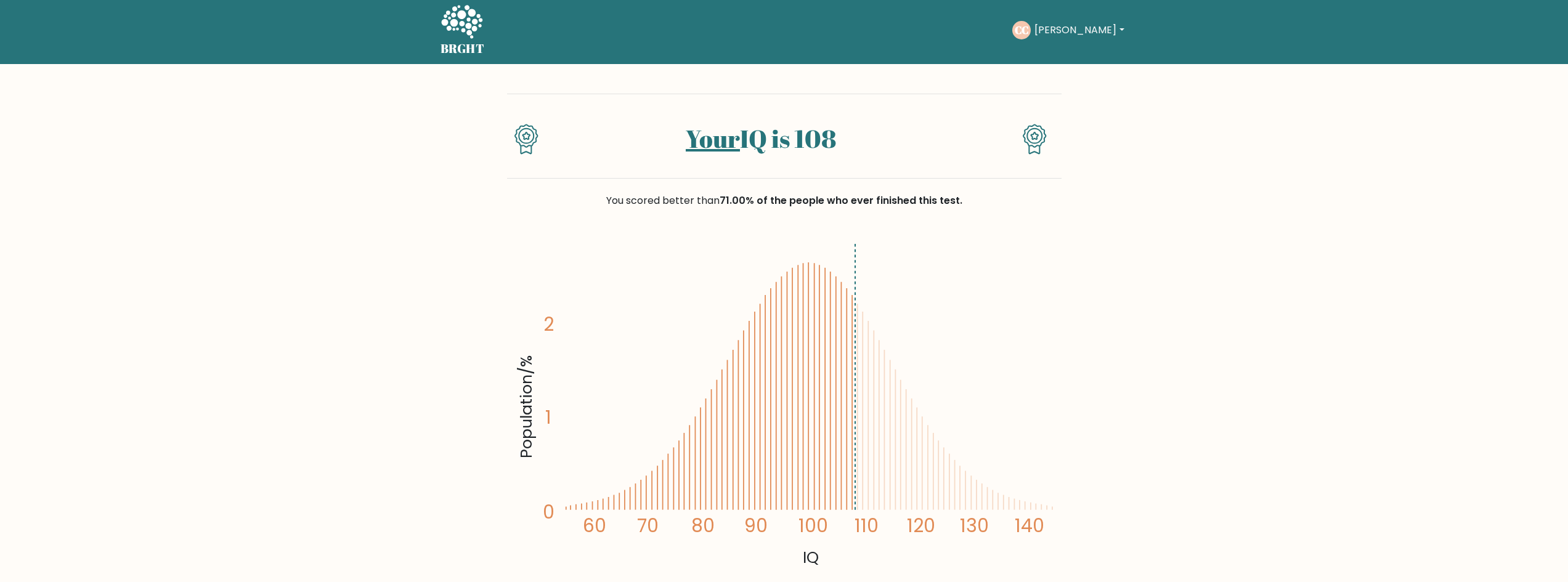
scroll to position [0, 0]
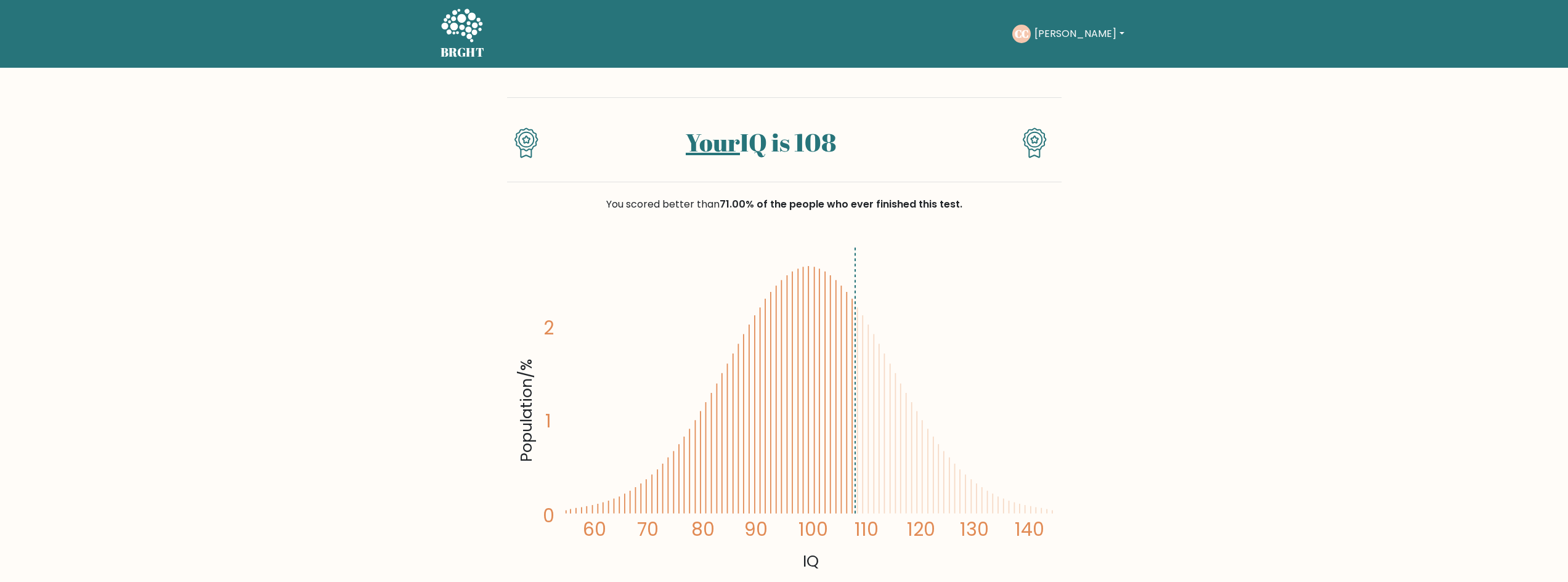
click at [469, 21] on icon at bounding box center [461, 26] width 42 height 37
click at [464, 25] on icon at bounding box center [461, 26] width 42 height 37
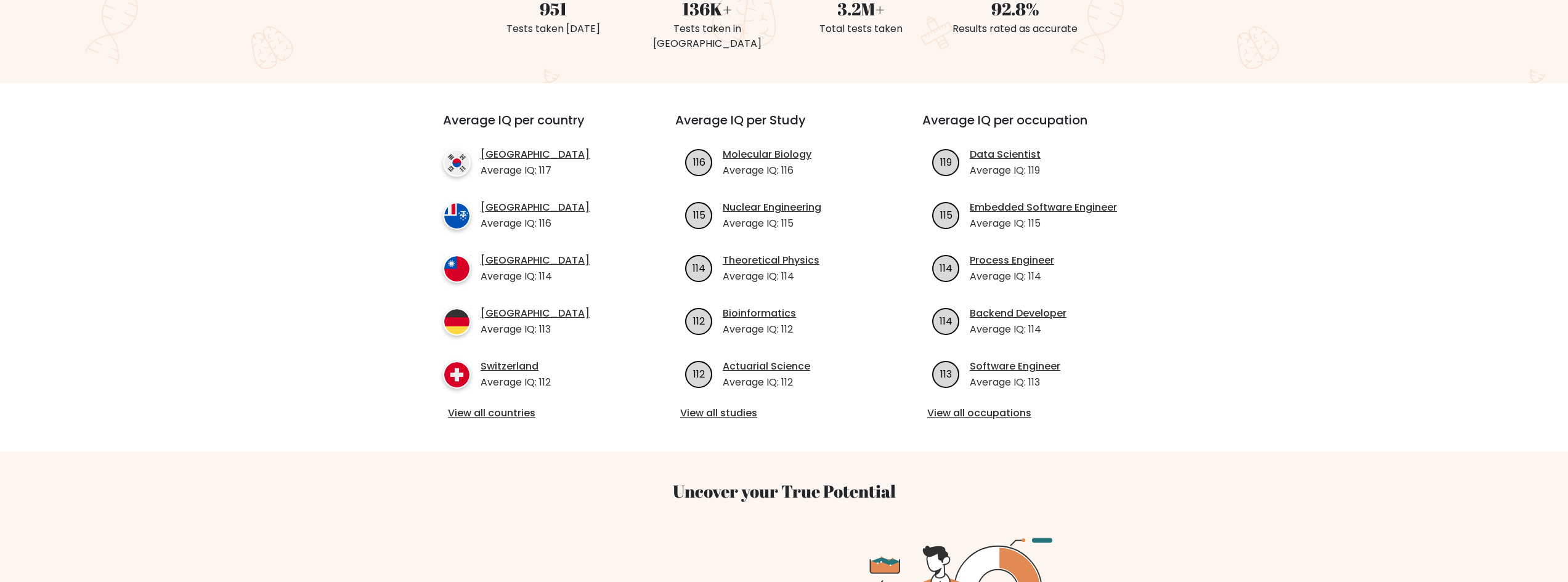
scroll to position [370, 0]
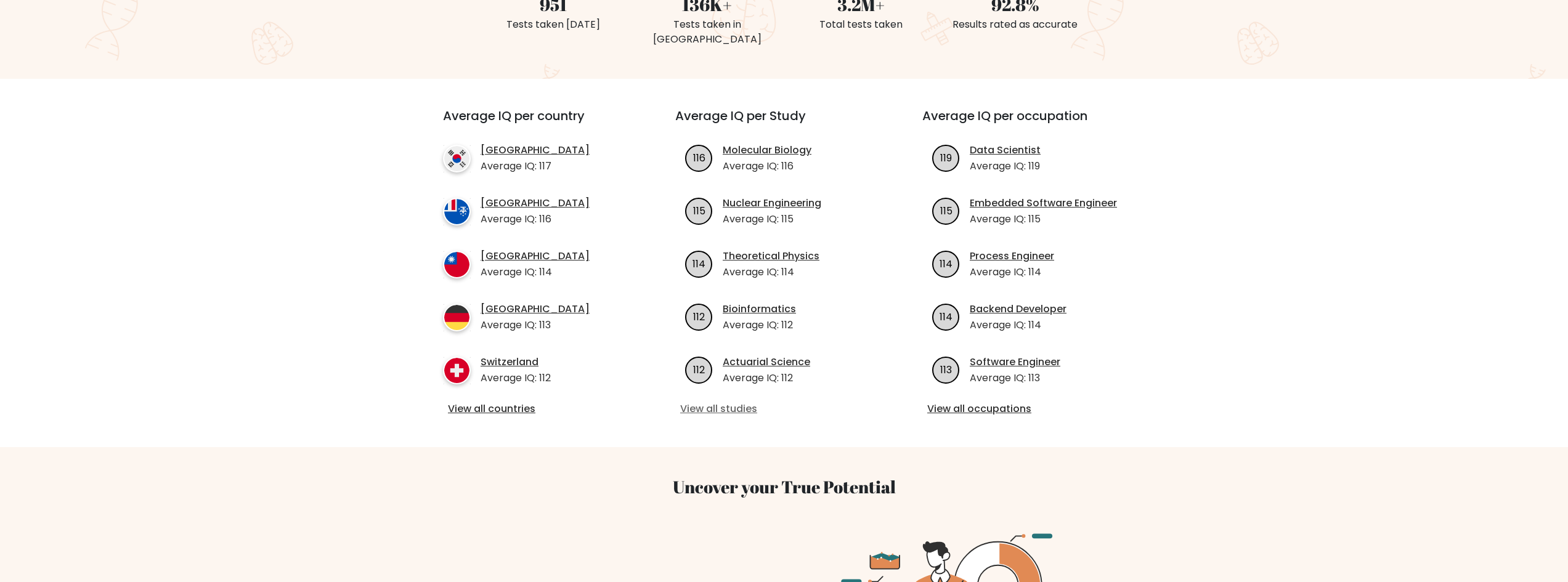
click at [717, 402] on link "View all studies" at bounding box center [784, 409] width 207 height 15
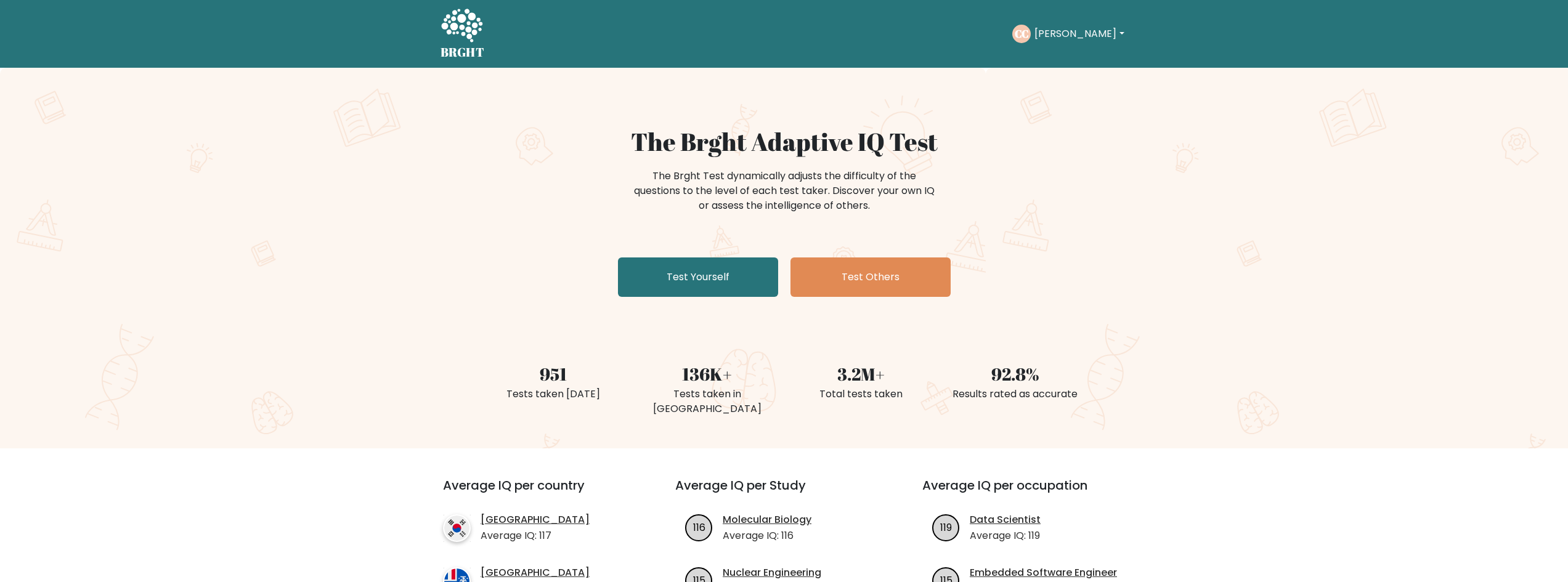
click at [1051, 32] on button "[PERSON_NAME]" at bounding box center [1079, 34] width 97 height 16
click at [1066, 92] on link "Settings" at bounding box center [1062, 99] width 97 height 20
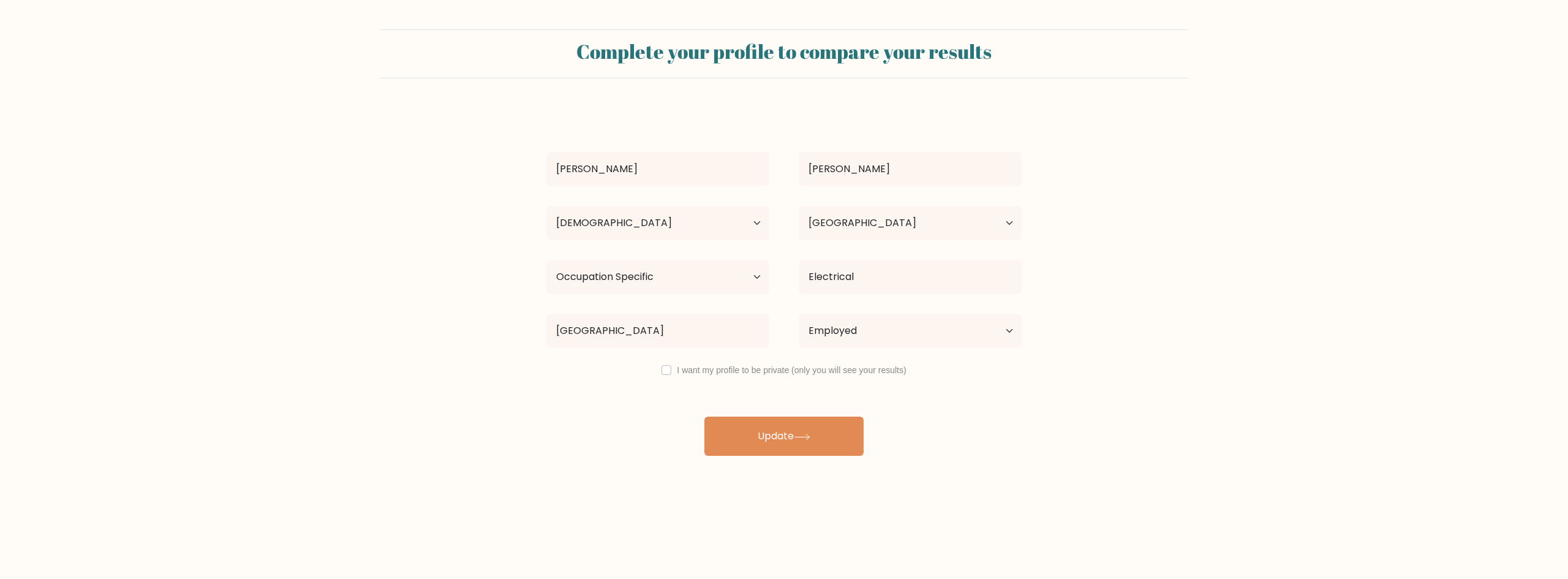
select select "25_34"
select select "US"
select select "occupation_specific"
select select "employed"
click at [793, 434] on button "Update" at bounding box center [784, 436] width 159 height 39
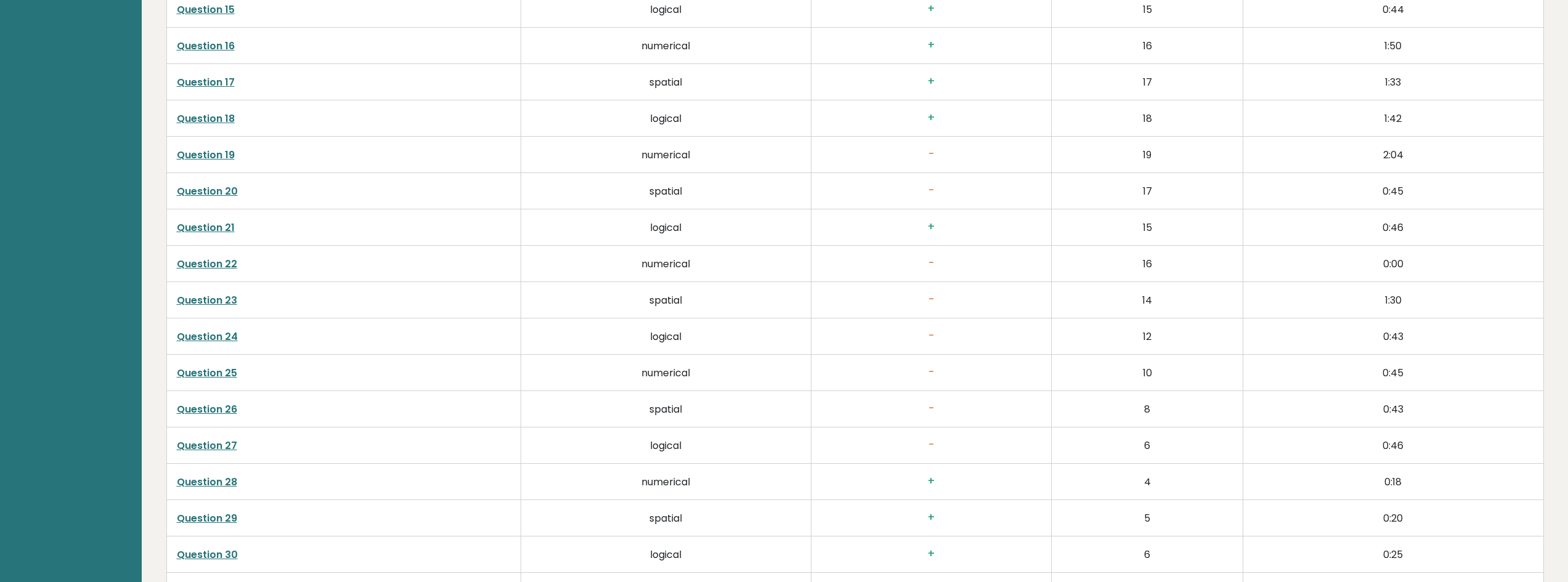
scroll to position [3493, 0]
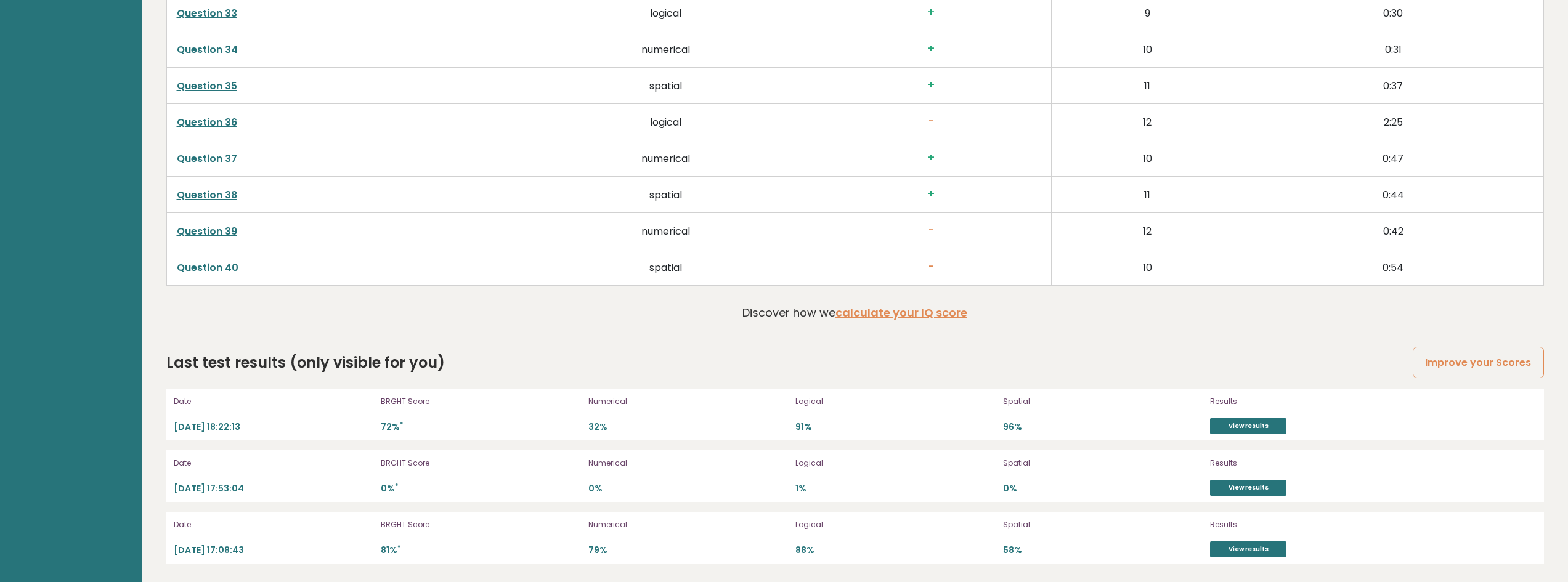
click at [1010, 432] on p "96%" at bounding box center [1103, 427] width 200 height 12
drag, startPoint x: 584, startPoint y: 424, endPoint x: 666, endPoint y: 423, distance: 82.0
click at [664, 424] on div "Date 2025-09-12 18:22:13 BRGHT Score 72% * Numerical 32% Logical 91% Spatial 96…" at bounding box center [855, 414] width 1377 height 52
drag, startPoint x: 600, startPoint y: 558, endPoint x: 659, endPoint y: 559, distance: 59.0
click at [642, 559] on div "Date 2025-09-12 17:08:43 BRGHT Score 81% * Numerical 79% Logical 88% Spatial 58…" at bounding box center [855, 538] width 1377 height 52
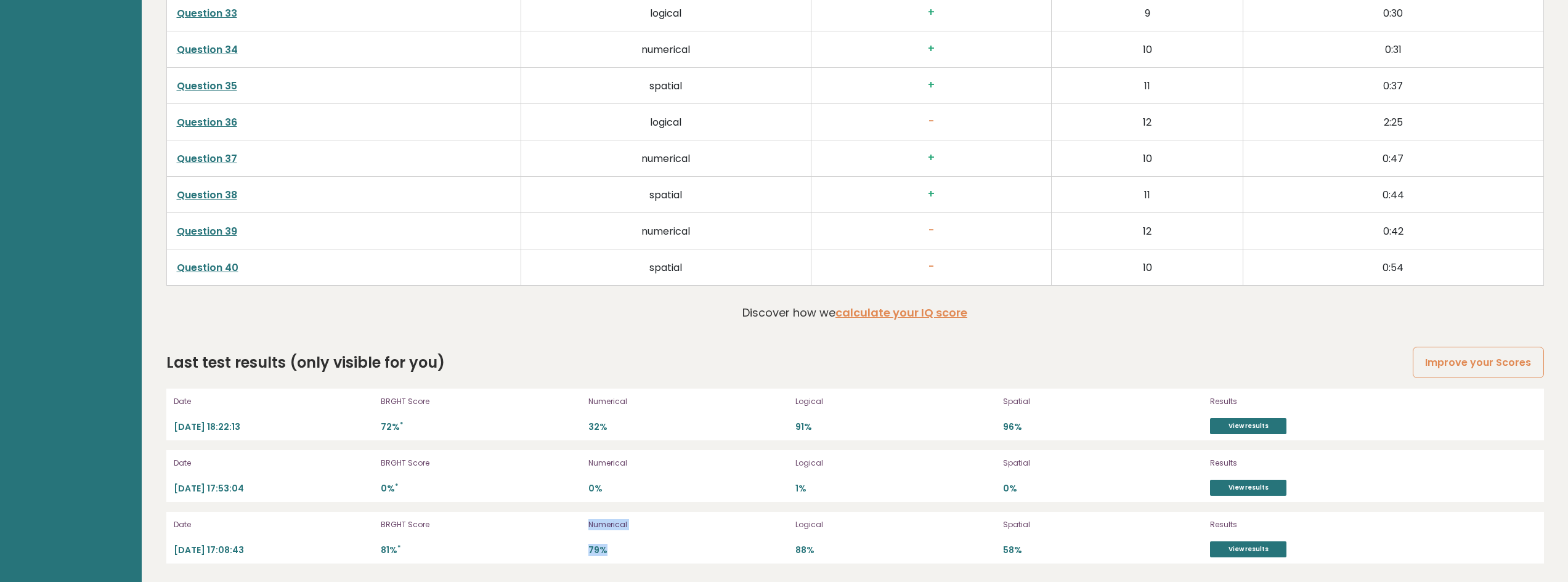
click at [672, 549] on p "79%" at bounding box center [688, 551] width 200 height 12
drag, startPoint x: 773, startPoint y: 551, endPoint x: 892, endPoint y: 551, distance: 119.0
click at [887, 551] on div "Date 2025-09-12 17:08:43 BRGHT Score 81% * Numerical 79% Logical 88% Spatial 58…" at bounding box center [855, 538] width 1377 height 52
drag, startPoint x: 844, startPoint y: 419, endPoint x: 698, endPoint y: 425, distance: 146.1
click at [738, 423] on div "Date 2025-09-12 18:22:13 BRGHT Score 72% * Numerical 32% Logical 91% Spatial 96…" at bounding box center [855, 414] width 1377 height 52
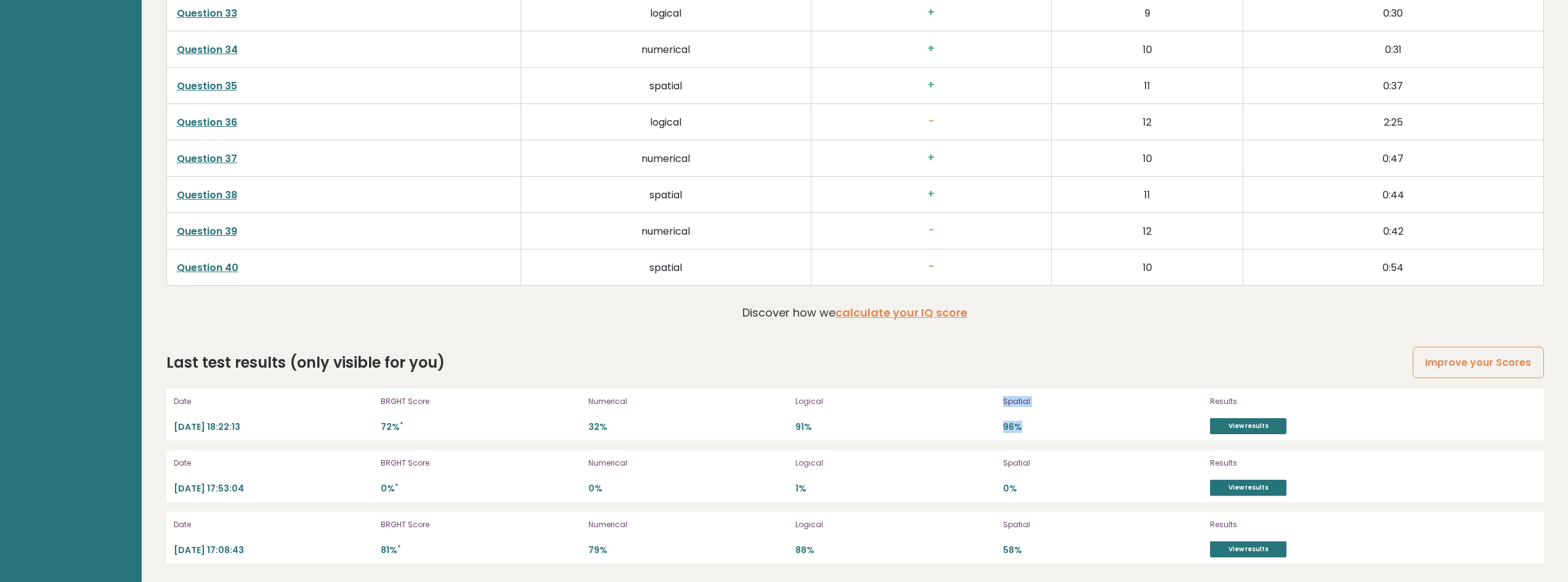
drag, startPoint x: 1059, startPoint y: 431, endPoint x: 991, endPoint y: 424, distance: 68.4
click at [991, 424] on div "Date 2025-09-12 18:22:13 BRGHT Score 72% * Numerical 32% Logical 91% Spatial 96…" at bounding box center [855, 414] width 1377 height 52
drag, startPoint x: 1031, startPoint y: 550, endPoint x: 1092, endPoint y: 551, distance: 61.0
click at [1075, 551] on div "Date 2025-09-12 17:08:43 BRGHT Score 81% * Numerical 79% Logical 88% Spatial 58…" at bounding box center [855, 538] width 1377 height 52
click at [1062, 417] on div "Spatial 96%" at bounding box center [1103, 415] width 200 height 39
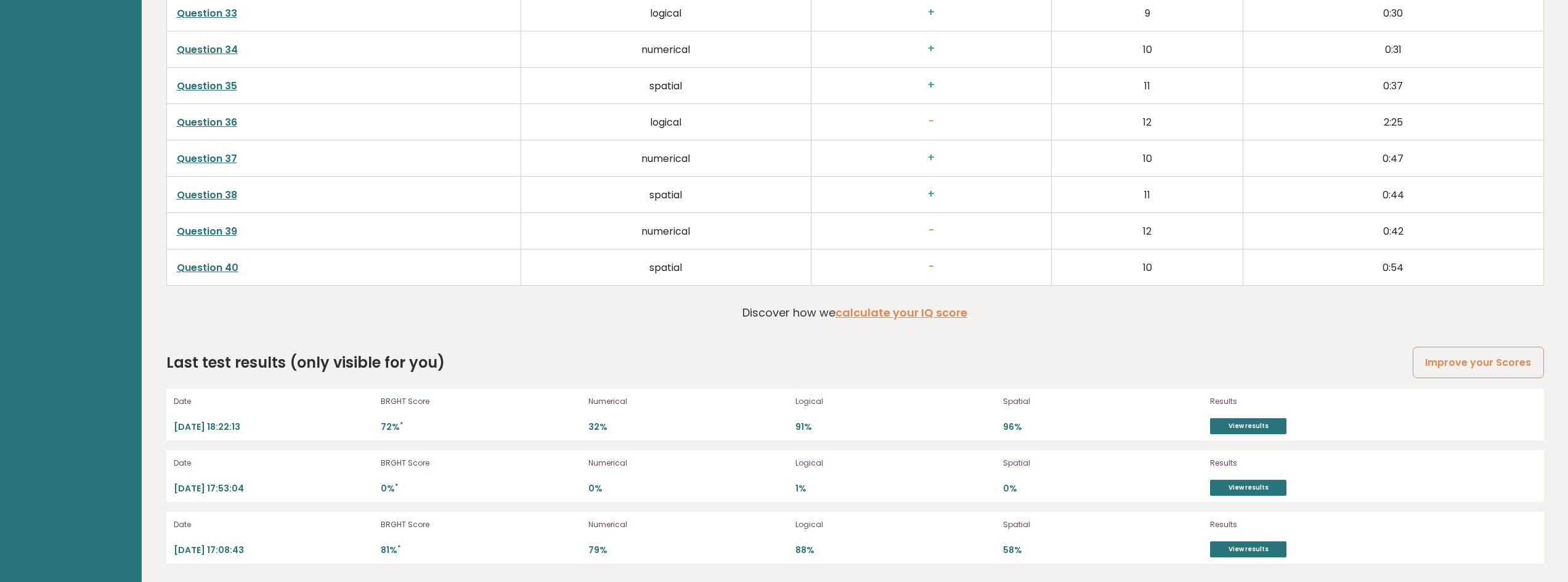
click at [223, 486] on p "2025-09-12 17:53:04" at bounding box center [274, 489] width 200 height 12
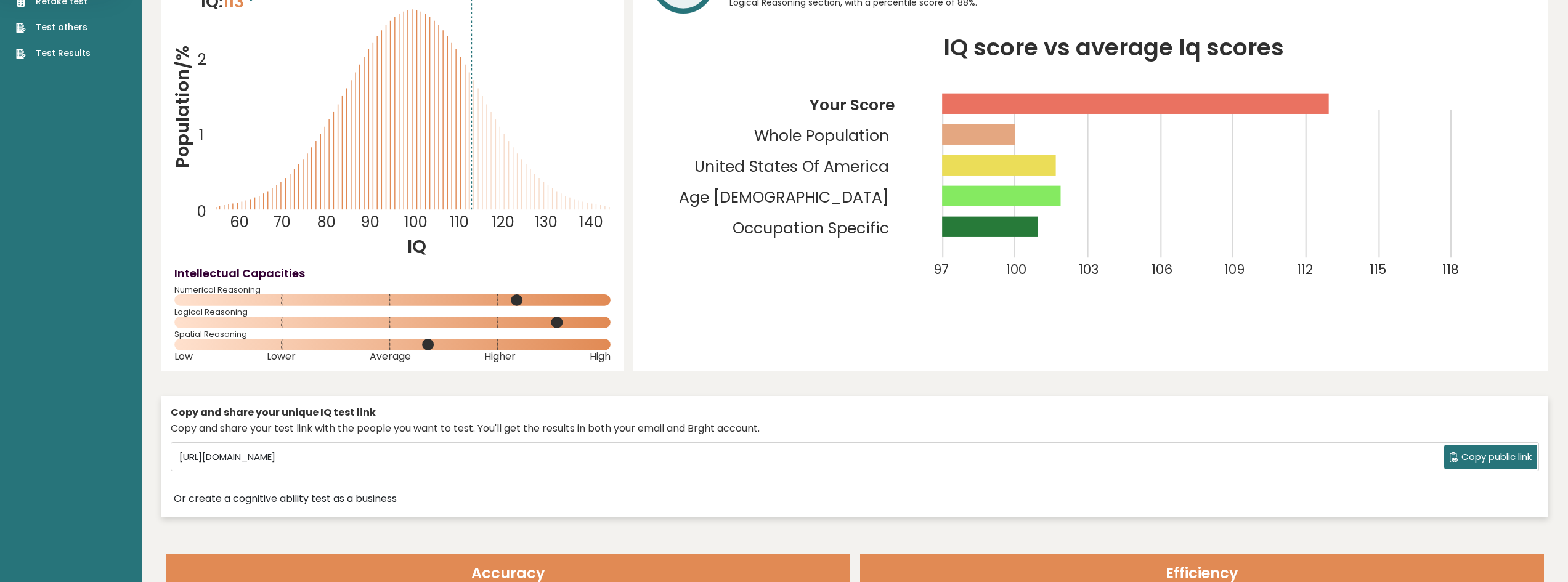
scroll to position [0, 0]
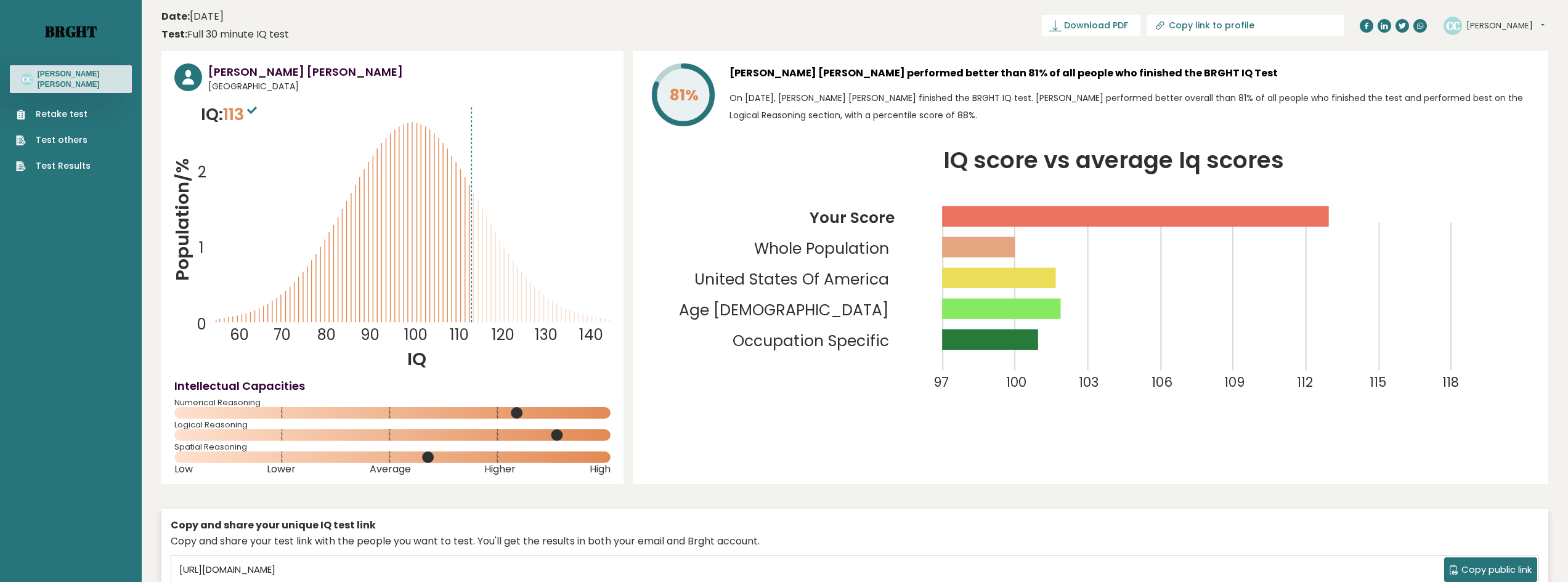
click at [78, 33] on link "Brght" at bounding box center [71, 31] width 52 height 20
